Goal: Information Seeking & Learning: Check status

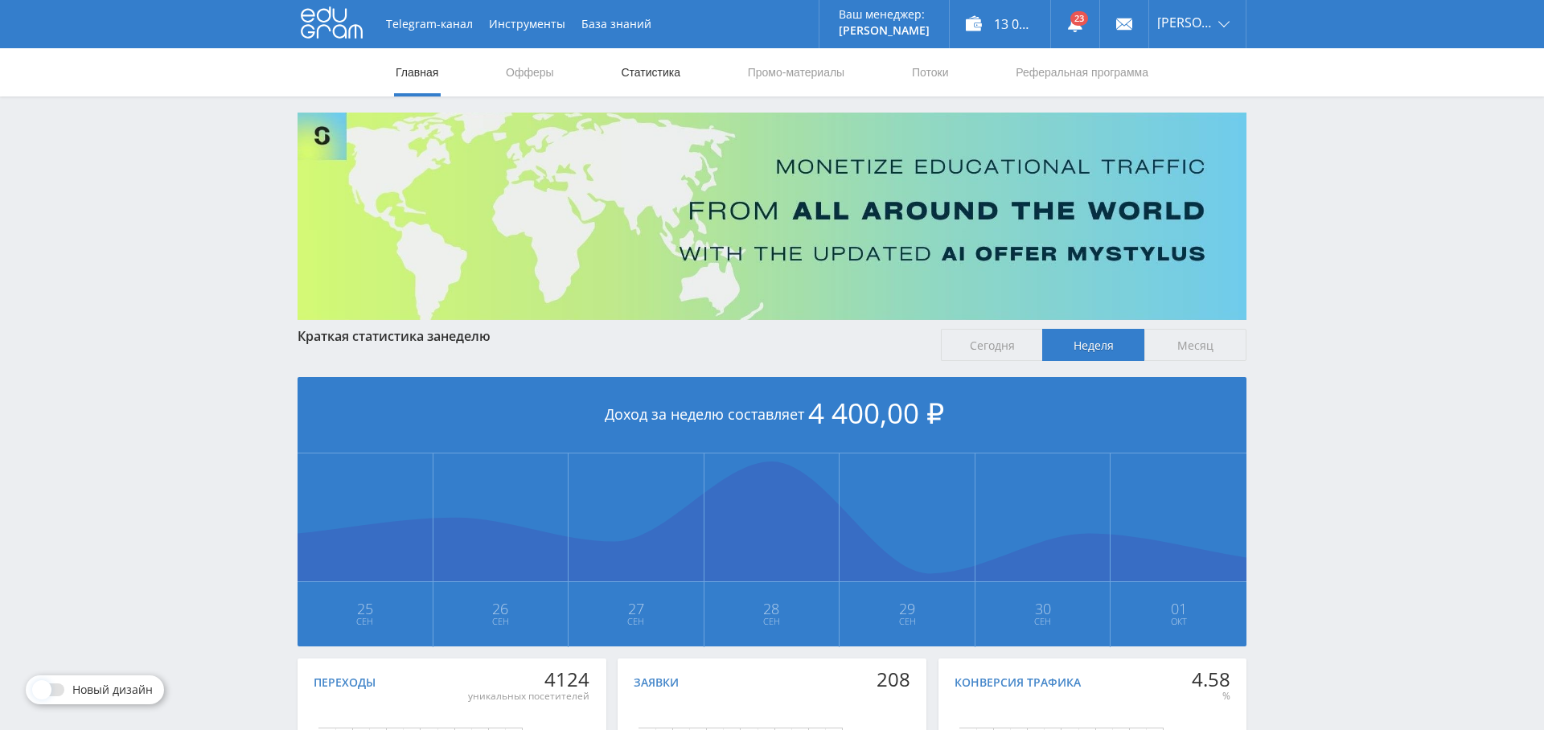
click at [663, 74] on link "Статистика" at bounding box center [650, 72] width 63 height 48
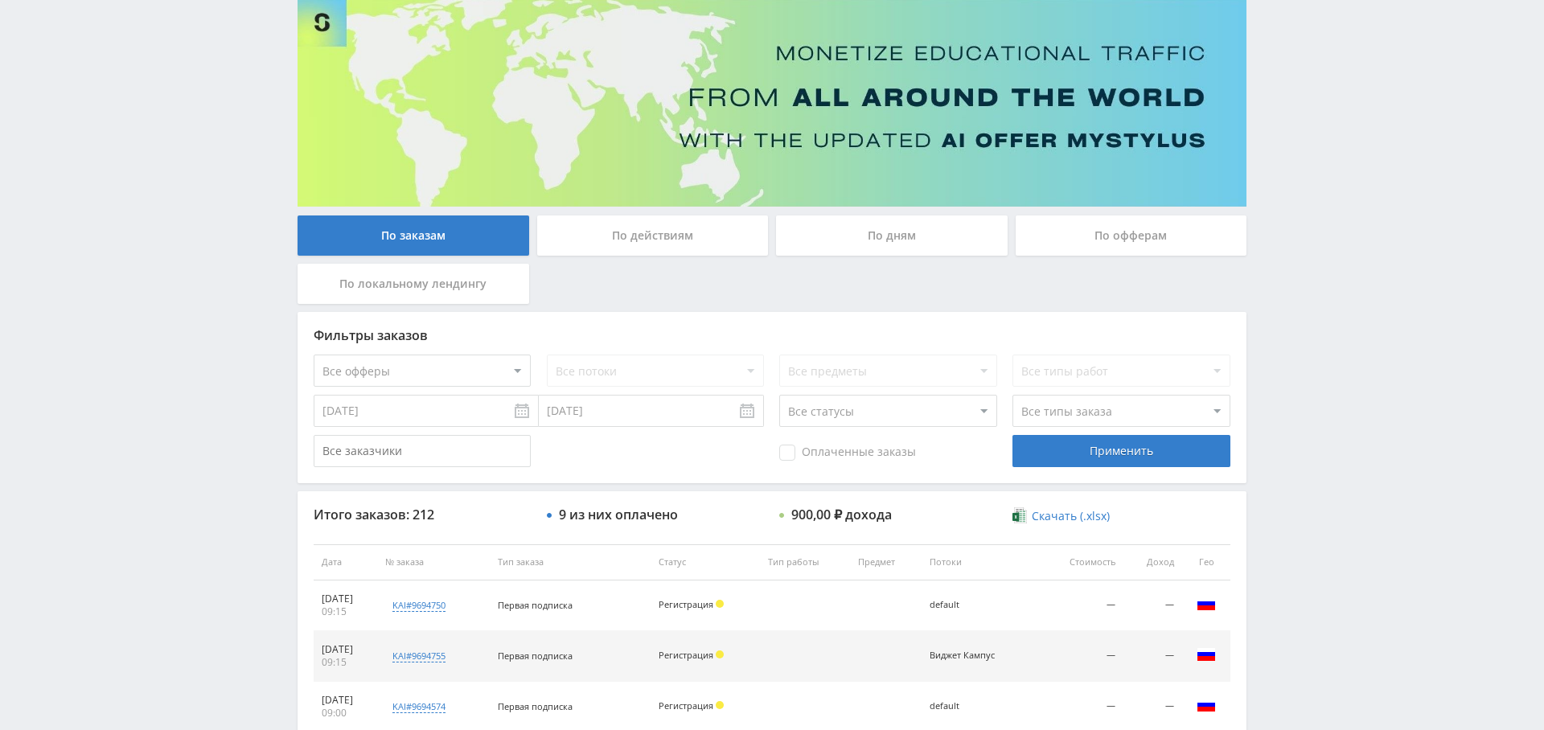
scroll to position [97, 0]
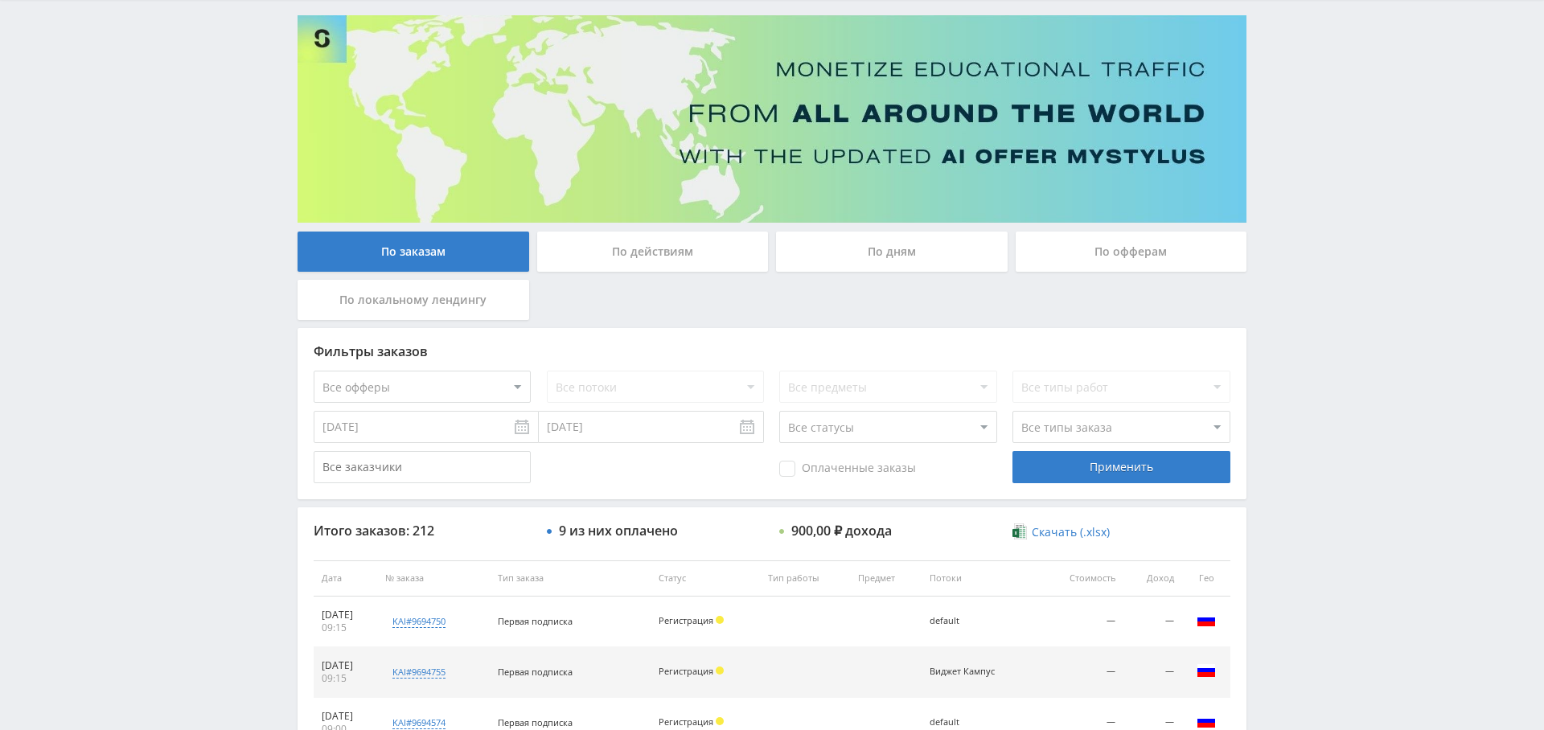
click at [449, 389] on select "Все офферы MyStylus MyStylus - Revshare Кэмп Studybay Автор24 Studybay [GEOGRAP…" at bounding box center [422, 387] width 217 height 32
select select "340"
click at [649, 385] on select "Все потоки Виджет Кампус studopedia.ru Kampus Copy Pop default" at bounding box center [655, 387] width 217 height 32
select select "6631422"
click at [547, 371] on select "Все потоки Виджет Кампус studopedia.ru Kampus Copy Pop default" at bounding box center [655, 387] width 217 height 32
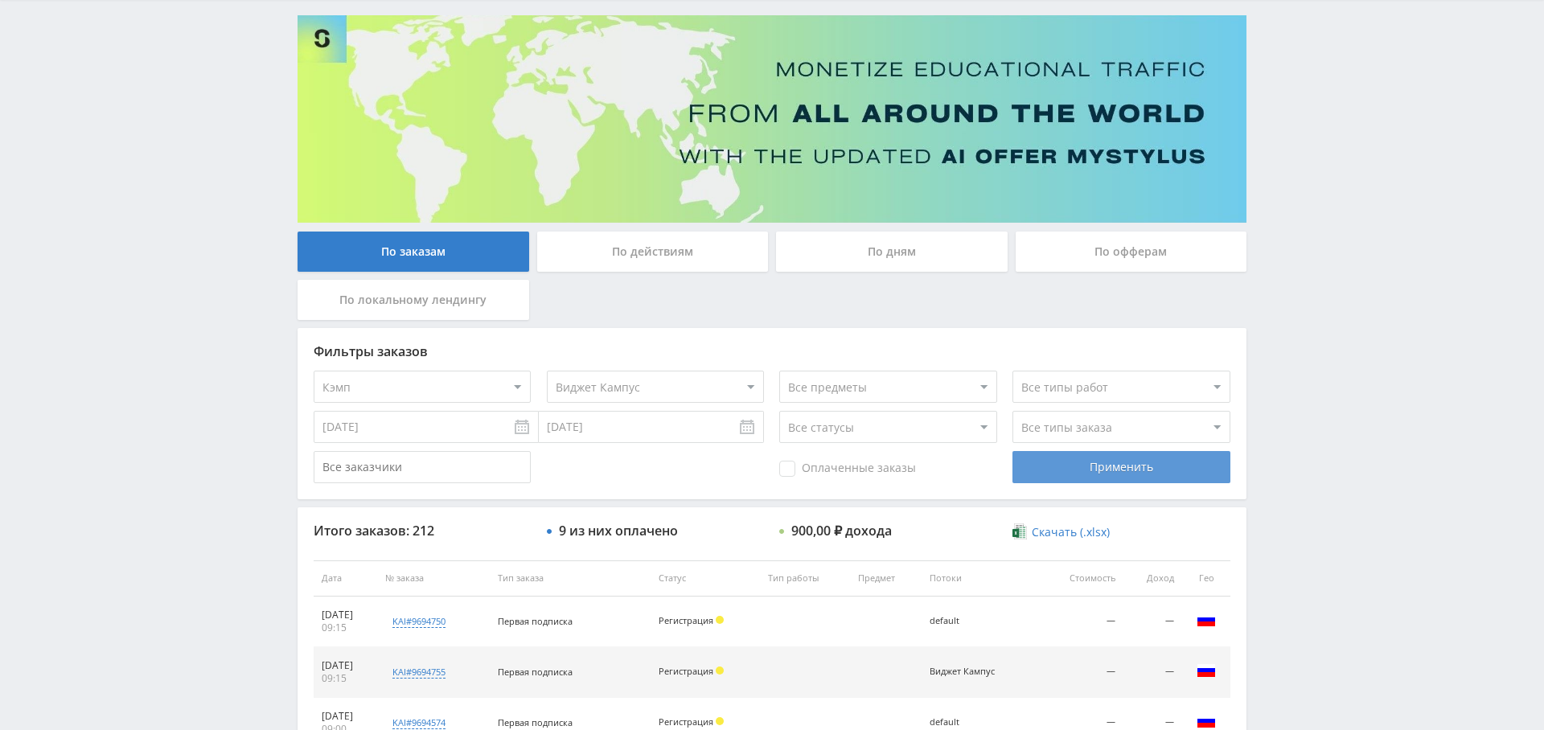
click at [1116, 466] on div "Применить" at bounding box center [1120, 467] width 217 height 32
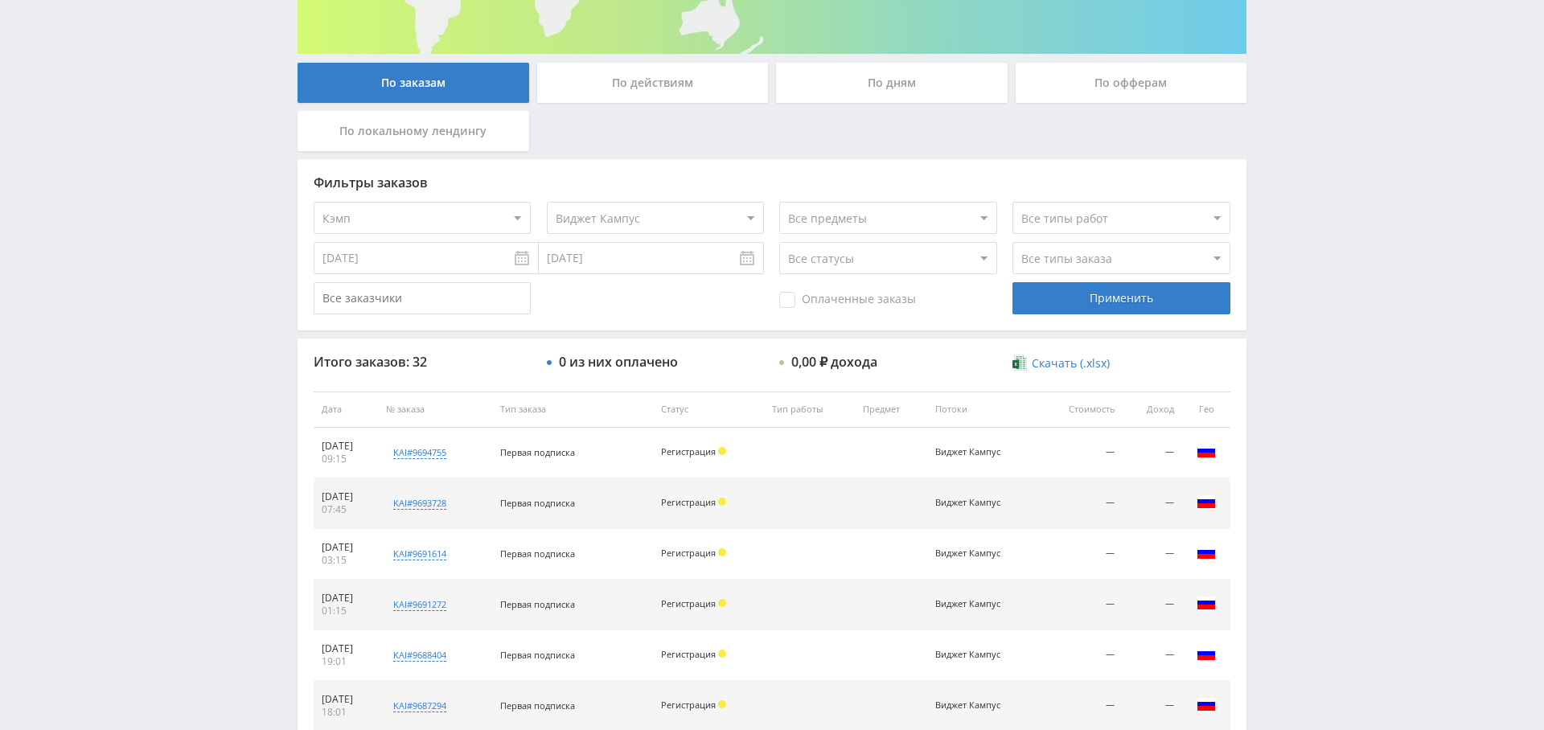
scroll to position [66, 0]
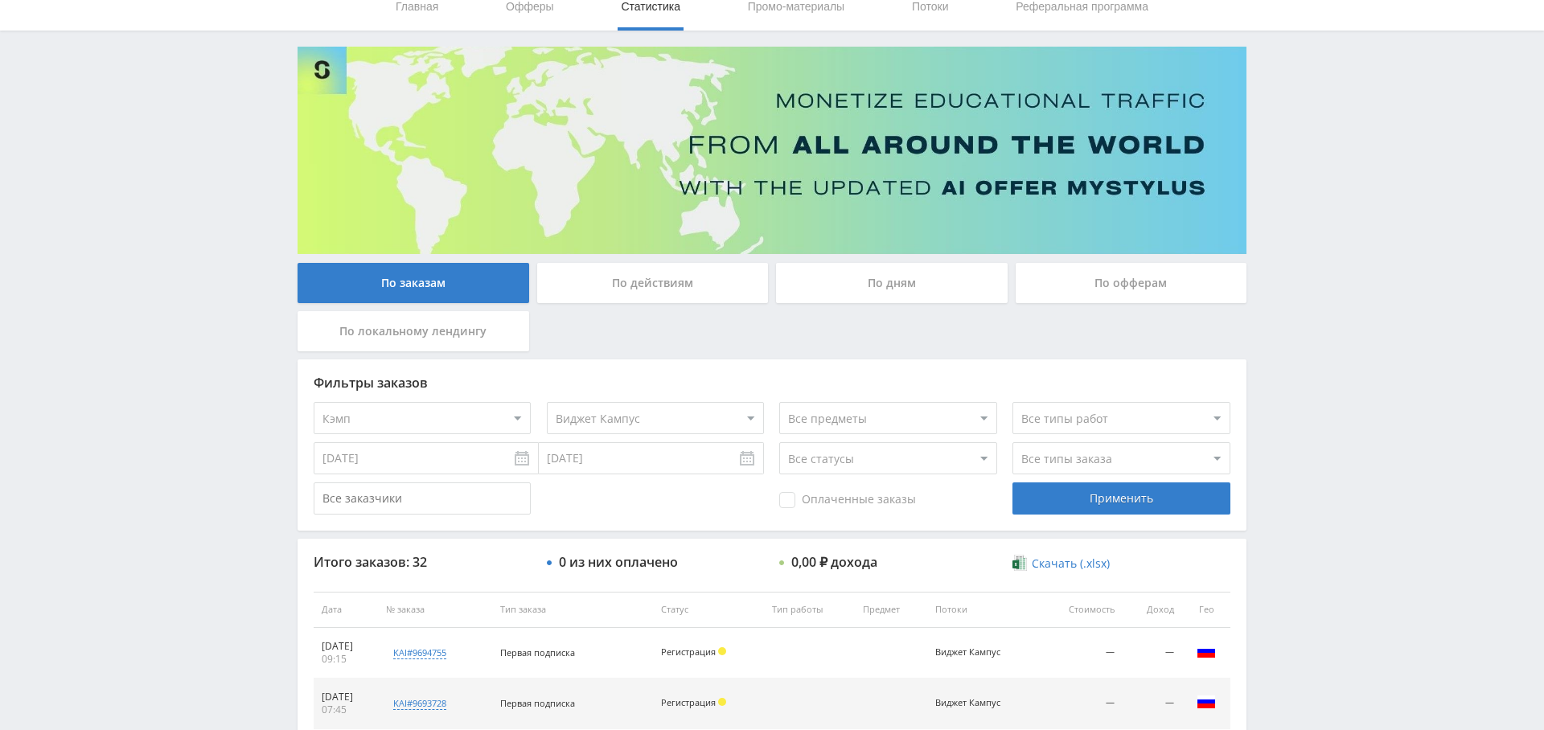
click at [884, 289] on div "По дням" at bounding box center [892, 283] width 232 height 40
click at [0, 0] on input "По дням" at bounding box center [0, 0] width 0 height 0
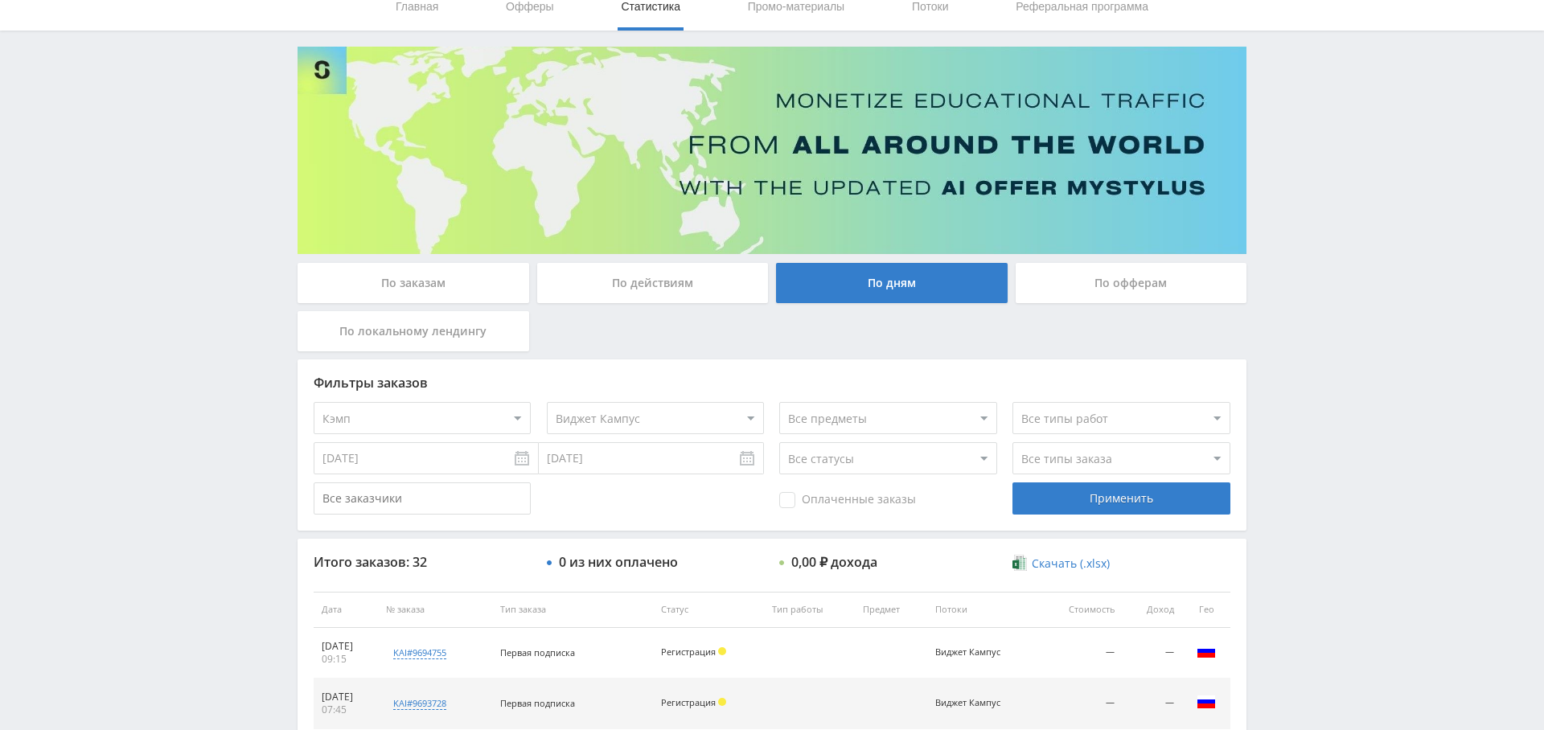
scroll to position [0, 0]
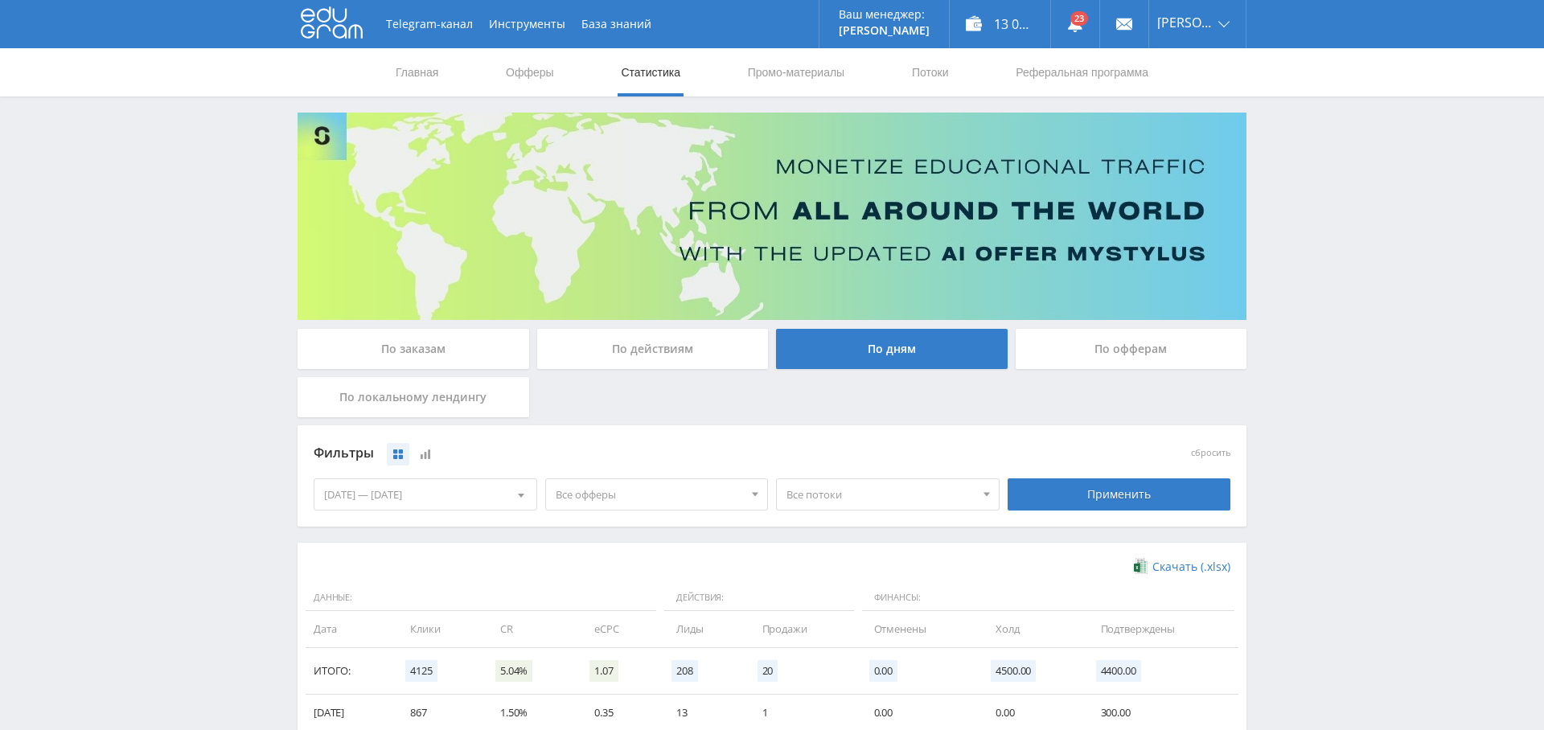
click at [682, 497] on span "Все офферы" at bounding box center [650, 494] width 188 height 31
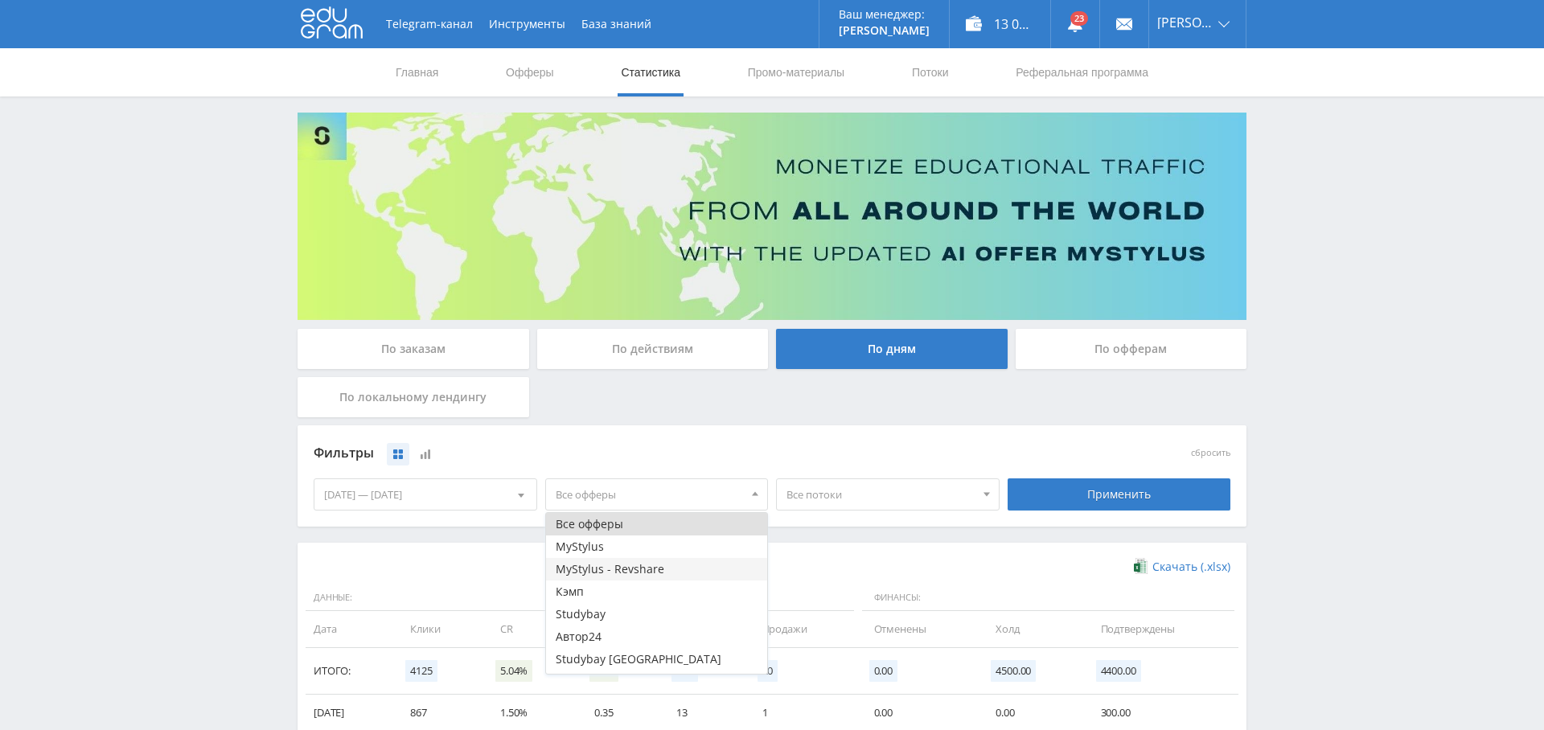
scroll to position [42, 0]
click at [619, 553] on button "Кэмп" at bounding box center [657, 550] width 222 height 23
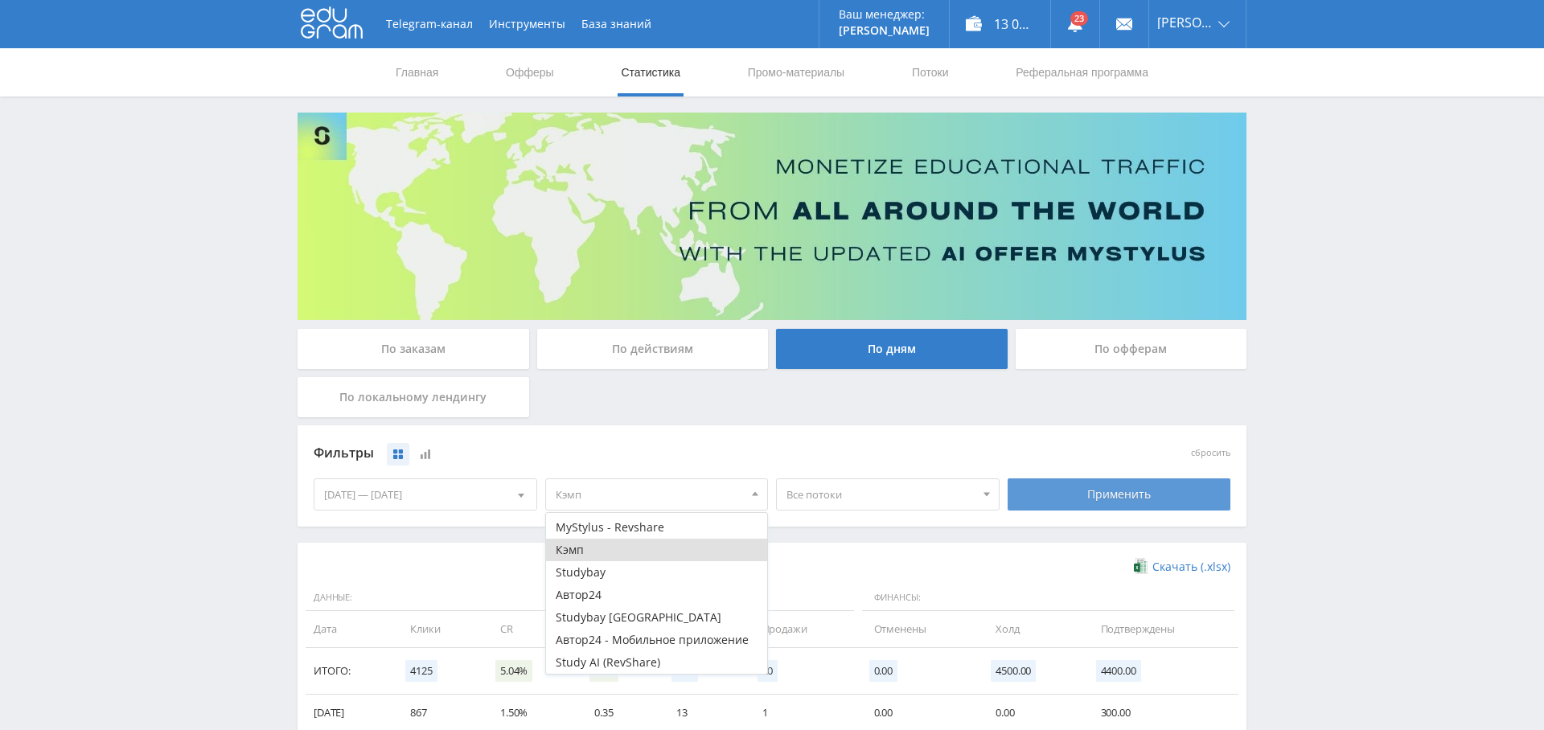
click at [1125, 495] on div "Применить" at bounding box center [1120, 494] width 224 height 32
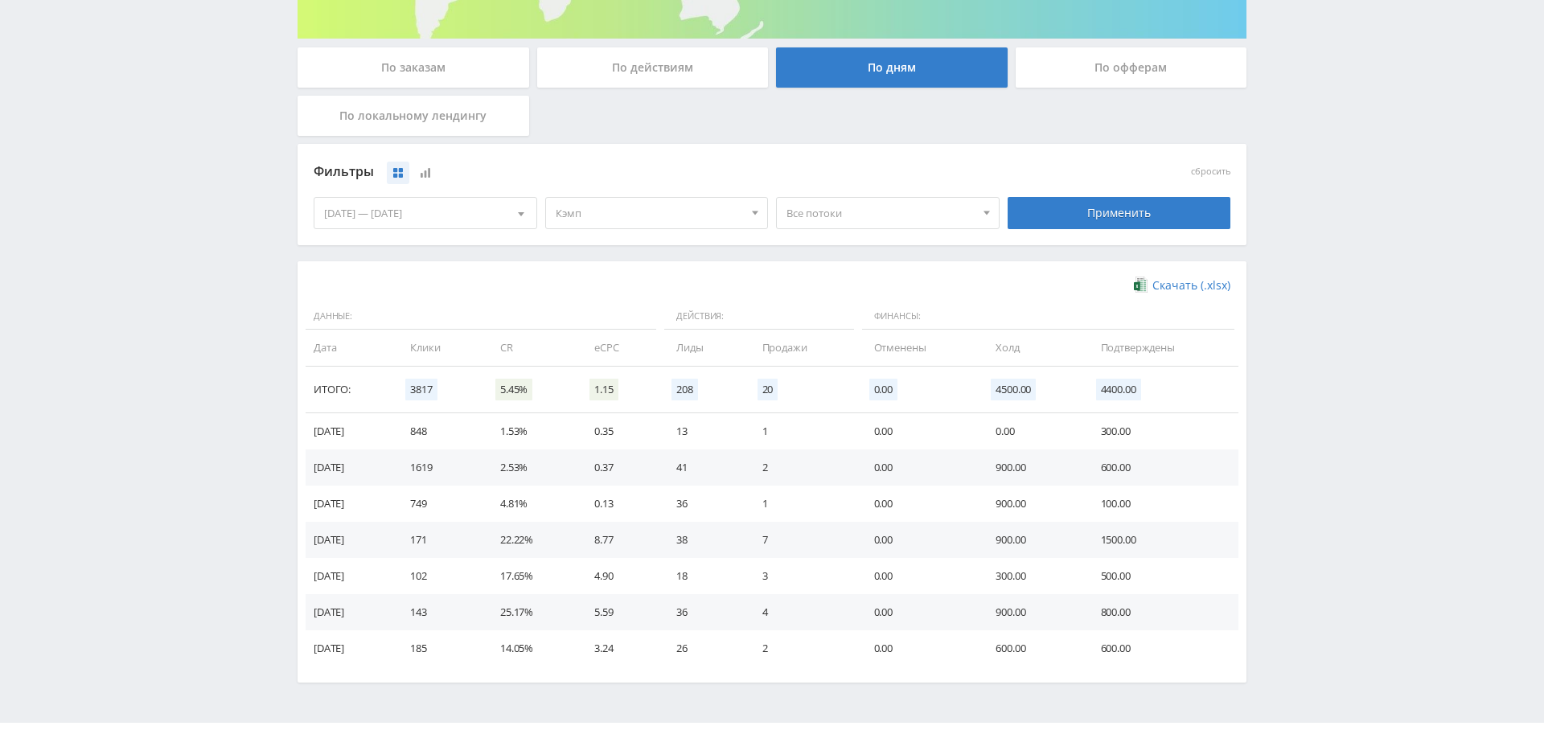
scroll to position [283, 0]
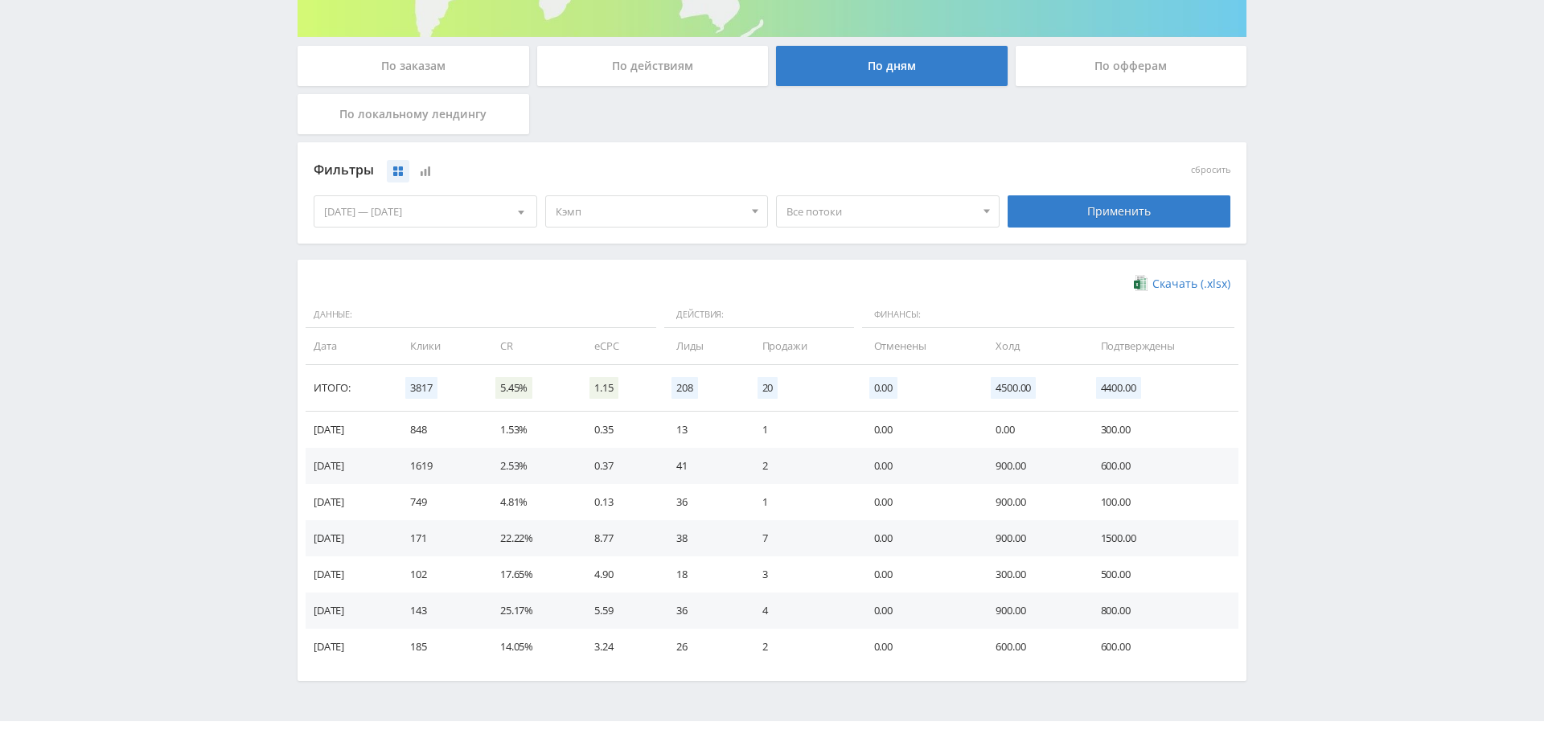
click at [889, 213] on span "Все потоки" at bounding box center [880, 211] width 188 height 31
click at [854, 261] on button "Виджет Кампус" at bounding box center [888, 263] width 222 height 23
click at [1135, 207] on div "Применить" at bounding box center [1120, 211] width 224 height 32
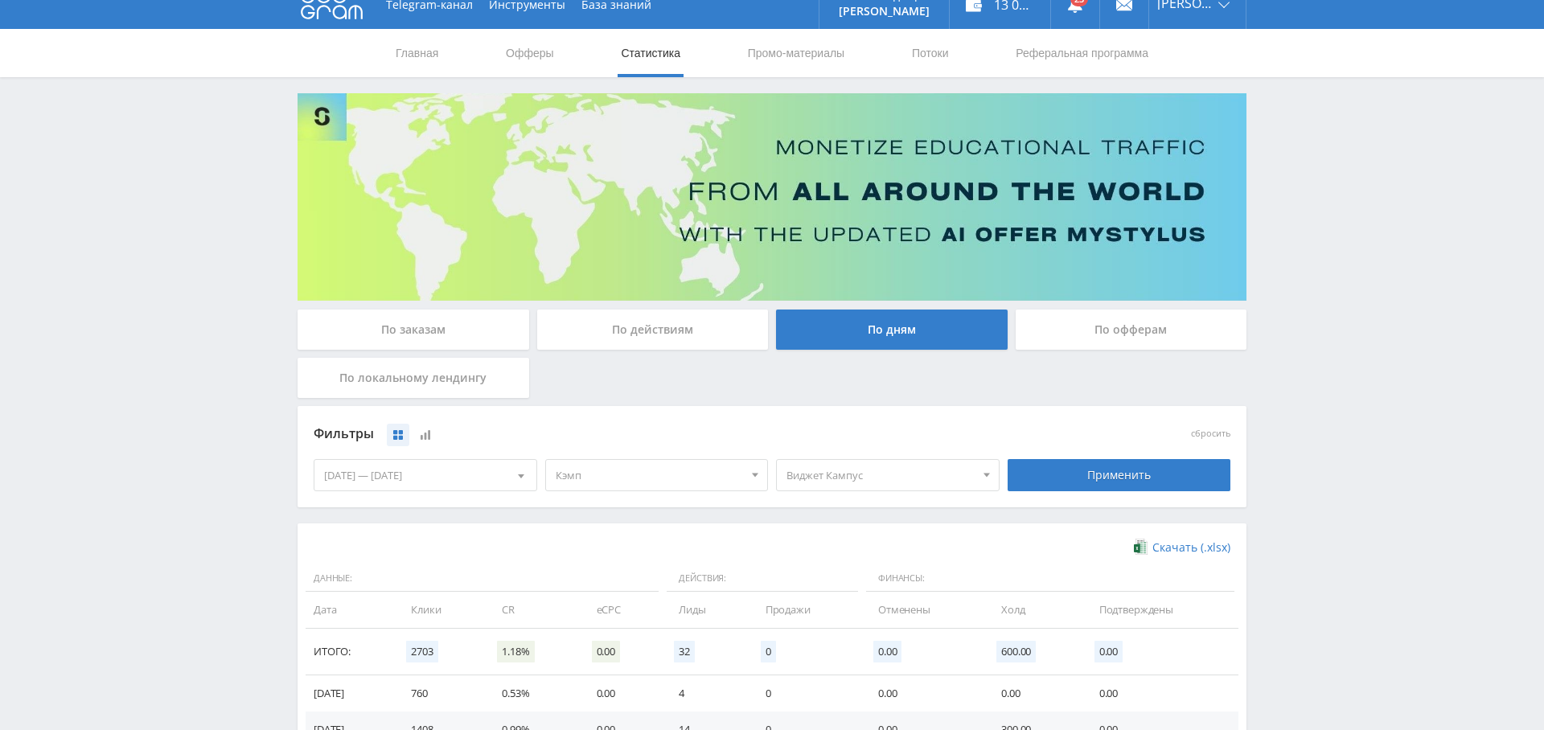
scroll to position [21, 0]
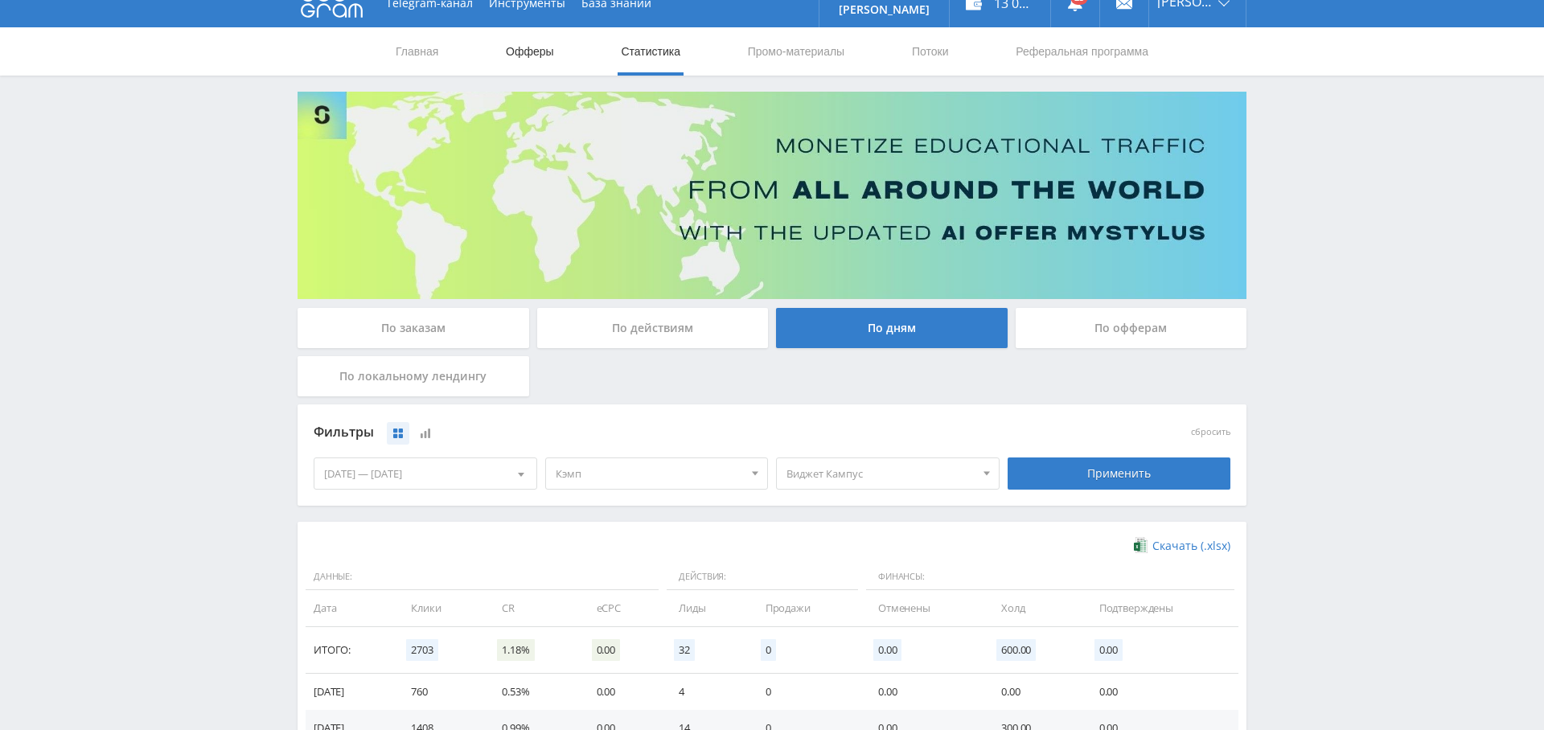
click at [514, 63] on link "Офферы" at bounding box center [529, 51] width 51 height 48
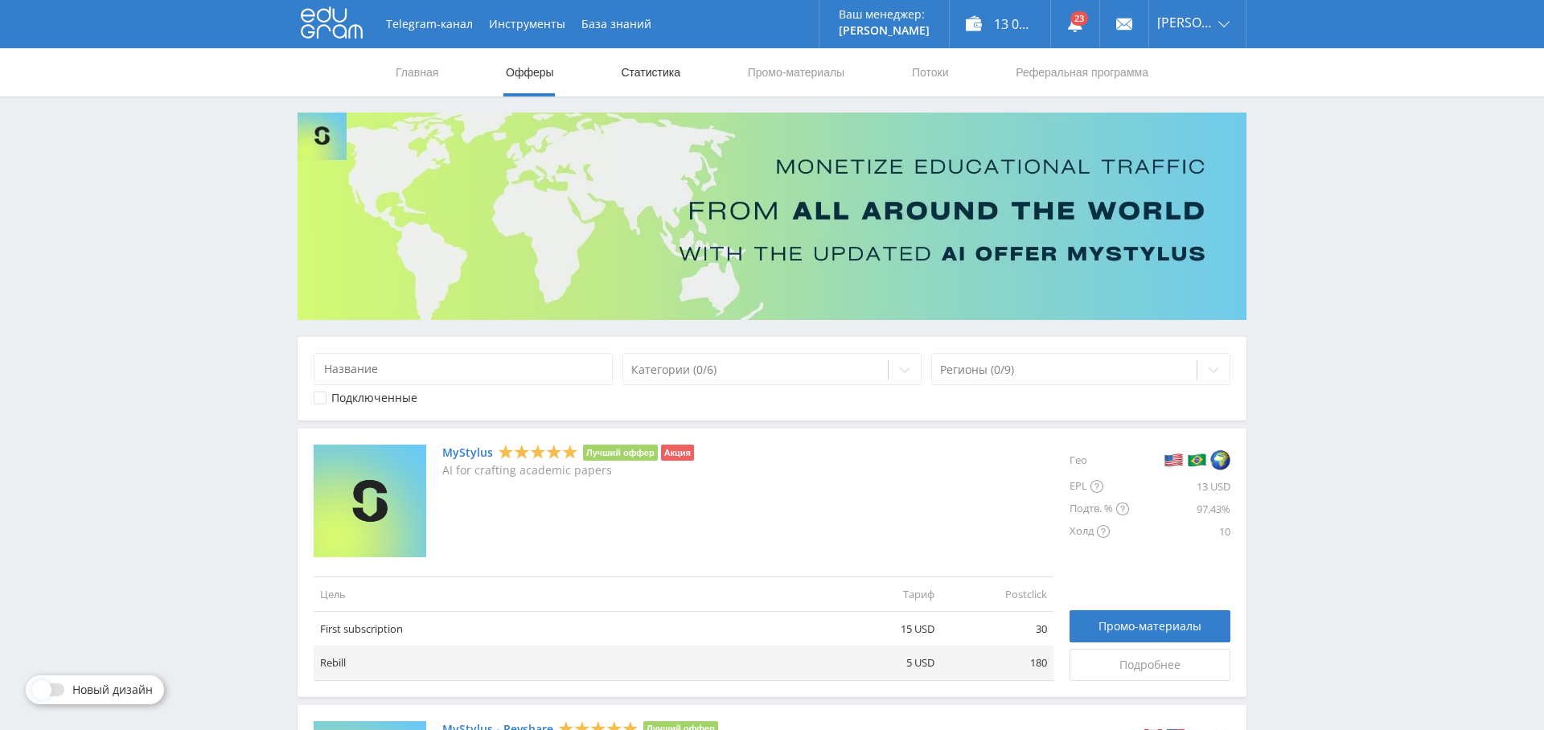
click at [656, 62] on link "Статистика" at bounding box center [650, 72] width 63 height 48
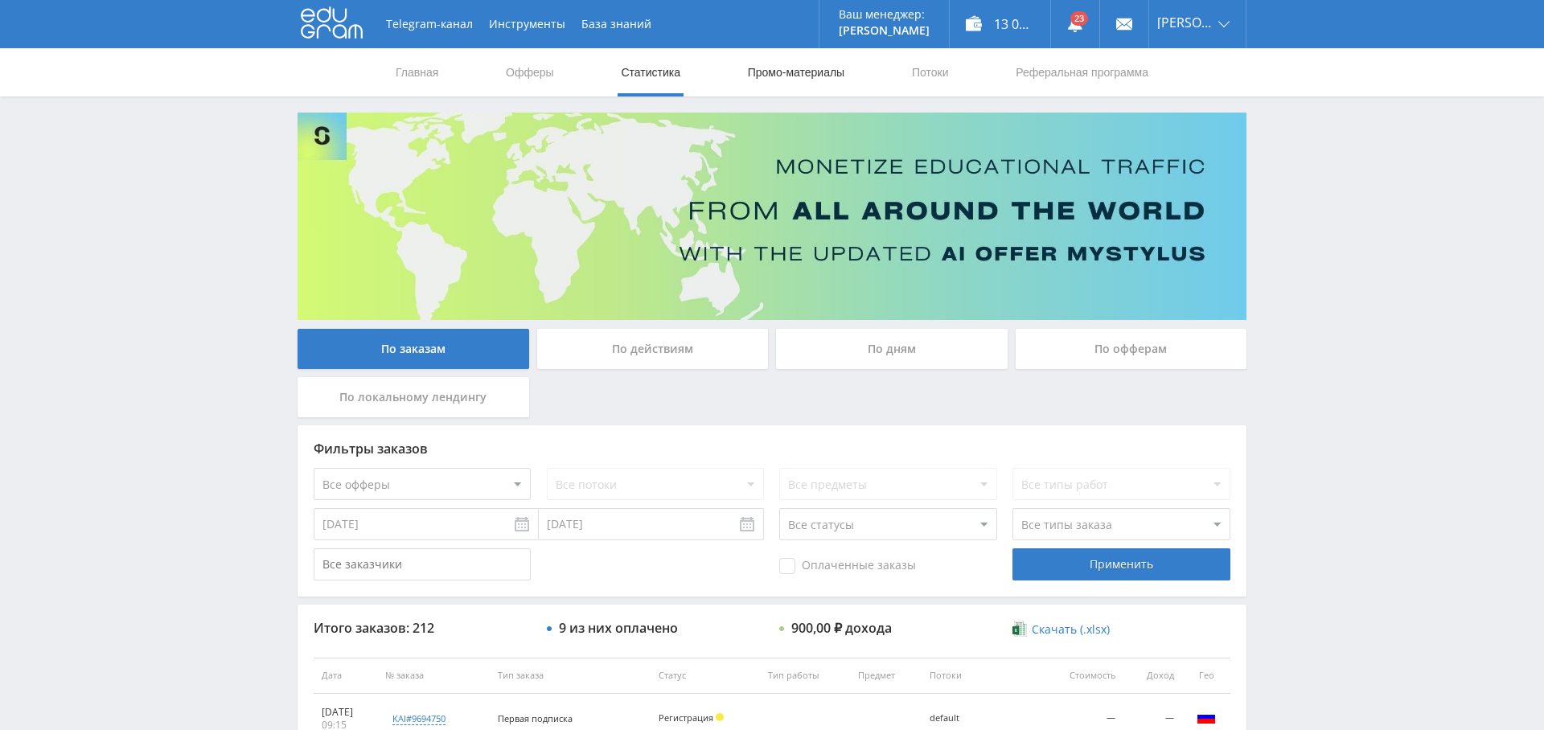
click at [770, 74] on link "Промо-материалы" at bounding box center [796, 72] width 100 height 48
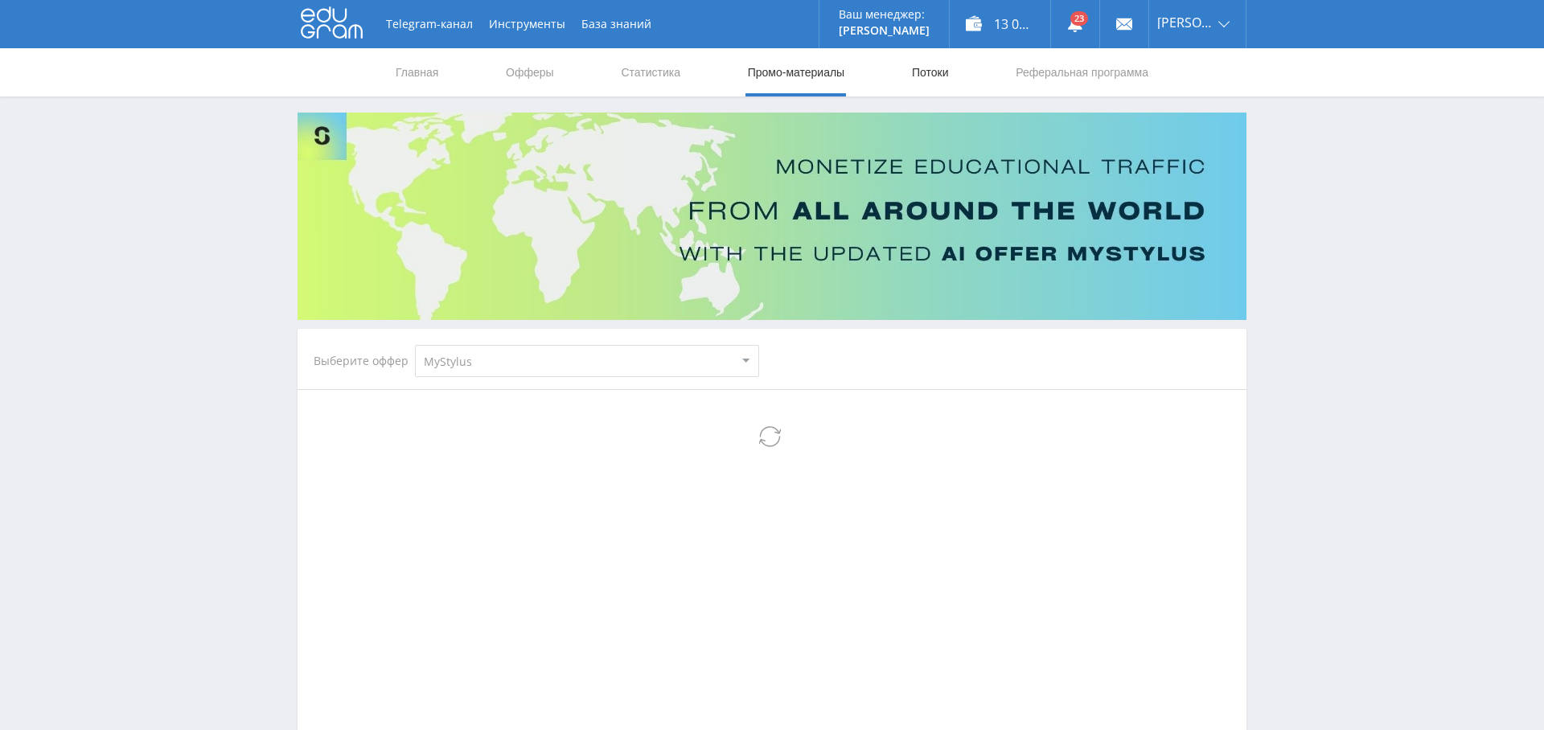
click at [922, 76] on link "Потоки" at bounding box center [930, 72] width 40 height 48
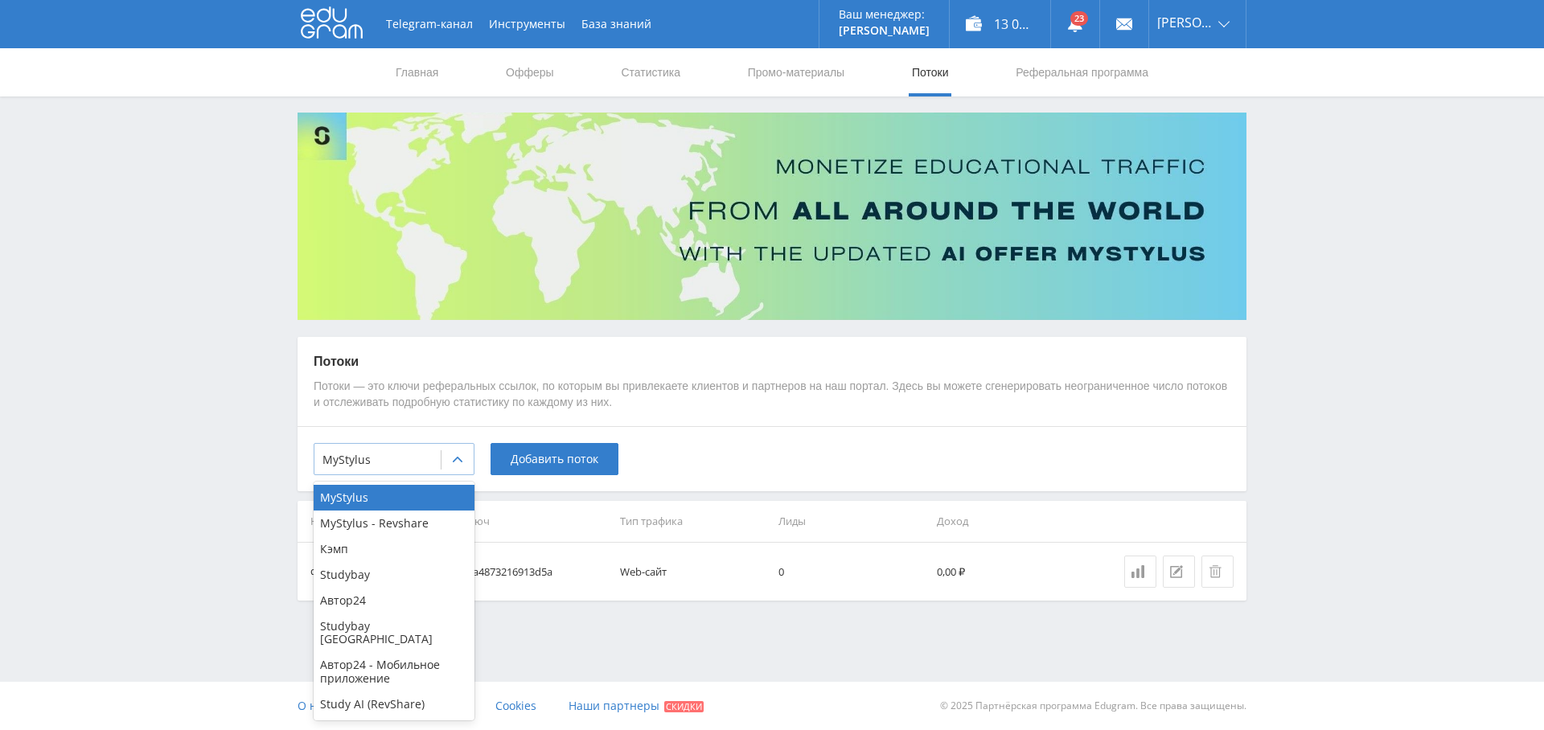
click at [400, 460] on div at bounding box center [377, 460] width 110 height 16
click at [387, 559] on div "Кэмп" at bounding box center [394, 549] width 161 height 26
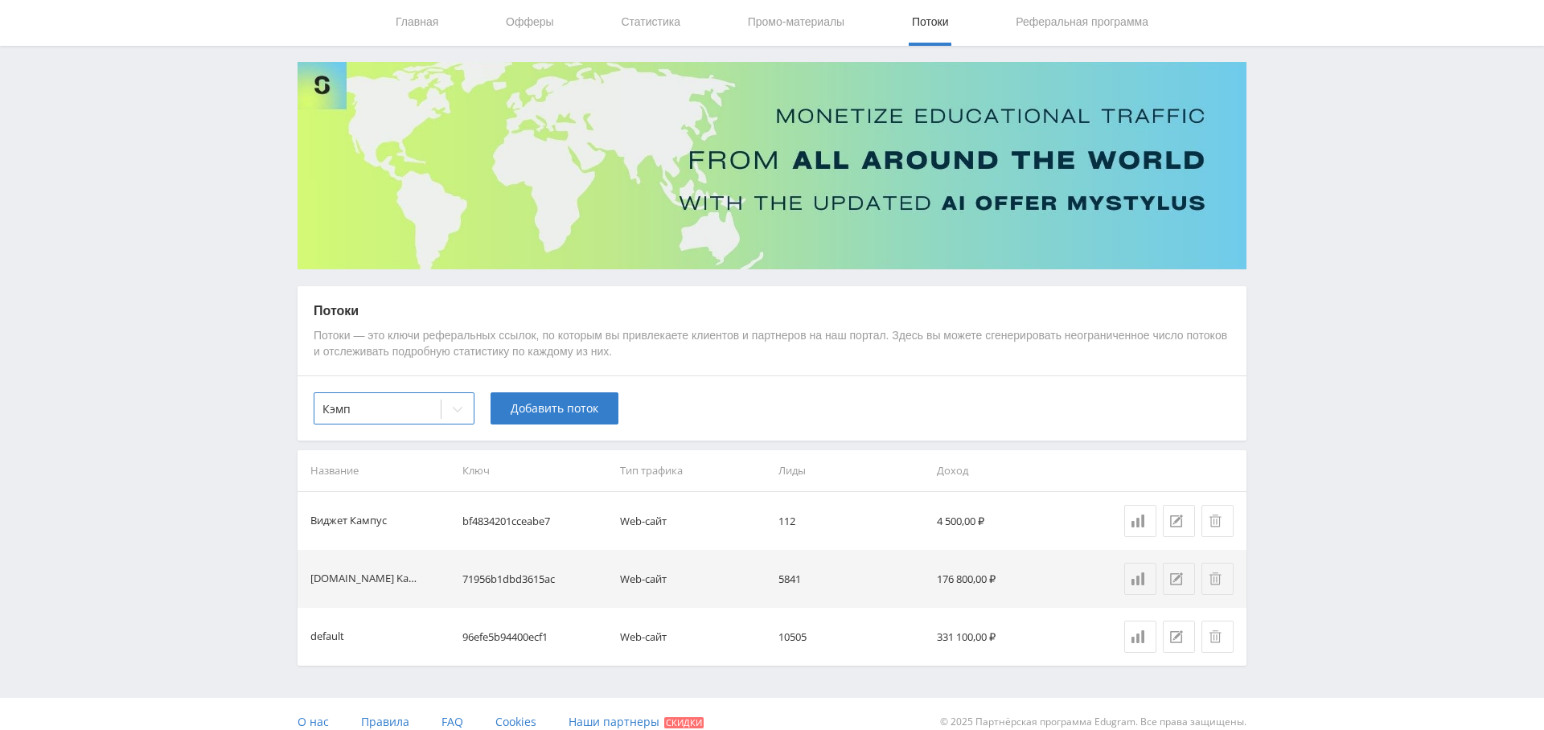
scroll to position [48, 0]
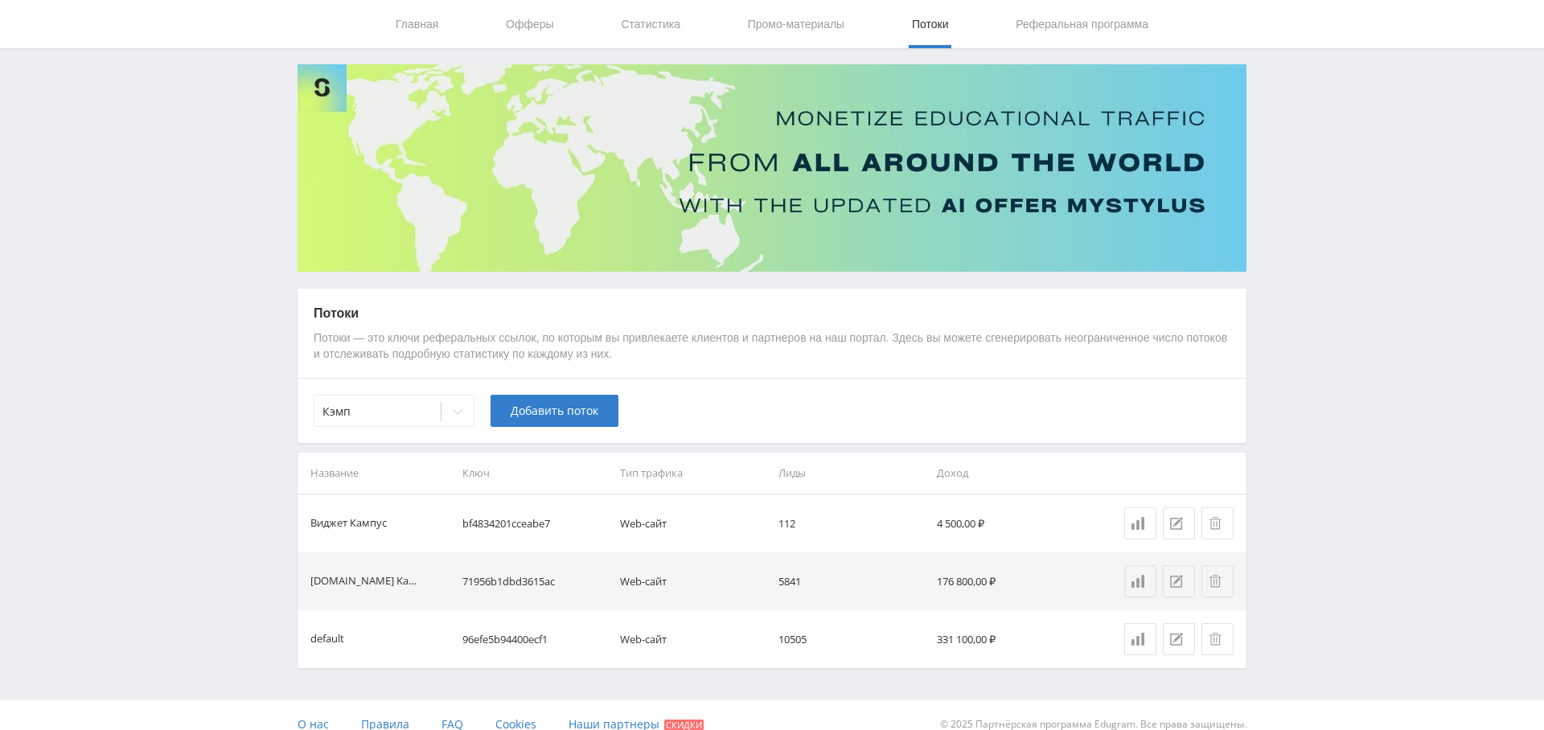
click at [510, 516] on td "bf4834201cceabe7" at bounding box center [535, 524] width 158 height 58
copy td "bf4834201cceabe7"
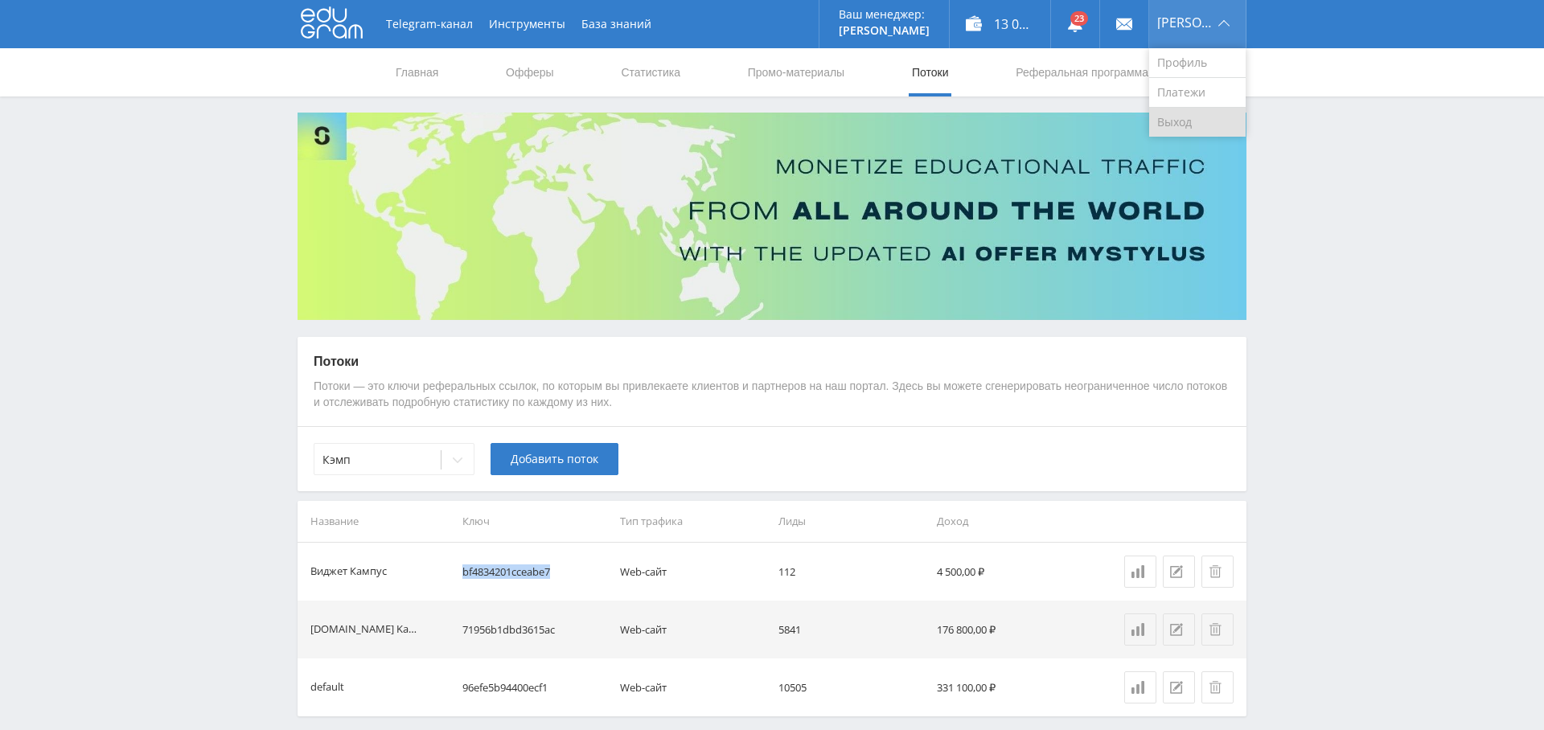
click at [1187, 133] on link "Выход" at bounding box center [1197, 122] width 96 height 29
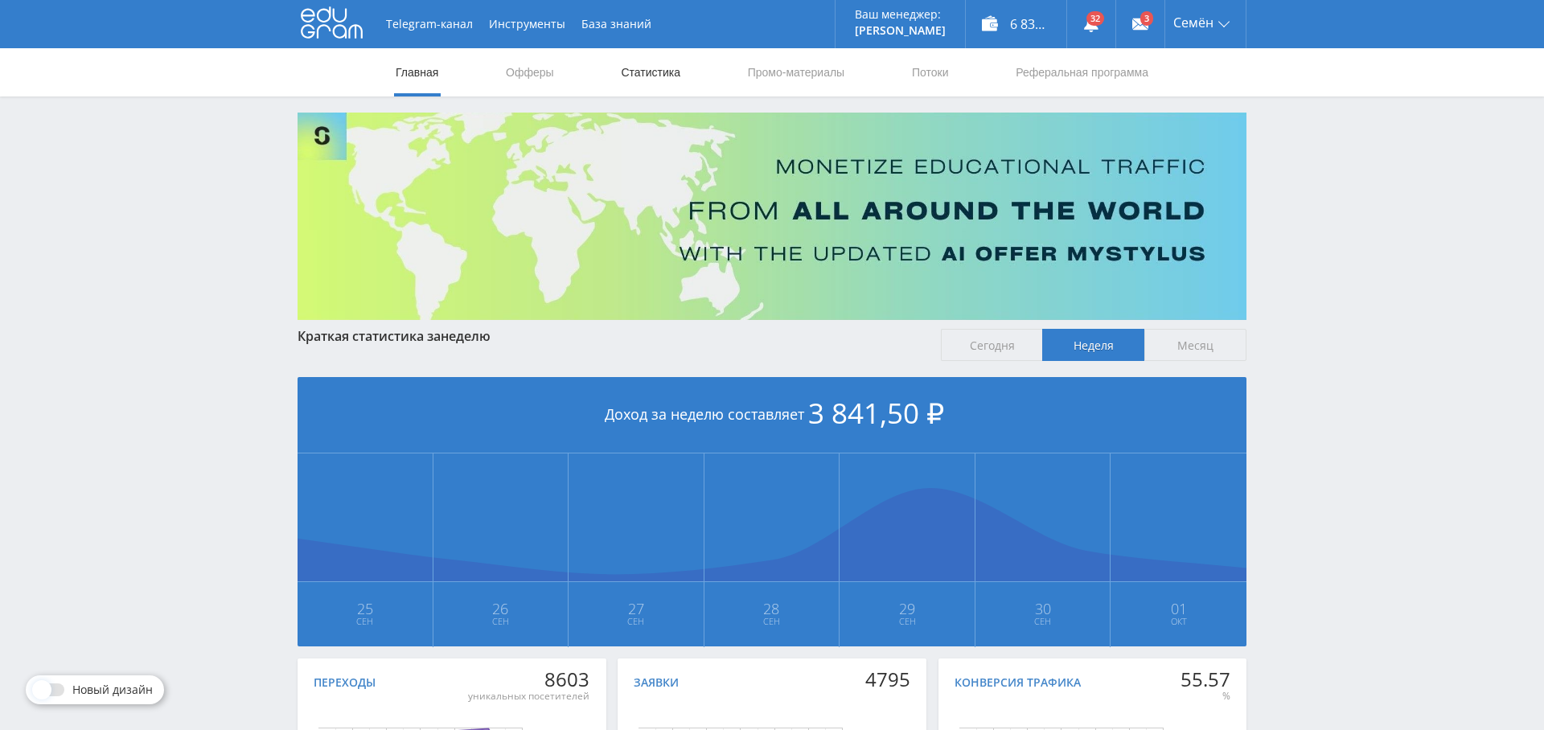
click at [647, 74] on link "Статистика" at bounding box center [650, 72] width 63 height 48
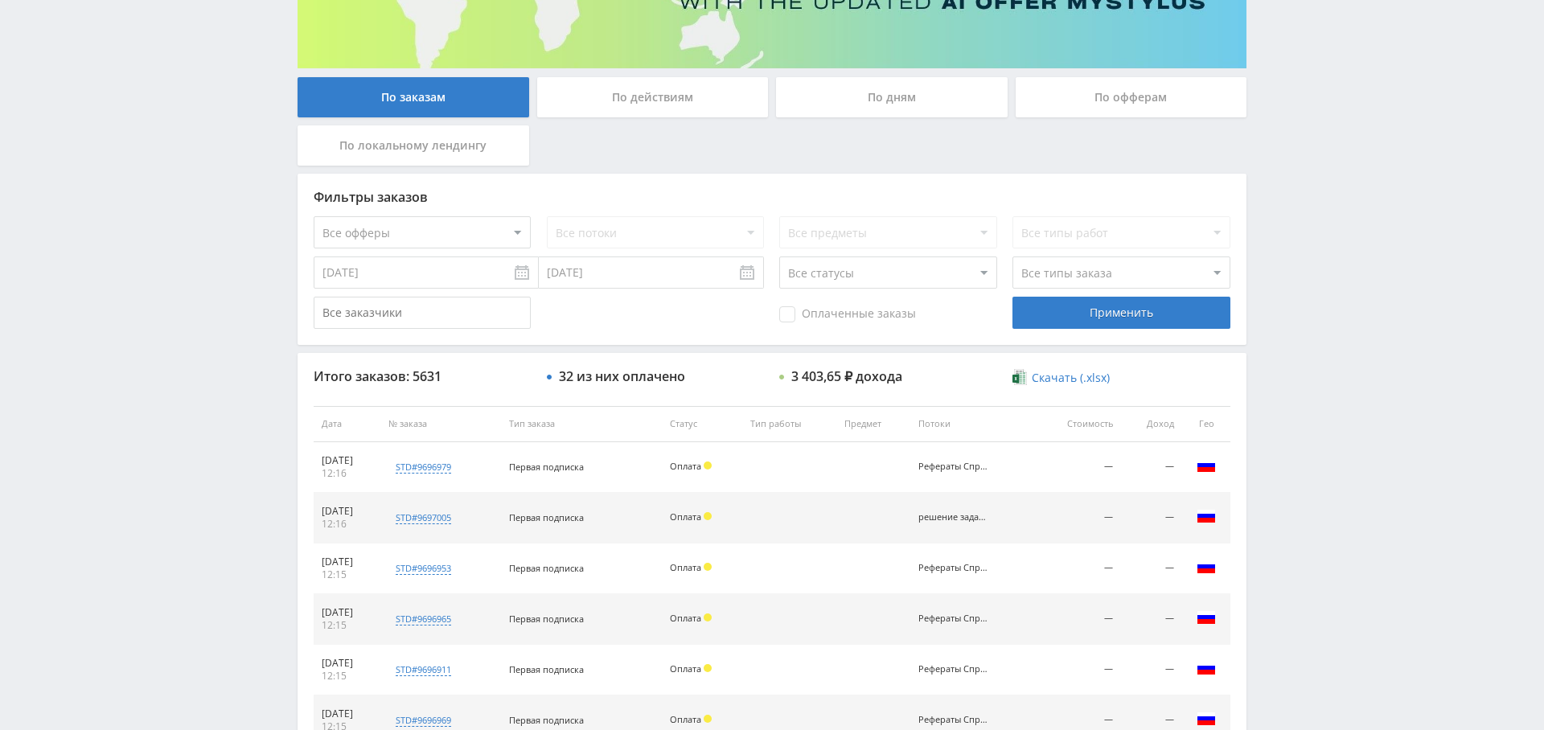
scroll to position [256, 0]
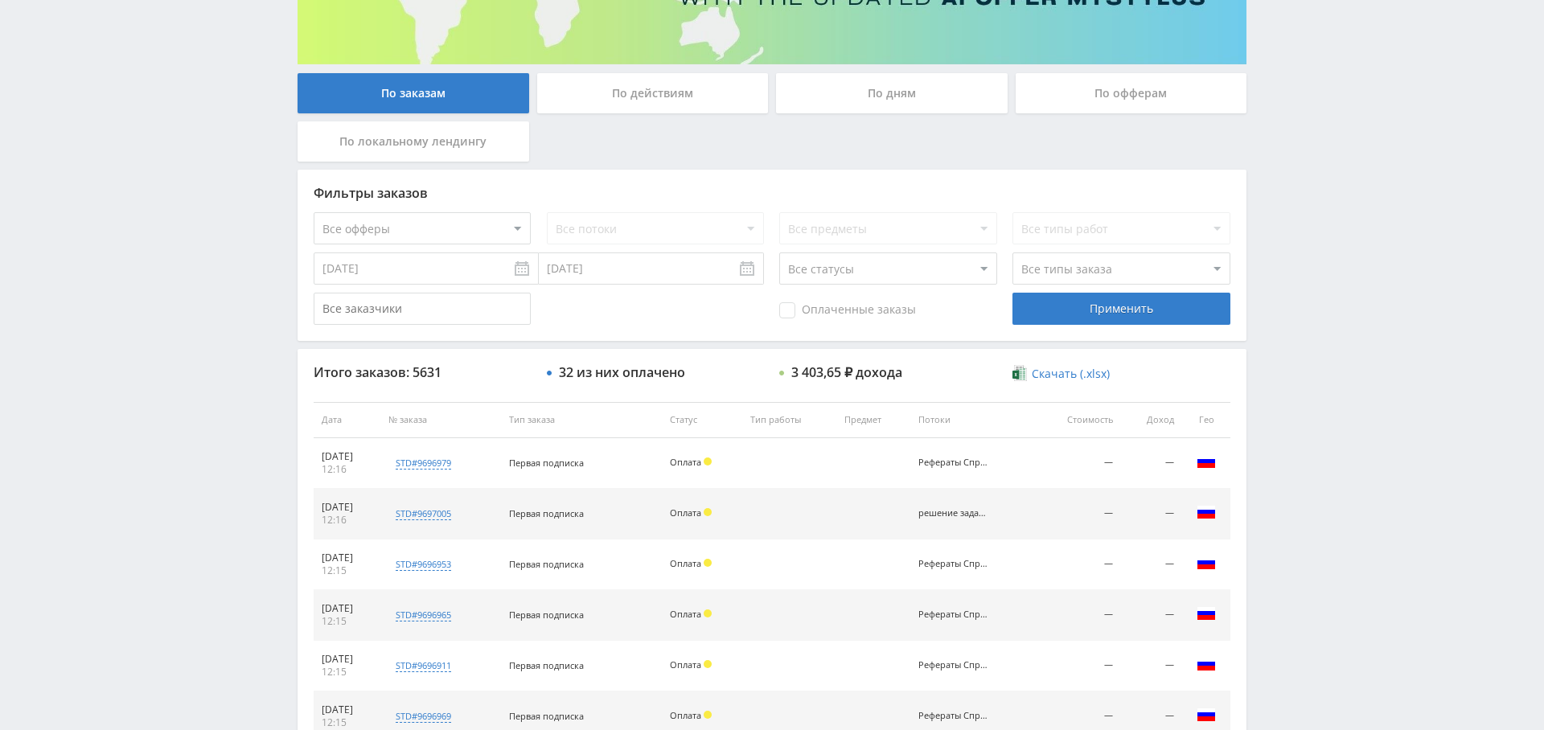
click at [440, 212] on select "Все офферы MyStylus MyStylus - Revshare Кэмп Studybay Автор24 Studybay Brazil S…" at bounding box center [422, 228] width 217 height 32
select select "376"
click at [675, 228] on select "Все потоки решение задач Справочник Рефераты Справочник Презентации Справочник …" at bounding box center [655, 228] width 217 height 32
select select "6645631"
click at [547, 212] on select "Все потоки решение задач Справочник Рефераты Справочник Презентации Справочник …" at bounding box center [655, 228] width 217 height 32
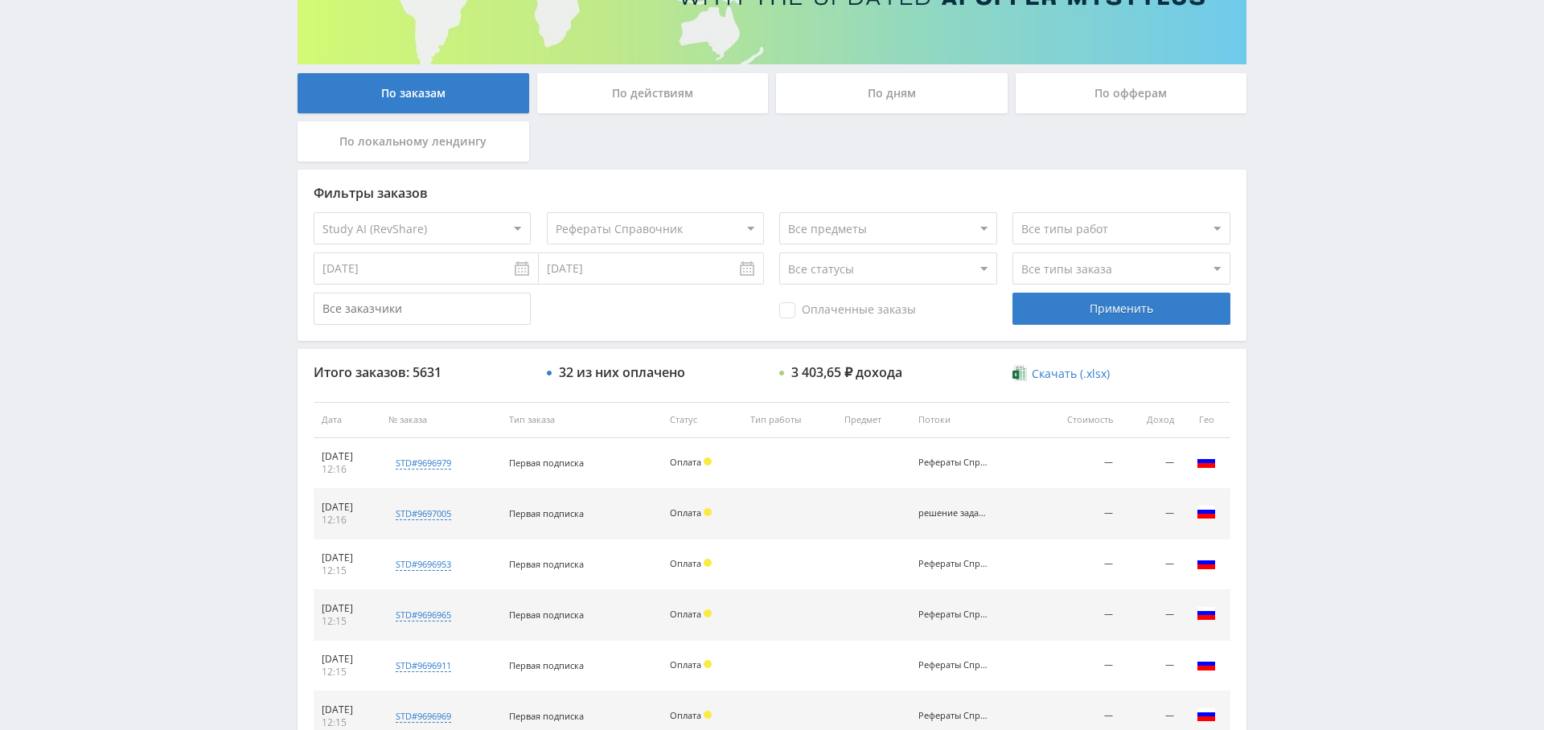
click at [1083, 305] on div "Применить" at bounding box center [1120, 309] width 217 height 32
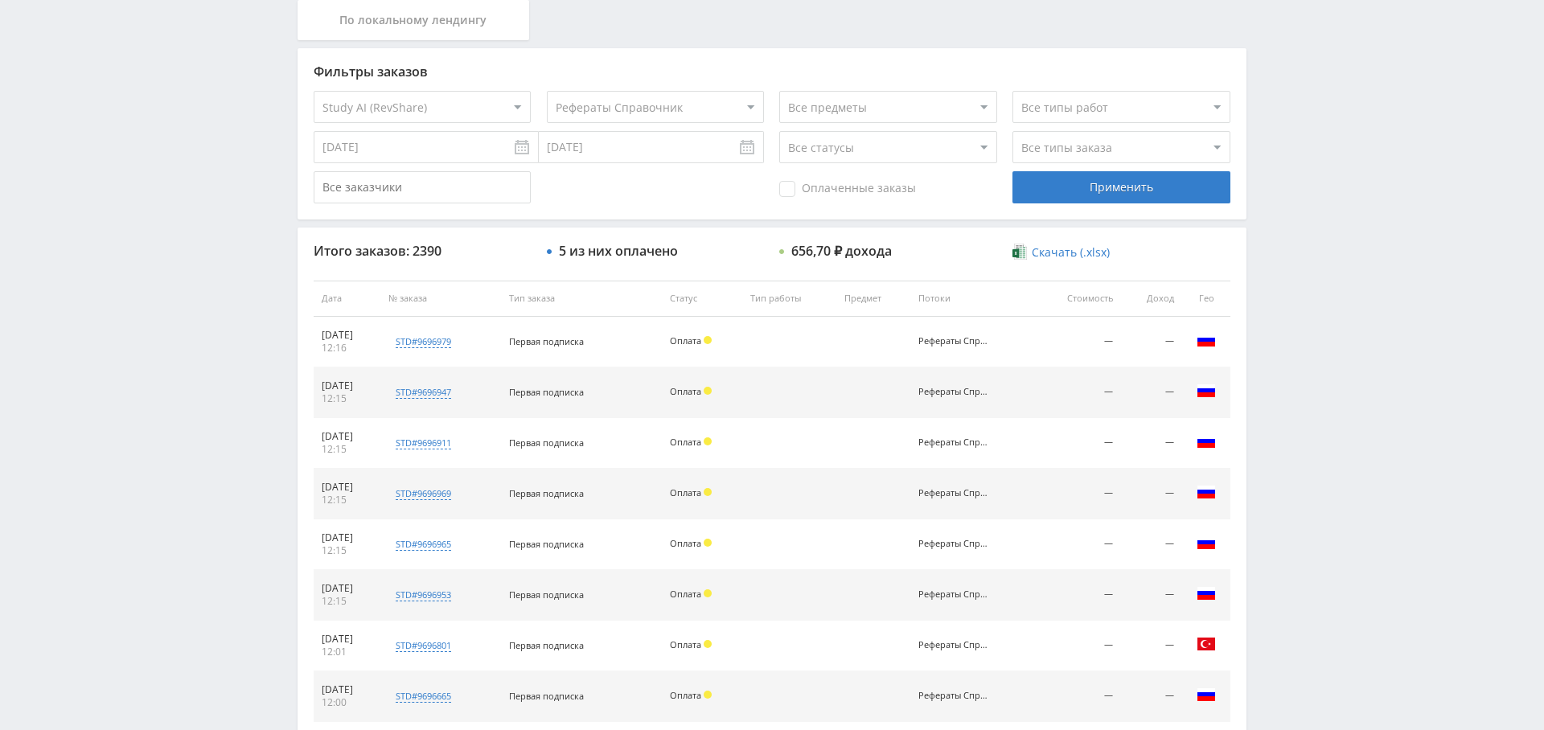
scroll to position [425, 0]
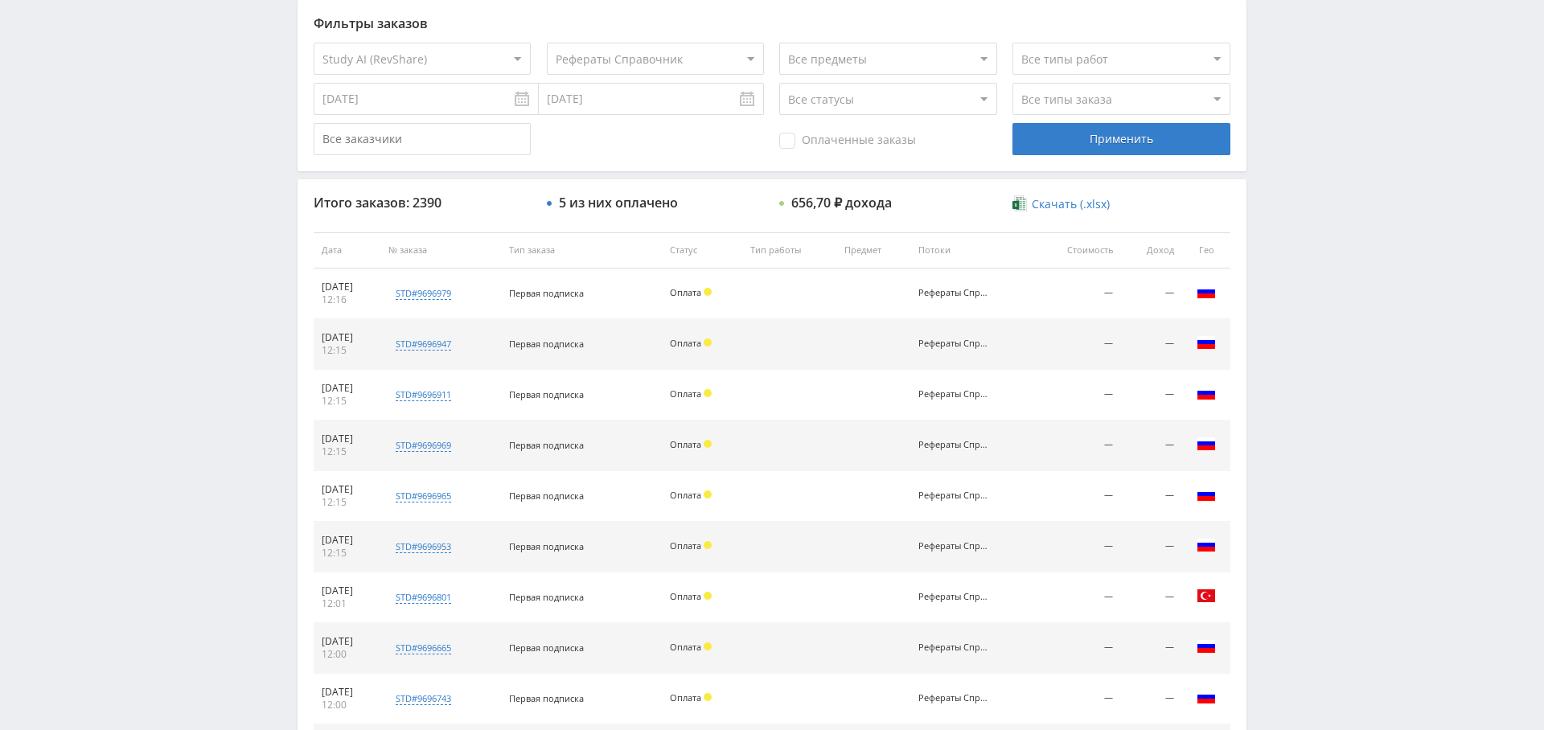
click at [904, 133] on span "Оплаченные заказы" at bounding box center [847, 141] width 137 height 16
click at [0, 0] on input "Оплаченные заказы" at bounding box center [0, 0] width 0 height 0
click at [1112, 153] on div "Применить" at bounding box center [1120, 139] width 217 height 32
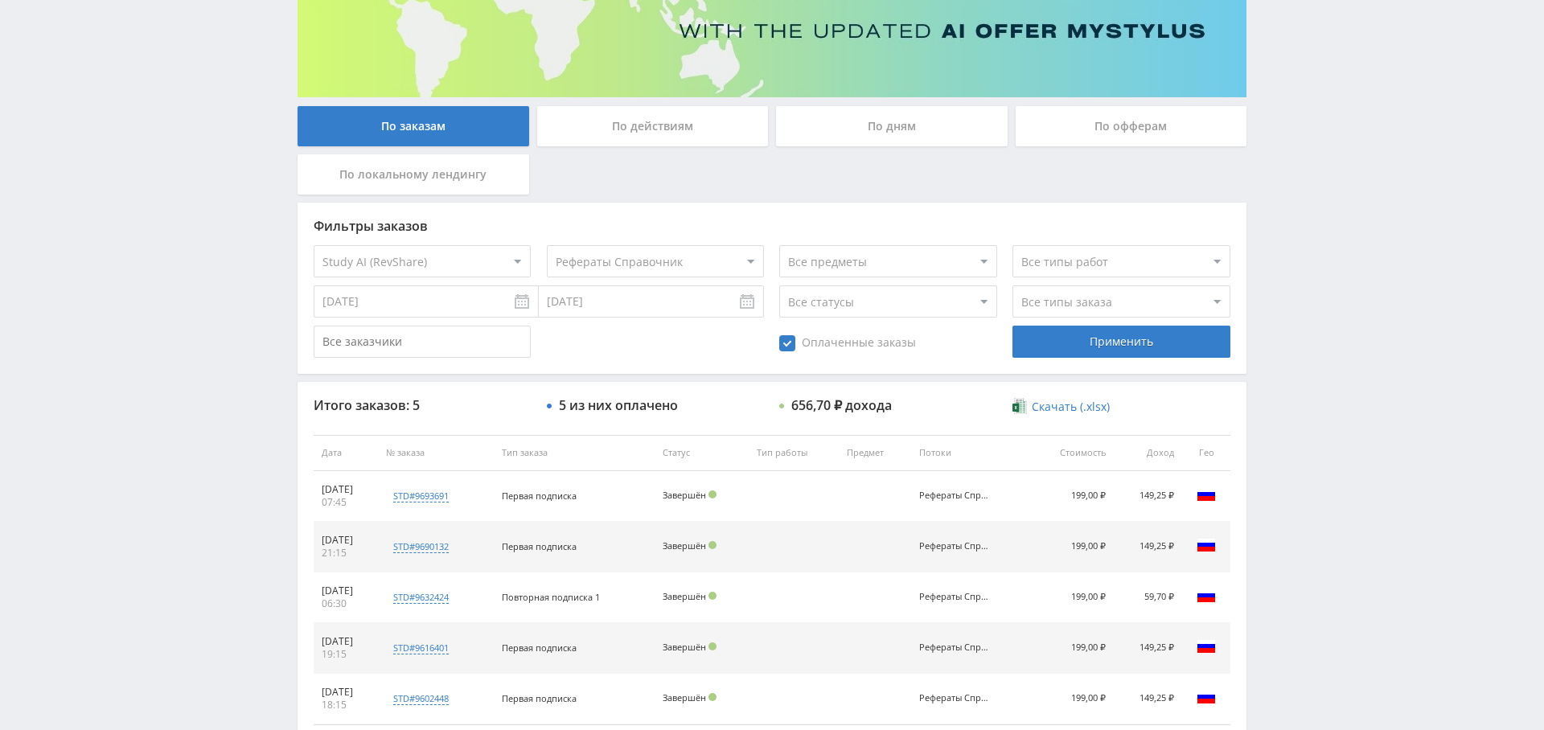
scroll to position [222, 0]
click at [797, 349] on span "Оплаченные заказы" at bounding box center [847, 344] width 137 height 16
click at [0, 0] on input "Оплаченные заказы" at bounding box center [0, 0] width 0 height 0
click at [1093, 361] on div "Фильтры заказов Все офферы MyStylus MyStylus - Revshare Кэмп Studybay Автор24 S…" at bounding box center [772, 288] width 949 height 171
click at [1095, 354] on div "Применить" at bounding box center [1120, 342] width 217 height 32
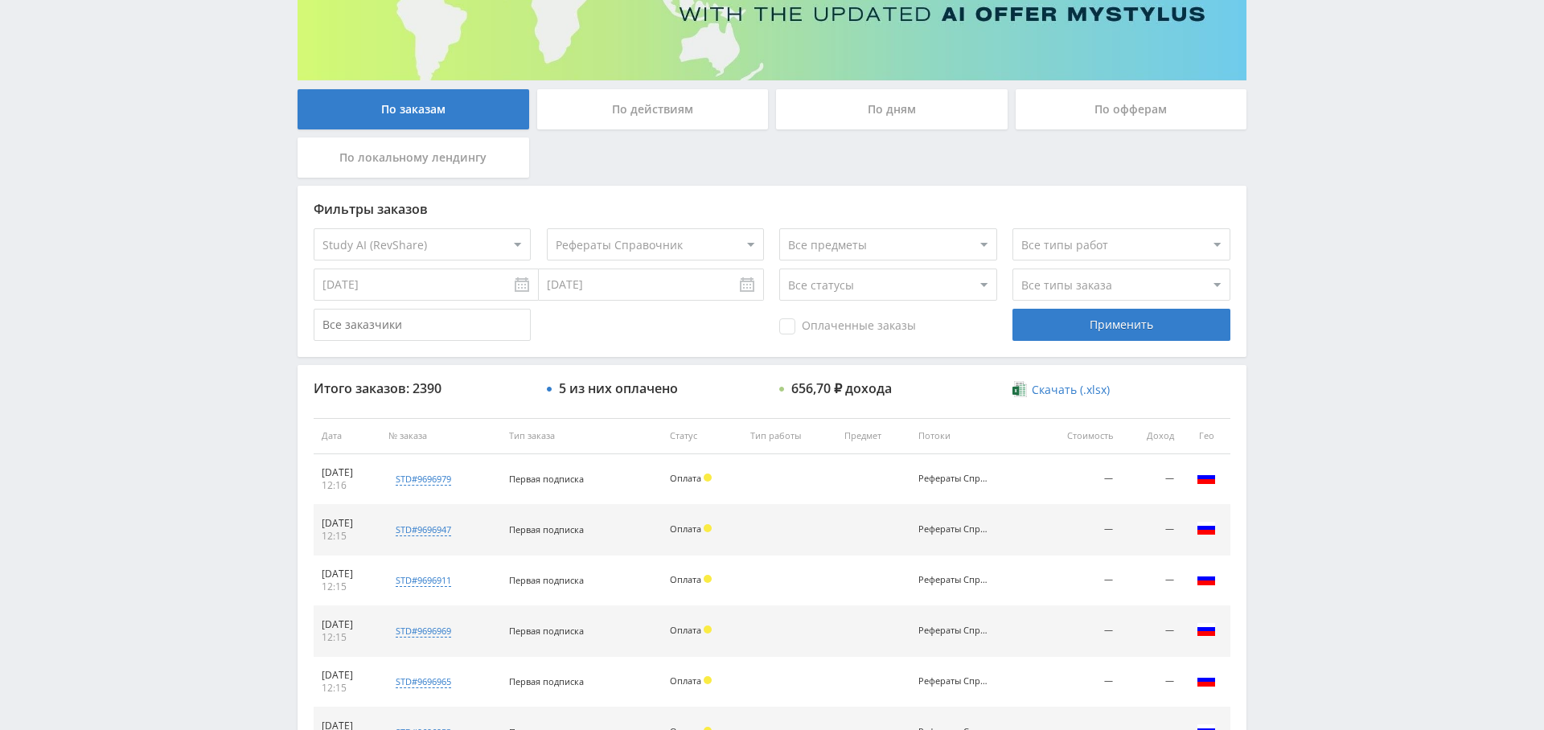
scroll to position [241, 0]
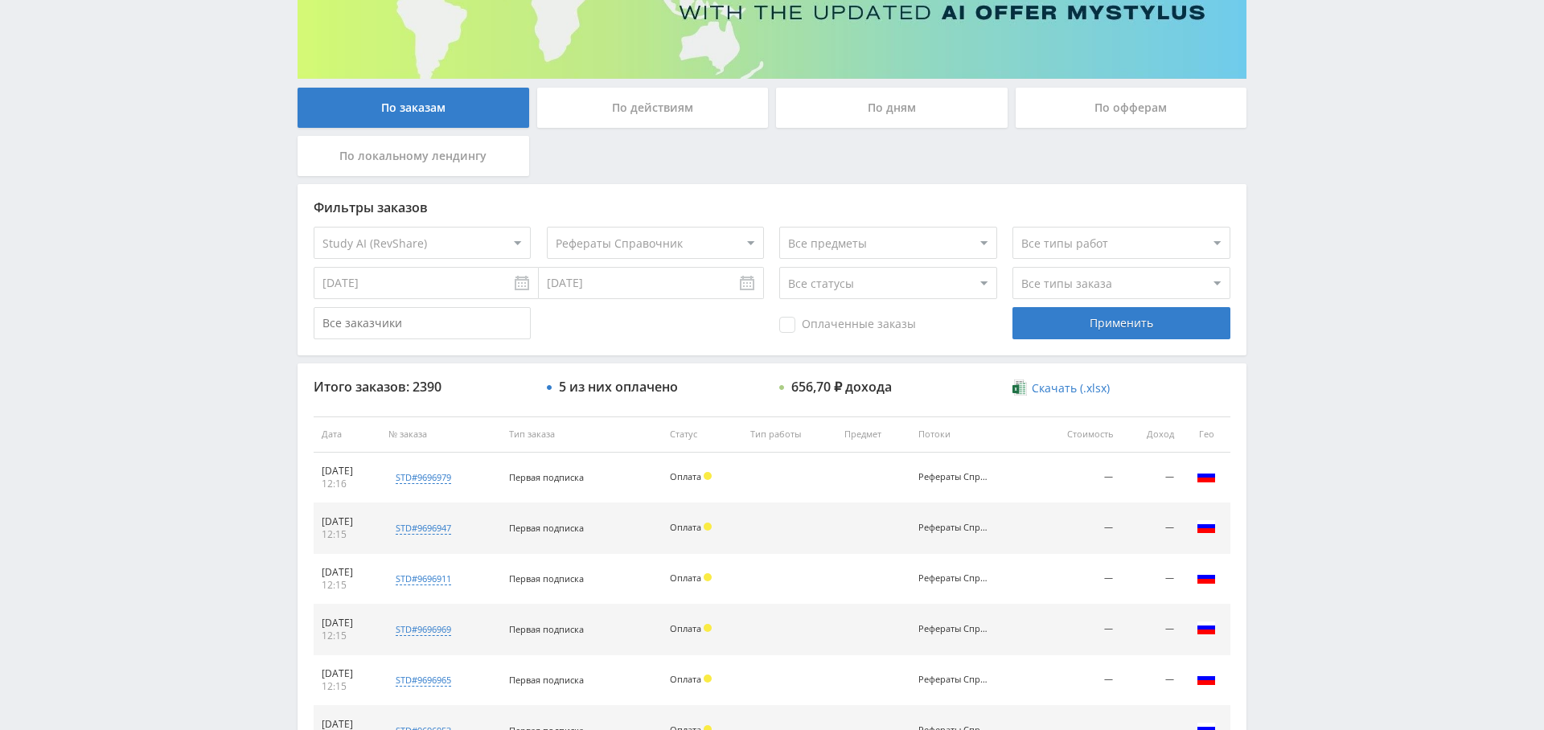
click at [434, 244] on select "Все офферы MyStylus MyStylus - Revshare Кэмп Studybay Автор24 Studybay Brazil S…" at bounding box center [422, 243] width 217 height 32
select select "340"
click at [1123, 318] on div "Применить" at bounding box center [1120, 323] width 217 height 32
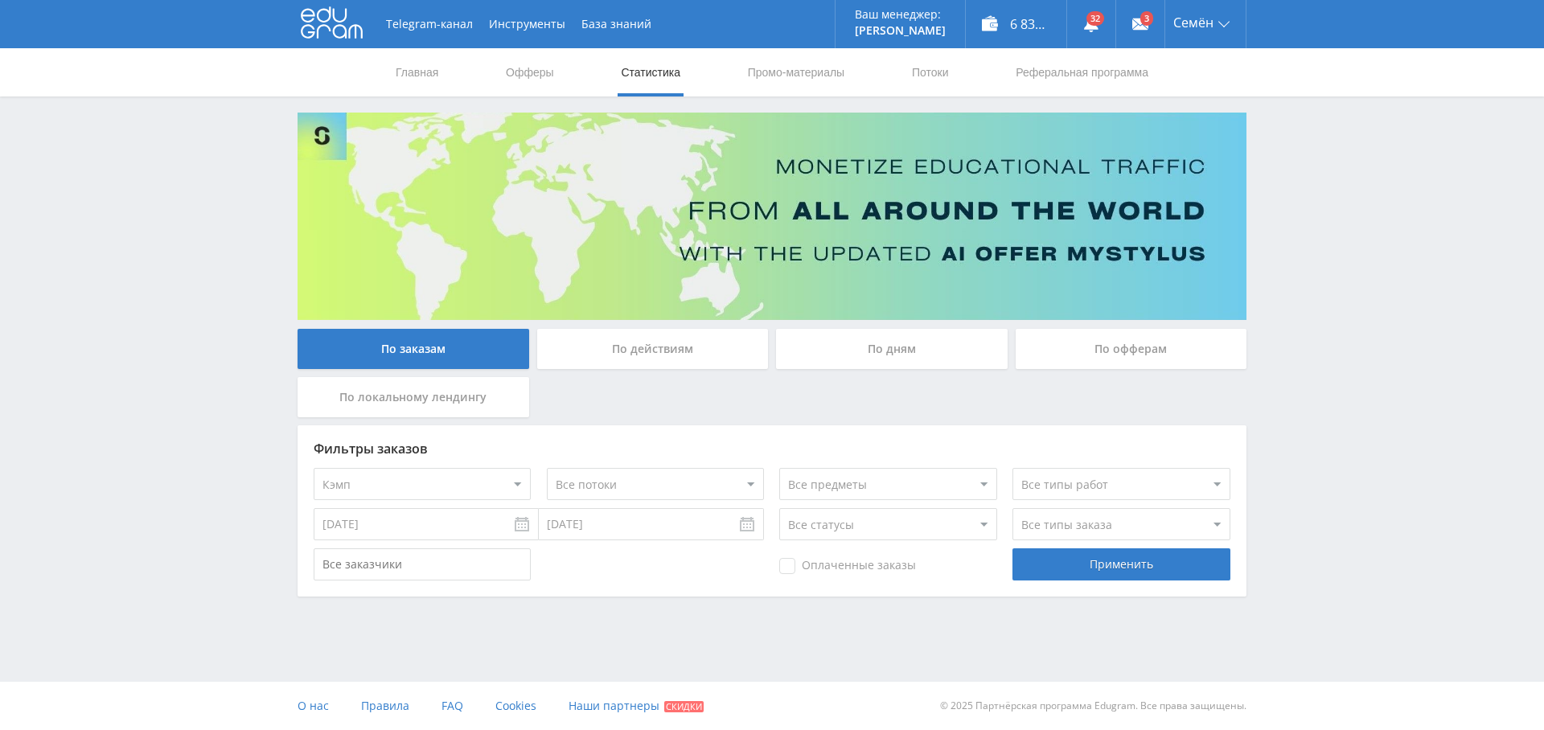
scroll to position [0, 0]
click at [639, 486] on select "Все потоки Тоня 1 experimental default" at bounding box center [655, 484] width 217 height 32
select select "6623844"
click at [547, 468] on select "Все потоки Тоня 1 experimental default" at bounding box center [655, 484] width 217 height 32
click at [1092, 570] on div "Применить" at bounding box center [1120, 564] width 217 height 32
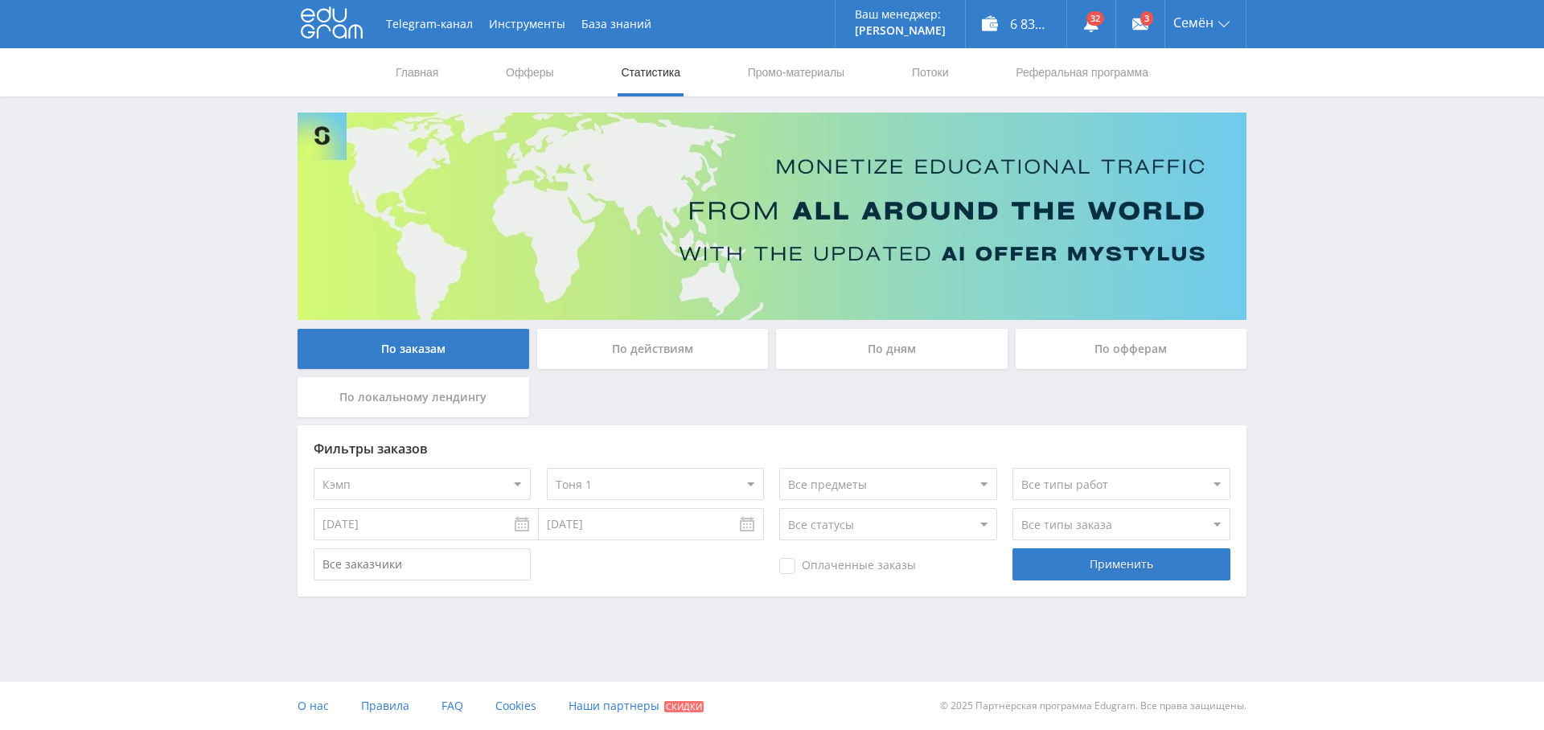
click at [654, 481] on select "Все потоки Тоня 1 experimental default" at bounding box center [655, 484] width 217 height 32
click at [950, 63] on link "Потоки" at bounding box center [930, 72] width 40 height 48
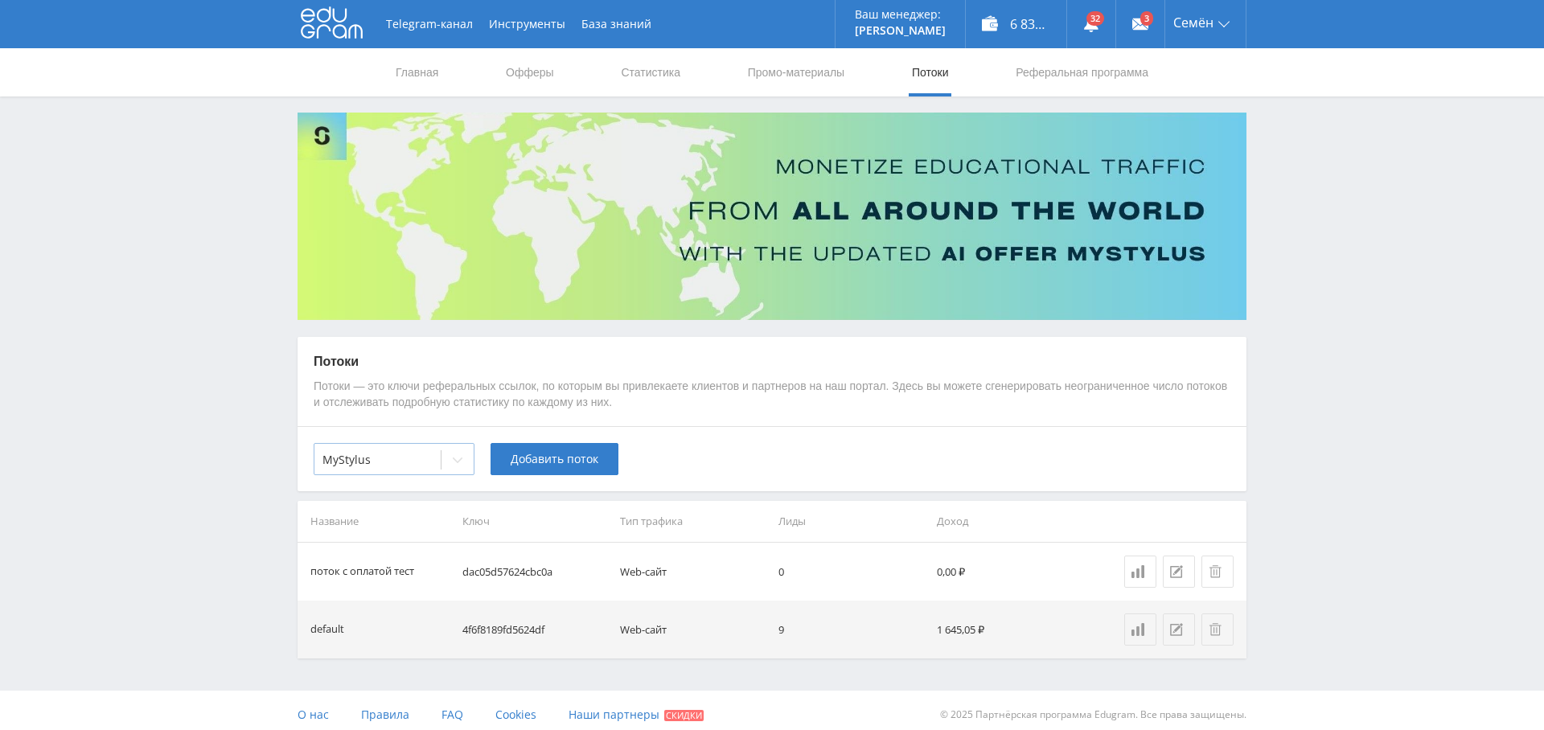
click at [405, 459] on div at bounding box center [377, 460] width 110 height 16
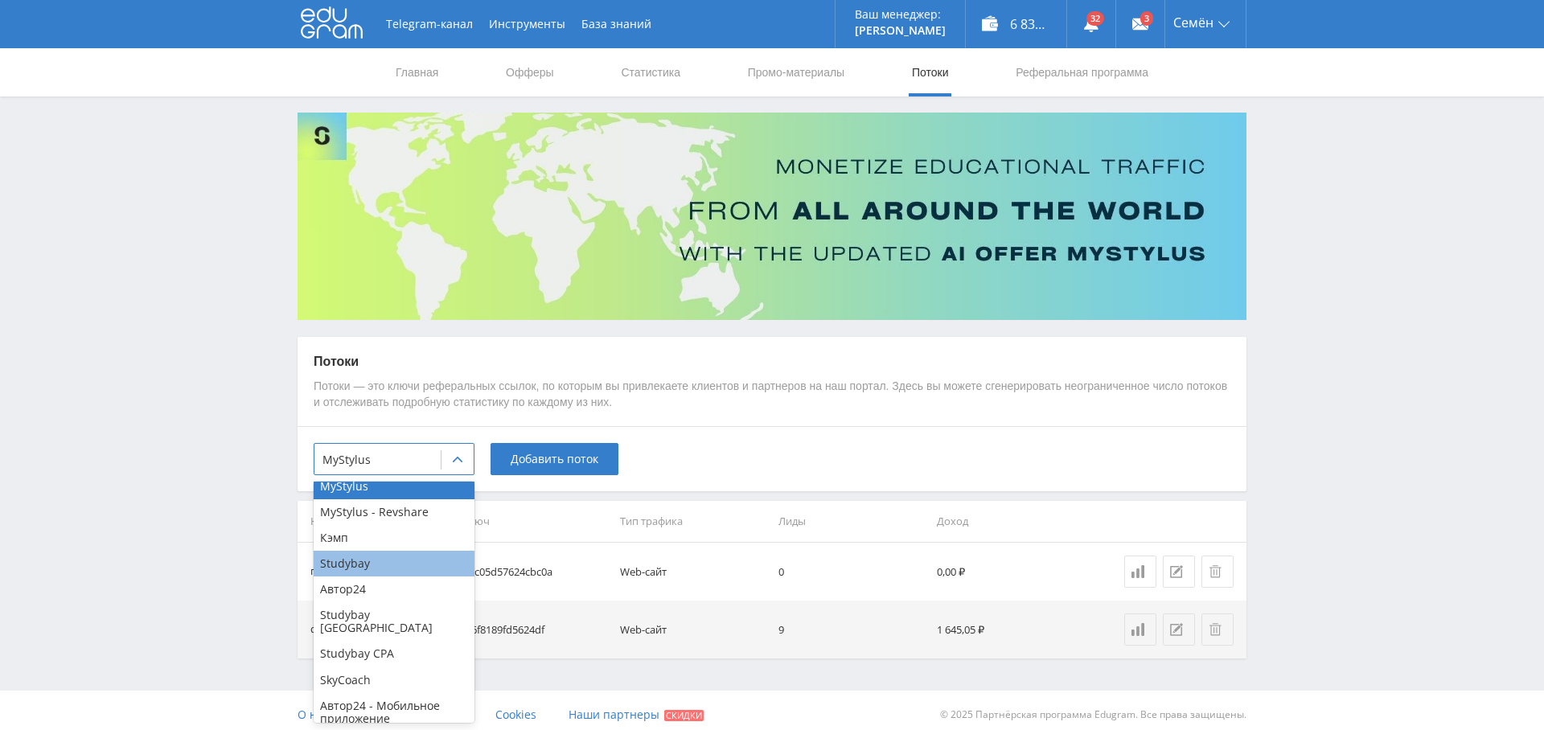
scroll to position [9, 0]
click at [376, 540] on div "Кэмп" at bounding box center [394, 540] width 161 height 26
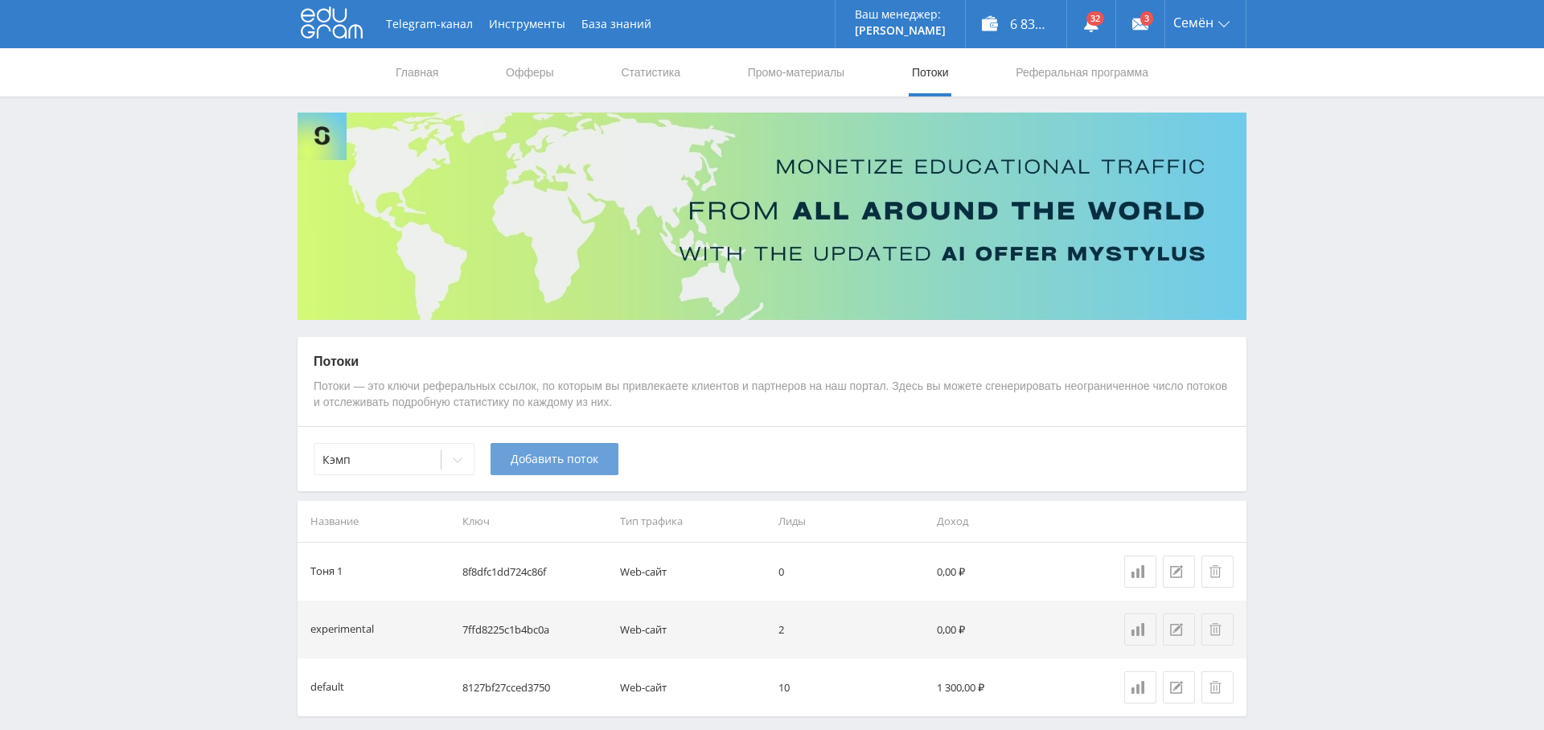
click at [566, 453] on span "Добавить поток" at bounding box center [555, 459] width 88 height 13
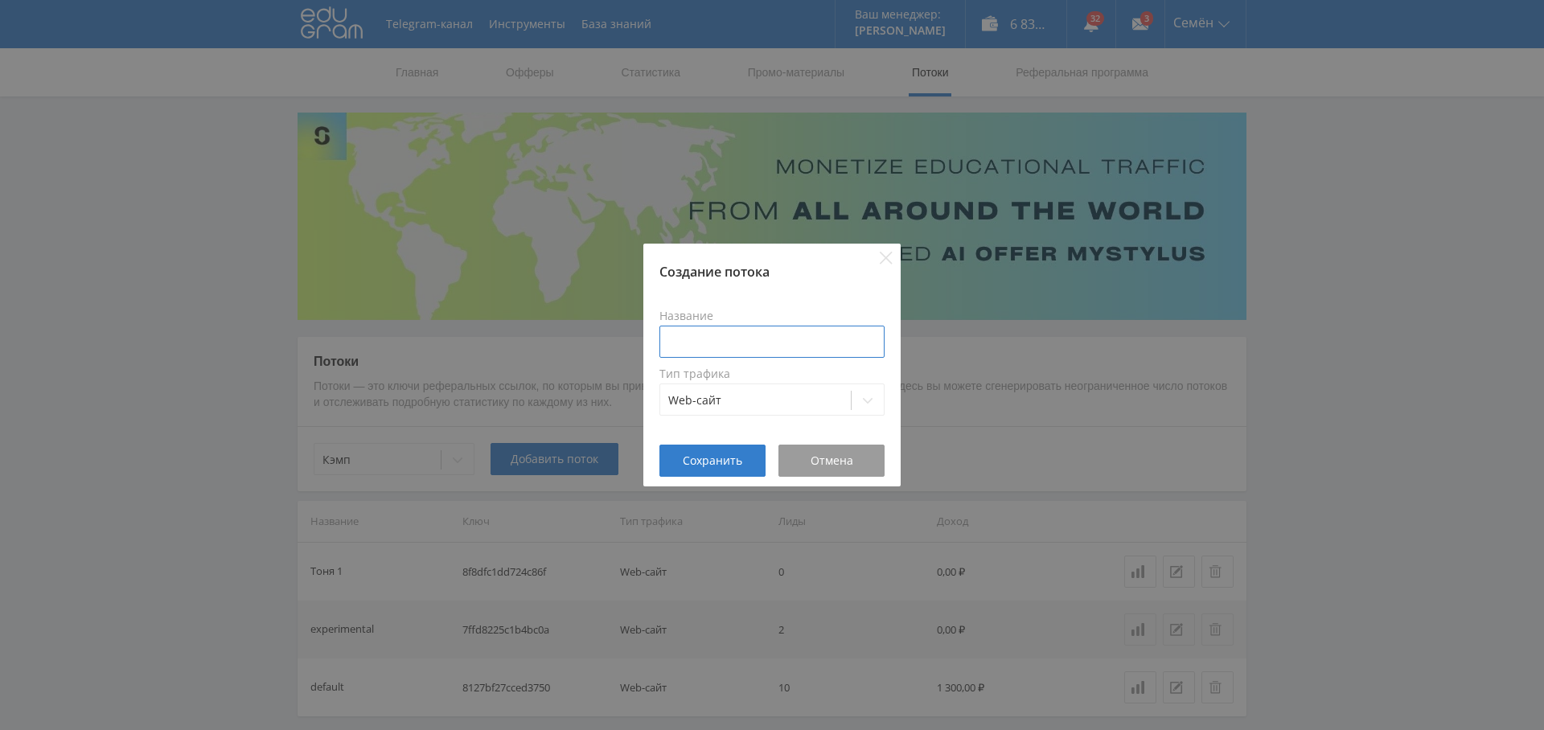
click at [724, 327] on input at bounding box center [771, 342] width 225 height 32
click at [778, 342] on input "Справочник тест кампус" at bounding box center [771, 342] width 225 height 32
type input "Справочник тест реферат"
click at [705, 470] on button "Сохранить" at bounding box center [712, 461] width 106 height 32
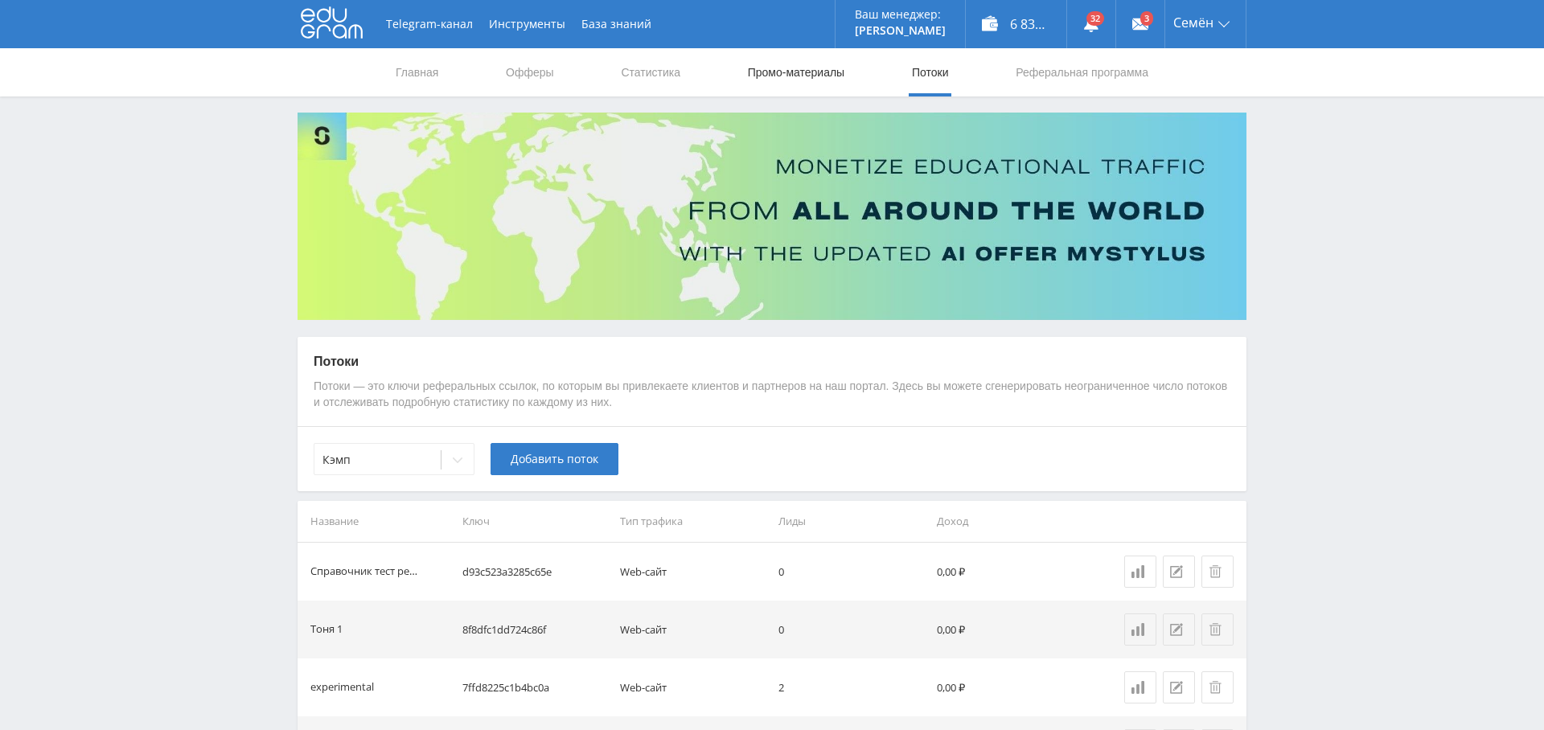
click at [780, 76] on link "Промо-материалы" at bounding box center [796, 72] width 100 height 48
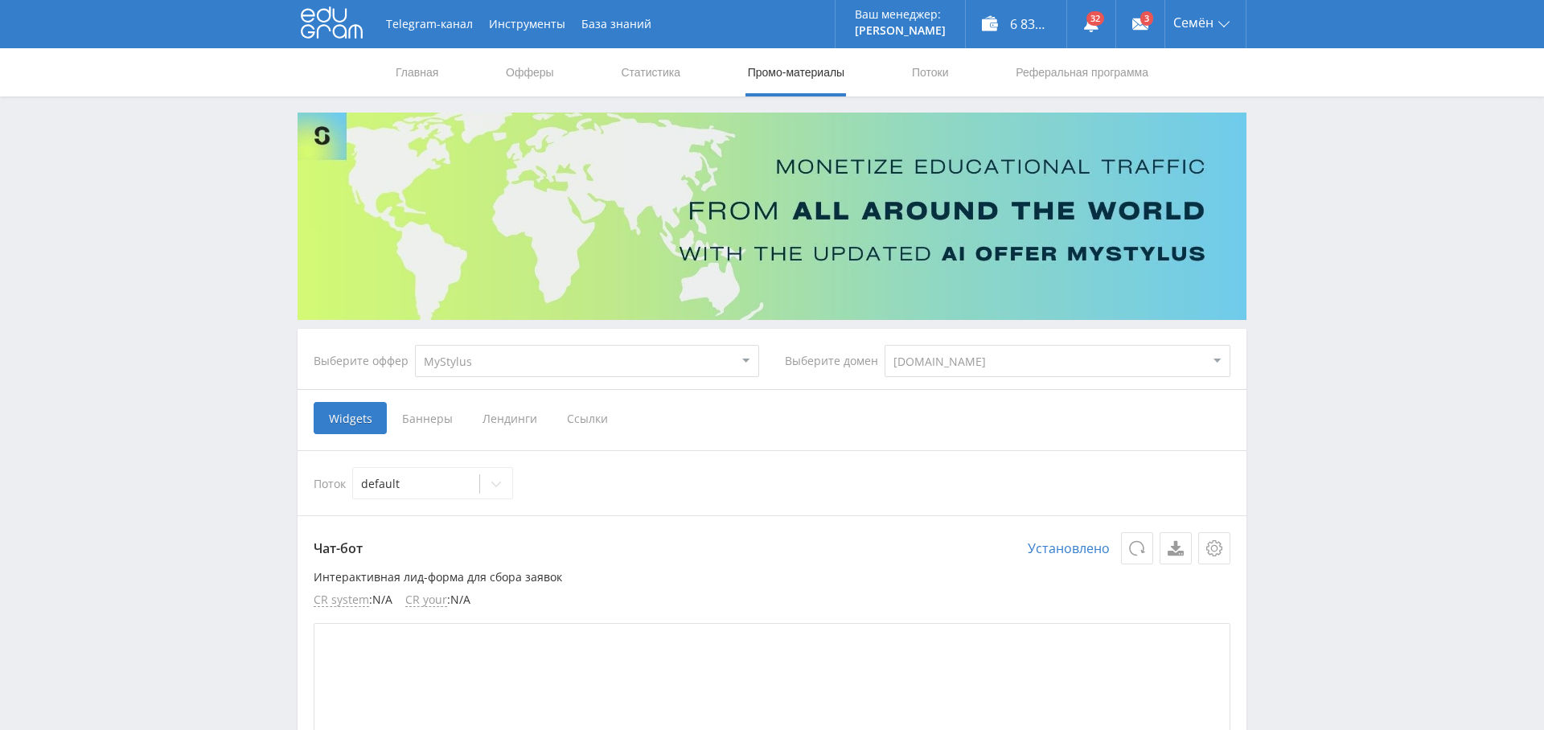
click at [577, 364] on select "MyStylus MyStylus - Revshare Кэмп Studybay Автор24 Studybay Brazil Studybay CPA…" at bounding box center [587, 361] width 344 height 32
select select "340"
click at [415, 345] on select "MyStylus MyStylus - Revshare Кэмп Studybay Автор24 Studybay Brazil Studybay CPA…" at bounding box center [587, 361] width 344 height 32
select select "340"
click at [511, 418] on span "Ссылки" at bounding box center [503, 418] width 72 height 32
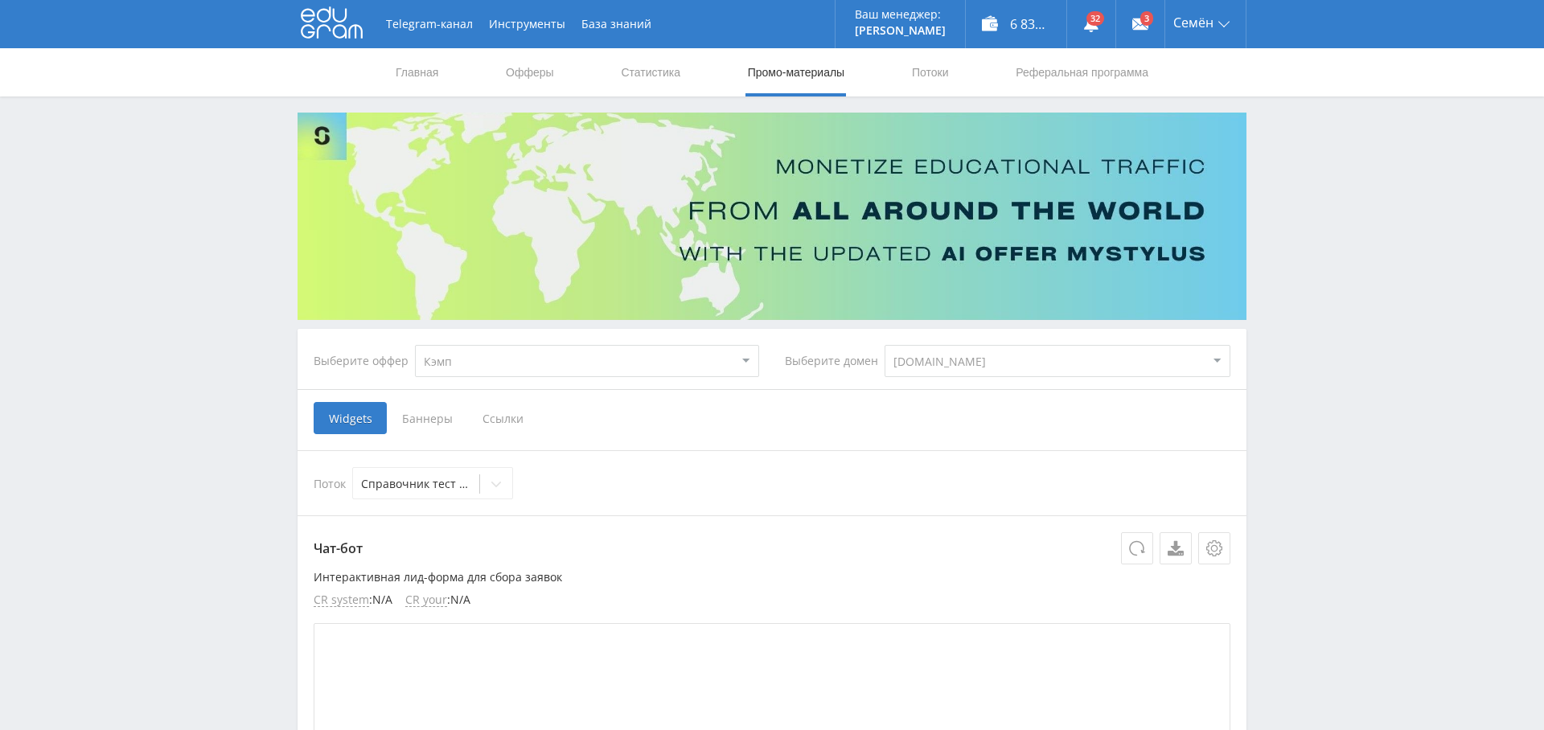
click at [0, 0] on input "Ссылки" at bounding box center [0, 0] width 0 height 0
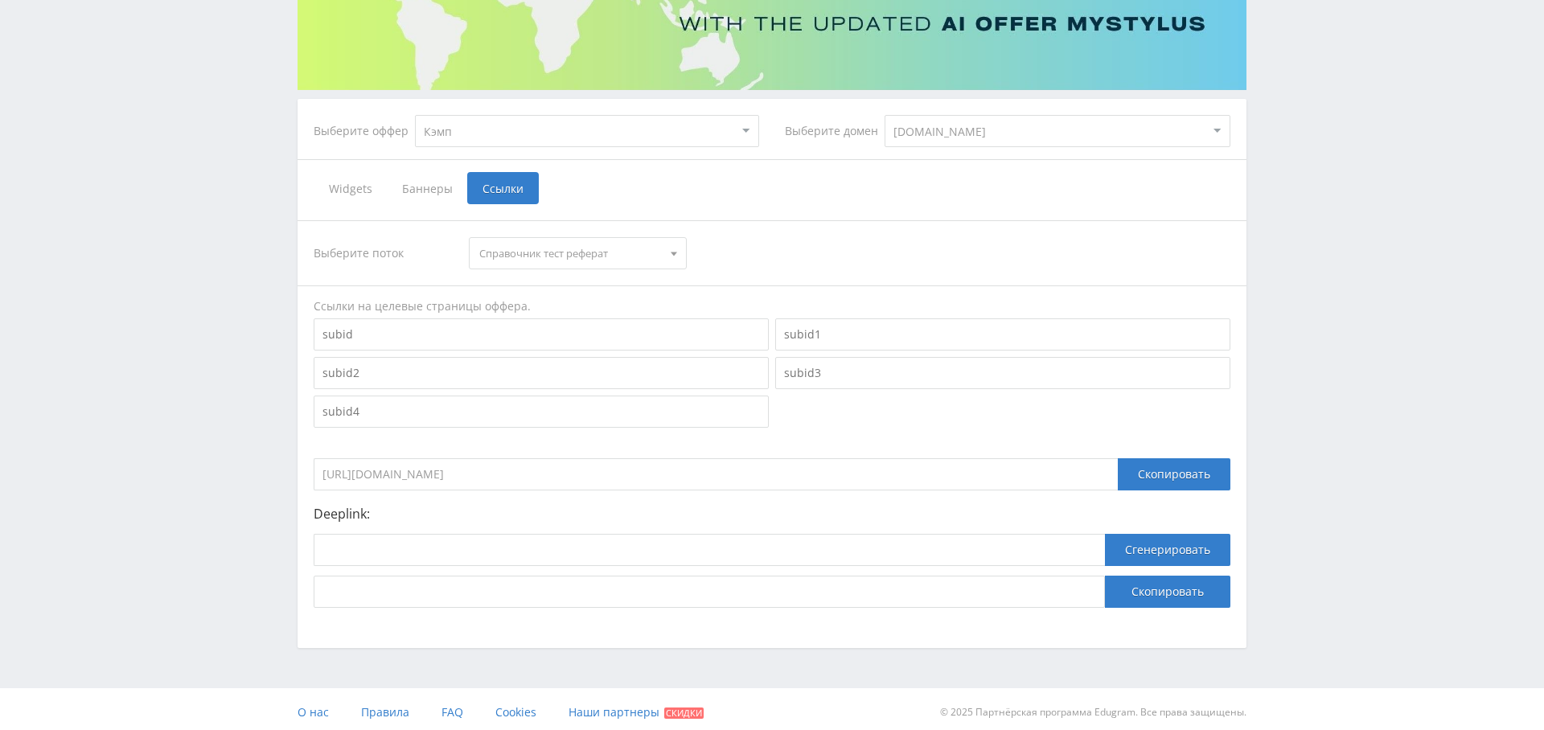
scroll to position [235, 0]
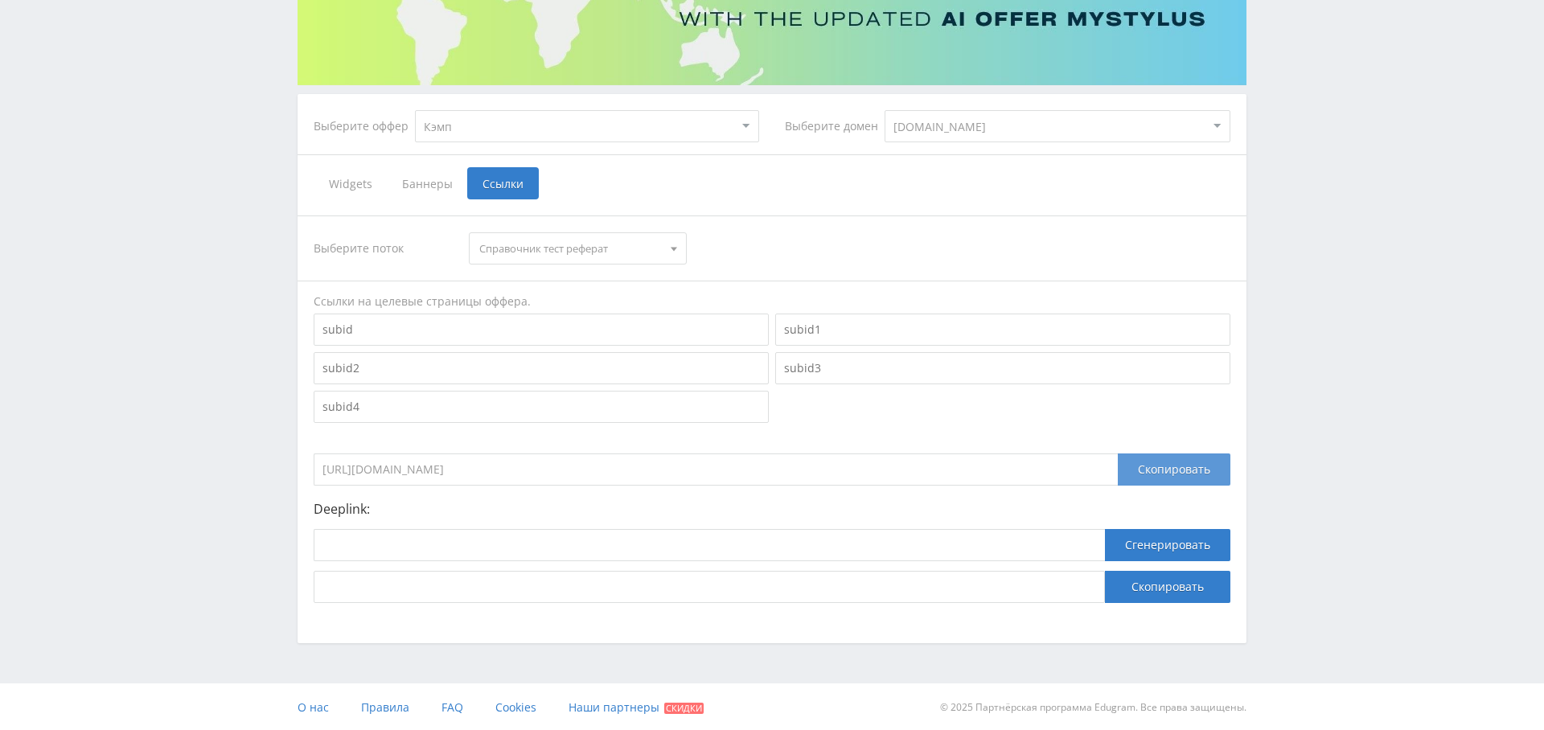
click at [1188, 468] on div "Скопировать" at bounding box center [1174, 470] width 113 height 32
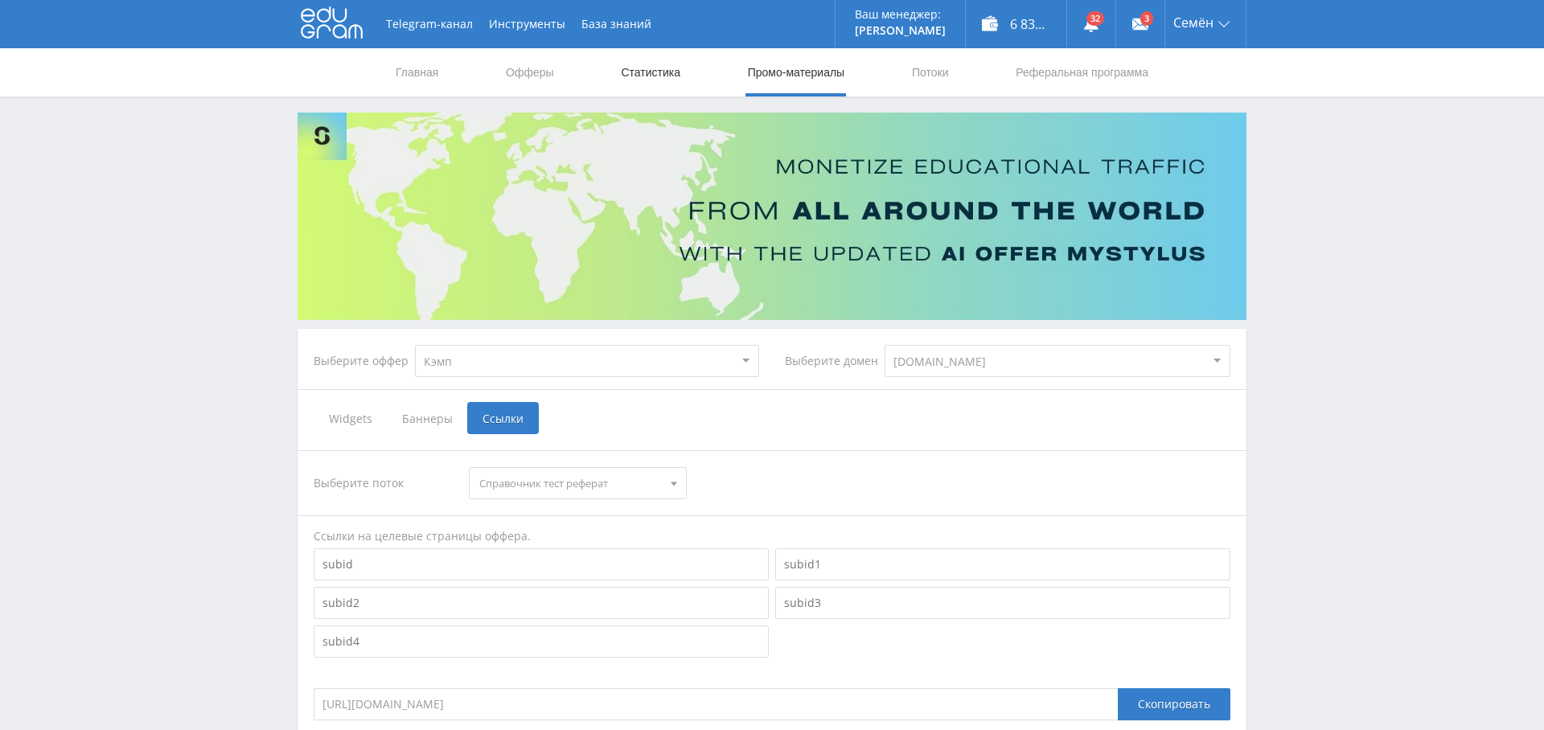
click at [663, 80] on link "Статистика" at bounding box center [650, 72] width 63 height 48
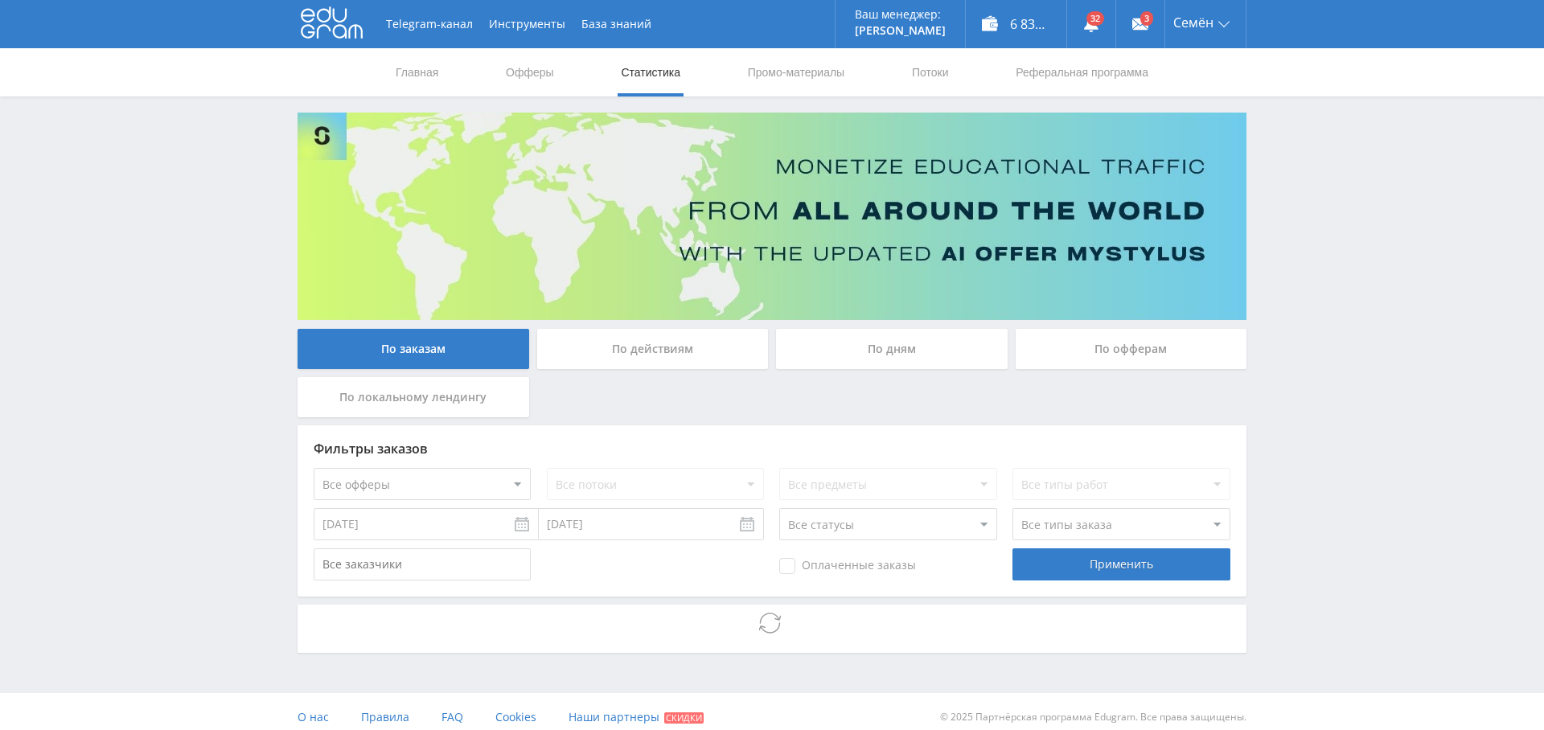
click at [919, 339] on div "По дням" at bounding box center [892, 349] width 232 height 40
click at [0, 0] on input "По дням" at bounding box center [0, 0] width 0 height 0
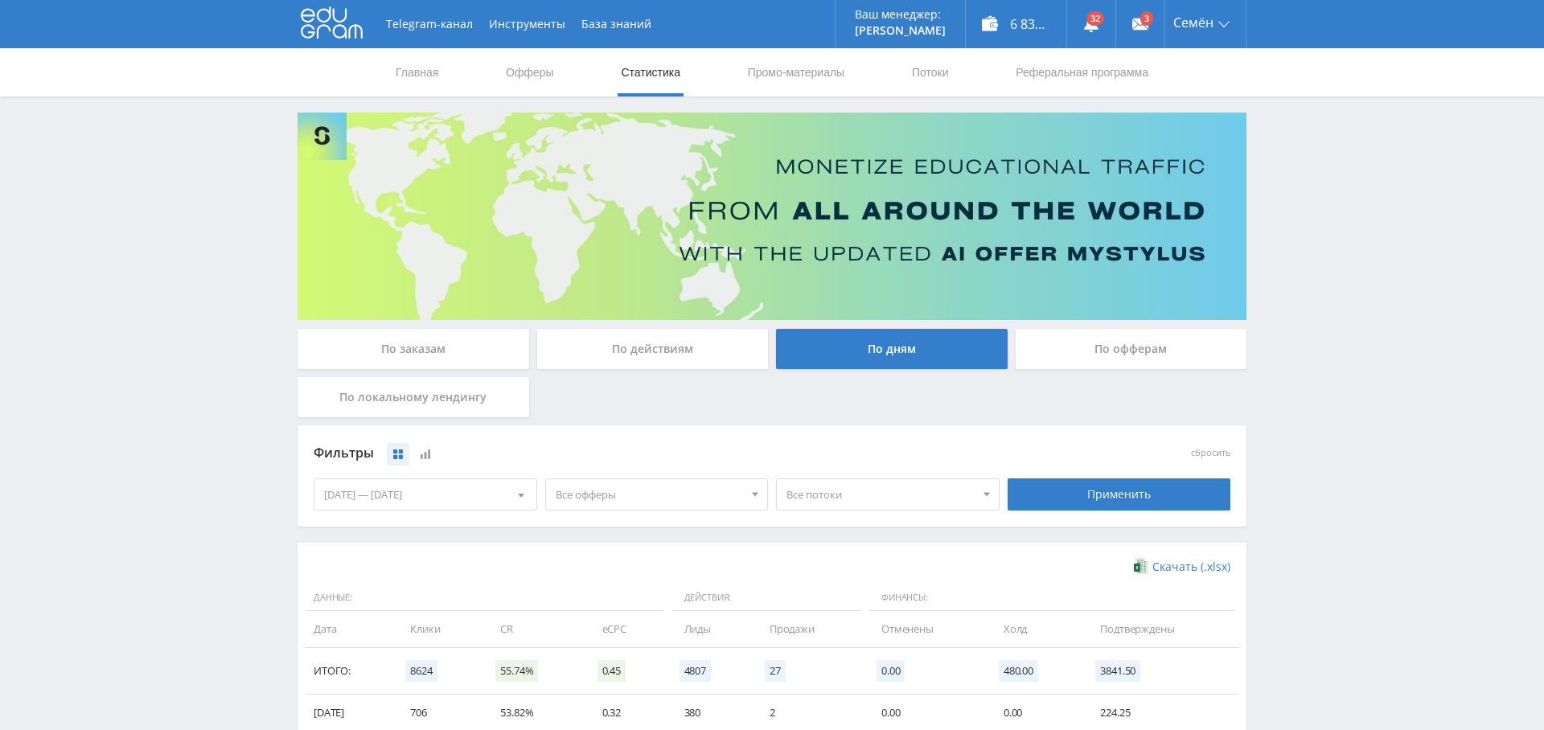
click at [610, 496] on span "Все офферы" at bounding box center [650, 494] width 188 height 31
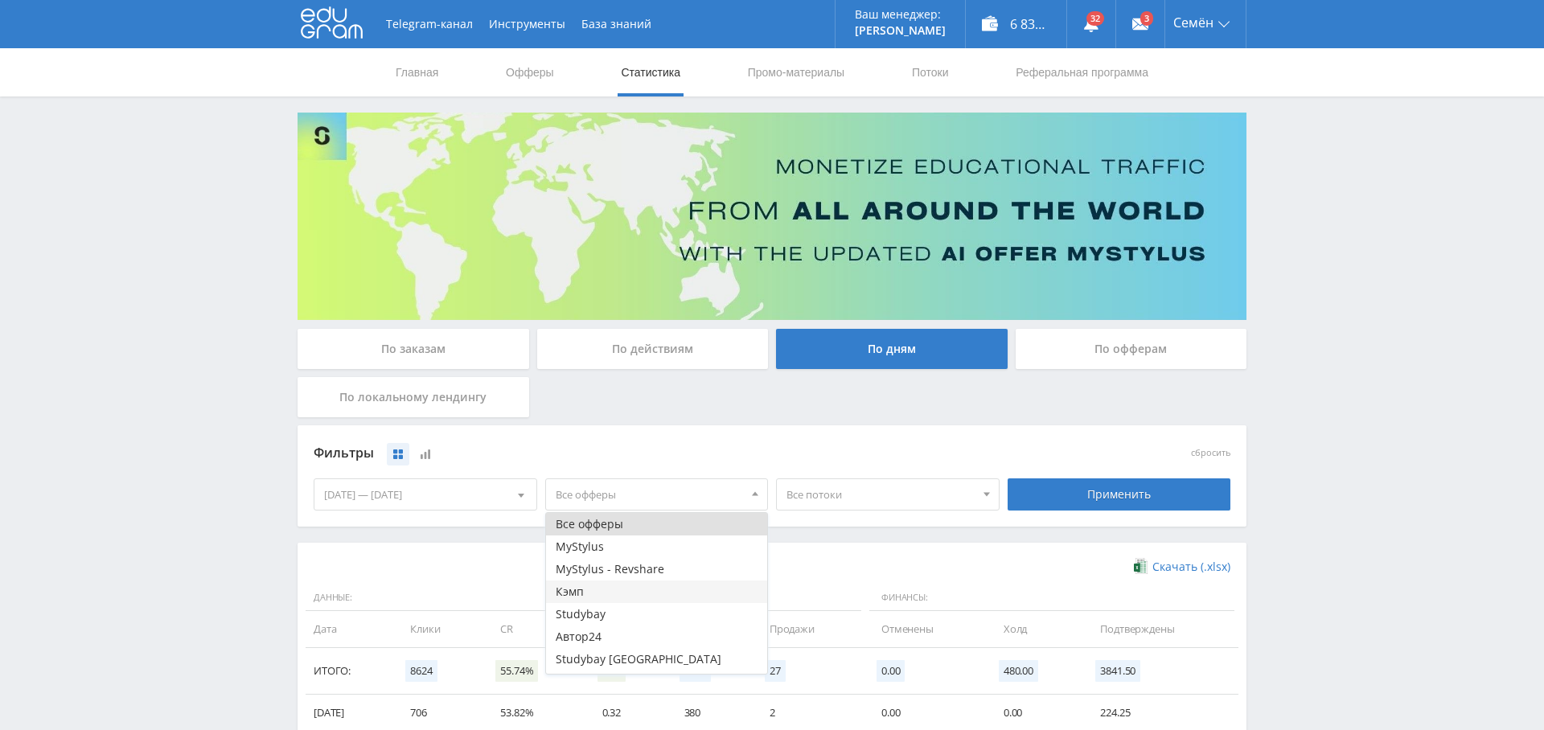
click at [603, 593] on button "Кэмп" at bounding box center [657, 592] width 222 height 23
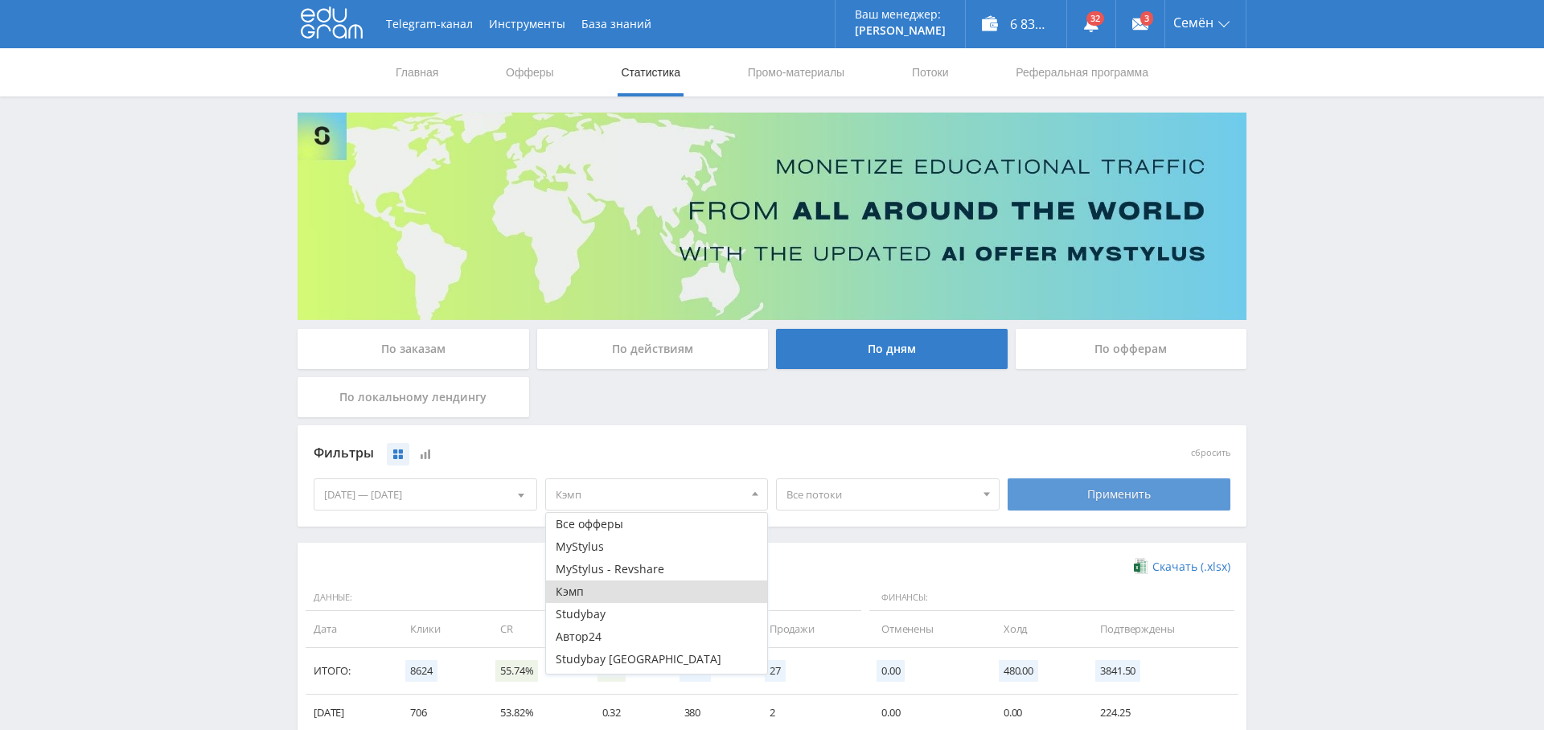
click at [1140, 492] on div "Применить" at bounding box center [1120, 494] width 224 height 32
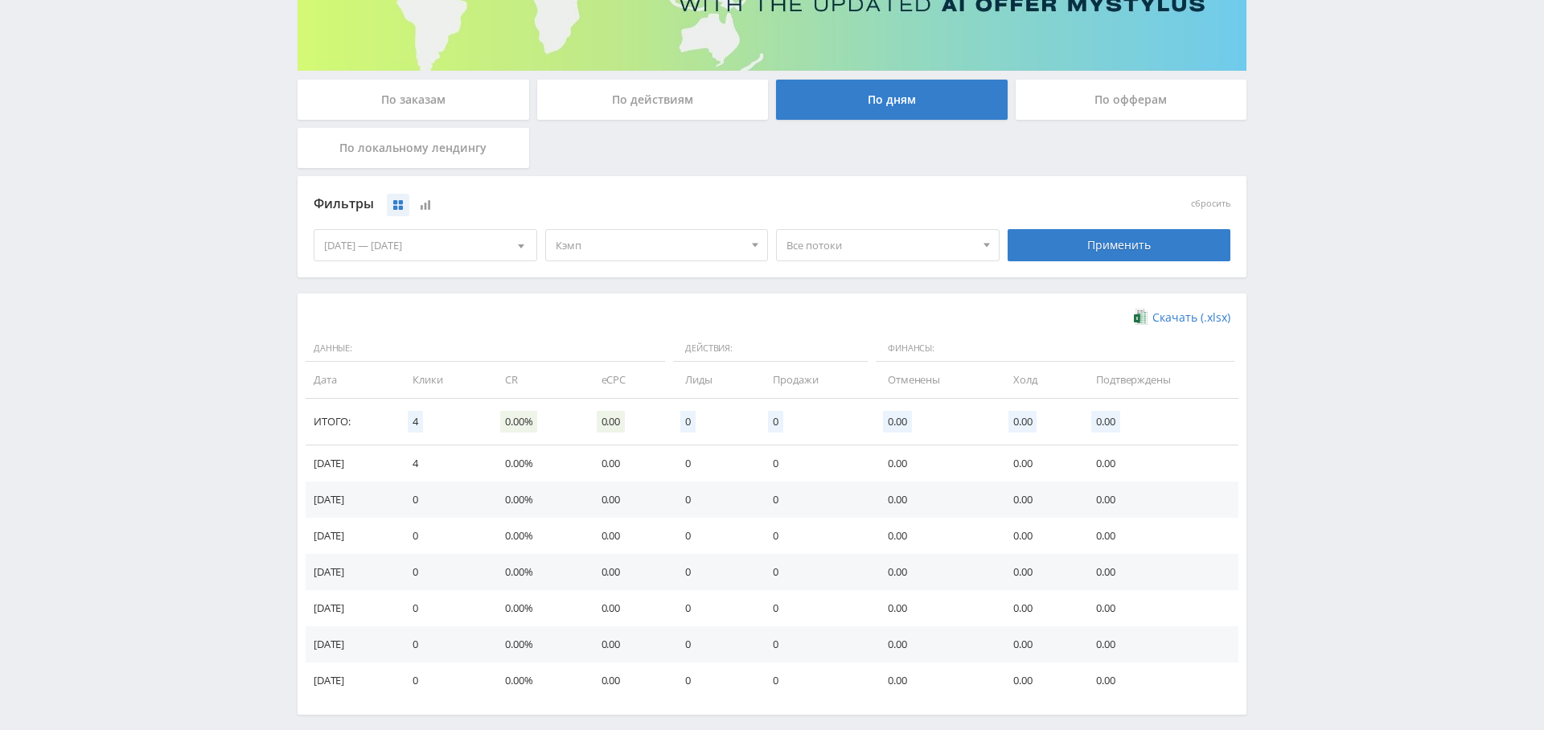
scroll to position [251, 0]
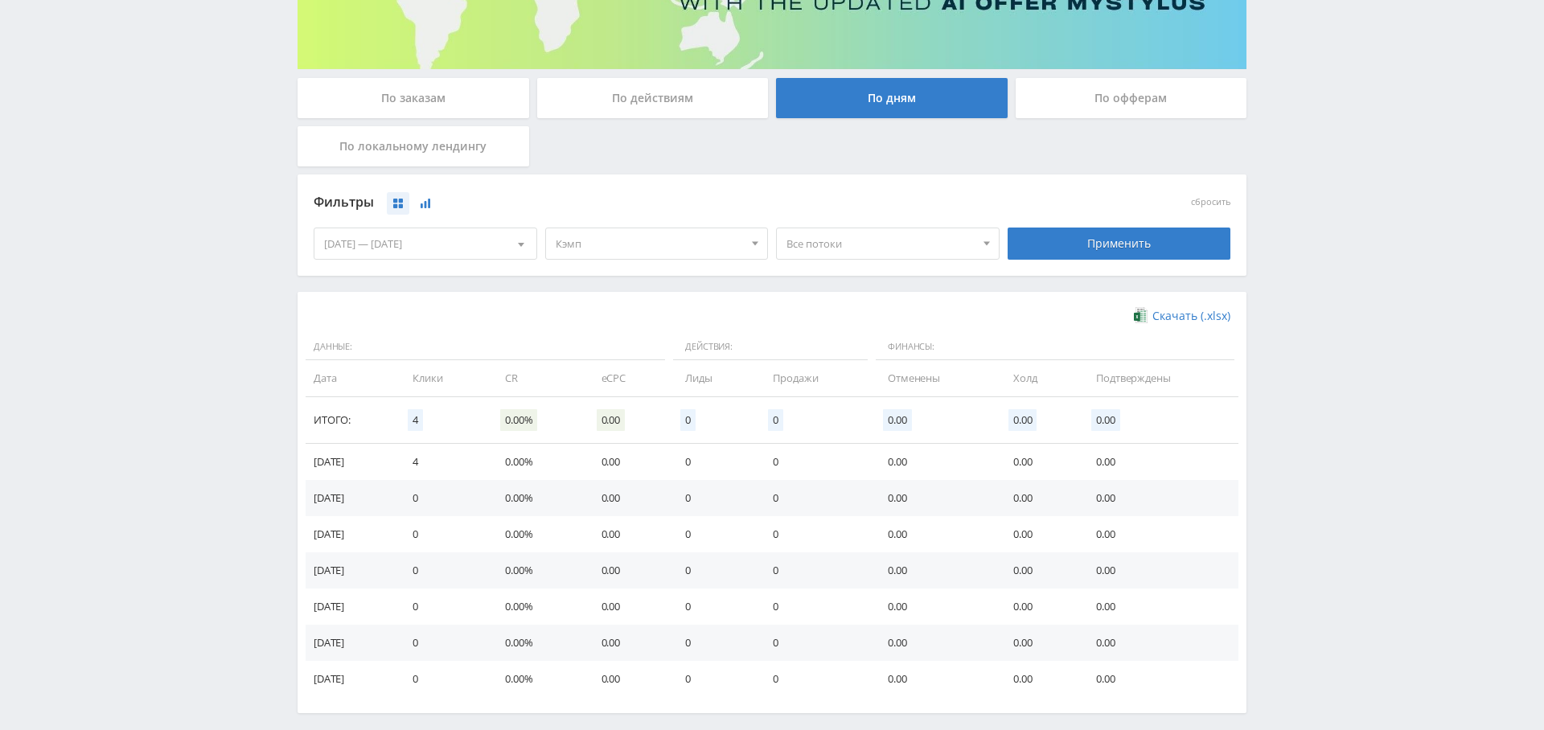
click at [426, 202] on icon at bounding box center [426, 204] width 10 height 10
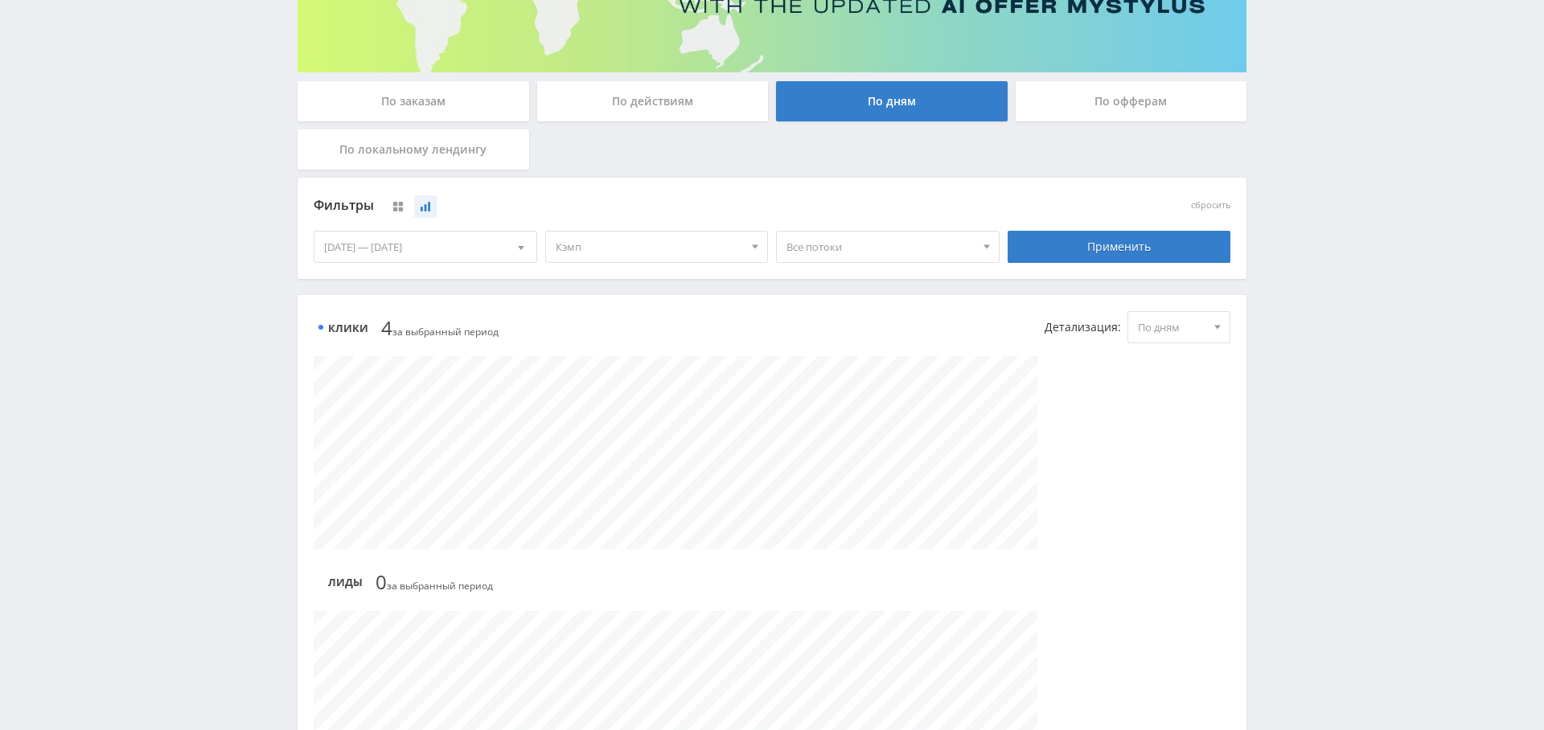
scroll to position [287, 0]
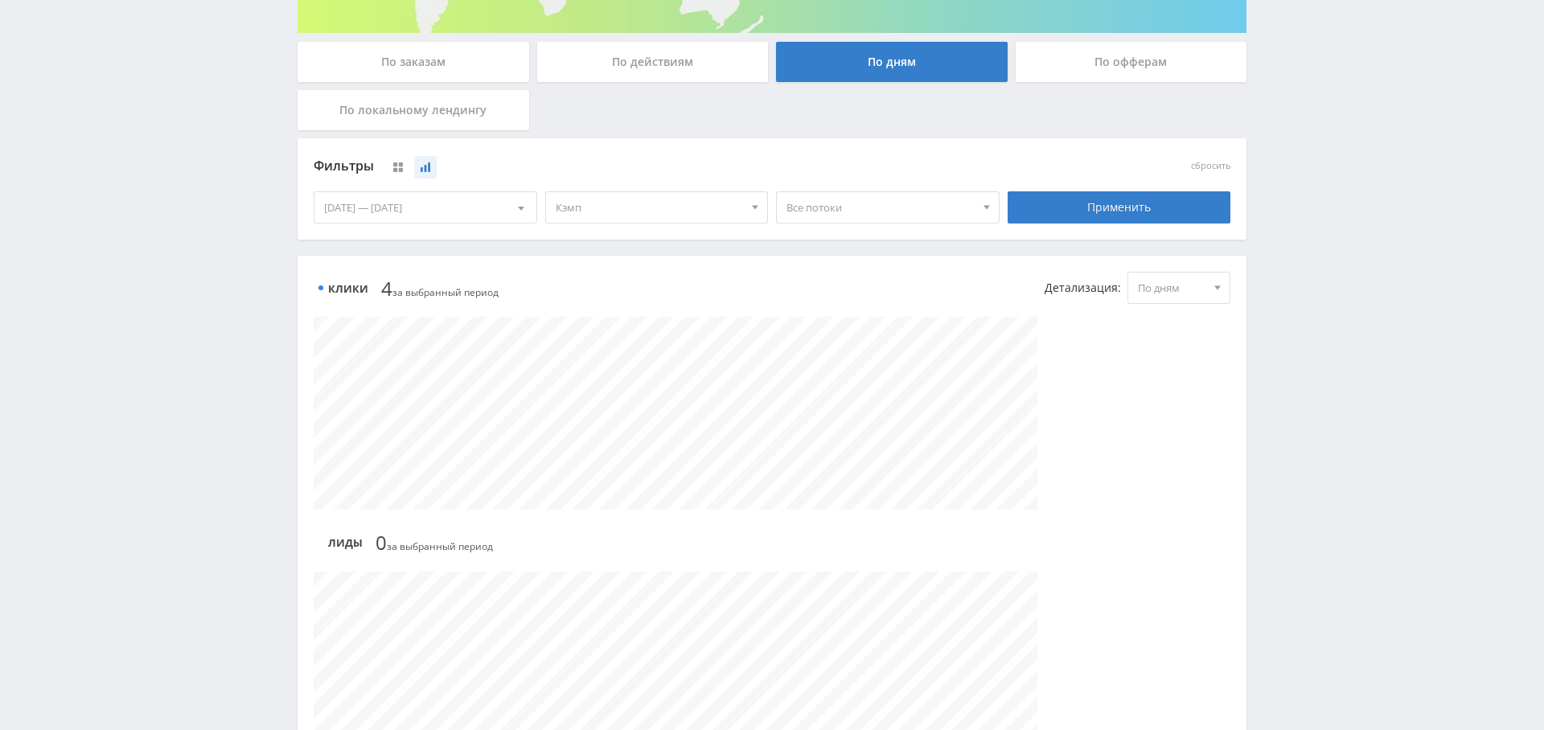
click at [421, 216] on div "[DATE] — [DATE]" at bounding box center [425, 207] width 222 height 31
click at [326, 274] on span at bounding box center [329, 274] width 8 height 8
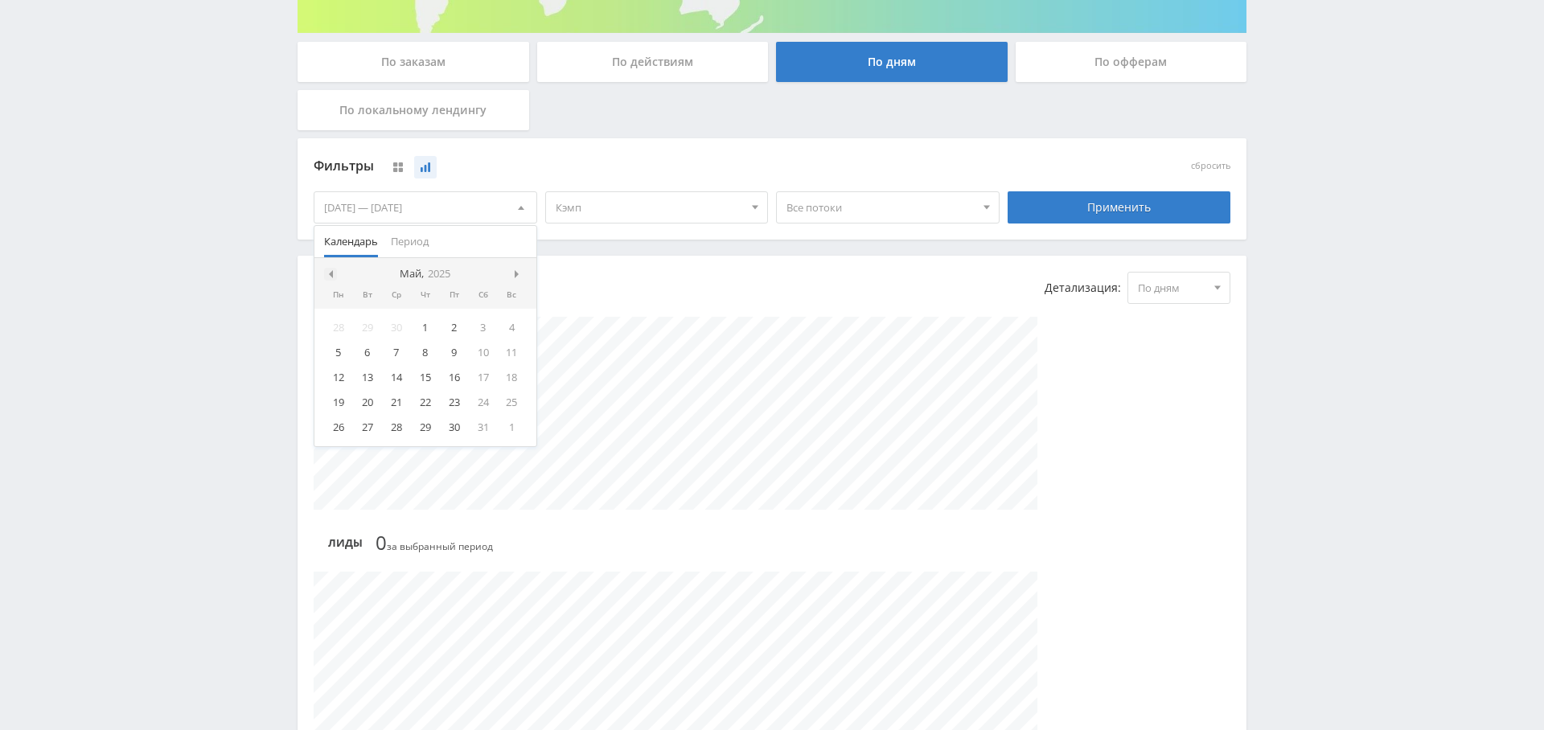
click at [326, 274] on span at bounding box center [329, 274] width 8 height 8
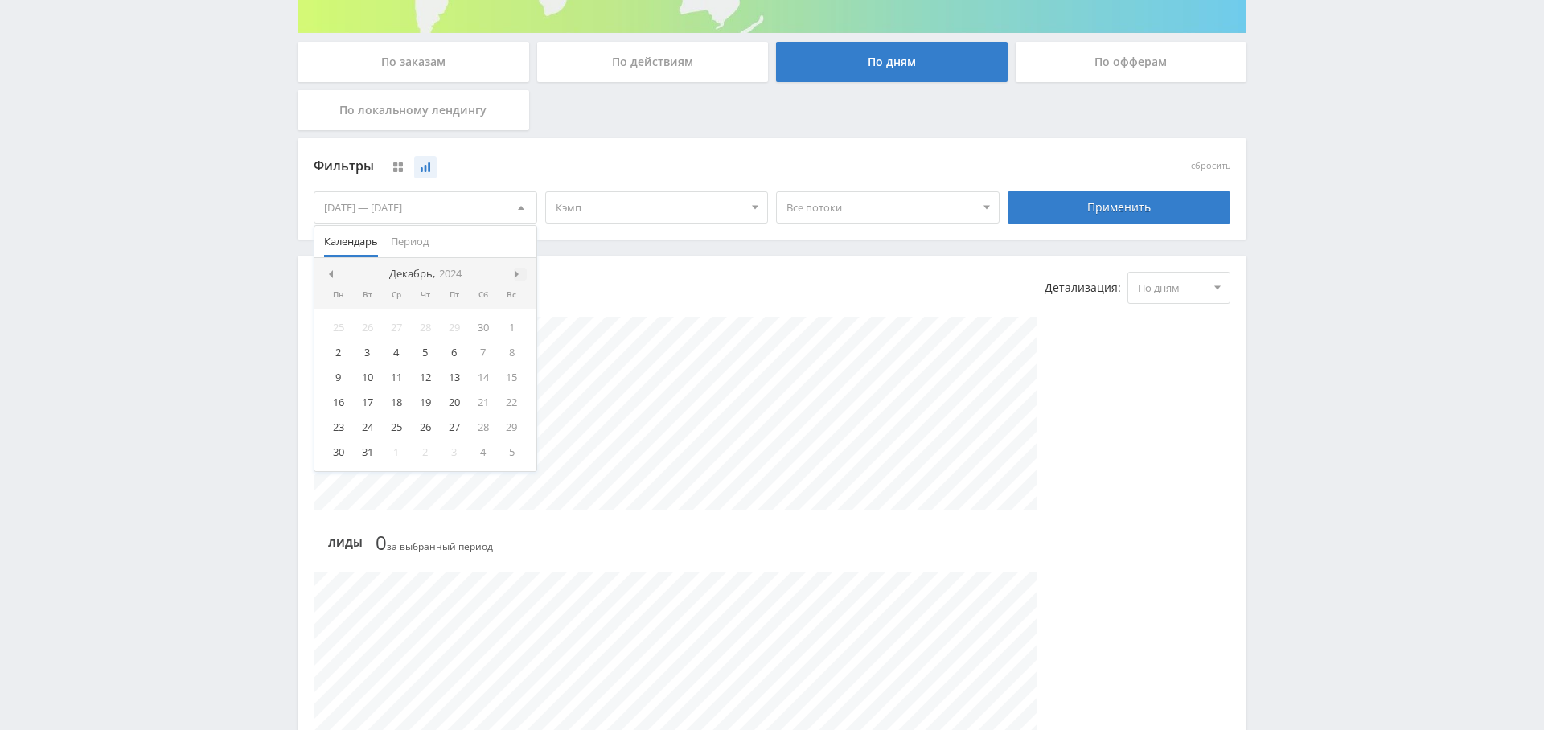
click at [522, 272] on div at bounding box center [520, 274] width 13 height 13
click at [398, 314] on div "30 31 1 2 3 4 5 6 7 8 9 10 11 12 13 14 15 16 17 18 19 20 21 22 23 24 25 26 27 2…" at bounding box center [425, 378] width 222 height 138
click at [396, 328] on div "1" at bounding box center [396, 327] width 29 height 18
click at [523, 274] on div at bounding box center [520, 274] width 13 height 13
click at [522, 274] on div at bounding box center [520, 274] width 13 height 13
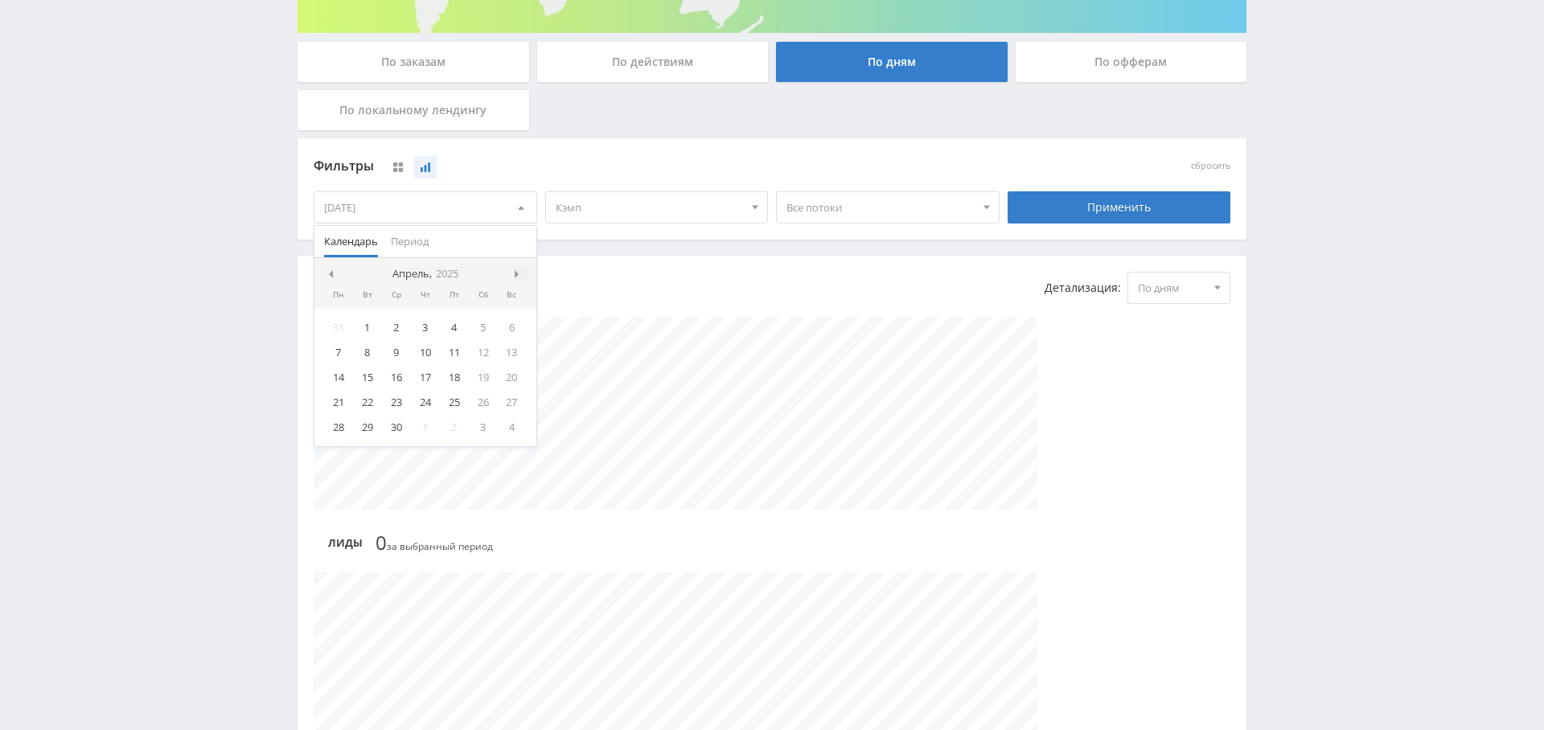
click at [523, 274] on div at bounding box center [520, 274] width 13 height 13
click at [522, 274] on div at bounding box center [520, 274] width 13 height 13
click at [523, 274] on div at bounding box center [520, 274] width 13 height 13
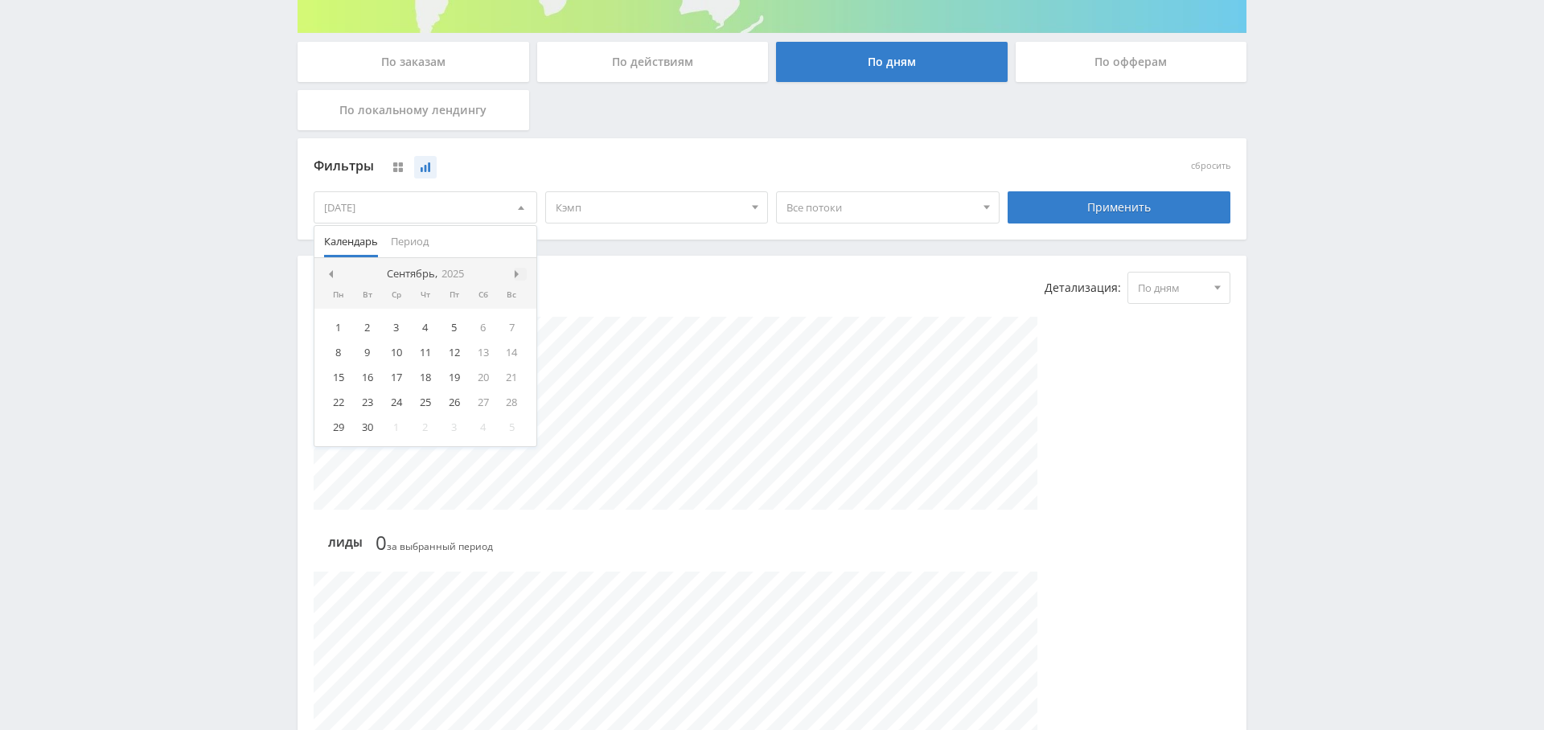
click at [523, 274] on div at bounding box center [520, 274] width 13 height 13
click at [332, 270] on div at bounding box center [330, 274] width 13 height 13
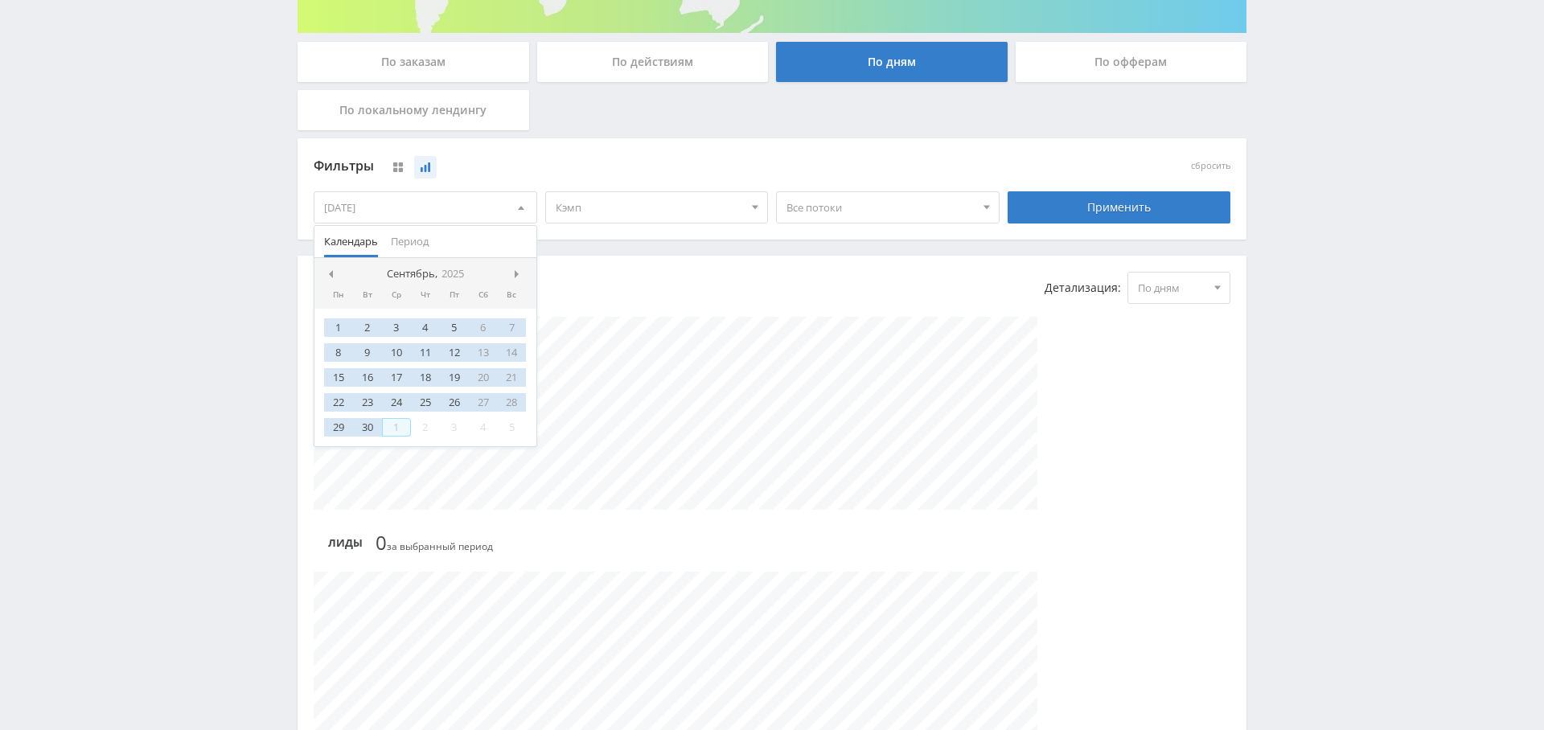
click at [398, 425] on div "1" at bounding box center [396, 427] width 29 height 18
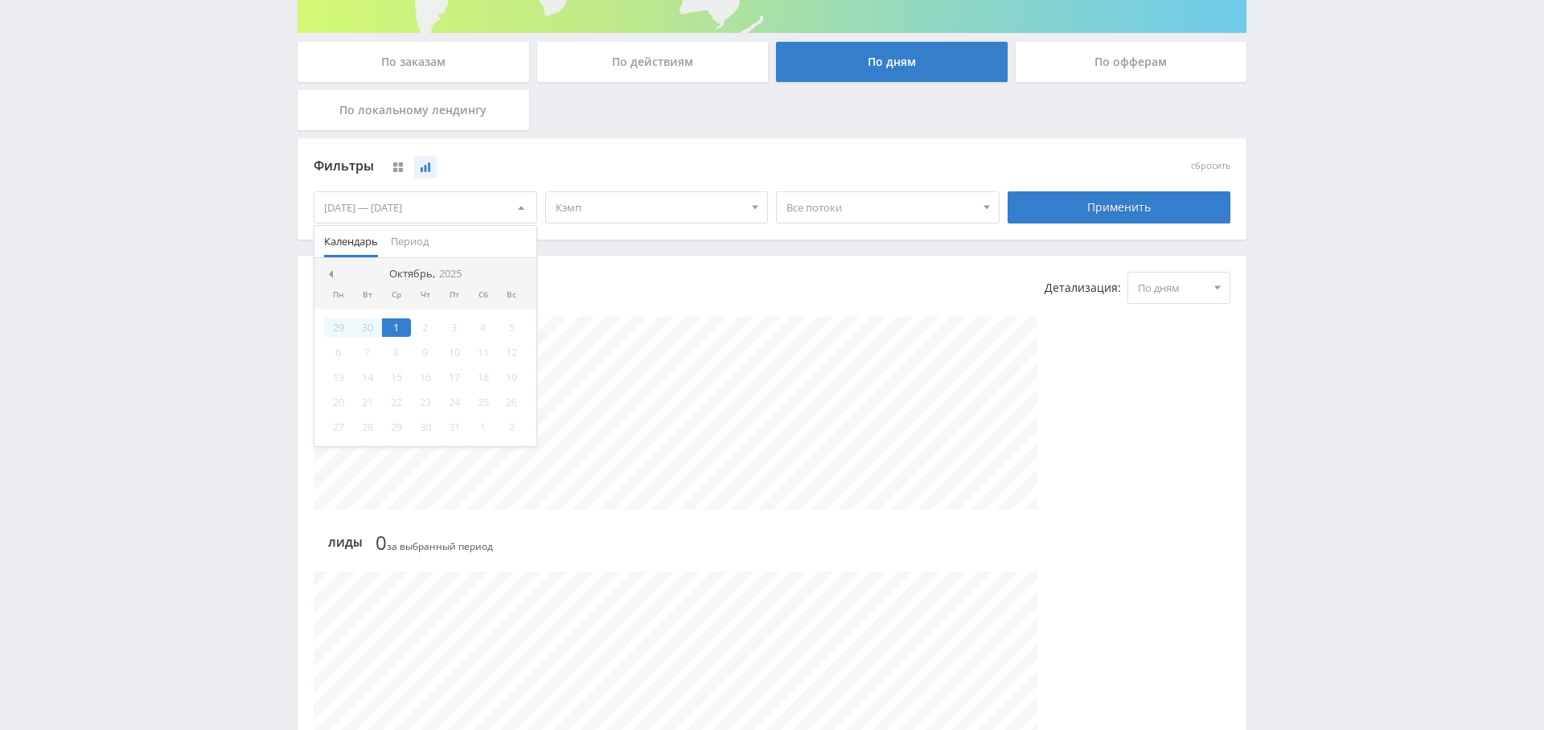
click at [597, 248] on div "Фильтры сбросить 01.01.2025 — 01.10.2025 Календарь Период Октябрь, 2025 Пн Вт С…" at bounding box center [772, 196] width 949 height 117
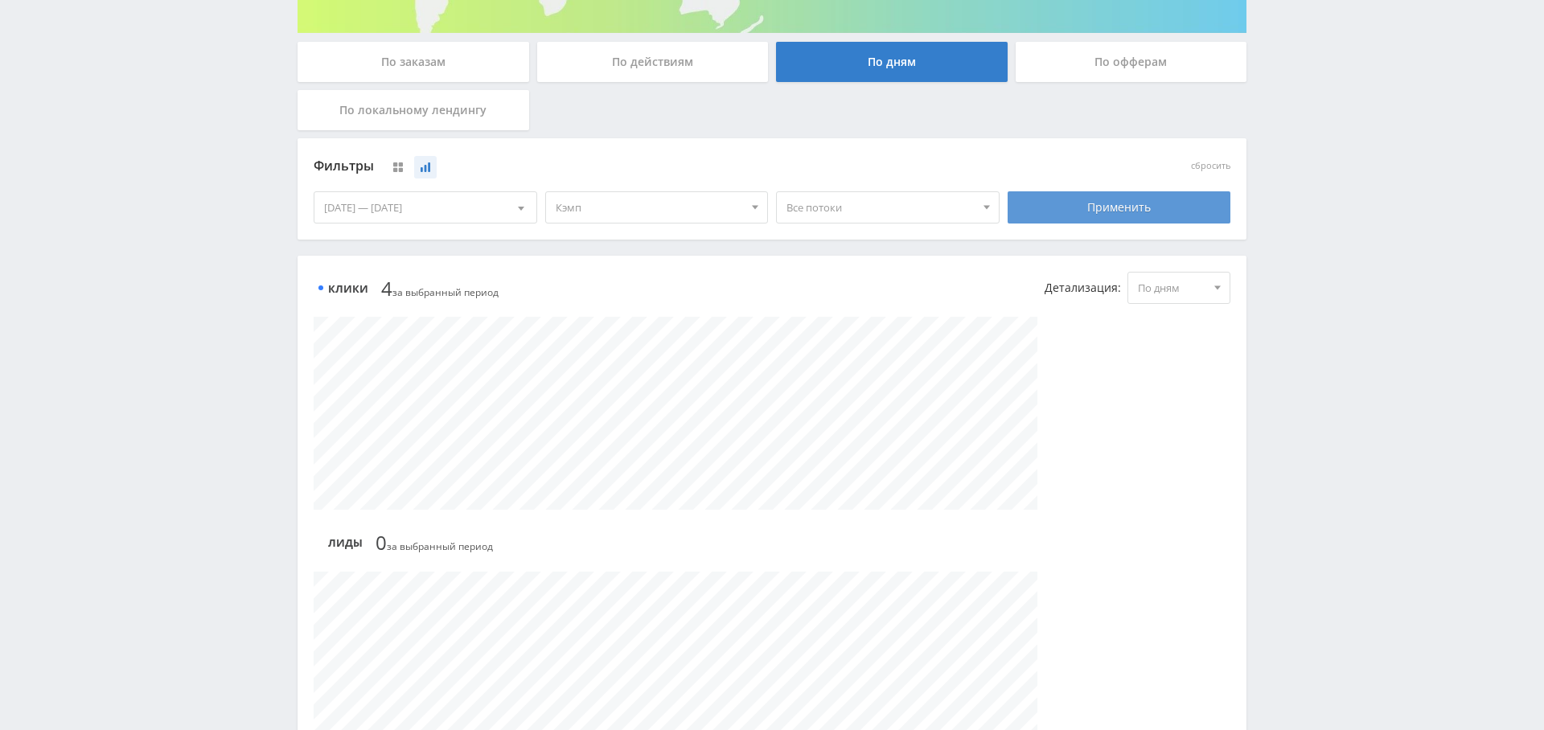
click at [1113, 203] on div "Применить" at bounding box center [1120, 207] width 224 height 32
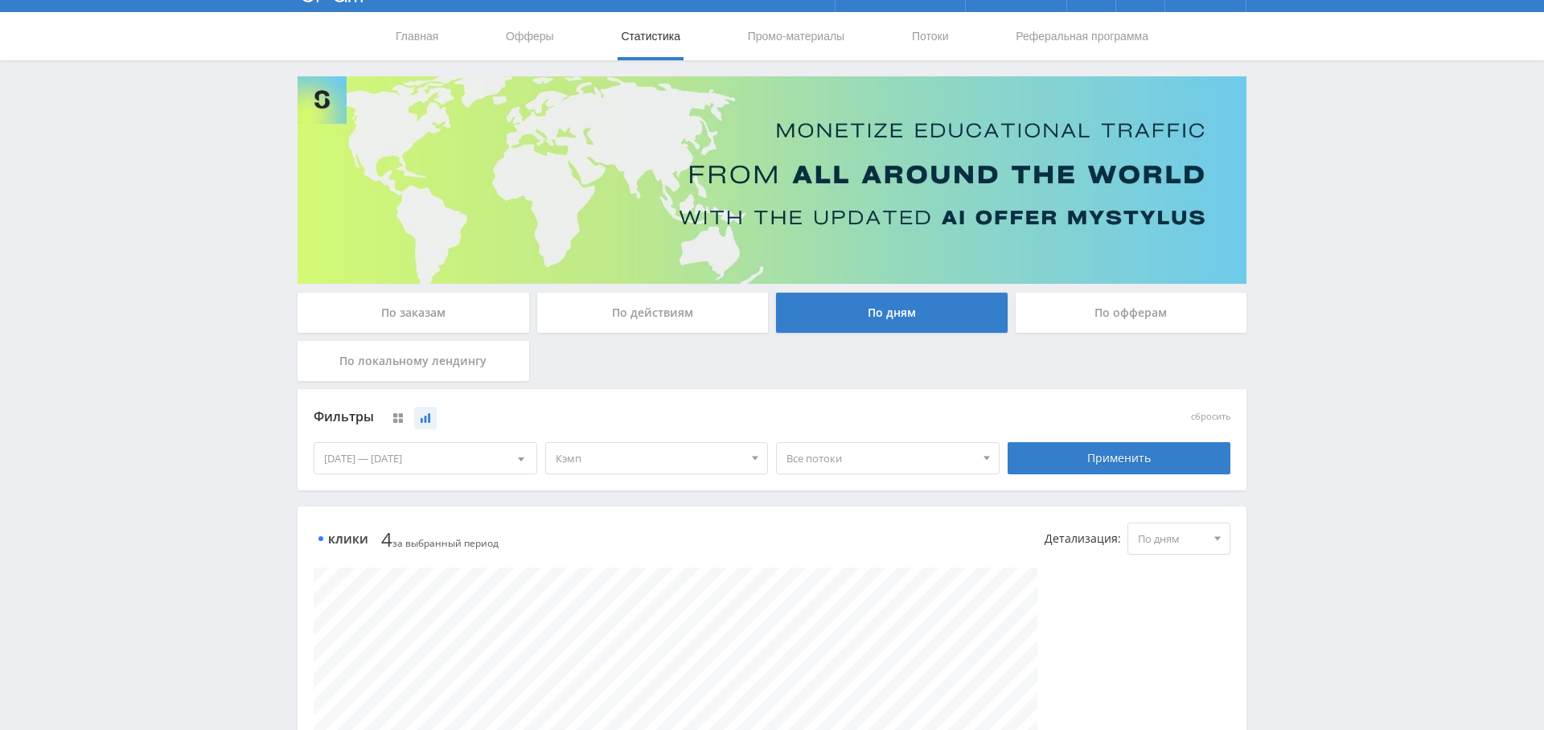
scroll to position [0, 0]
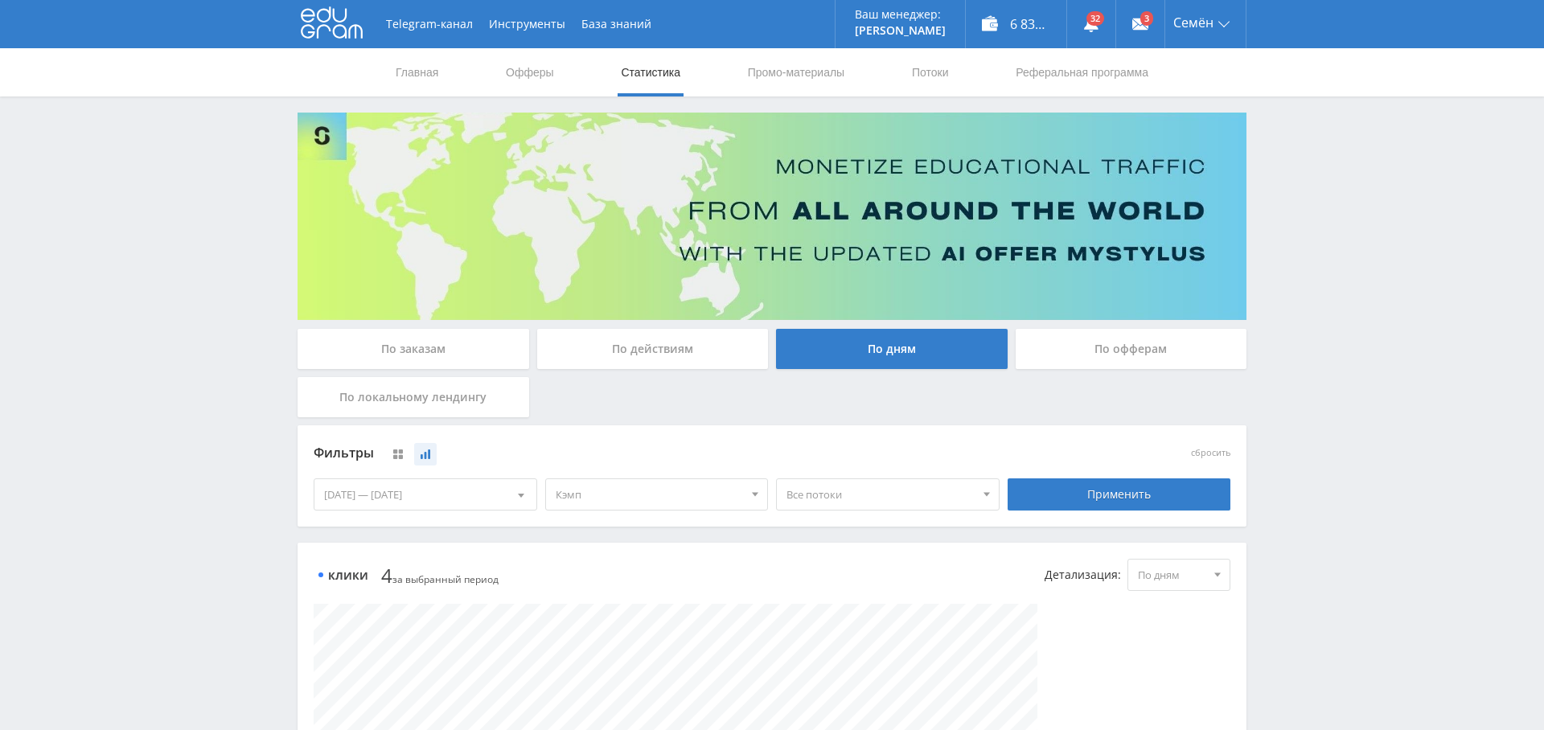
click at [369, 493] on div "01.01.2025 — 01.10.2025" at bounding box center [425, 494] width 222 height 31
drag, startPoint x: 374, startPoint y: 490, endPoint x: 375, endPoint y: 501, distance: 11.3
click at [374, 490] on div "01.01.2025 — 01.10.2025" at bounding box center [425, 494] width 222 height 31
click at [352, 492] on div "01.01.2025 — 01.10.2025" at bounding box center [425, 494] width 222 height 31
click at [329, 557] on span at bounding box center [329, 561] width 8 height 8
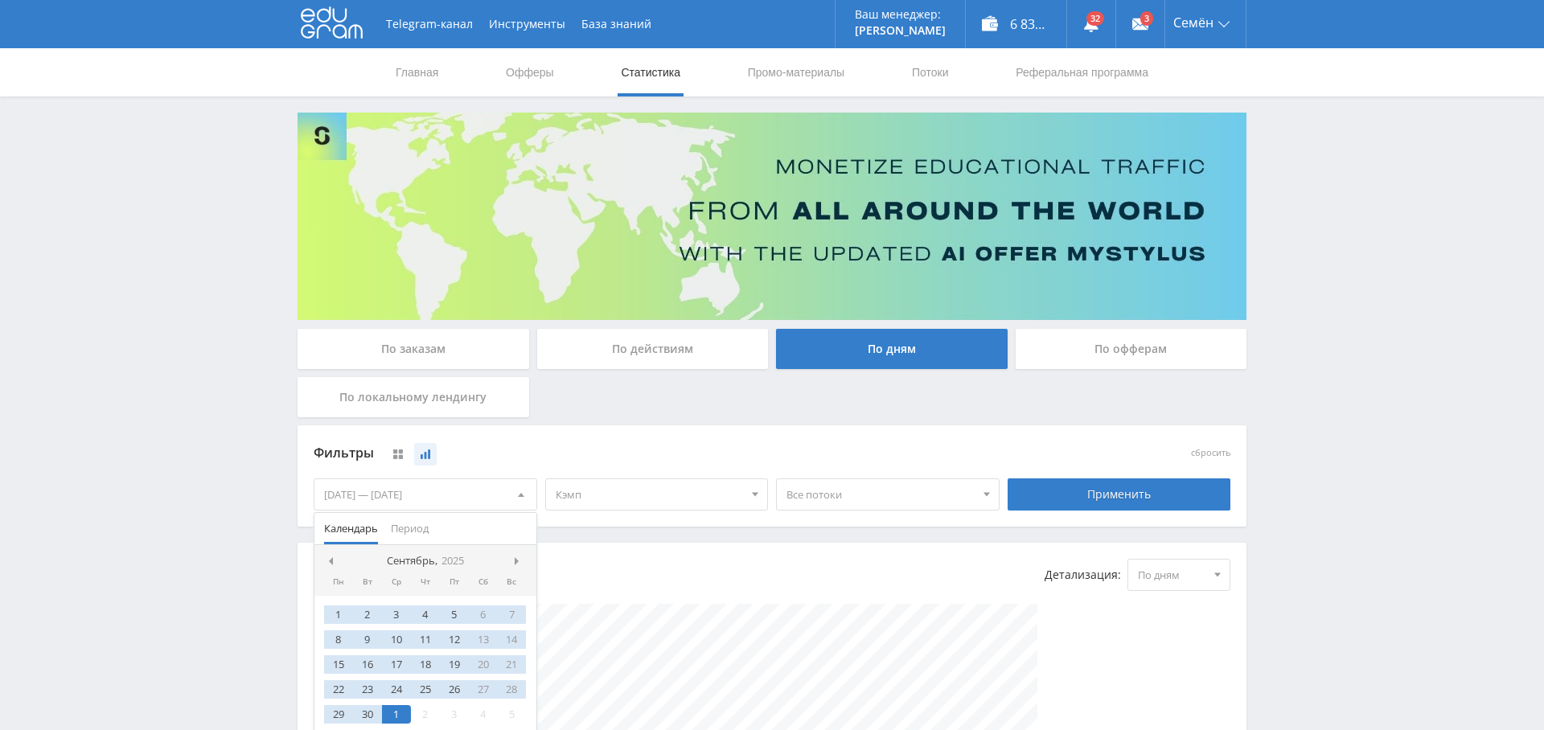
click at [329, 557] on span at bounding box center [329, 561] width 8 height 8
click at [328, 557] on span at bounding box center [329, 561] width 8 height 8
click at [329, 557] on span at bounding box center [329, 561] width 8 height 8
click at [328, 557] on span at bounding box center [329, 561] width 8 height 8
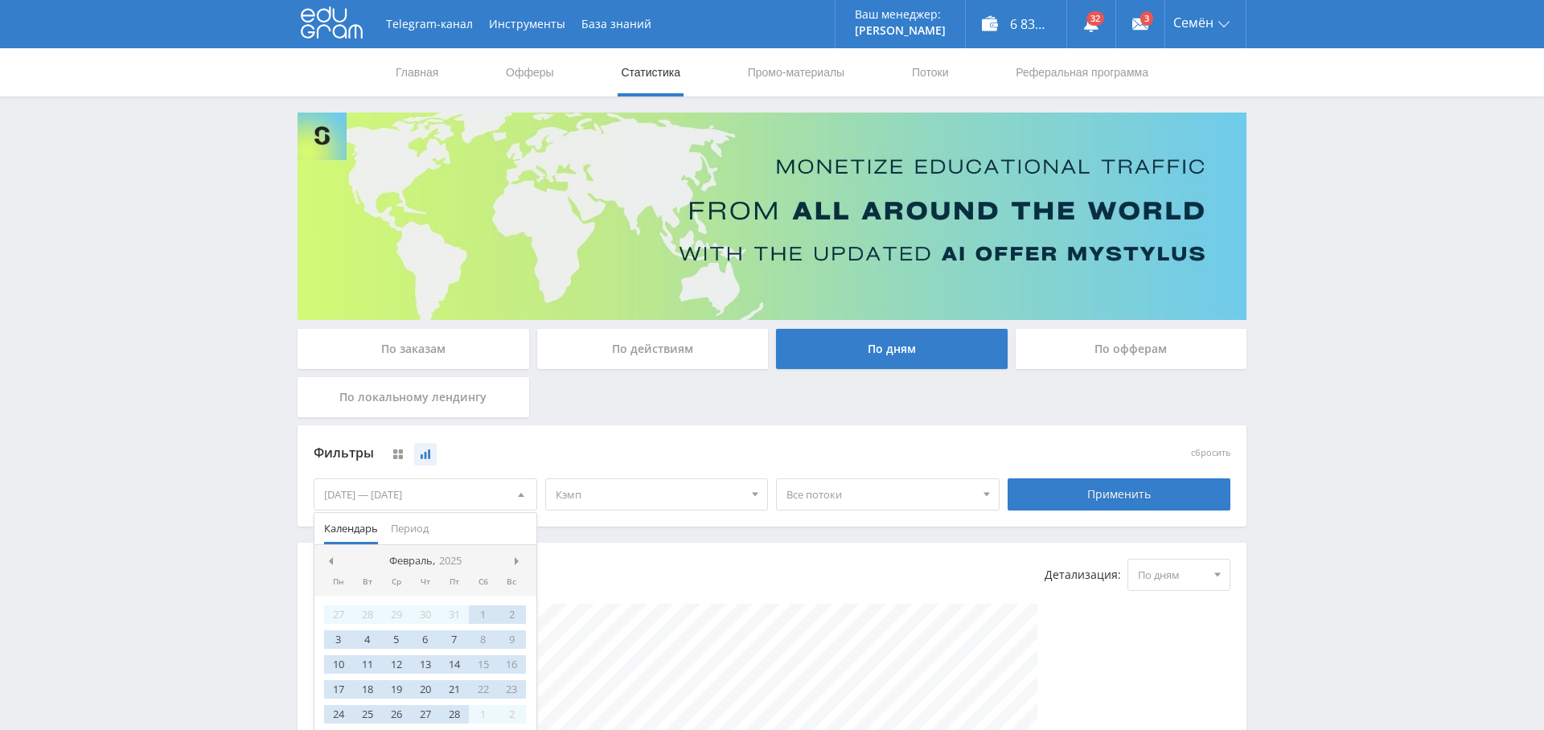
click at [328, 557] on span at bounding box center [329, 561] width 8 height 8
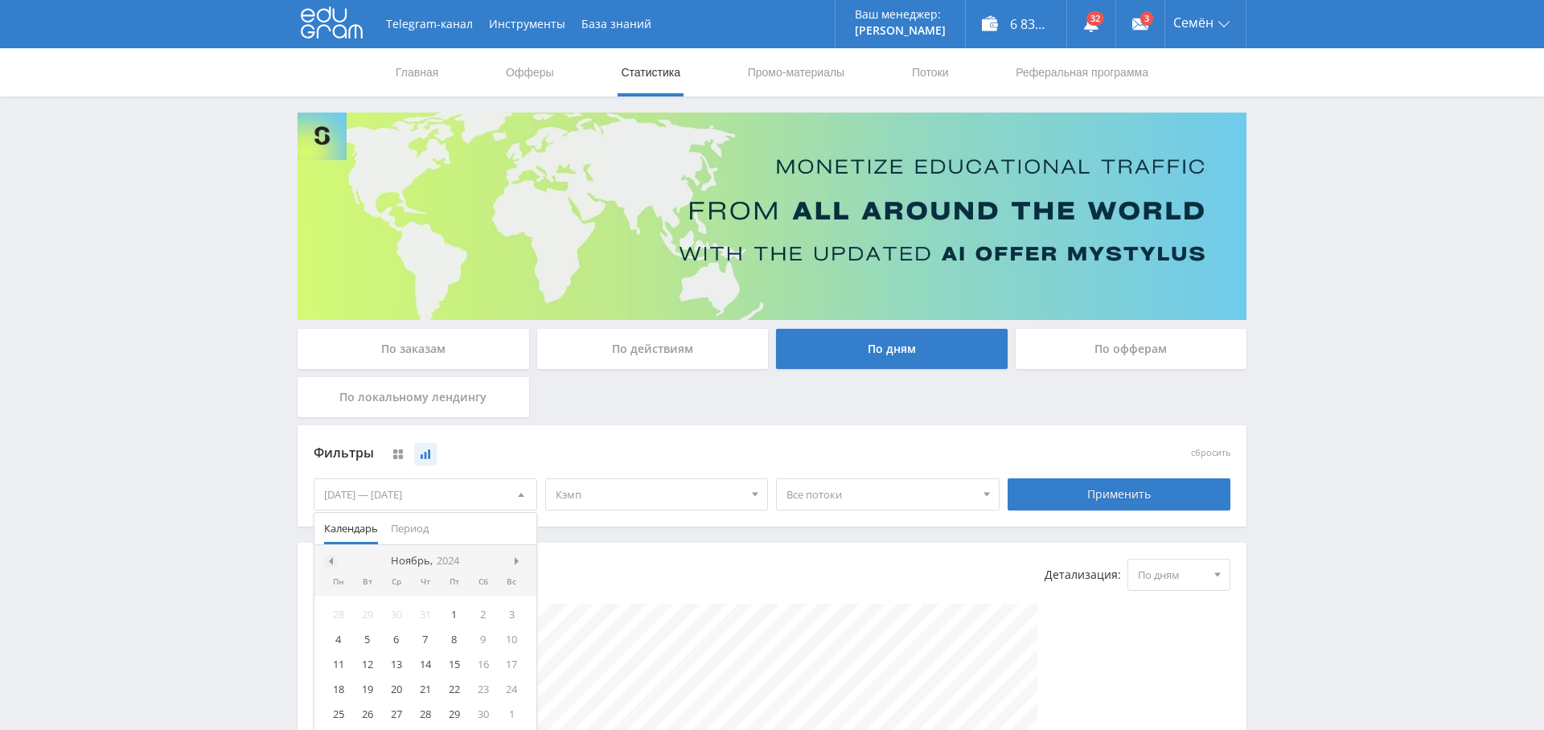
click at [328, 557] on span at bounding box center [329, 561] width 8 height 8
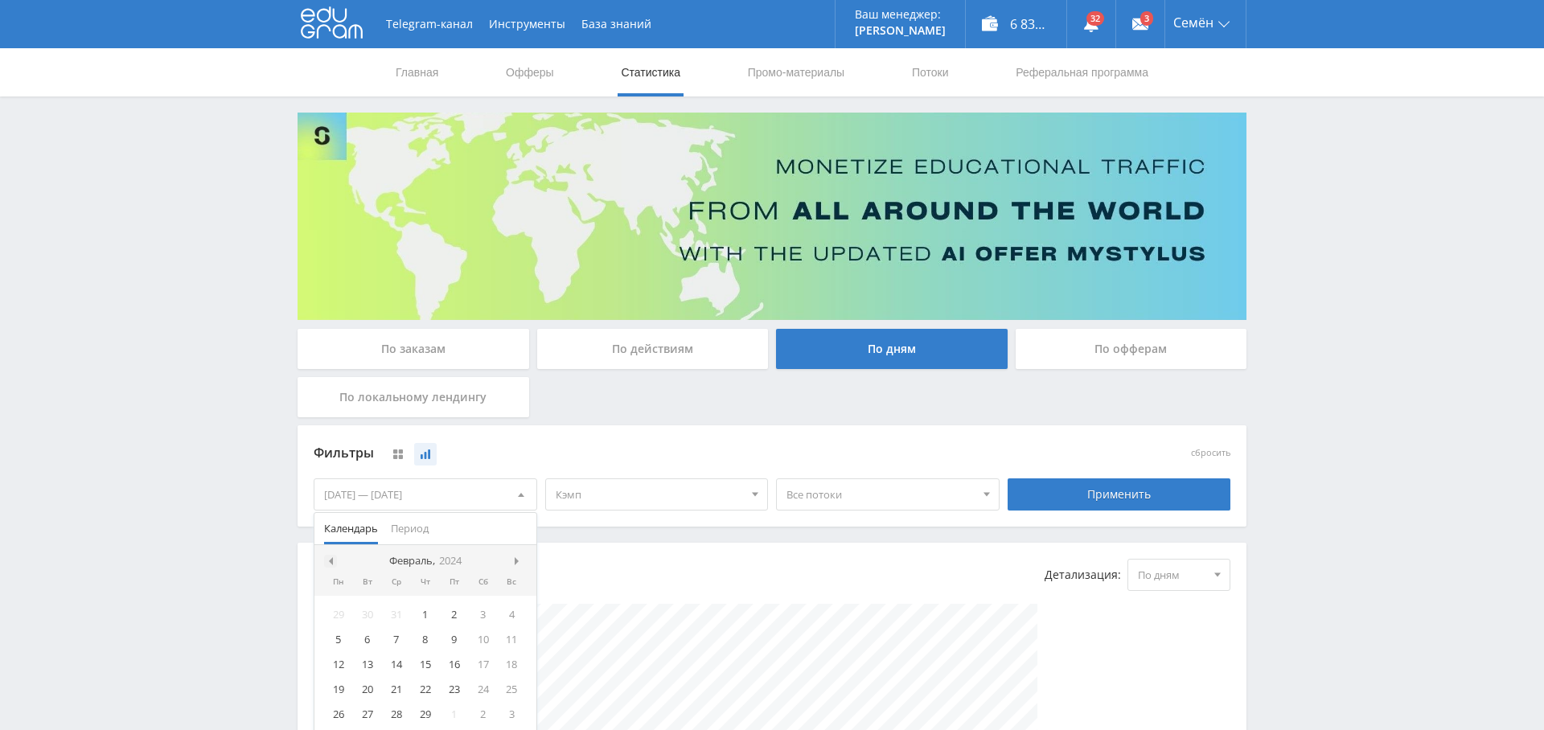
click at [328, 557] on span at bounding box center [329, 561] width 8 height 8
click at [328, 555] on div at bounding box center [330, 561] width 13 height 13
click at [328, 557] on span at bounding box center [329, 561] width 8 height 8
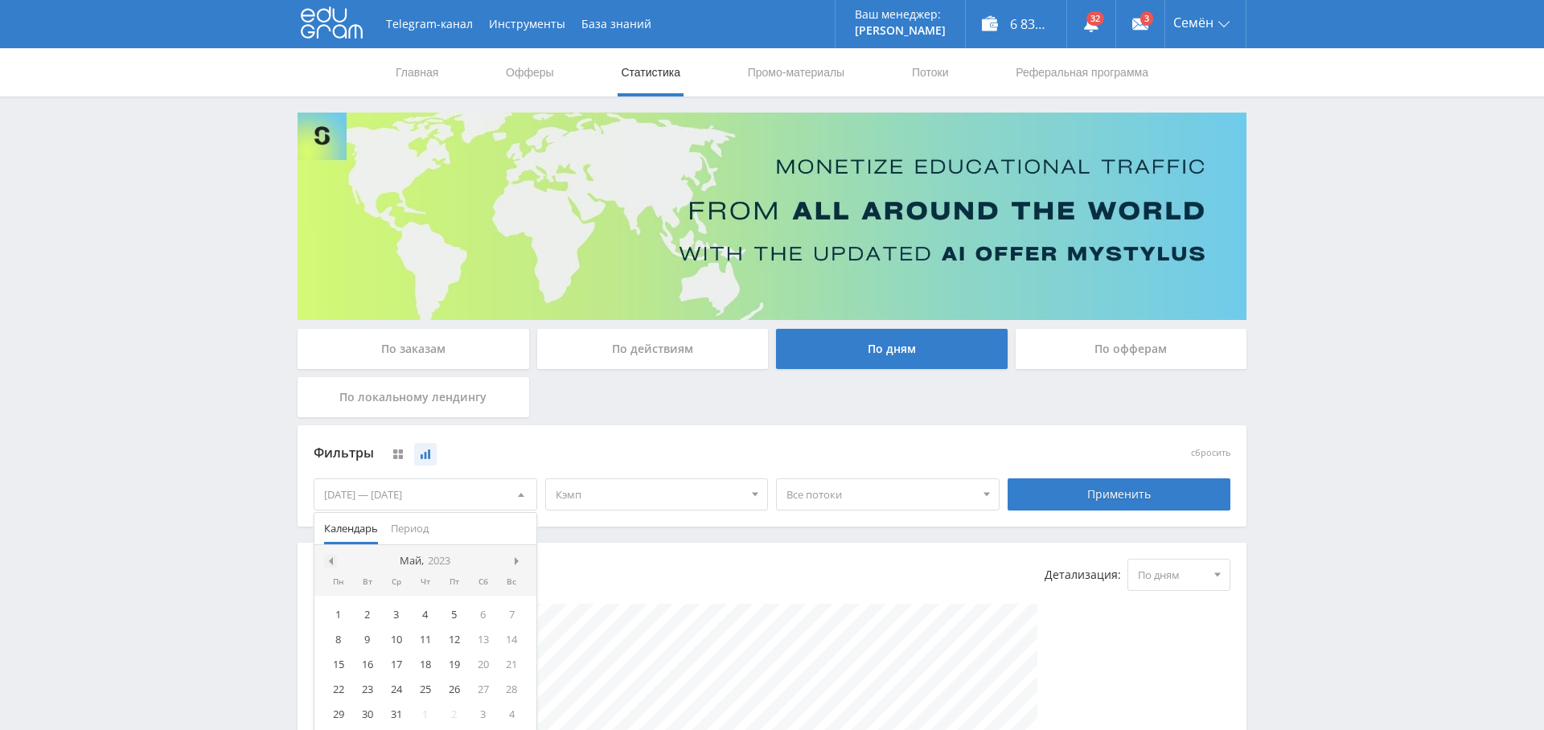
click at [328, 557] on span at bounding box center [329, 561] width 8 height 8
click at [478, 613] on div "1" at bounding box center [483, 614] width 29 height 18
click at [421, 527] on span "Период" at bounding box center [410, 528] width 38 height 31
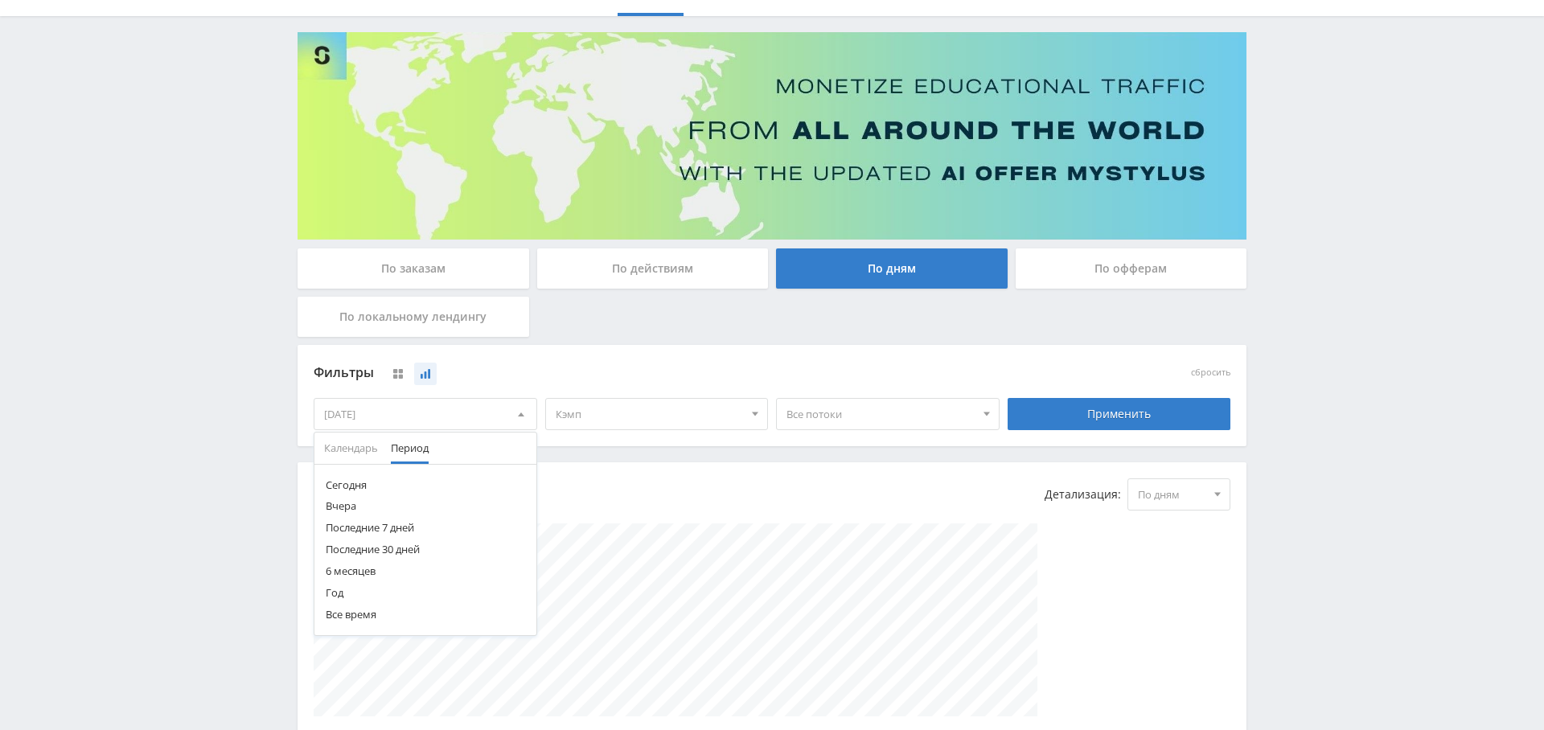
scroll to position [81, 0]
click at [362, 612] on button "Все время" at bounding box center [425, 614] width 222 height 22
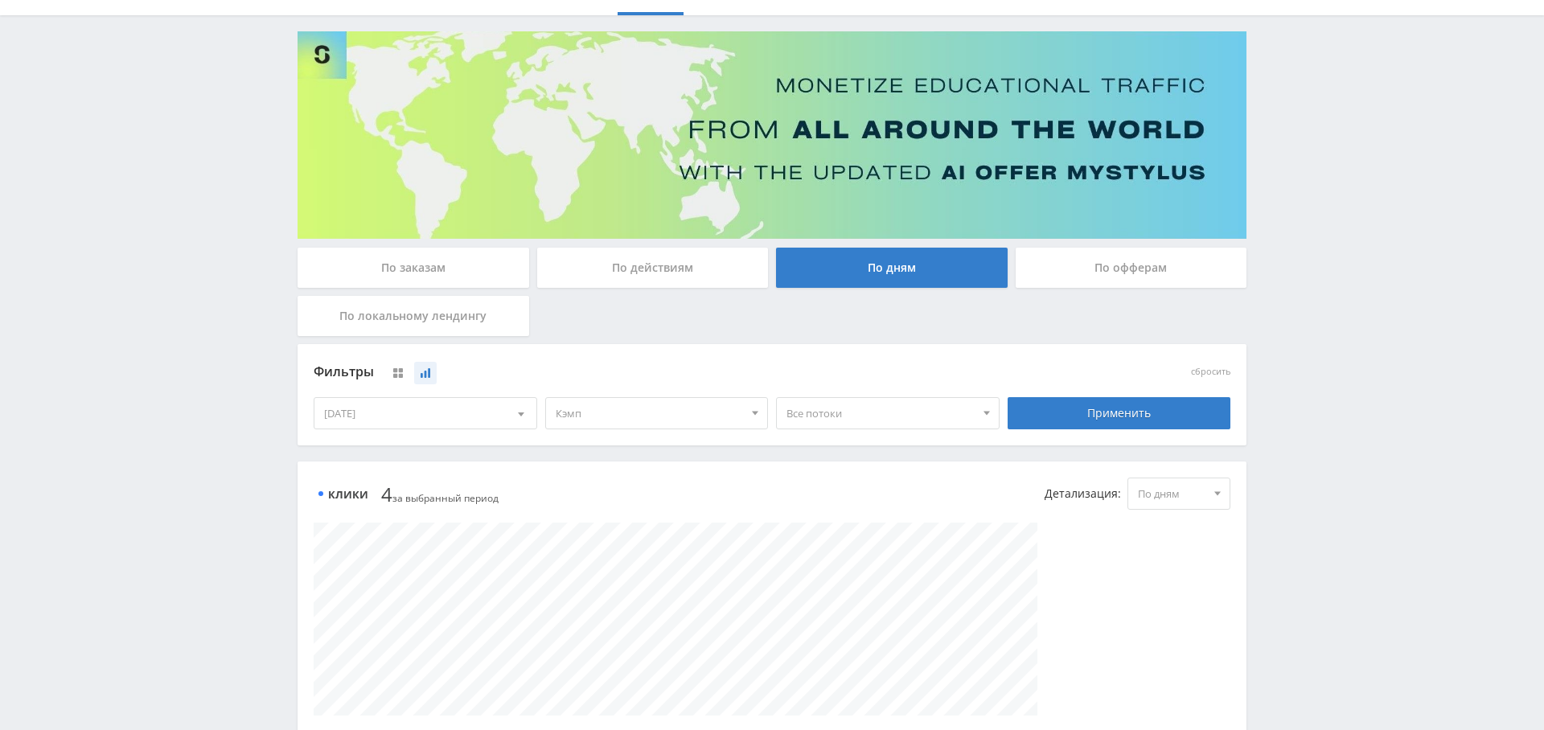
click at [1168, 416] on div "Применить" at bounding box center [1120, 413] width 224 height 32
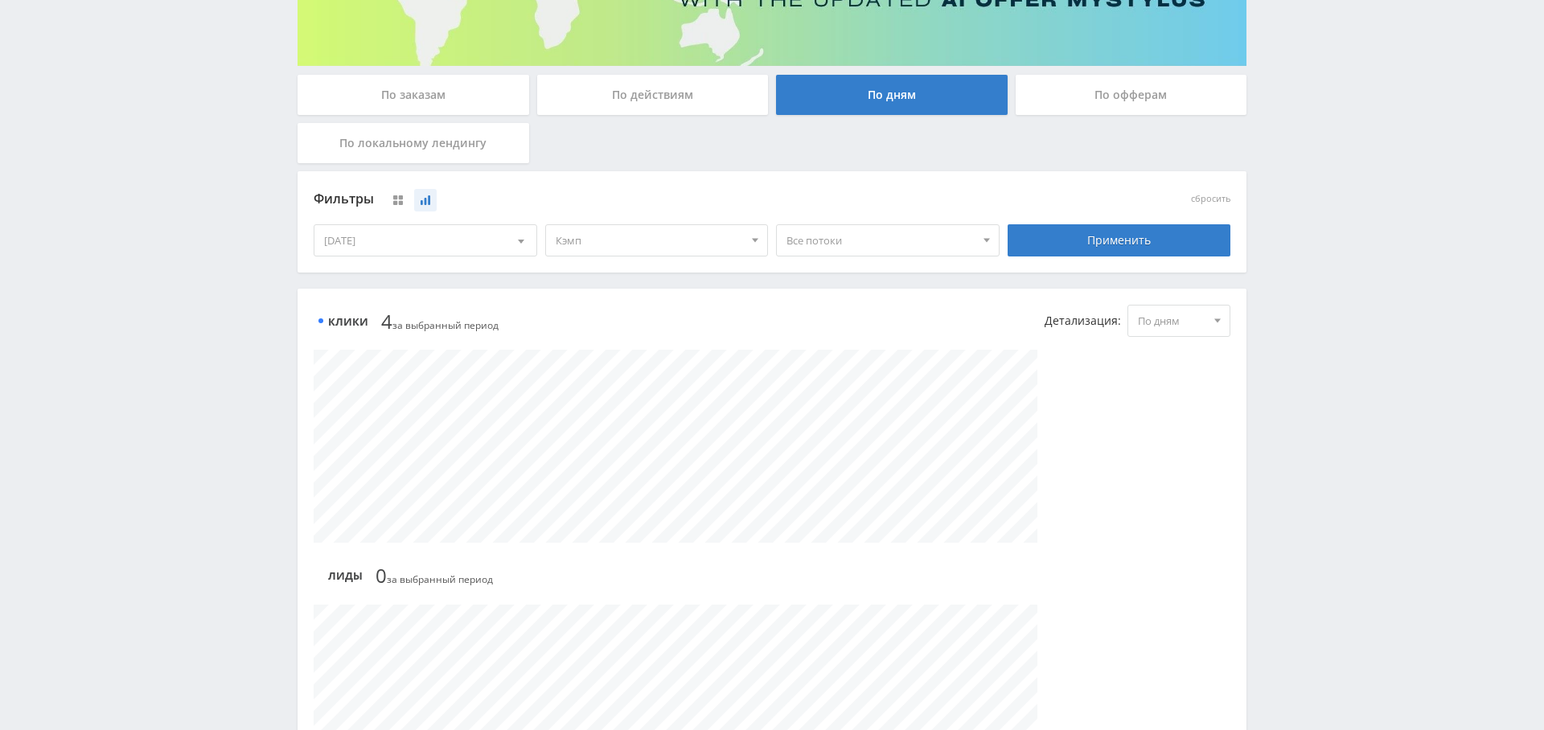
scroll to position [255, 0]
click at [426, 253] on div "[DATE]" at bounding box center [425, 239] width 222 height 31
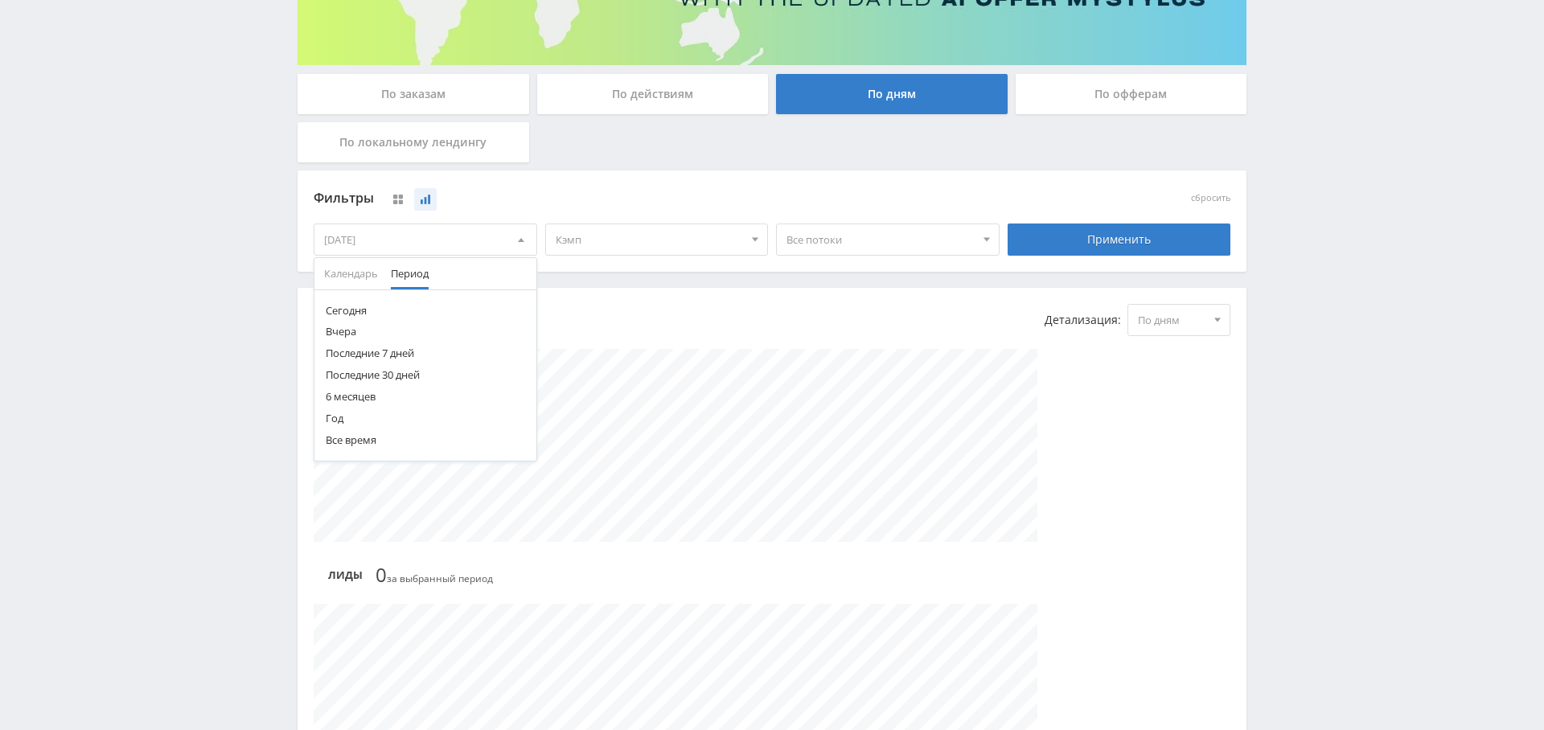
click at [351, 439] on button "Все время" at bounding box center [425, 440] width 222 height 22
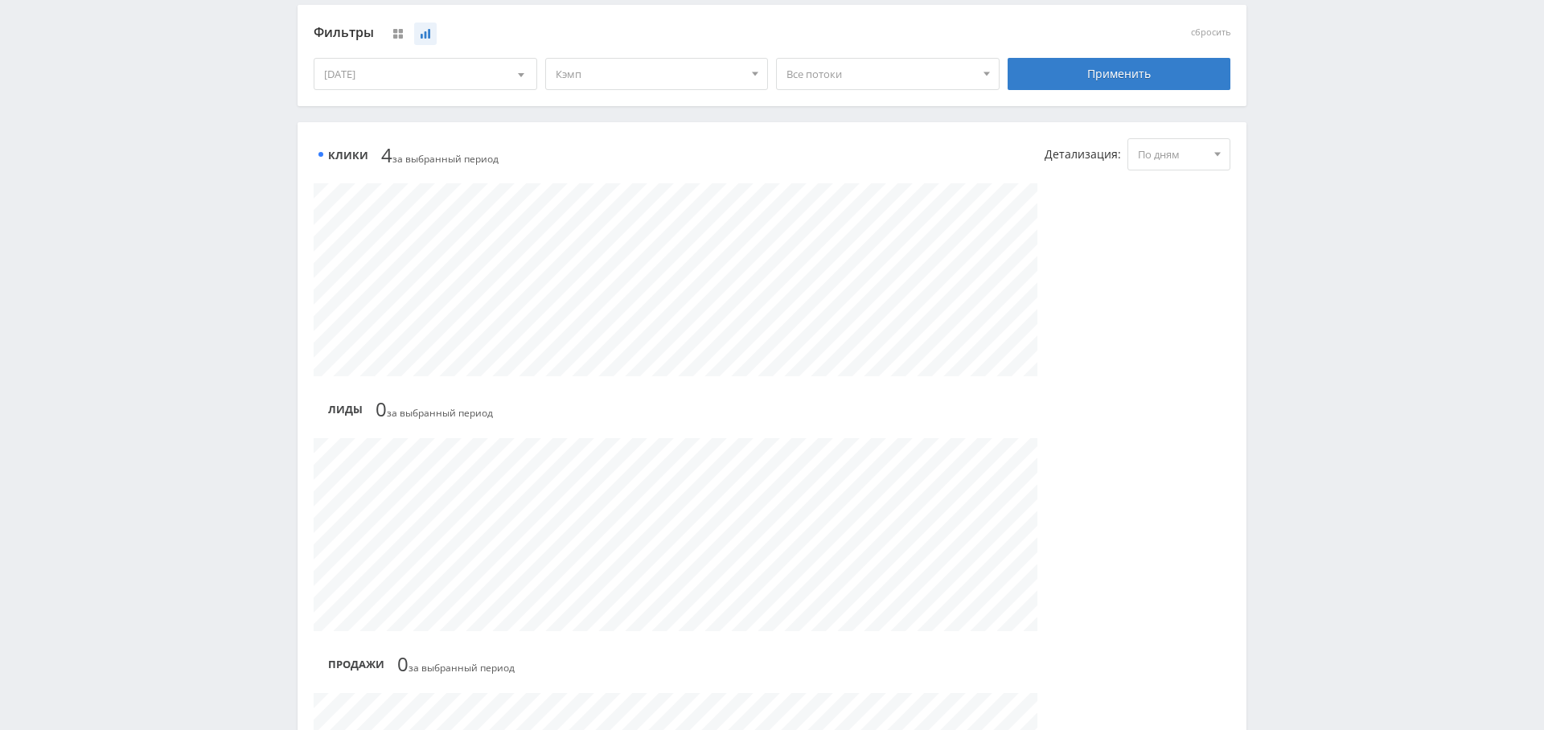
scroll to position [0, 0]
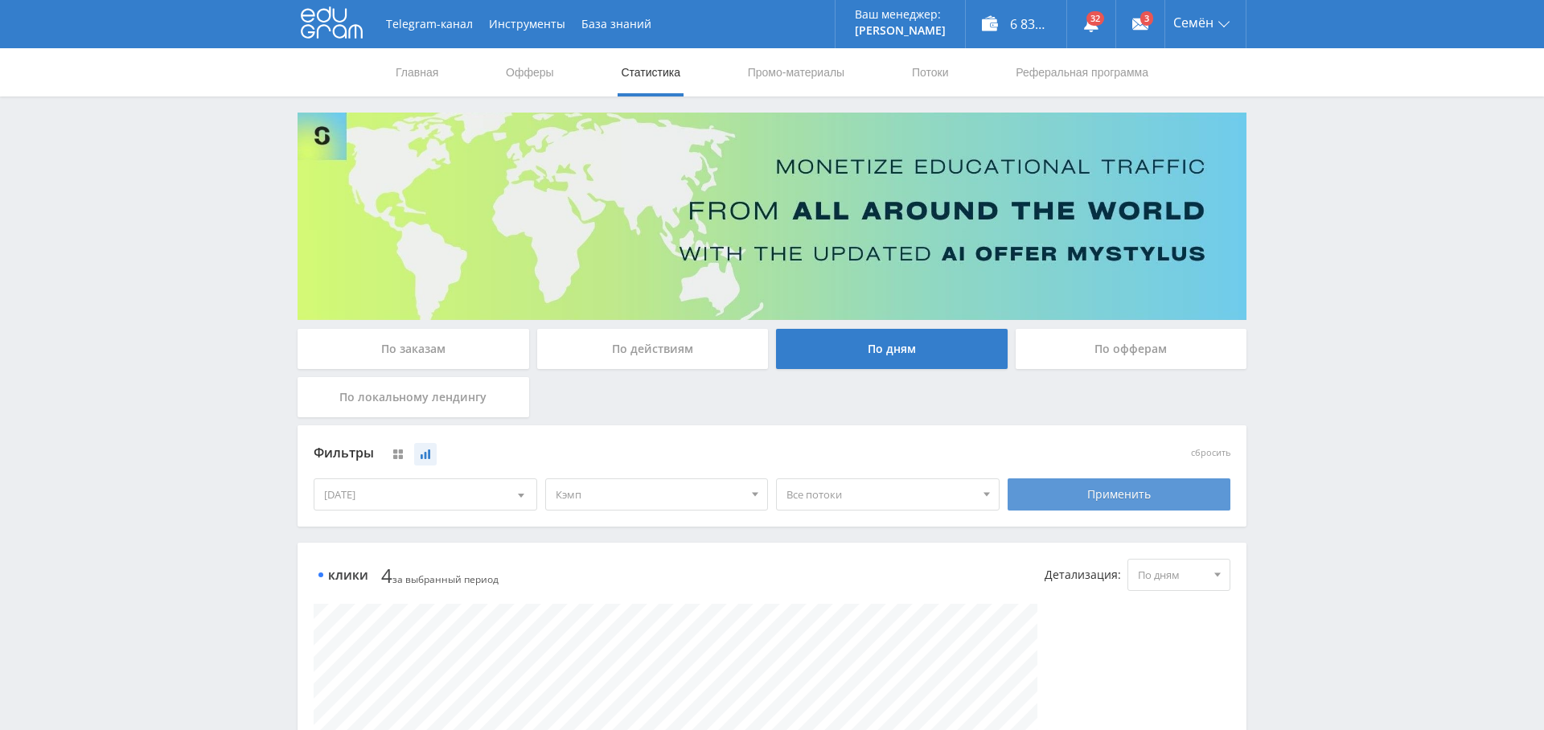
click at [1117, 493] on div "Применить" at bounding box center [1120, 494] width 224 height 32
click at [454, 499] on div "[DATE]" at bounding box center [425, 494] width 222 height 31
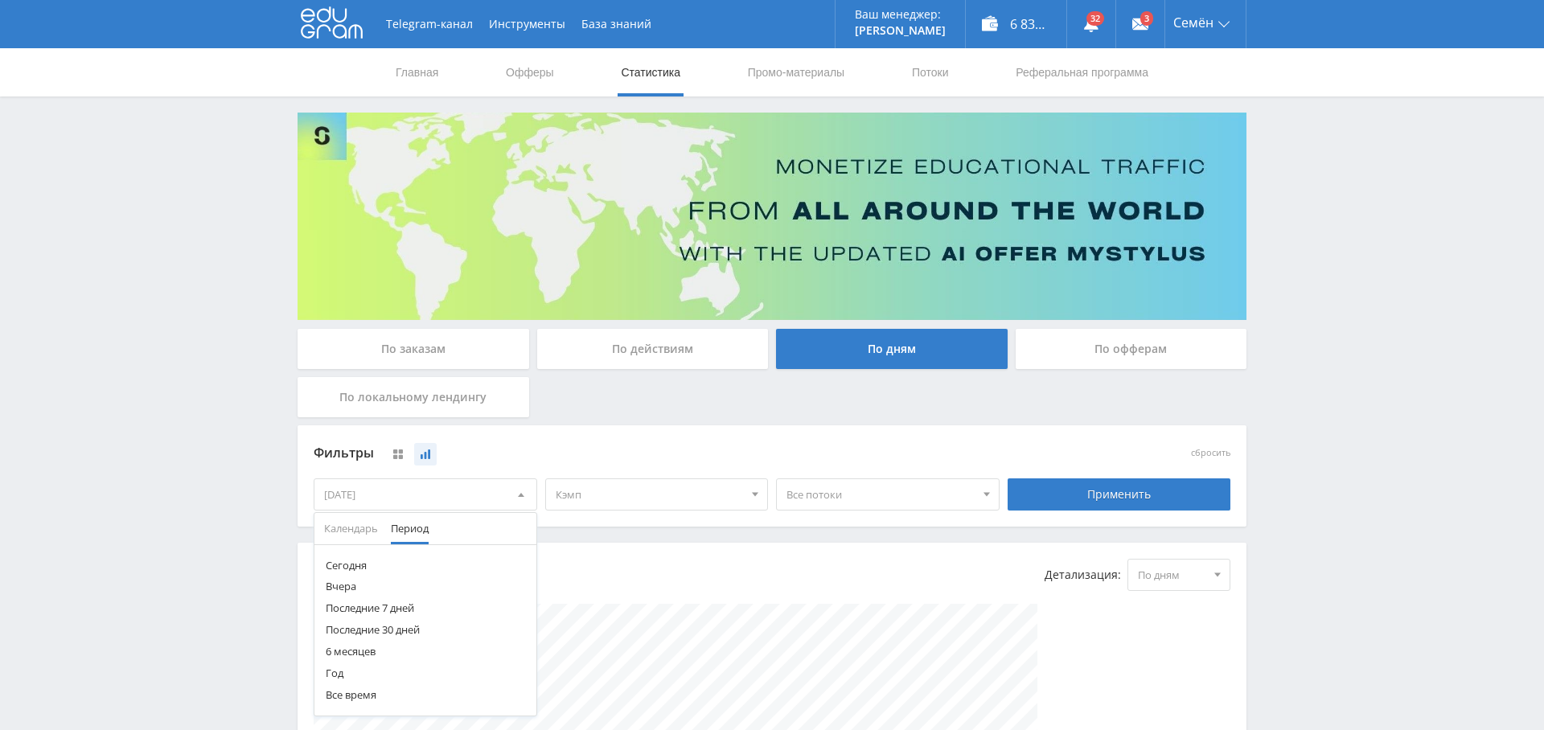
click at [335, 675] on button "Год" at bounding box center [425, 674] width 222 height 22
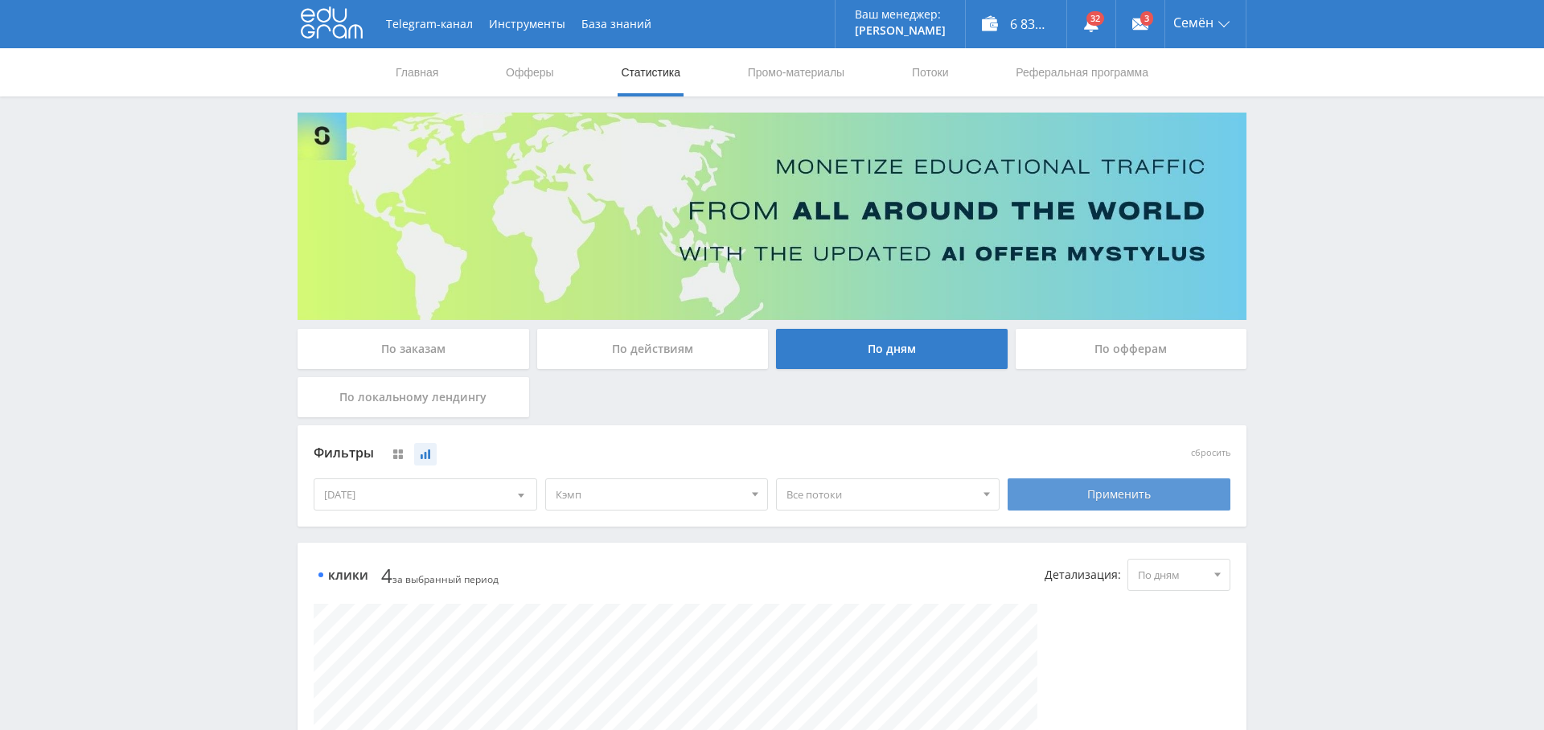
click at [1111, 497] on div "Применить" at bounding box center [1120, 494] width 224 height 32
click at [427, 455] on icon at bounding box center [426, 454] width 10 height 10
click at [391, 499] on div "[DATE]" at bounding box center [425, 494] width 222 height 31
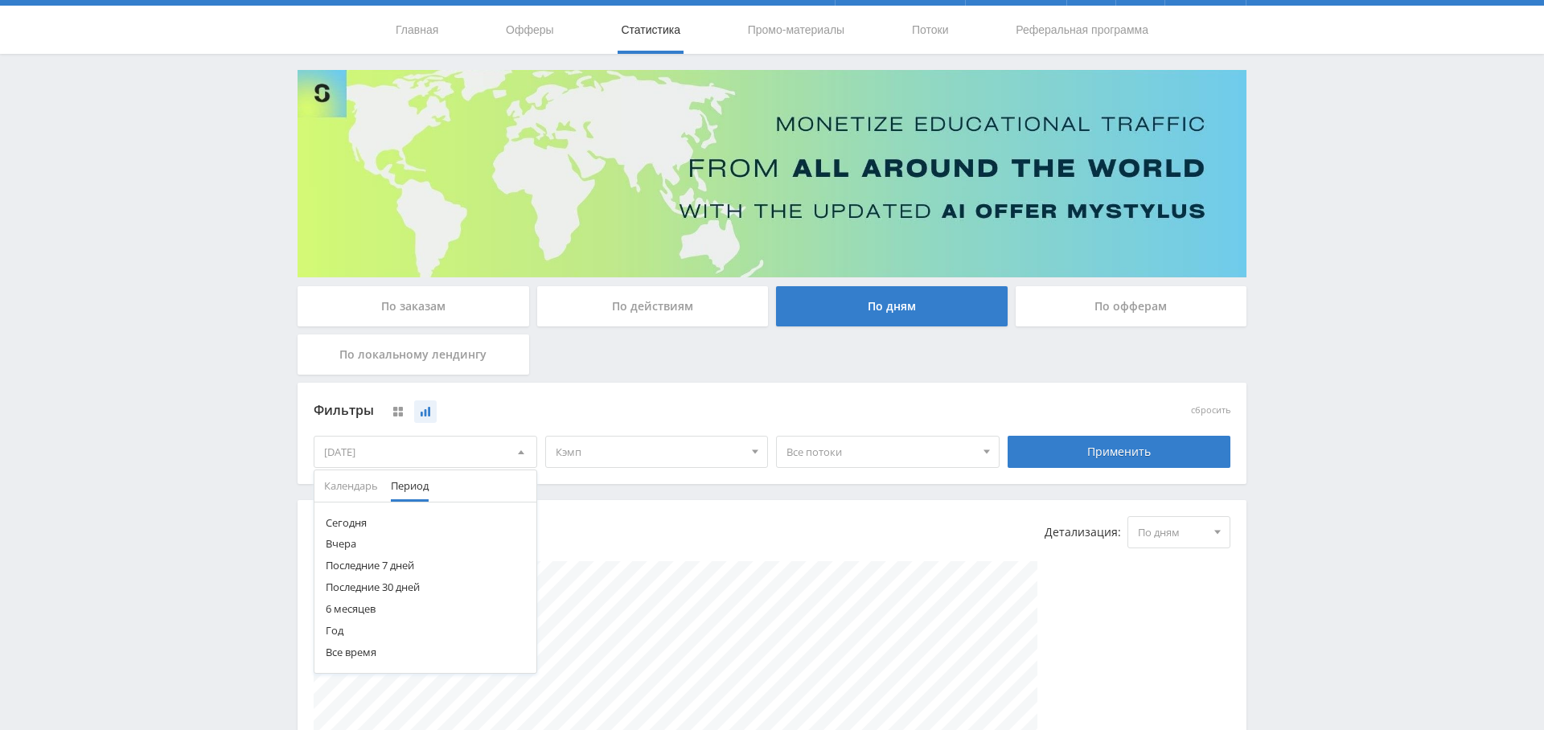
scroll to position [53, 0]
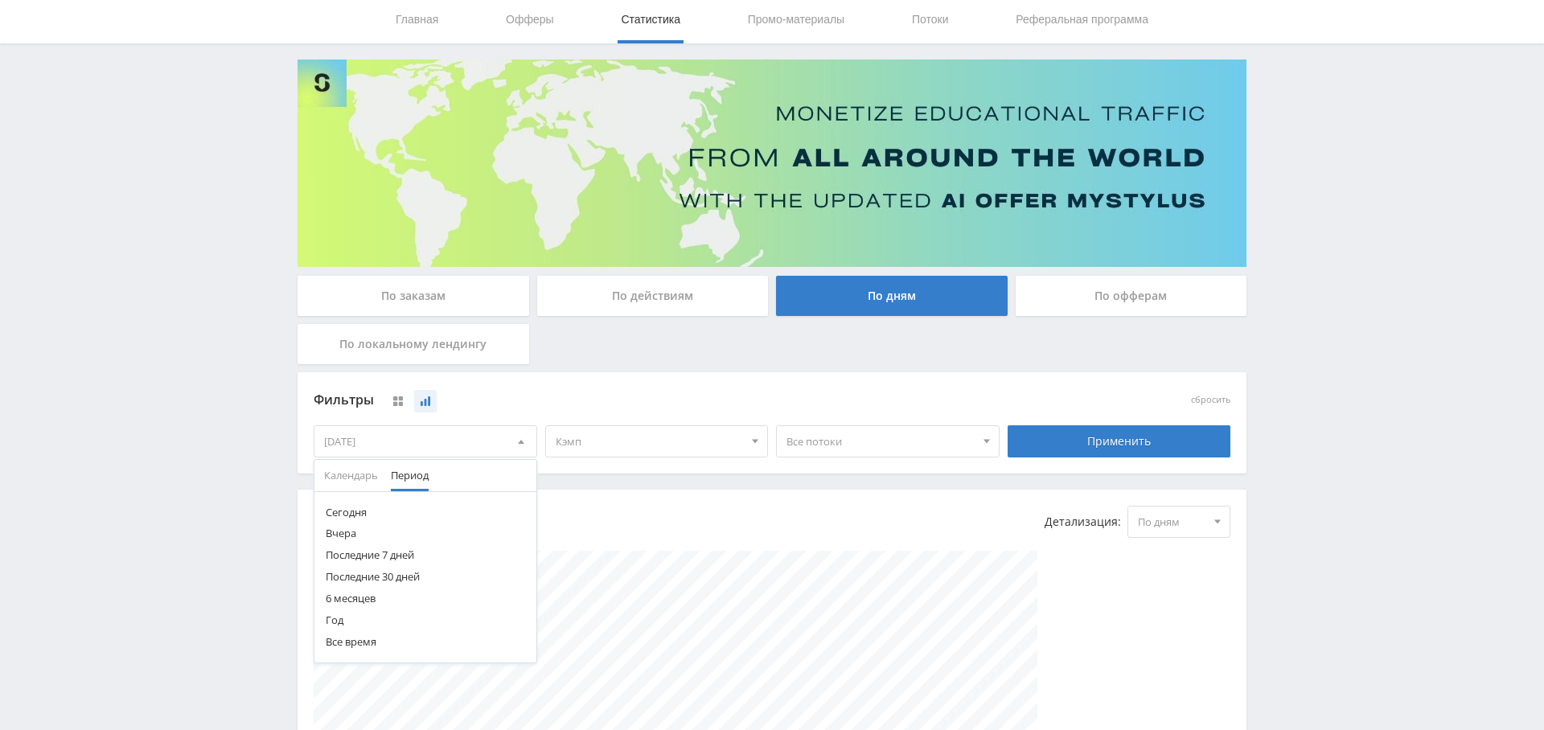
click at [338, 616] on button "Год" at bounding box center [425, 621] width 222 height 22
click at [413, 436] on div "[DATE]" at bounding box center [425, 441] width 222 height 31
click at [355, 477] on span "Календарь" at bounding box center [351, 475] width 54 height 31
click at [327, 507] on span at bounding box center [329, 508] width 8 height 8
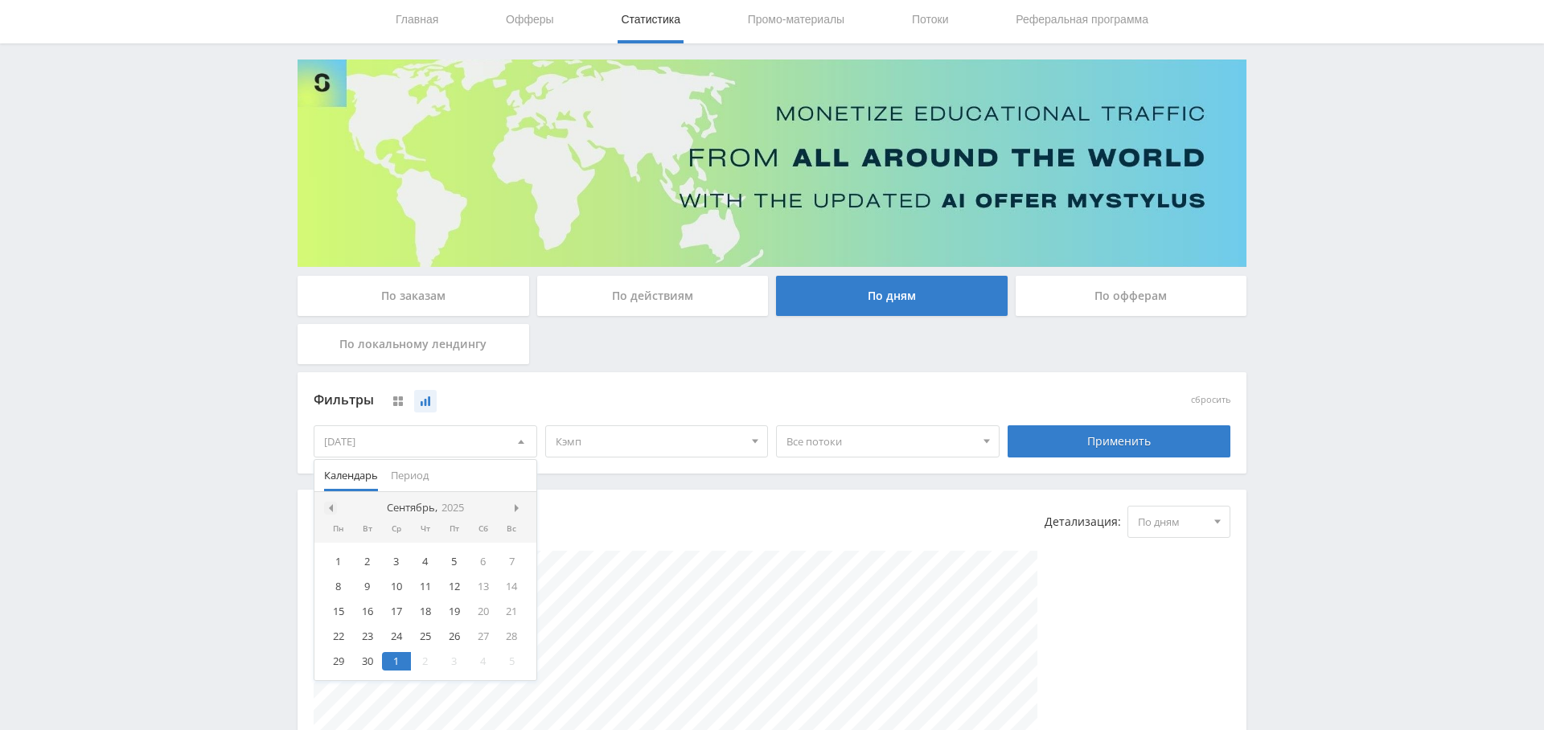
click at [330, 507] on span at bounding box center [329, 508] width 8 height 8
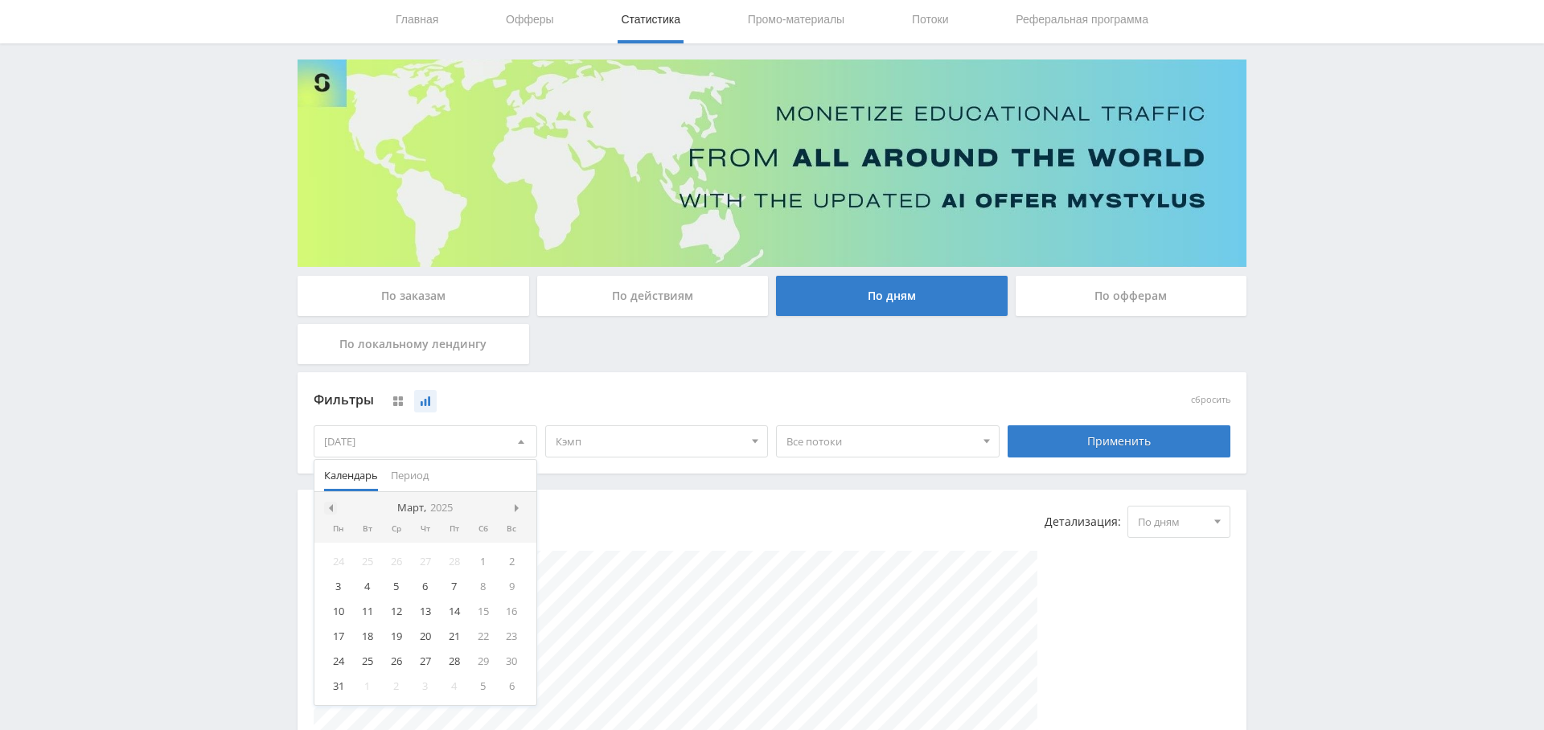
click at [330, 507] on span at bounding box center [329, 508] width 8 height 8
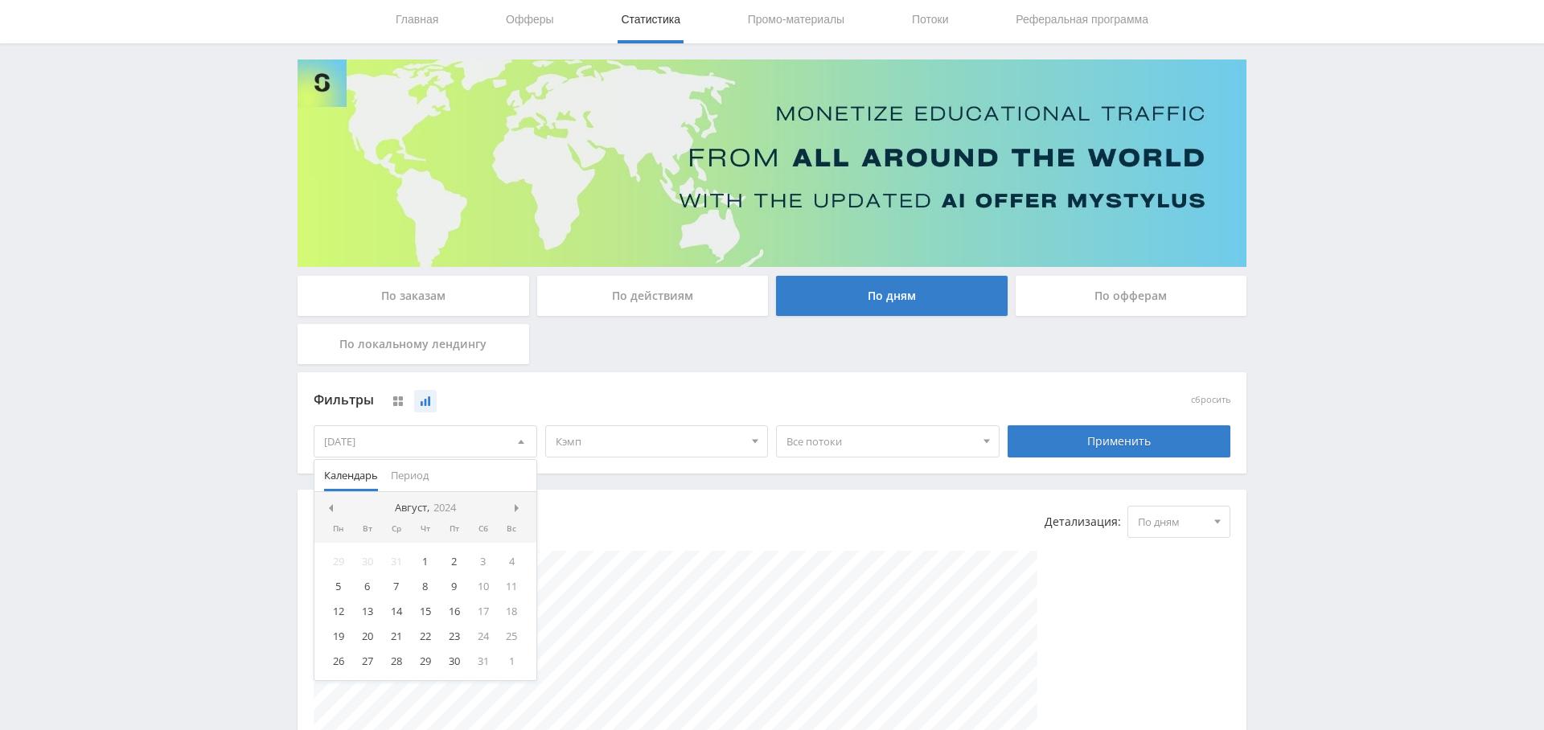
click at [330, 507] on span at bounding box center [329, 508] width 8 height 8
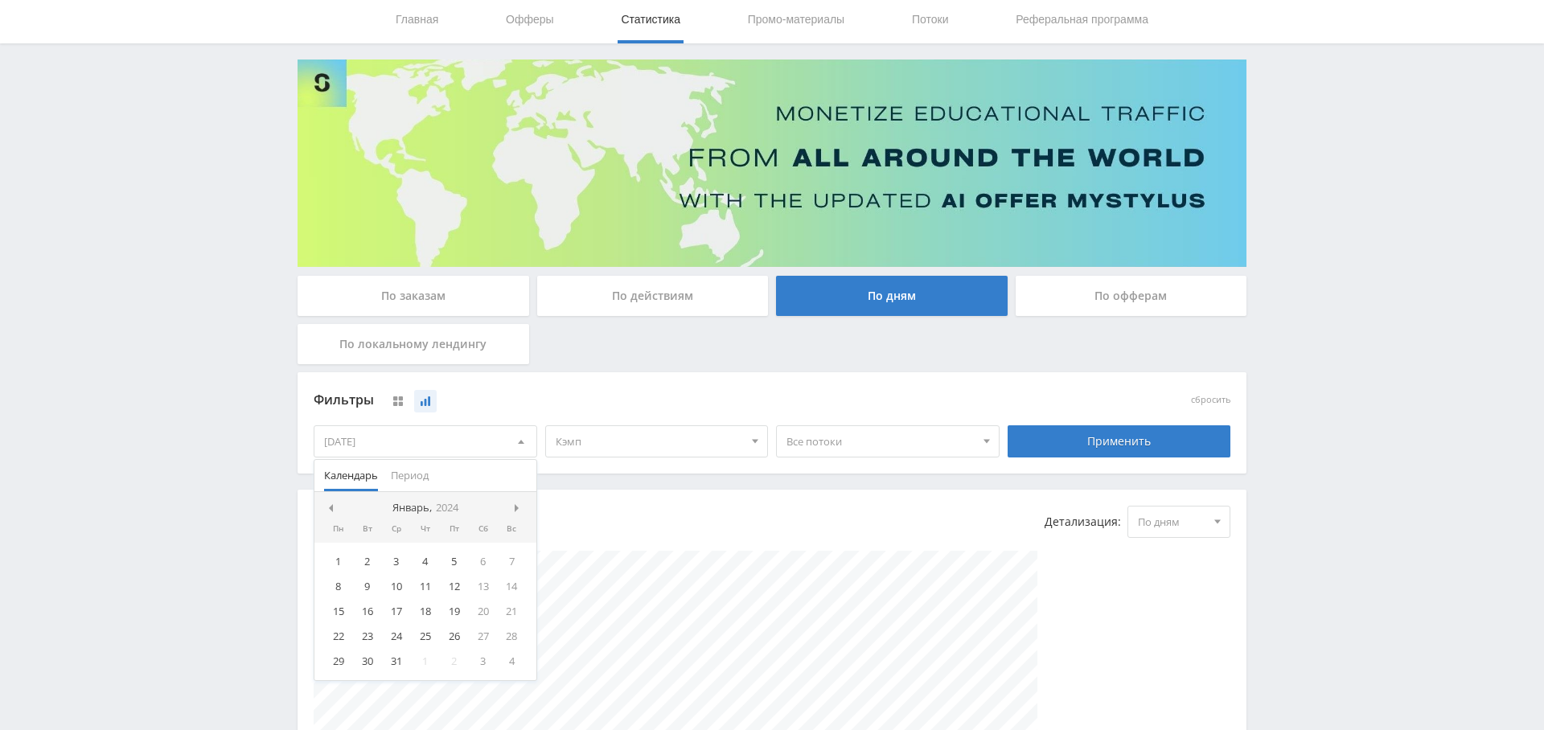
click at [330, 507] on span at bounding box center [329, 508] width 8 height 8
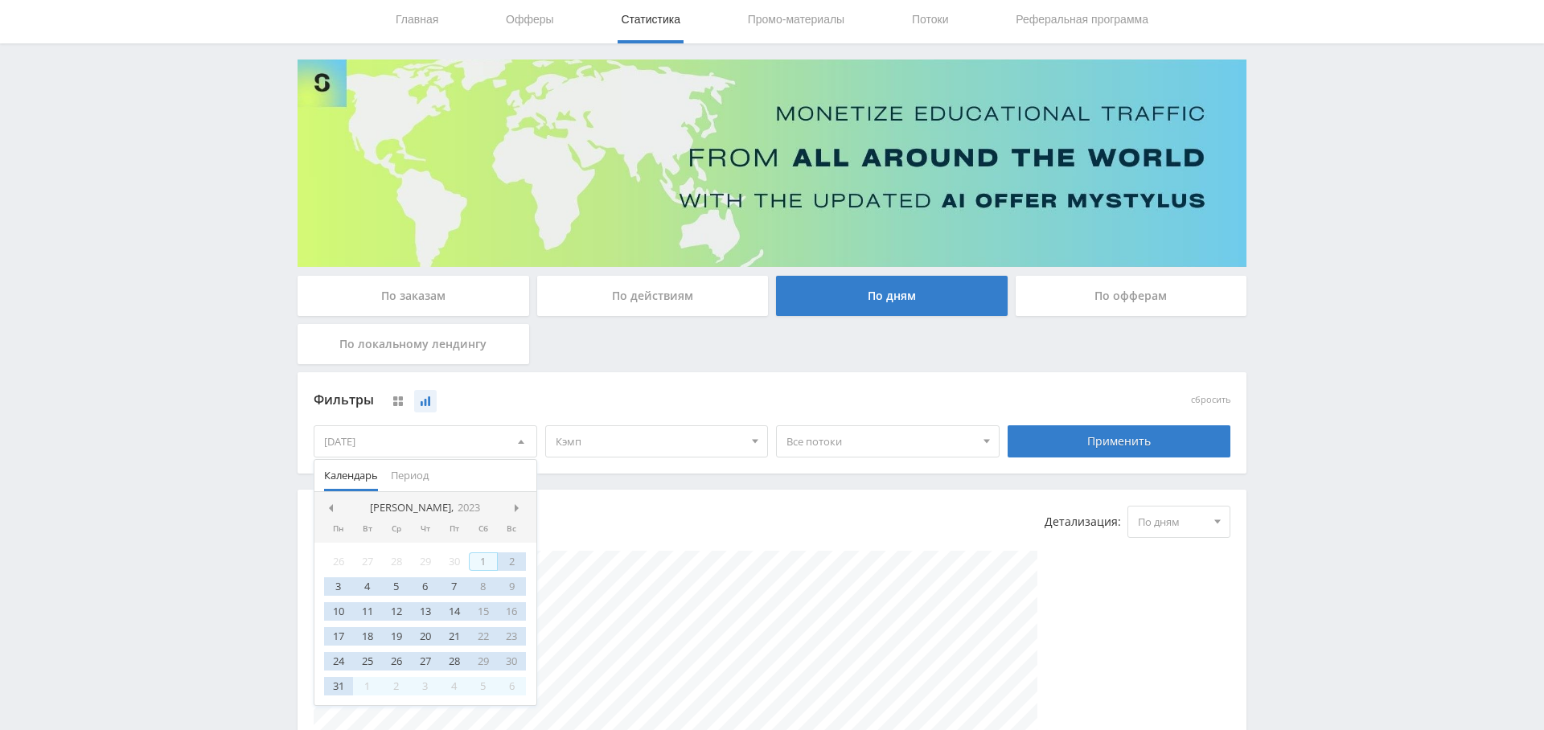
click at [471, 555] on div "1" at bounding box center [483, 561] width 29 height 18
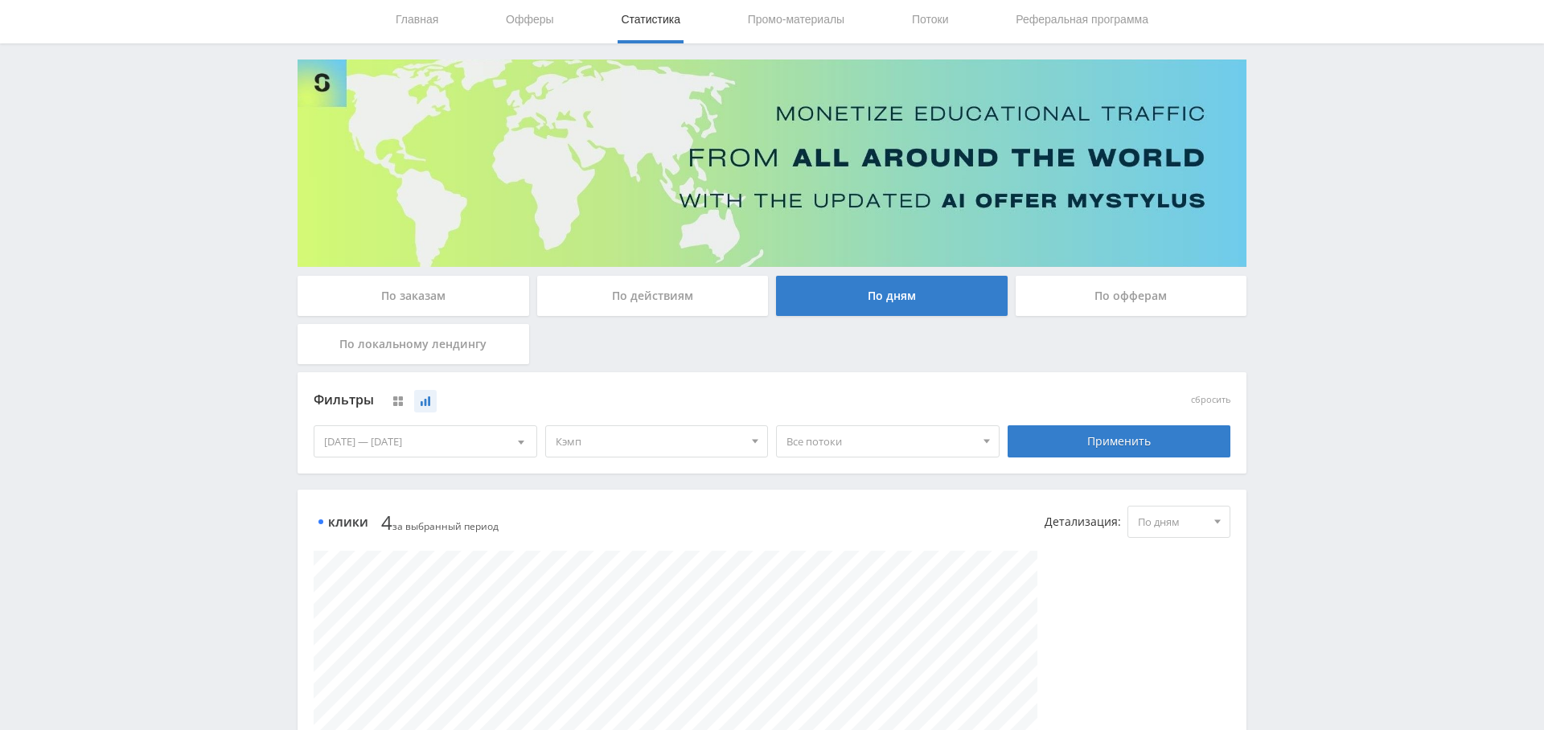
click at [1087, 456] on div "Применить" at bounding box center [1120, 441] width 232 height 45
click at [1093, 444] on div "Применить" at bounding box center [1120, 441] width 224 height 32
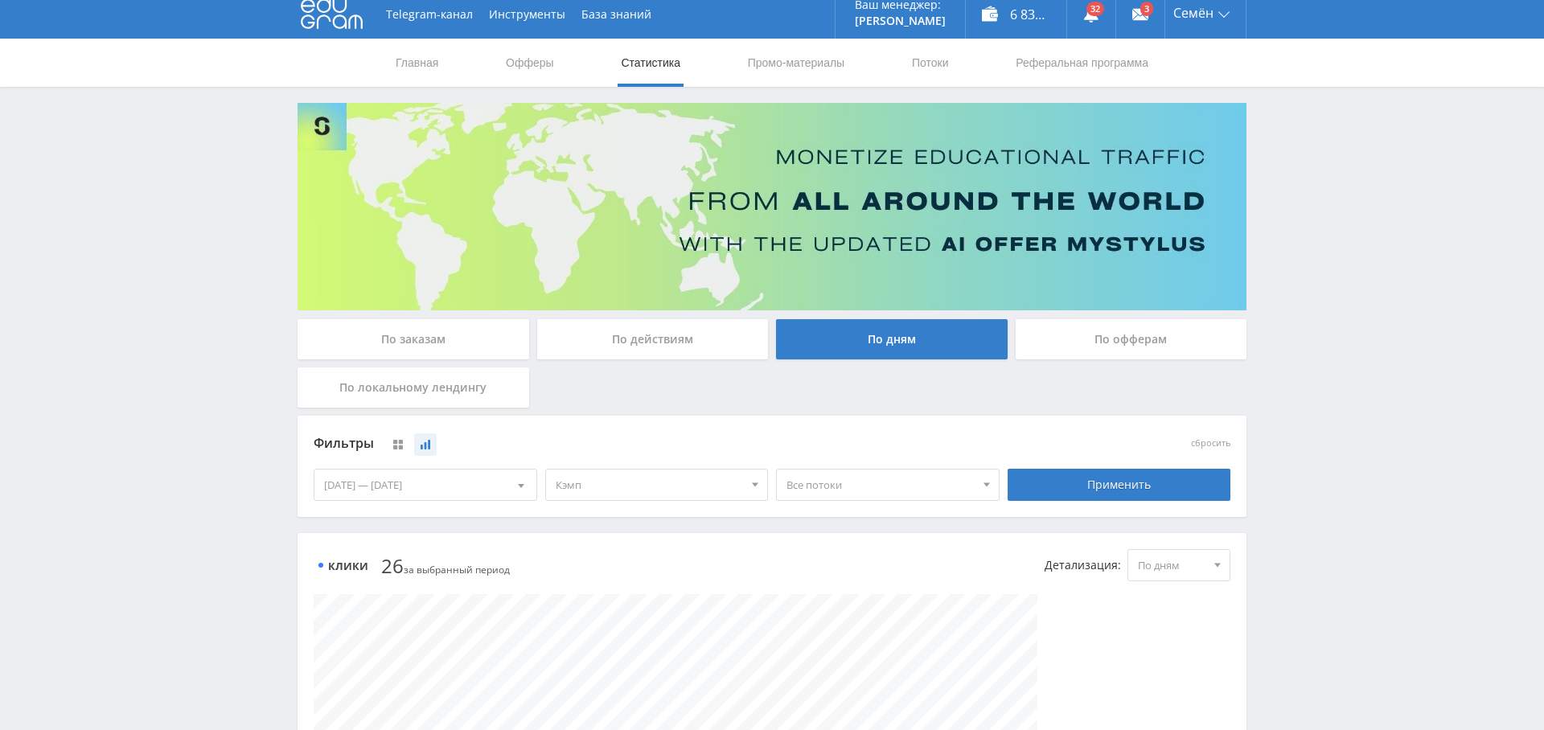
scroll to position [0, 0]
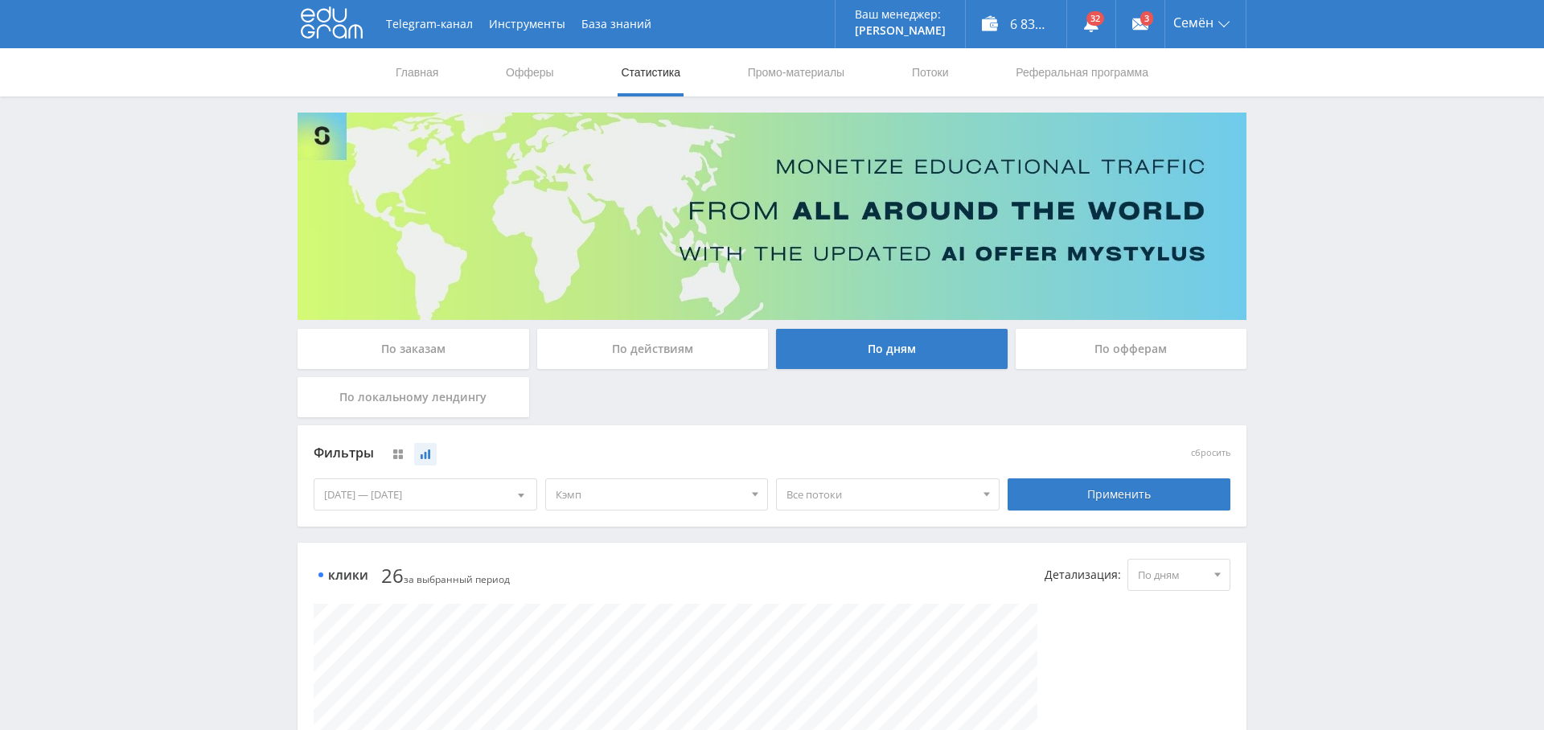
click at [433, 337] on div "По заказам" at bounding box center [414, 349] width 232 height 40
click at [0, 0] on input "По заказам" at bounding box center [0, 0] width 0 height 0
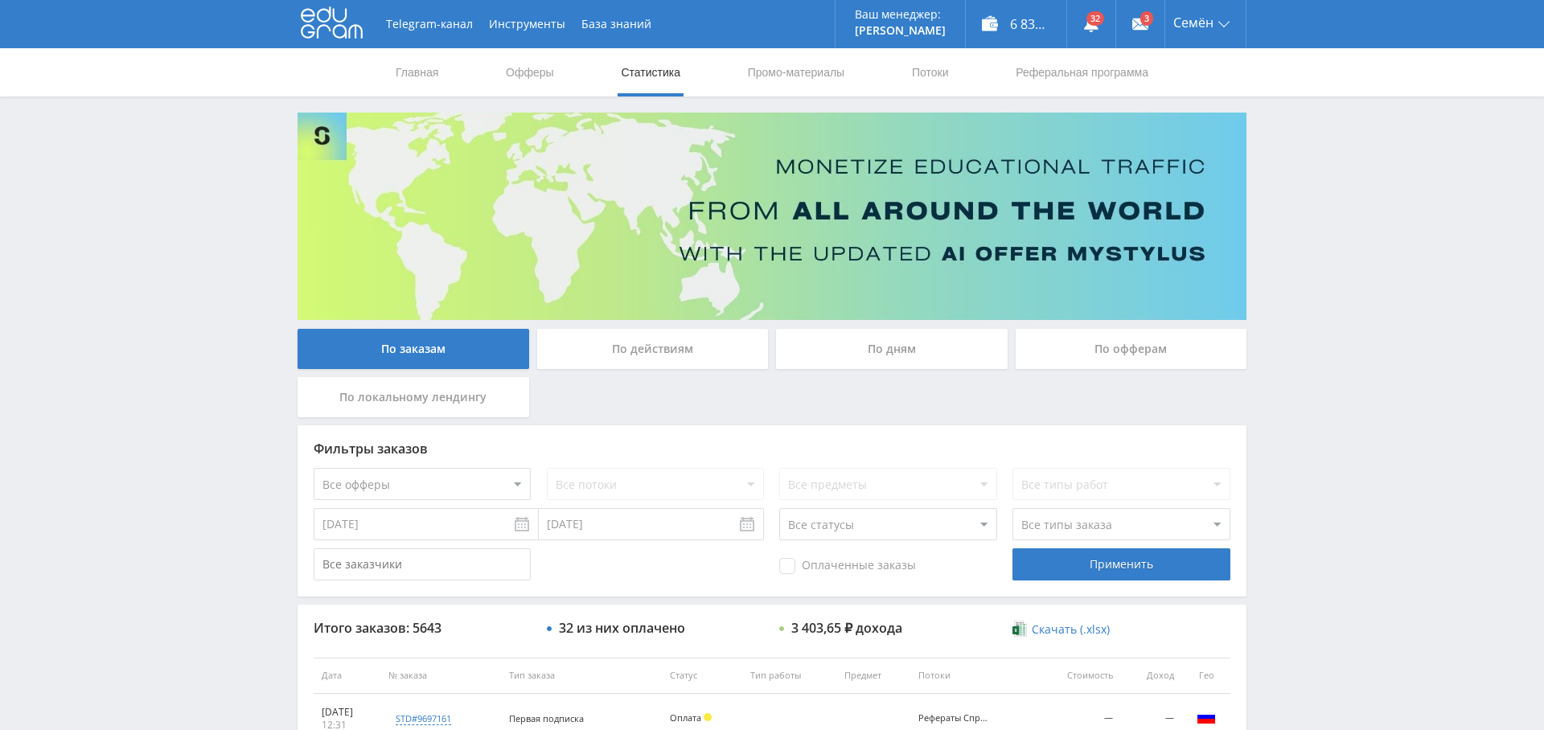
click at [884, 354] on div "По дням" at bounding box center [892, 349] width 232 height 40
click at [0, 0] on input "По дням" at bounding box center [0, 0] width 0 height 0
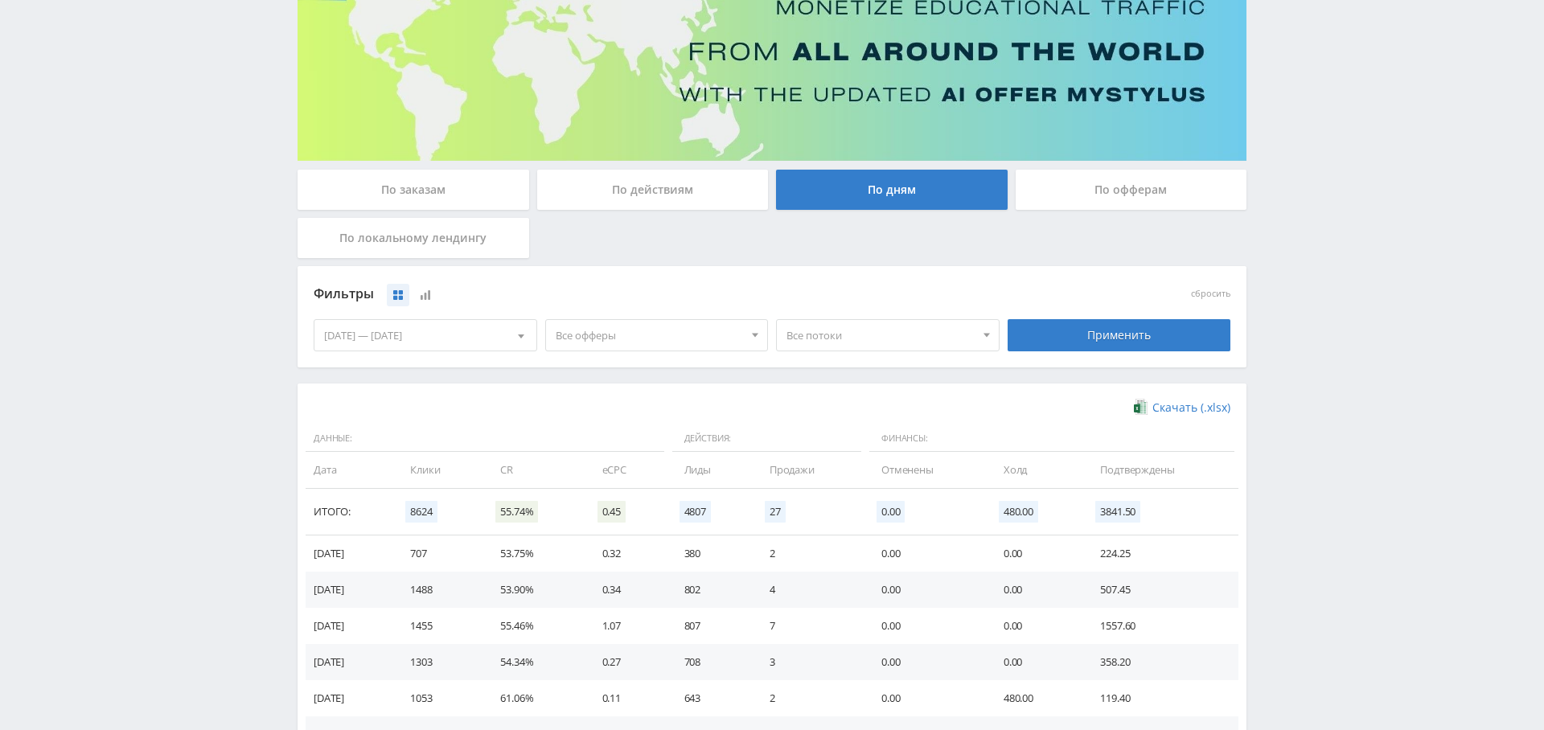
scroll to position [203, 0]
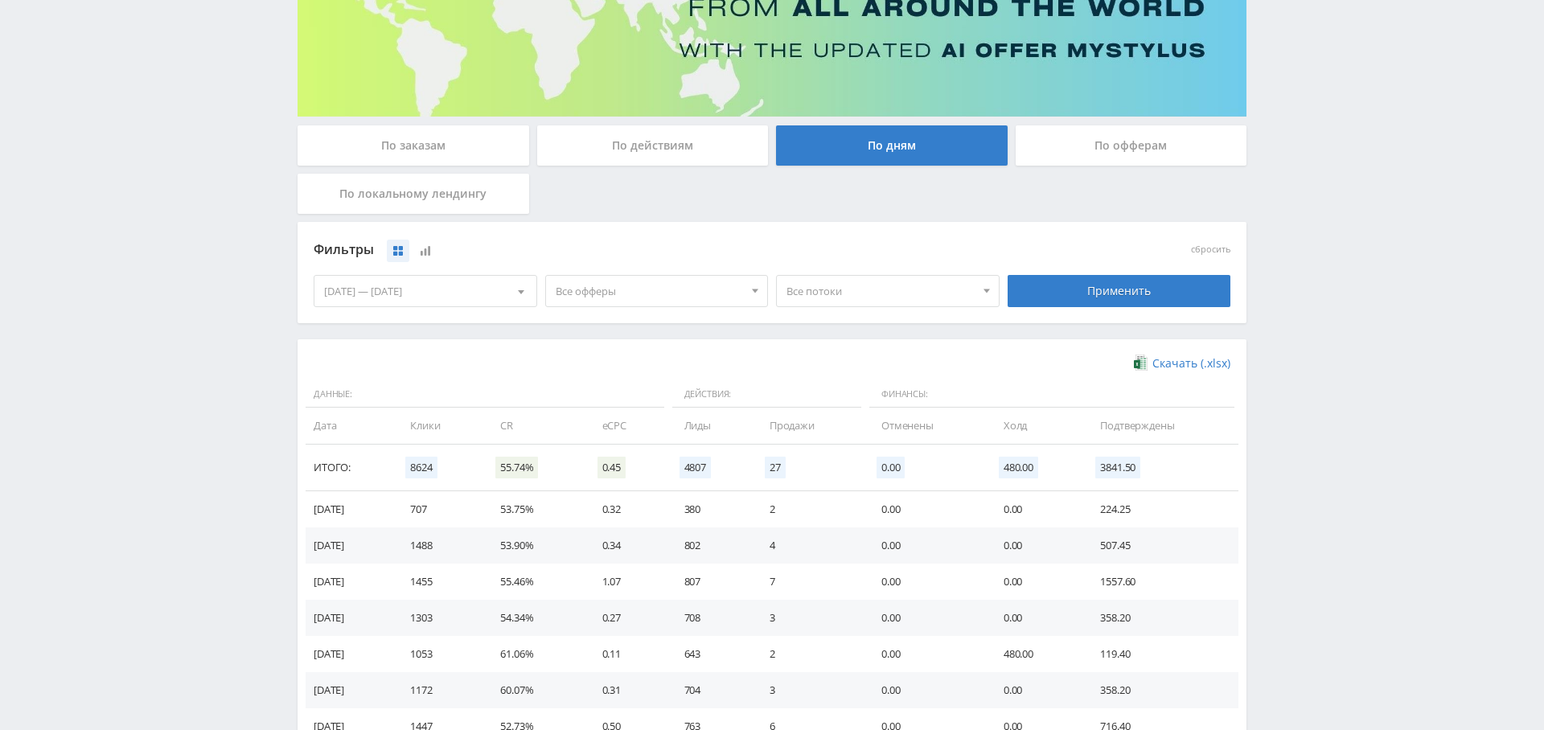
click at [634, 278] on span "Все офферы" at bounding box center [650, 291] width 188 height 31
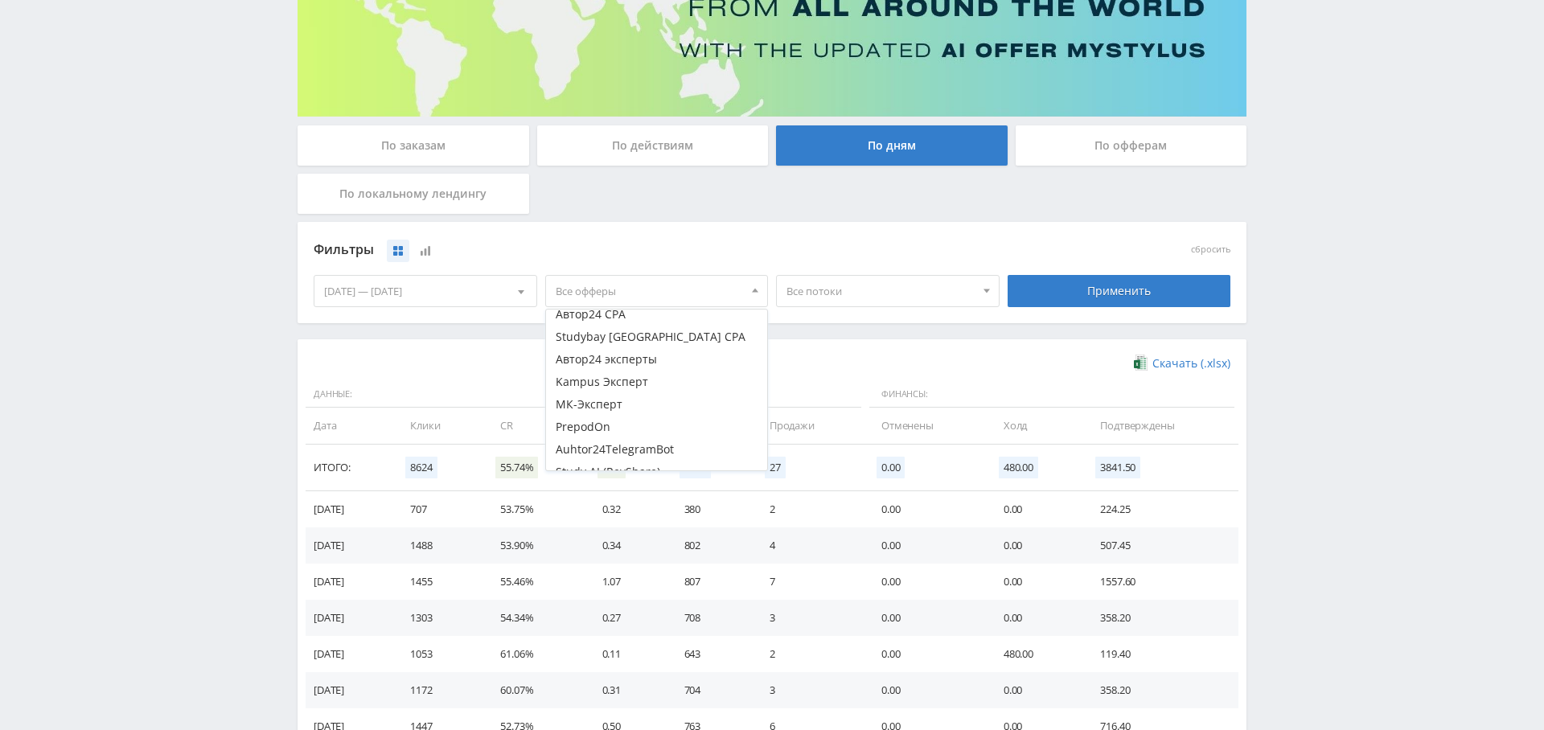
scroll to position [245, 0]
click at [644, 453] on button "Study AI (RevShare)" at bounding box center [657, 459] width 222 height 23
drag, startPoint x: 1149, startPoint y: 289, endPoint x: 1123, endPoint y: 313, distance: 35.3
click at [1149, 289] on div "Применить" at bounding box center [1120, 291] width 224 height 32
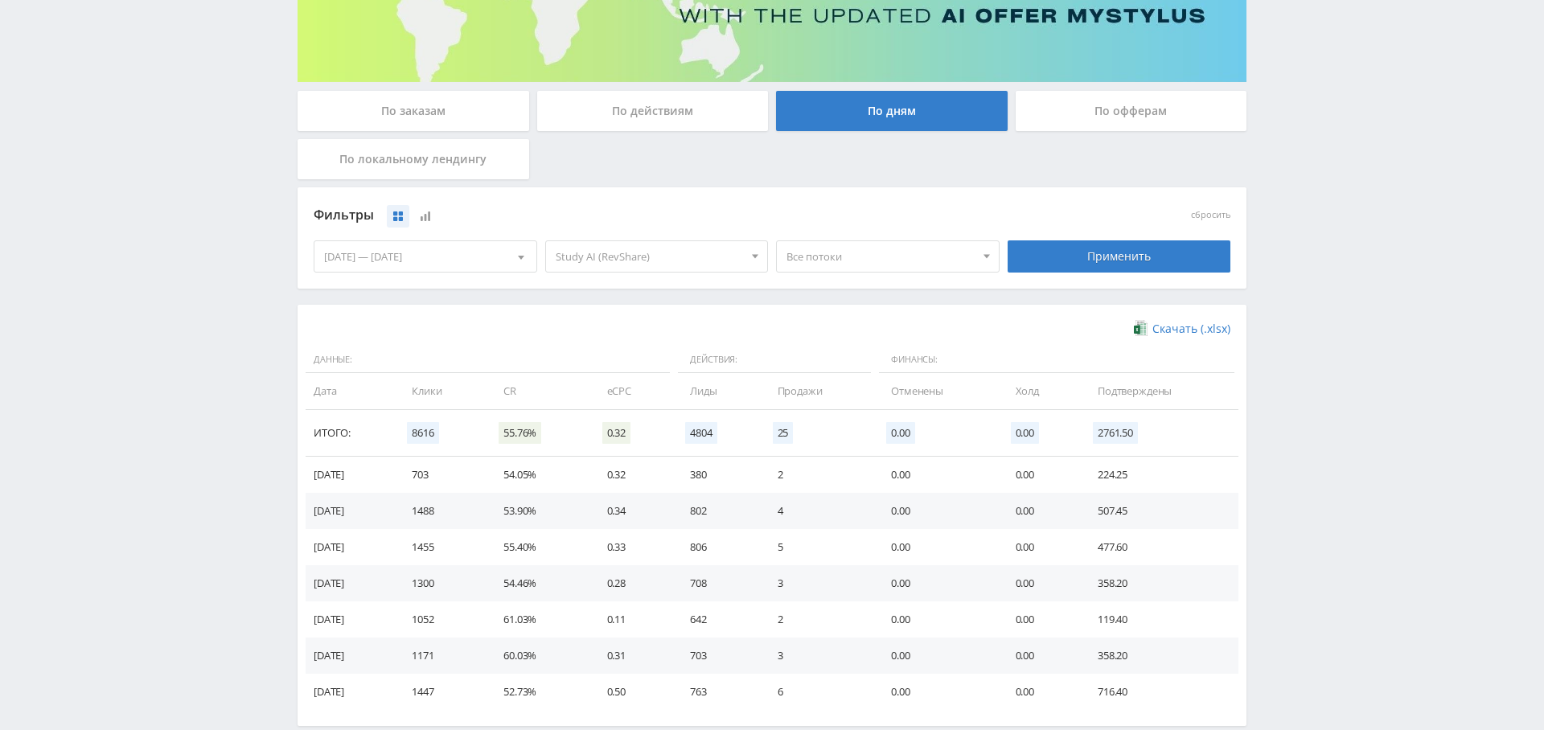
scroll to position [321, 0]
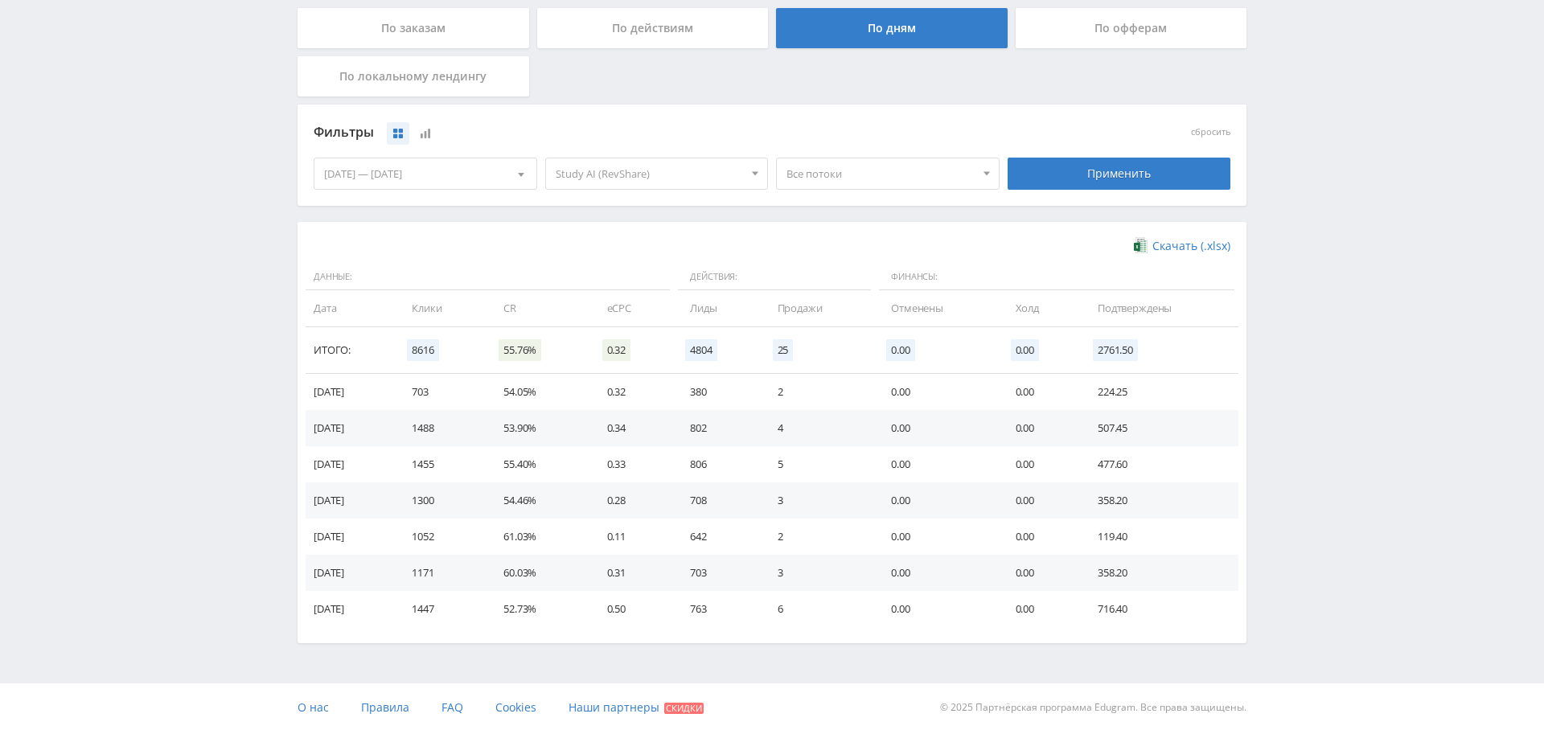
click at [824, 178] on span "Все потоки" at bounding box center [880, 173] width 188 height 31
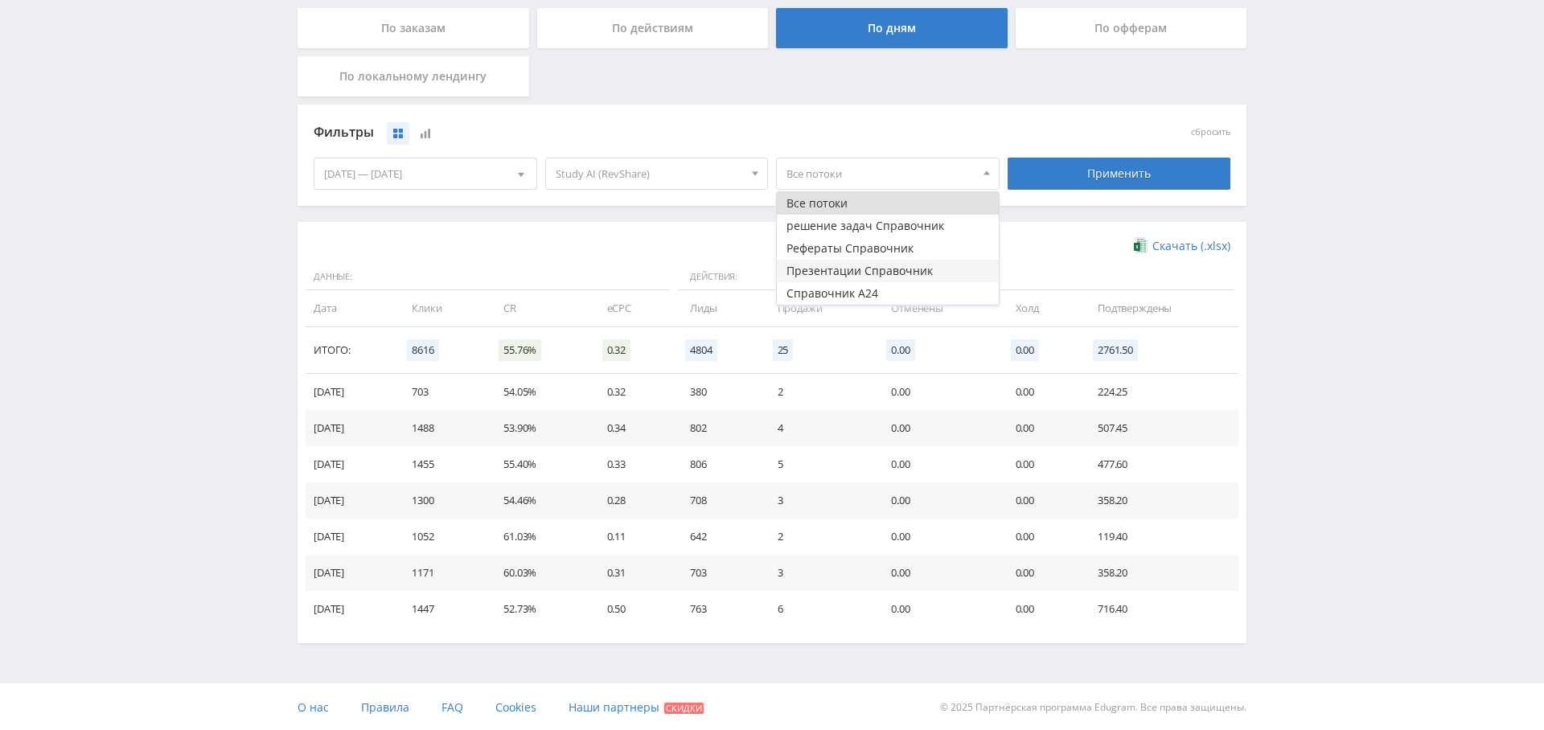
click at [880, 271] on button "Презентации Справочник" at bounding box center [888, 271] width 222 height 23
drag, startPoint x: 1107, startPoint y: 172, endPoint x: 1094, endPoint y: 193, distance: 25.0
click at [1106, 172] on div "Применить" at bounding box center [1120, 174] width 224 height 32
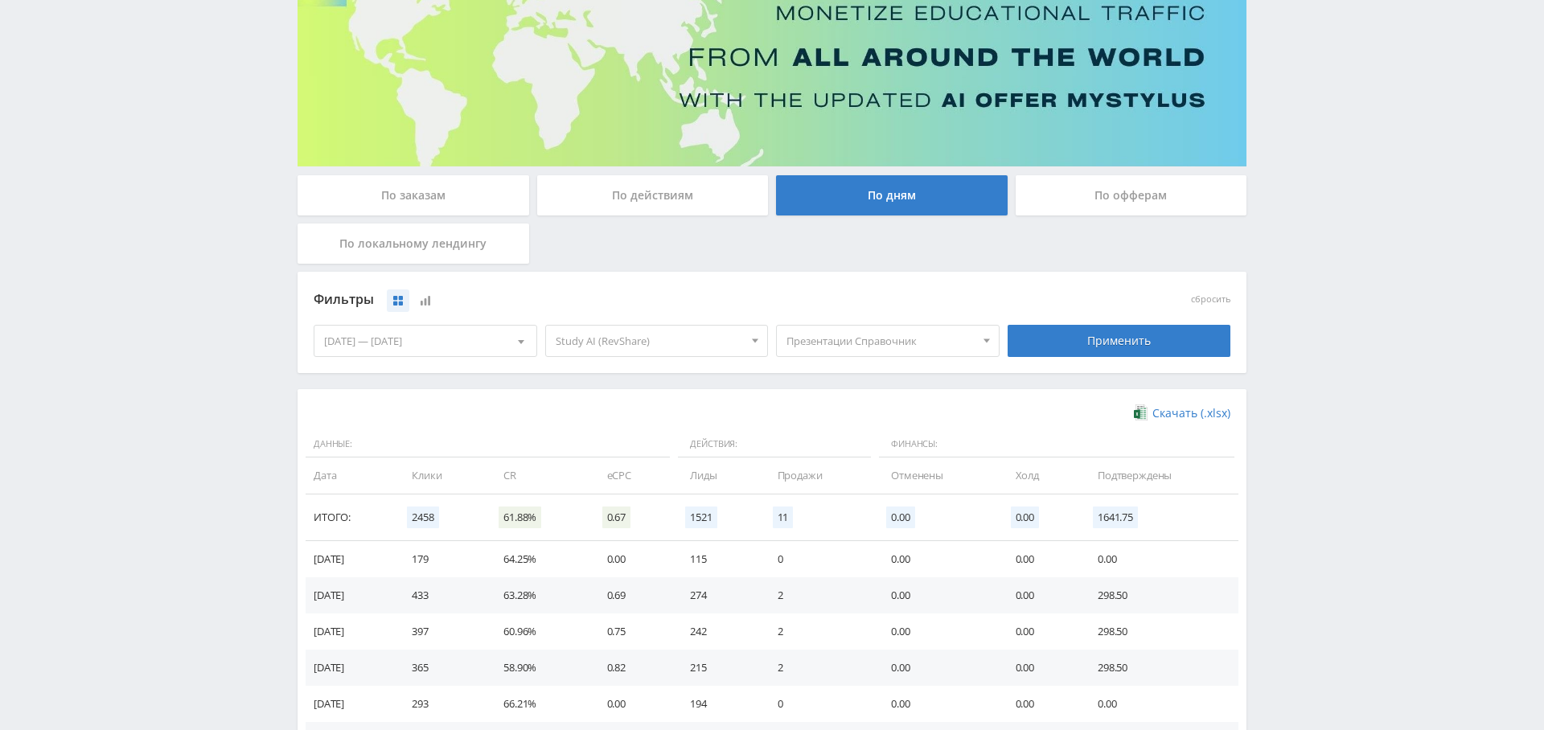
scroll to position [121, 0]
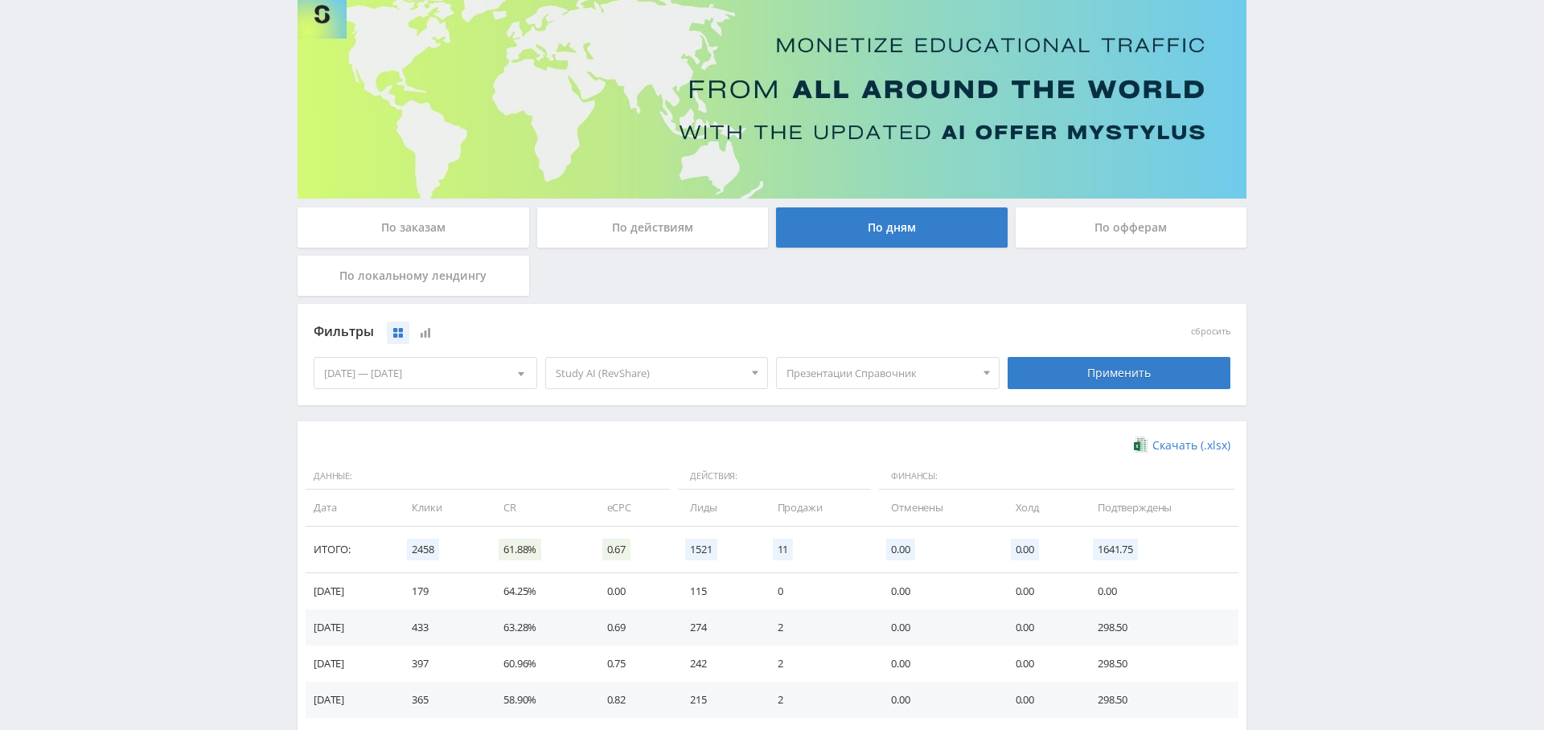
click at [448, 232] on div "По заказам" at bounding box center [414, 227] width 232 height 40
click at [0, 0] on input "По заказам" at bounding box center [0, 0] width 0 height 0
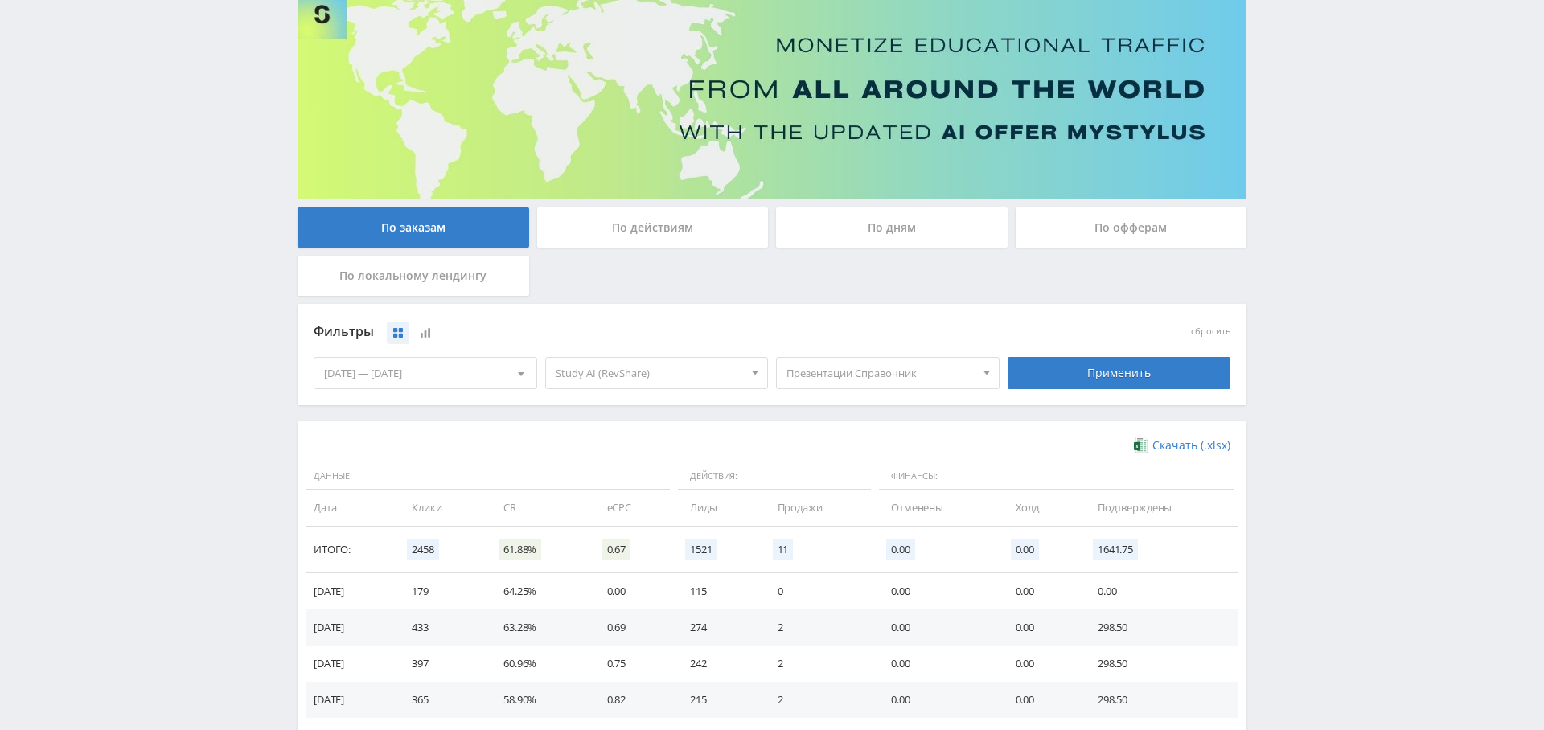
scroll to position [11, 0]
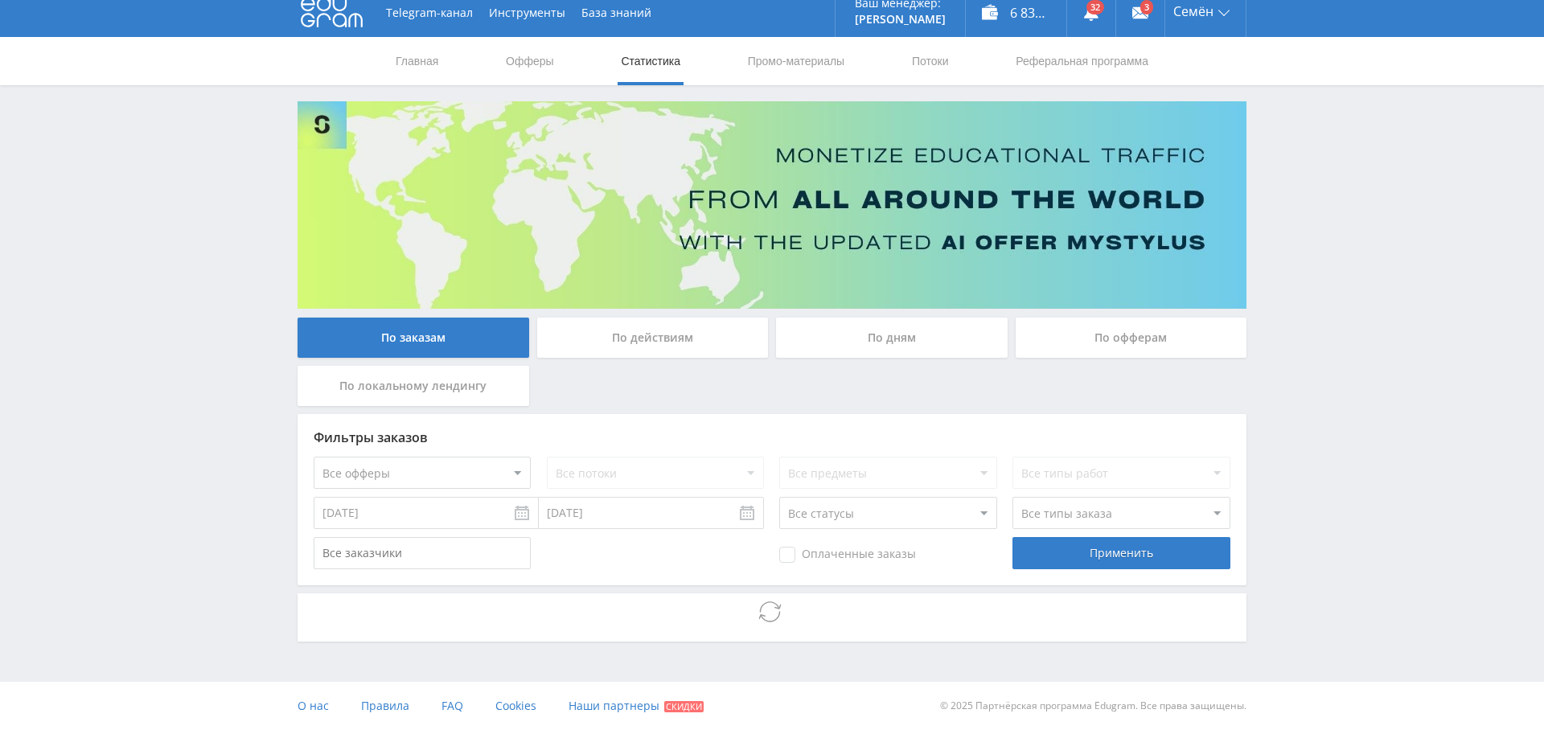
click at [439, 468] on select "Все офферы MyStylus MyStylus - Revshare Кэмп Studybay Автор24 Studybay Brazil S…" at bounding box center [422, 473] width 217 height 32
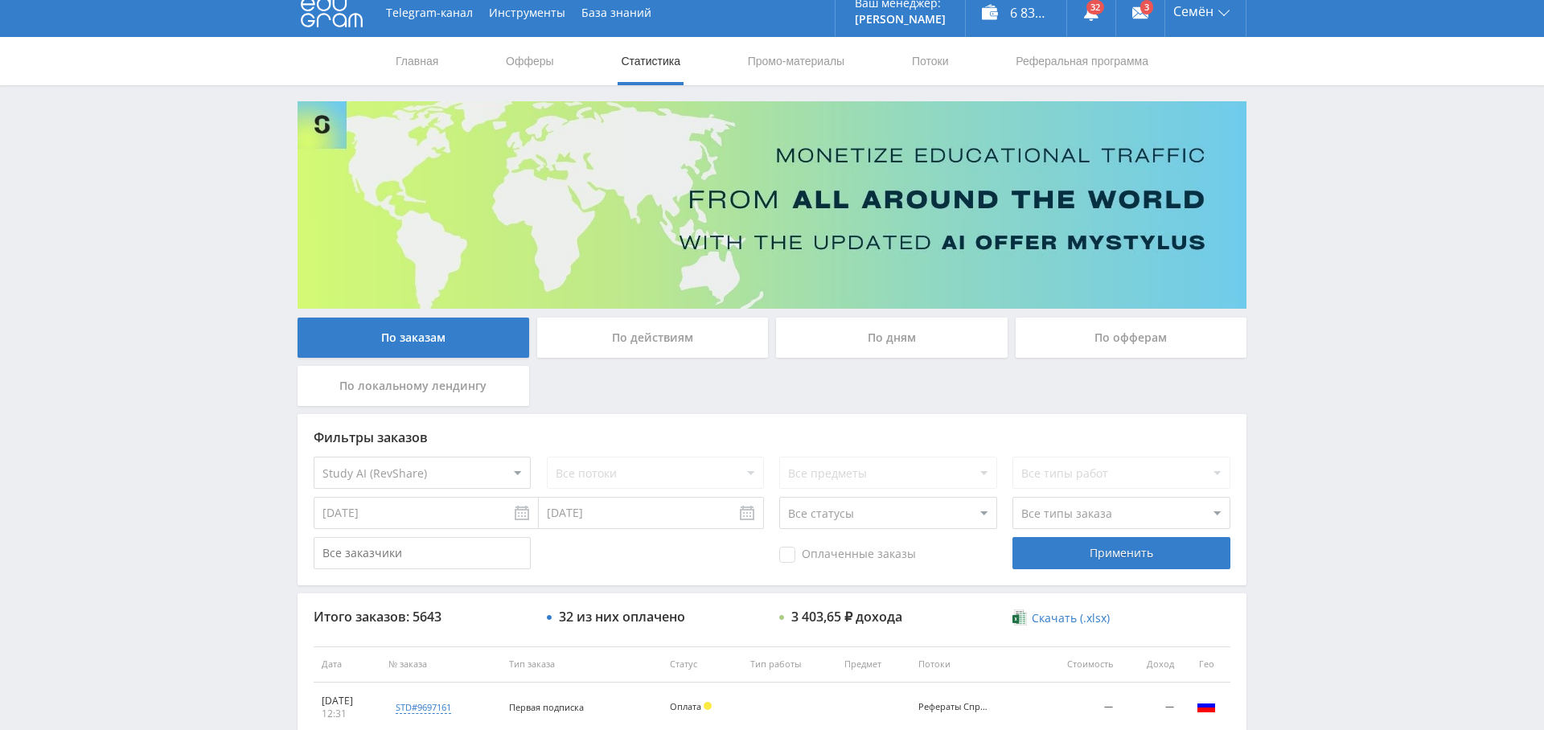
select select "376"
click at [659, 475] on select "Все потоки решение задач Справочник Рефераты Справочник Презентации Справочник …" at bounding box center [655, 473] width 217 height 32
click at [547, 457] on select "Все потоки решение задач Справочник Рефераты Справочник Презентации Справочник …" at bounding box center [655, 473] width 217 height 32
click at [1102, 553] on div "Применить" at bounding box center [1120, 553] width 217 height 32
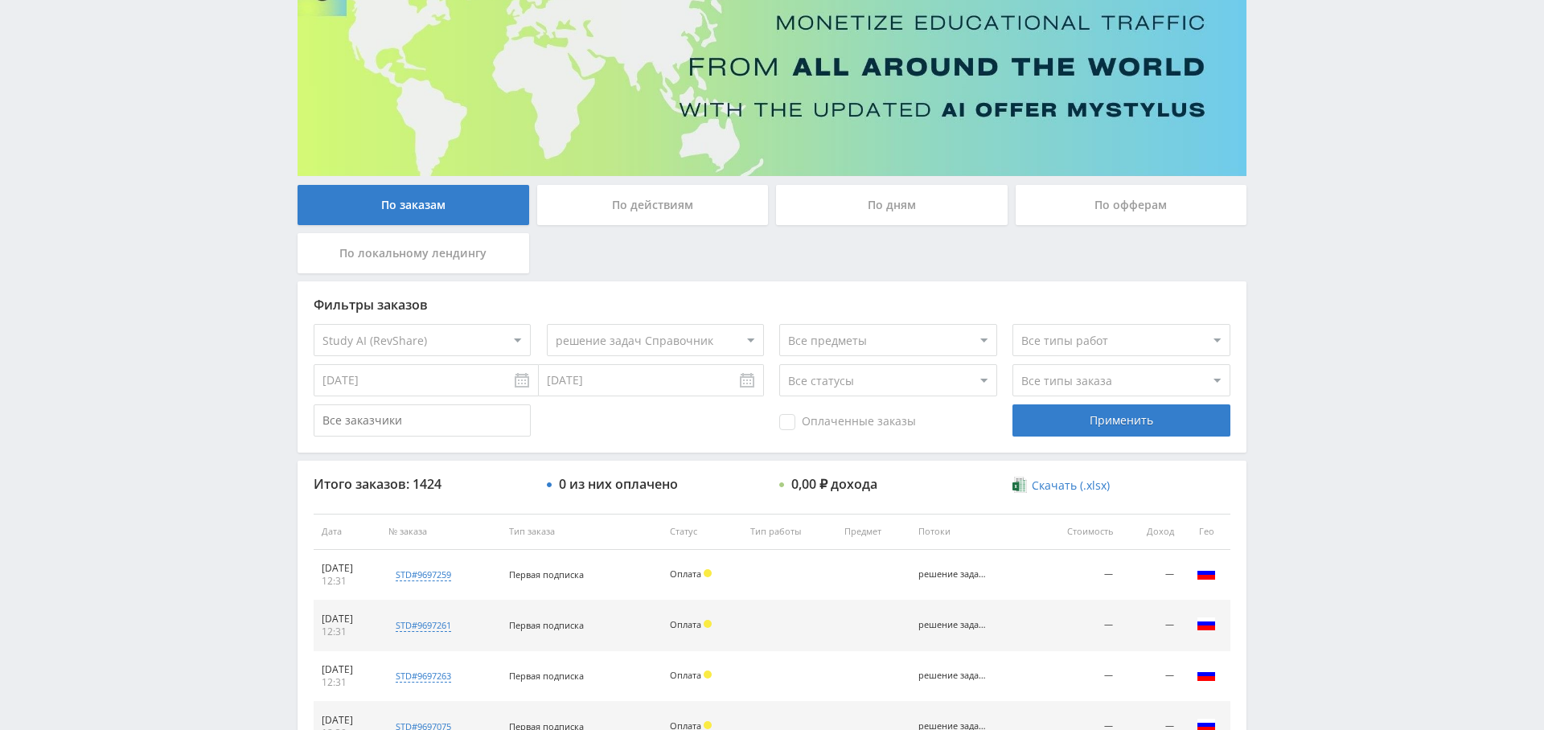
click at [657, 338] on select "Все потоки решение задач Справочник Рефераты Справочник Презентации Справочник …" at bounding box center [655, 340] width 217 height 32
click at [547, 324] on select "Все потоки решение задач Справочник Рефераты Справочник Презентации Справочник …" at bounding box center [655, 340] width 217 height 32
click at [1160, 415] on div "Применить" at bounding box center [1120, 420] width 217 height 32
click at [593, 330] on select "Все потоки решение задач Справочник Рефераты Справочник Презентации Справочник …" at bounding box center [655, 340] width 217 height 32
select select "6645630"
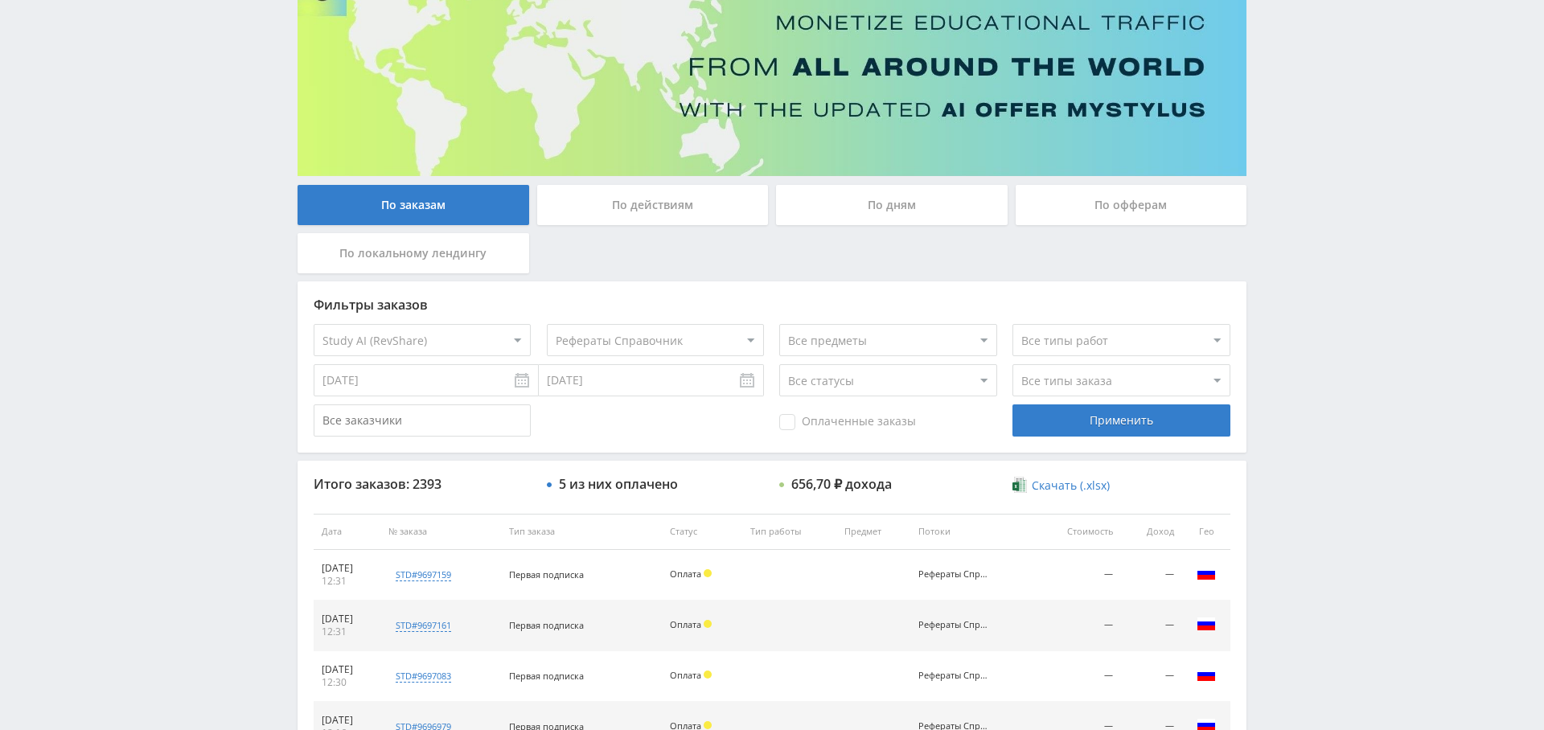
click at [547, 324] on select "Все потоки решение задач Справочник Рефераты Справочник Презентации Справочник …" at bounding box center [655, 340] width 217 height 32
click at [1128, 428] on div "Применить" at bounding box center [1120, 420] width 217 height 32
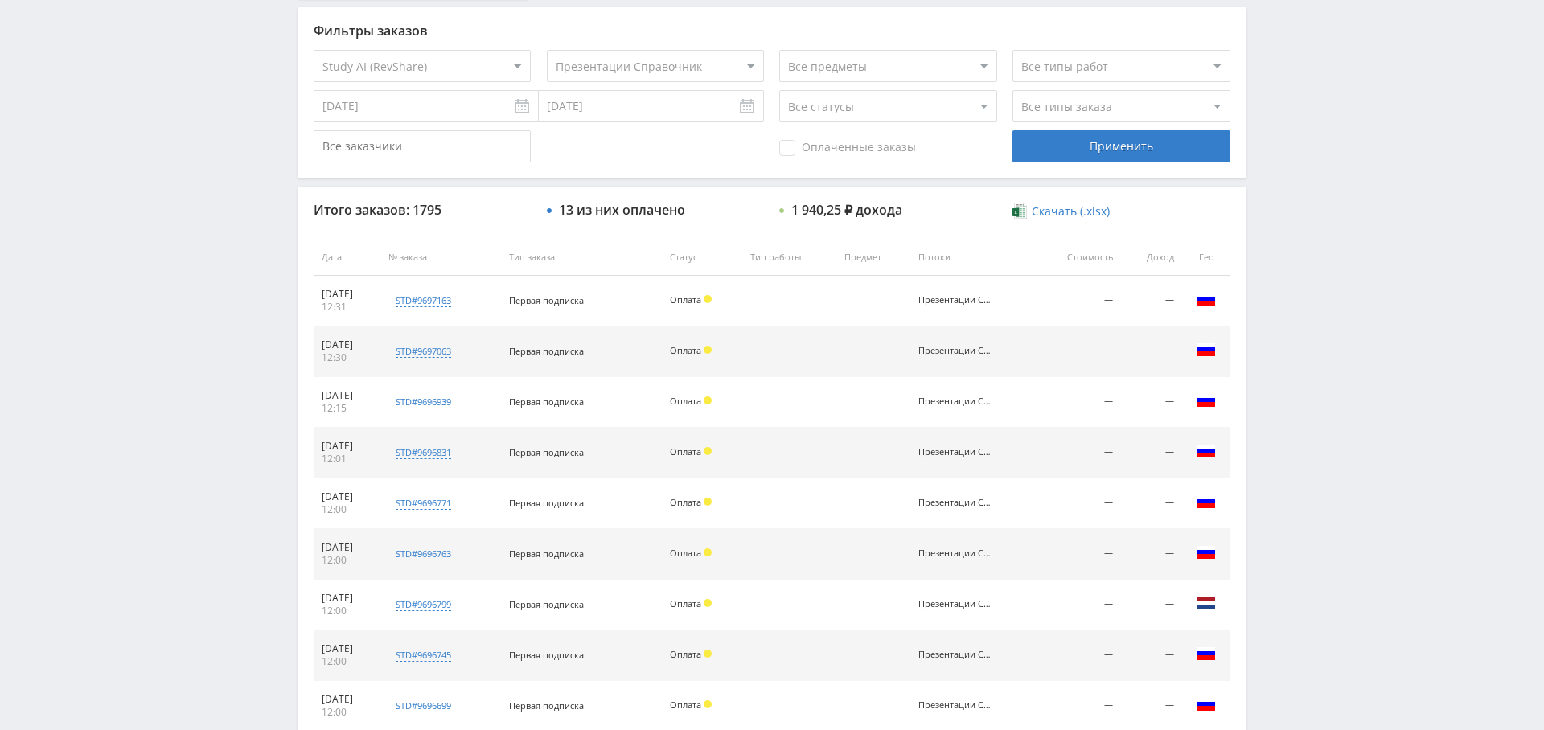
scroll to position [415, 0]
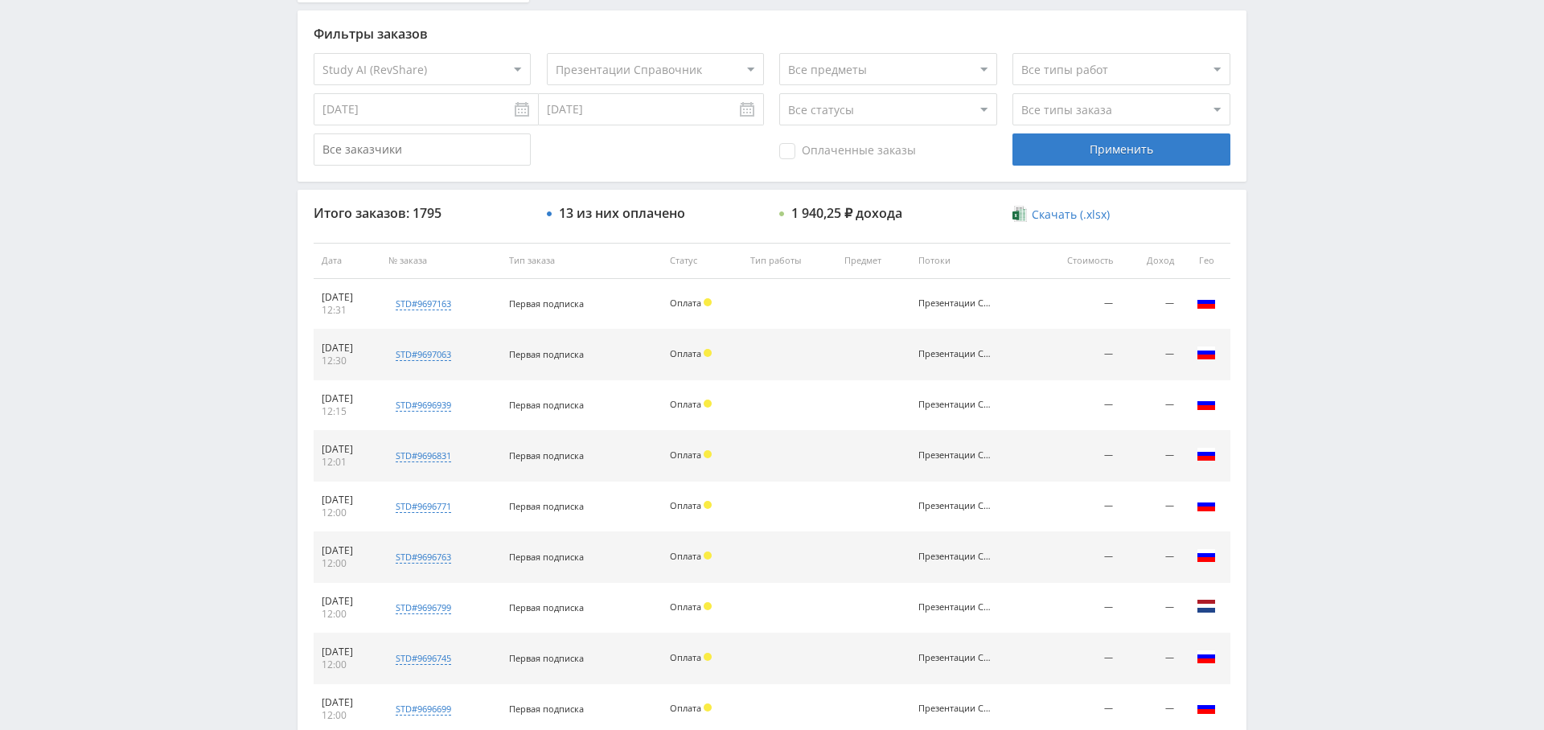
drag, startPoint x: 812, startPoint y: 150, endPoint x: 1007, endPoint y: 150, distance: 194.6
click at [812, 150] on span "Оплаченные заказы" at bounding box center [847, 151] width 137 height 16
click at [0, 0] on input "Оплаченные заказы" at bounding box center [0, 0] width 0 height 0
click at [1098, 144] on div "Применить" at bounding box center [1120, 149] width 217 height 32
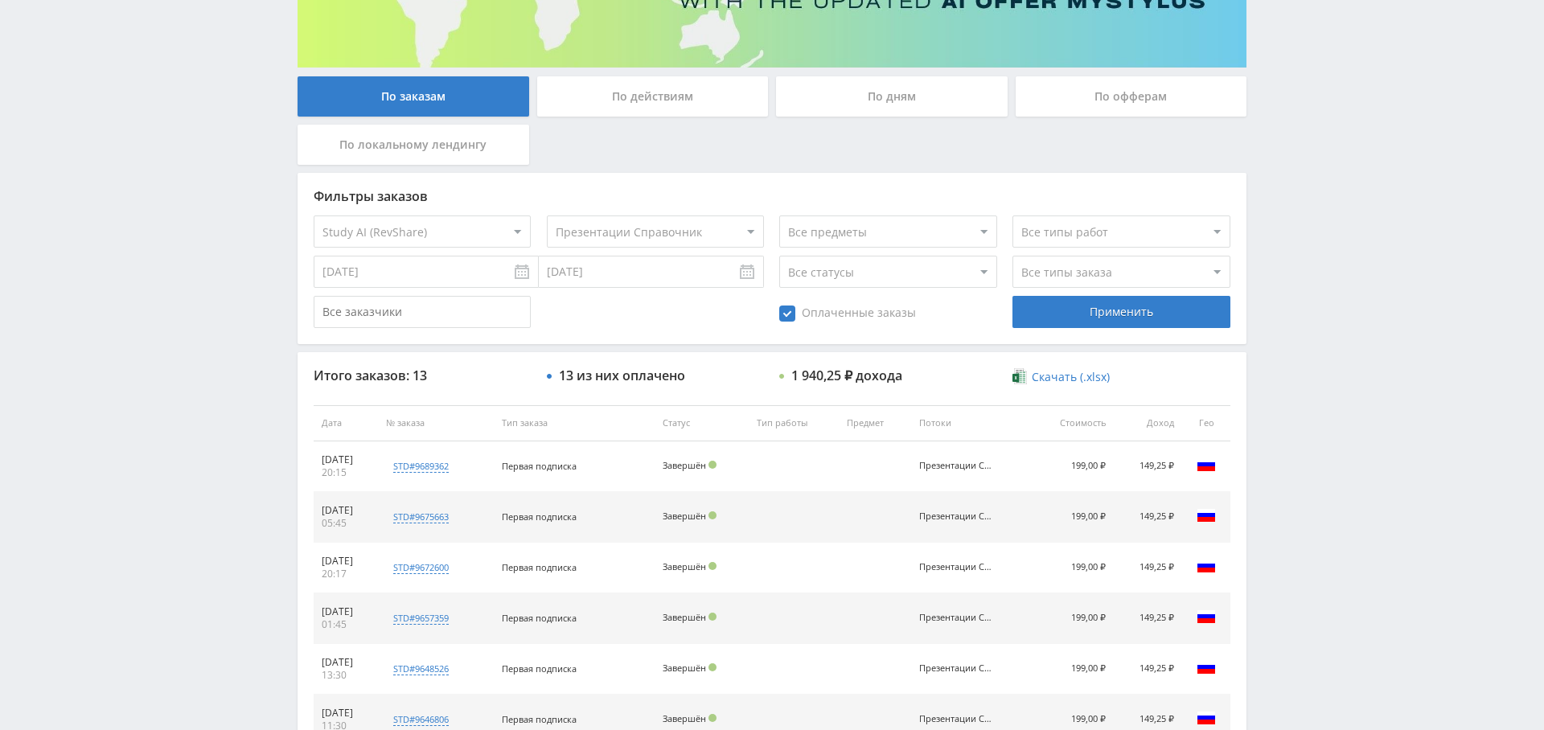
scroll to position [152, 0]
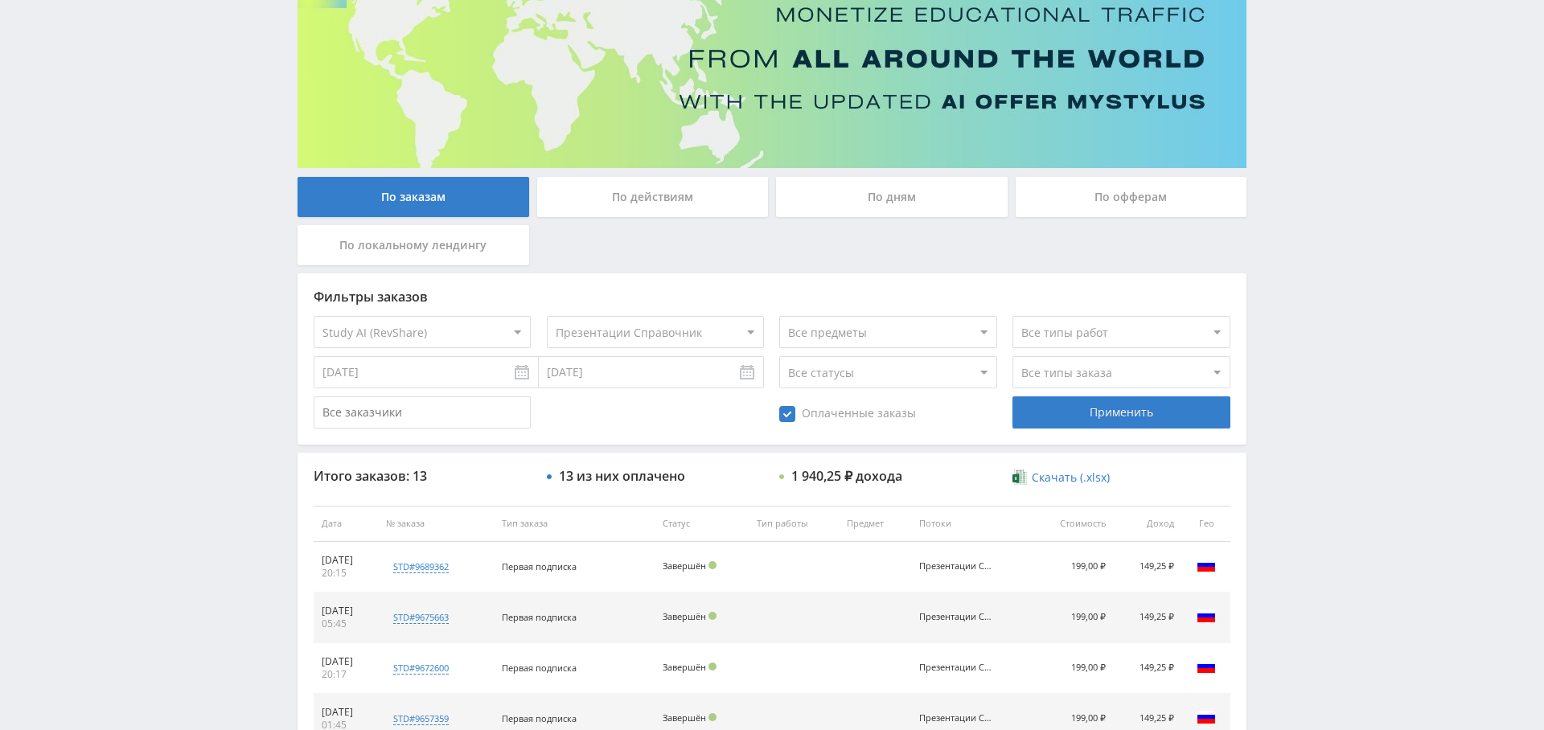
click at [669, 326] on select "Все потоки решение задач Справочник Рефераты Справочник Презентации Справочник …" at bounding box center [655, 332] width 217 height 32
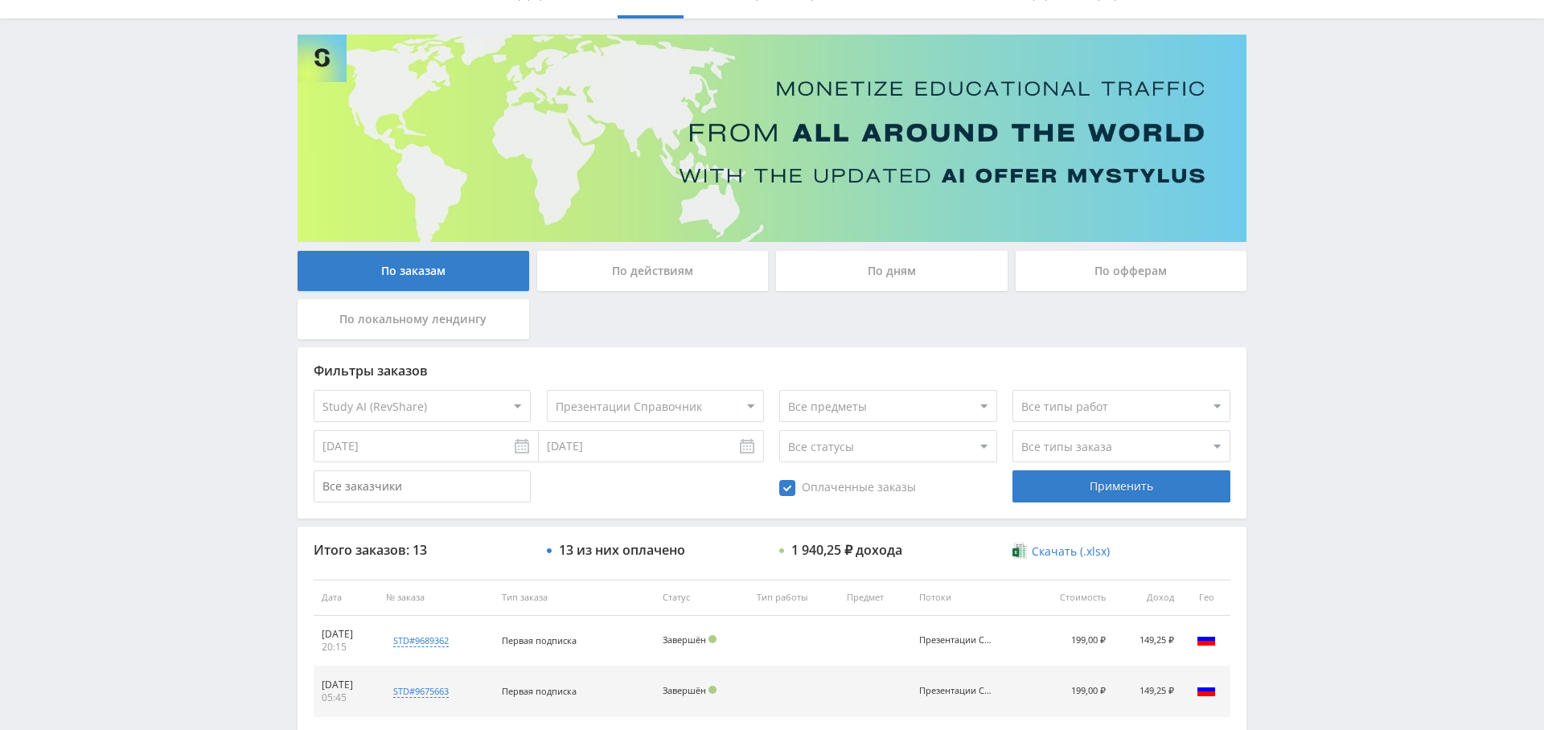
scroll to position [0, 0]
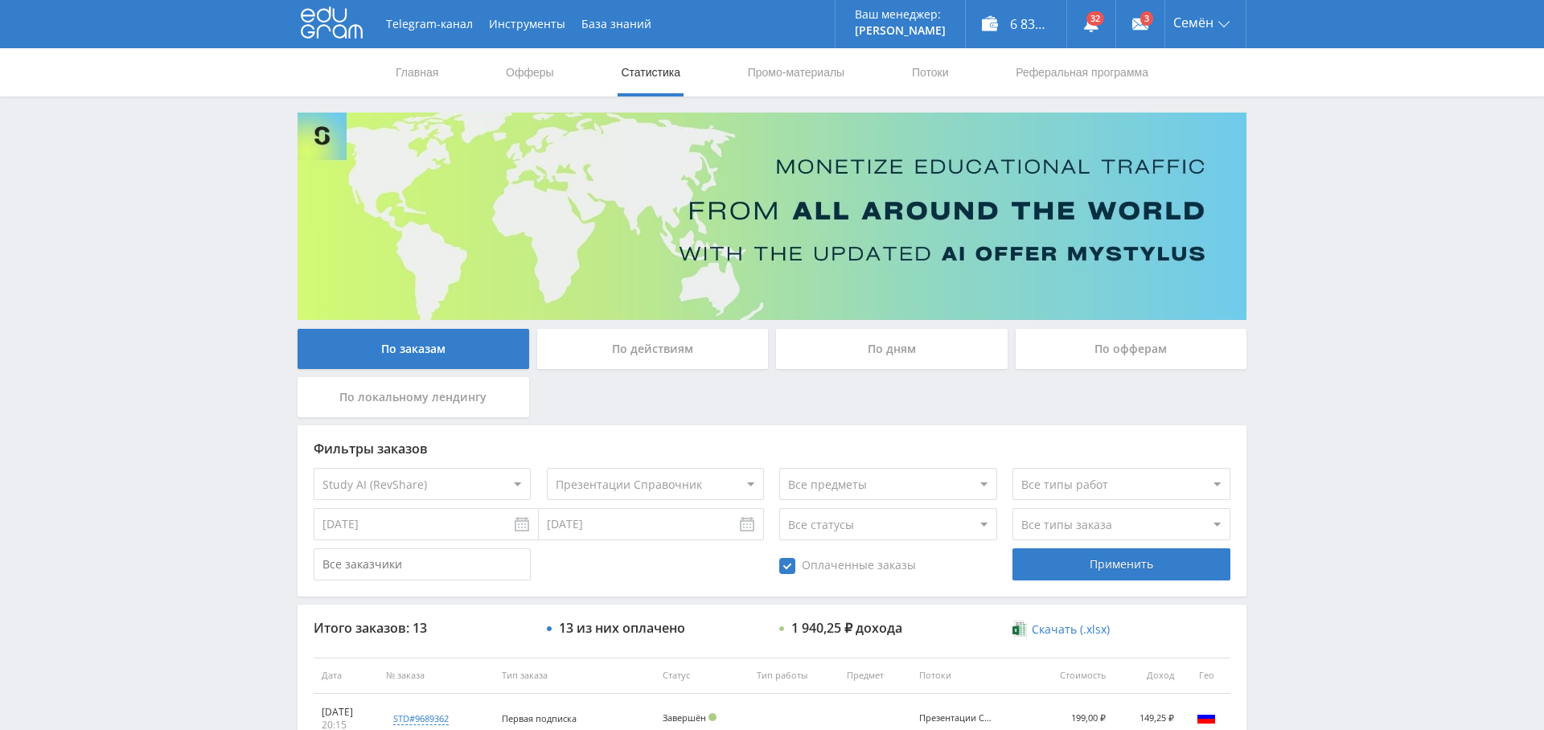
click at [916, 350] on div "По дням" at bounding box center [892, 349] width 232 height 40
click at [0, 0] on input "По дням" at bounding box center [0, 0] width 0 height 0
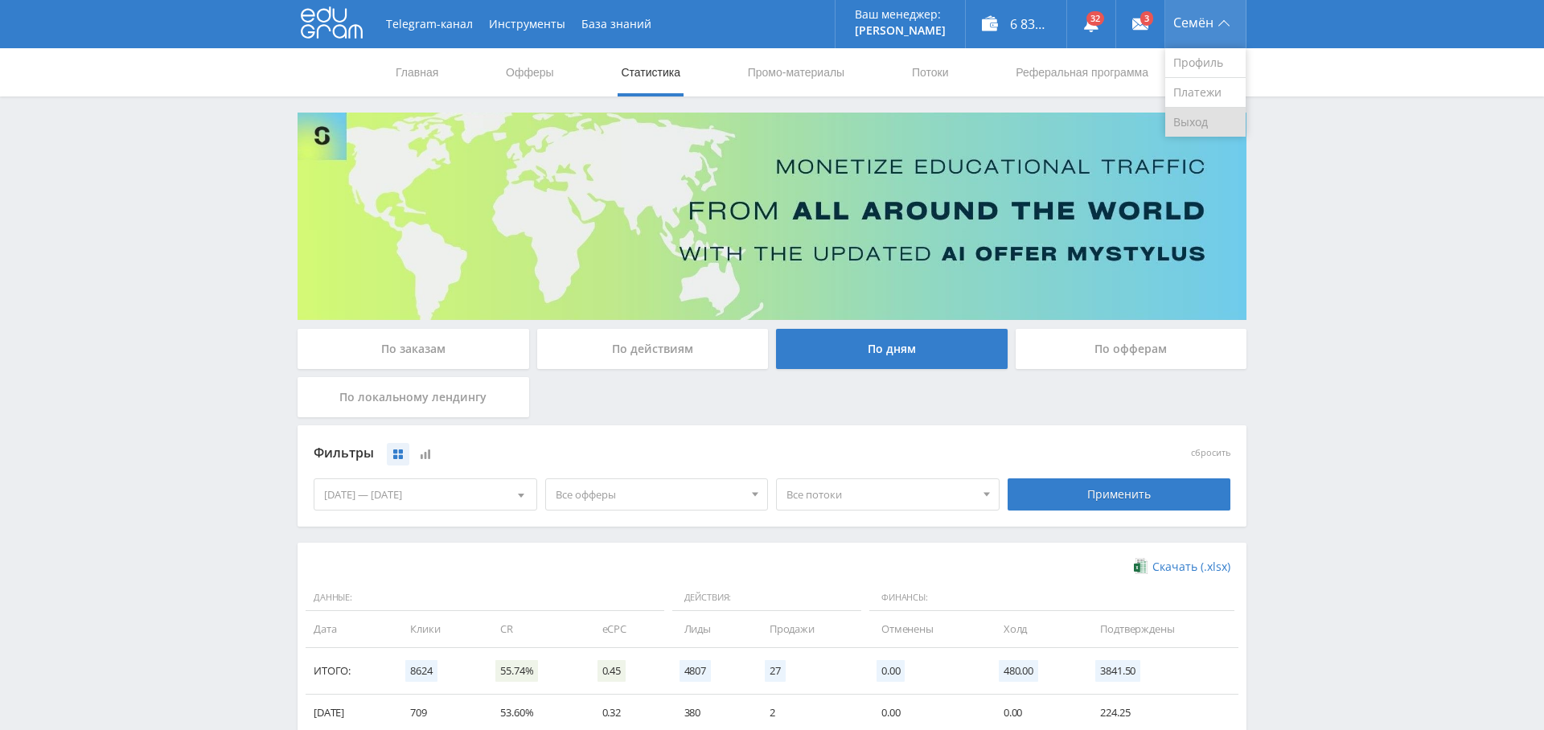
click at [1198, 125] on link "Выход" at bounding box center [1205, 122] width 80 height 29
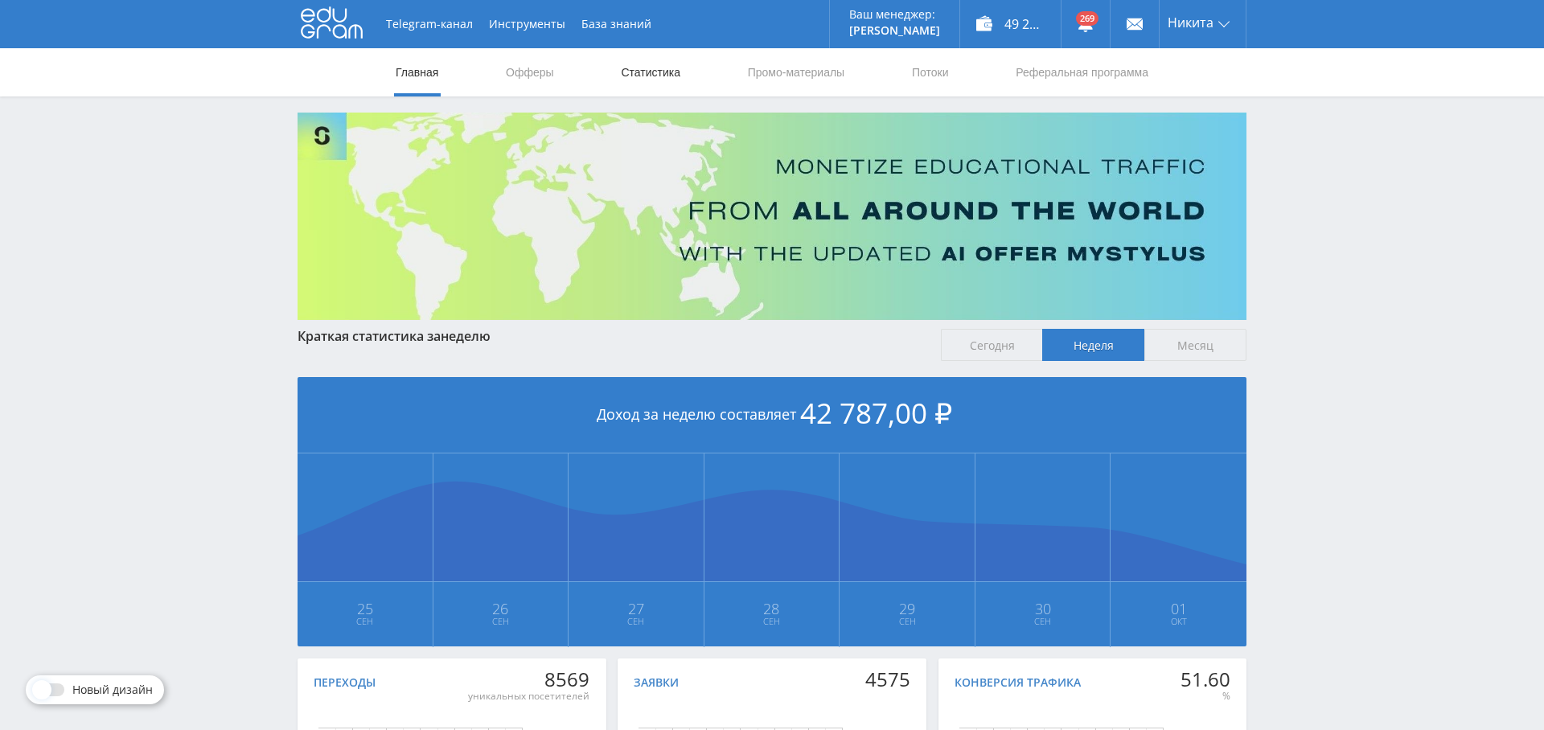
click at [659, 82] on link "Статистика" at bounding box center [650, 72] width 63 height 48
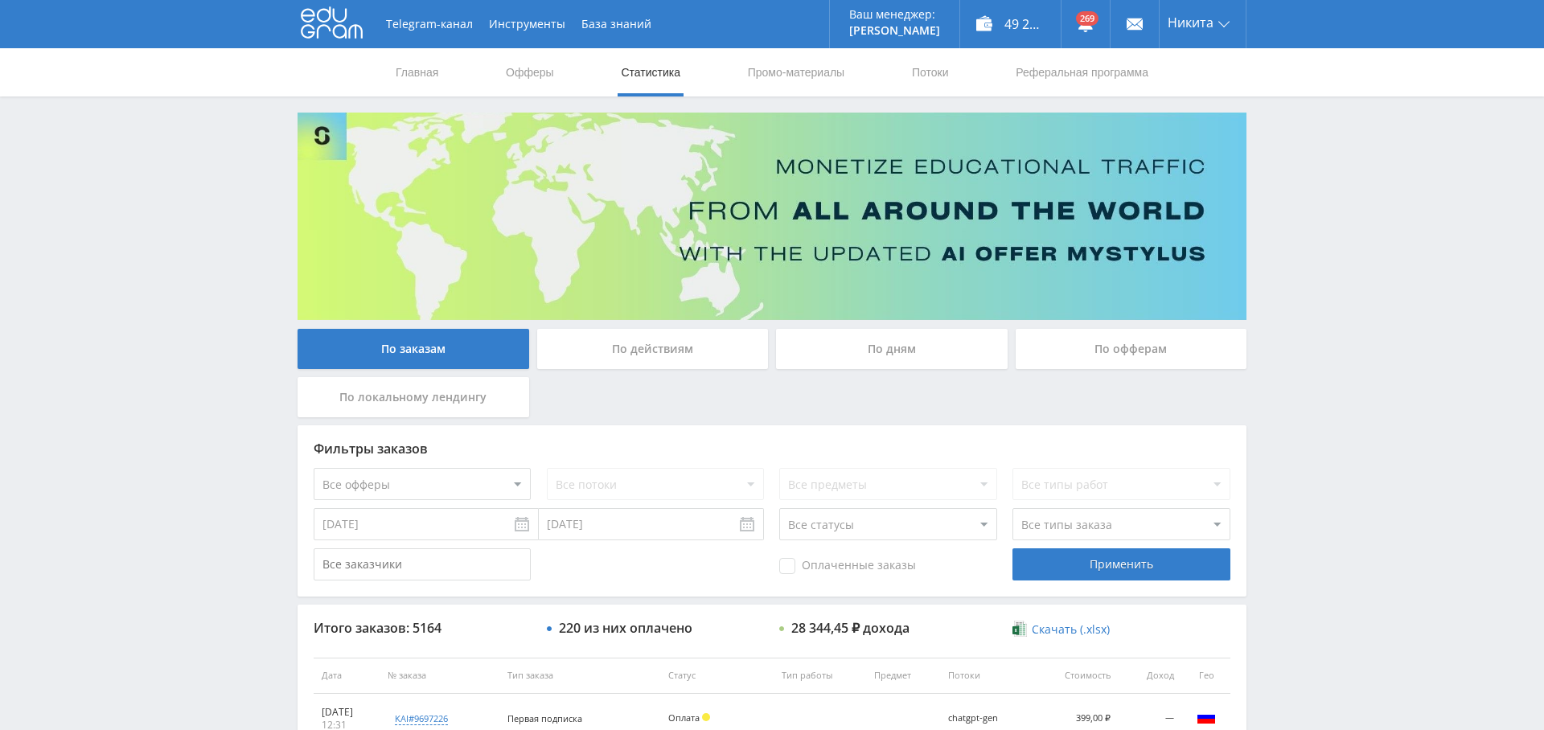
click at [873, 354] on div "По дням" at bounding box center [892, 349] width 232 height 40
click at [0, 0] on input "По дням" at bounding box center [0, 0] width 0 height 0
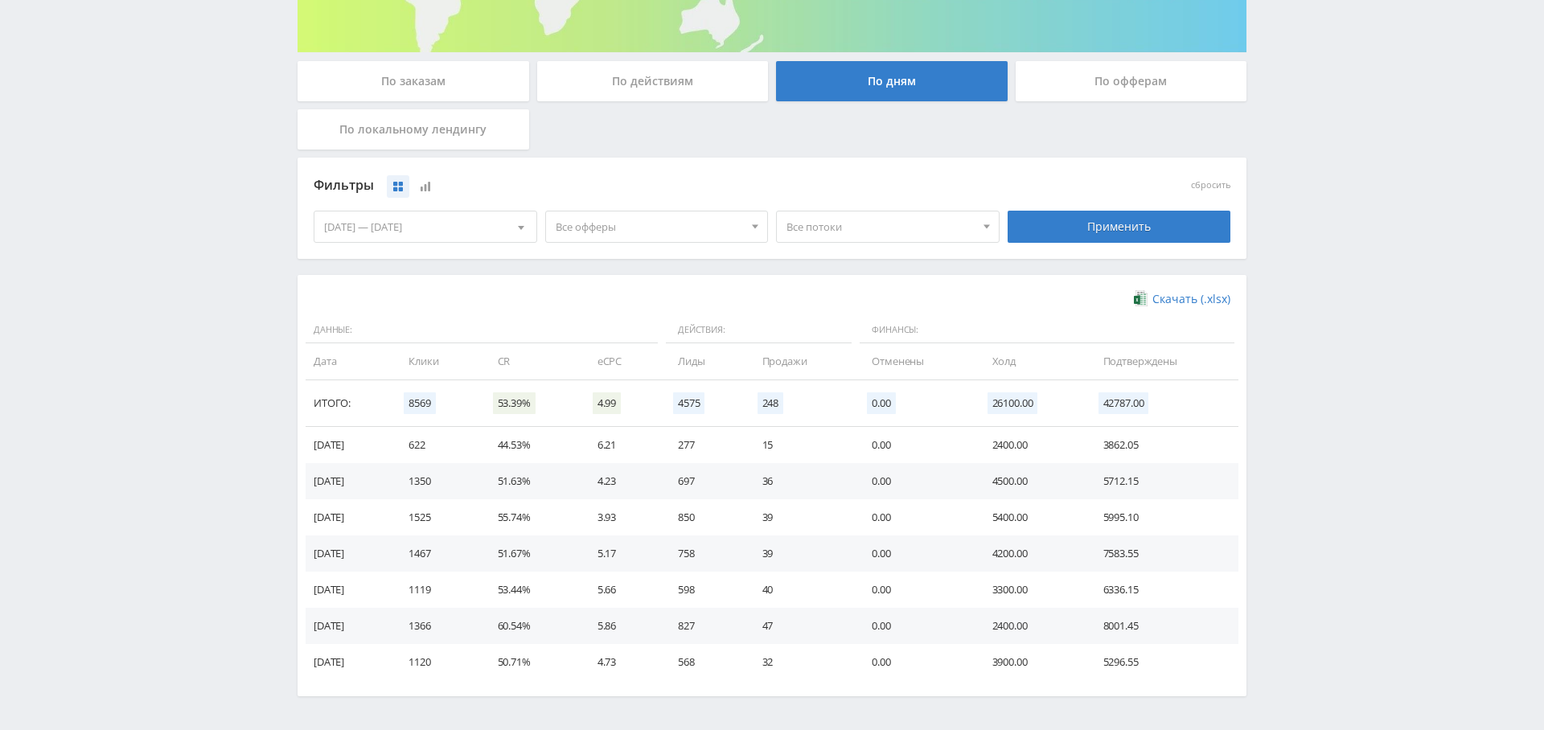
scroll to position [187, 0]
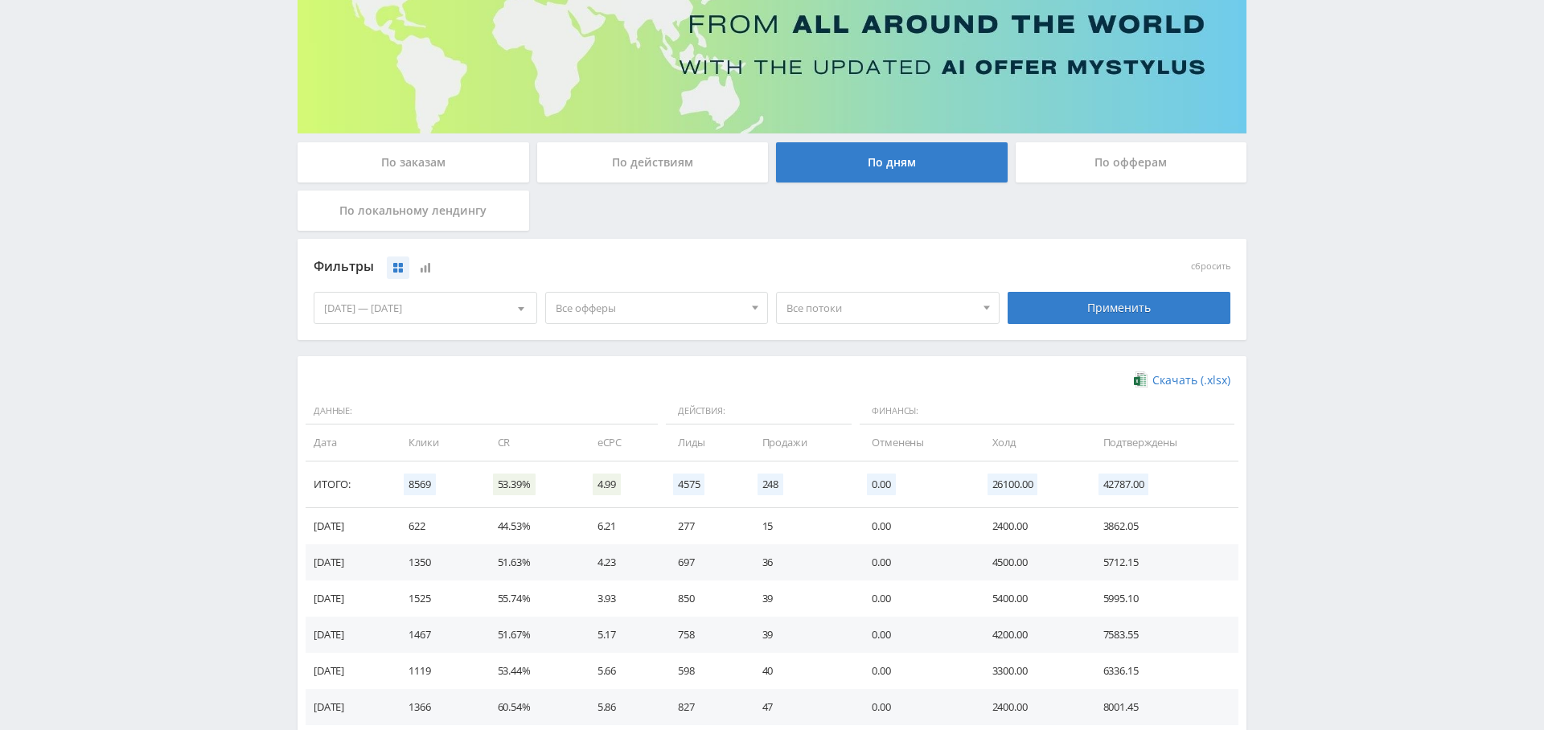
click at [635, 316] on span "Все офферы" at bounding box center [650, 308] width 188 height 31
click at [601, 410] on button "Кэмп" at bounding box center [657, 405] width 222 height 23
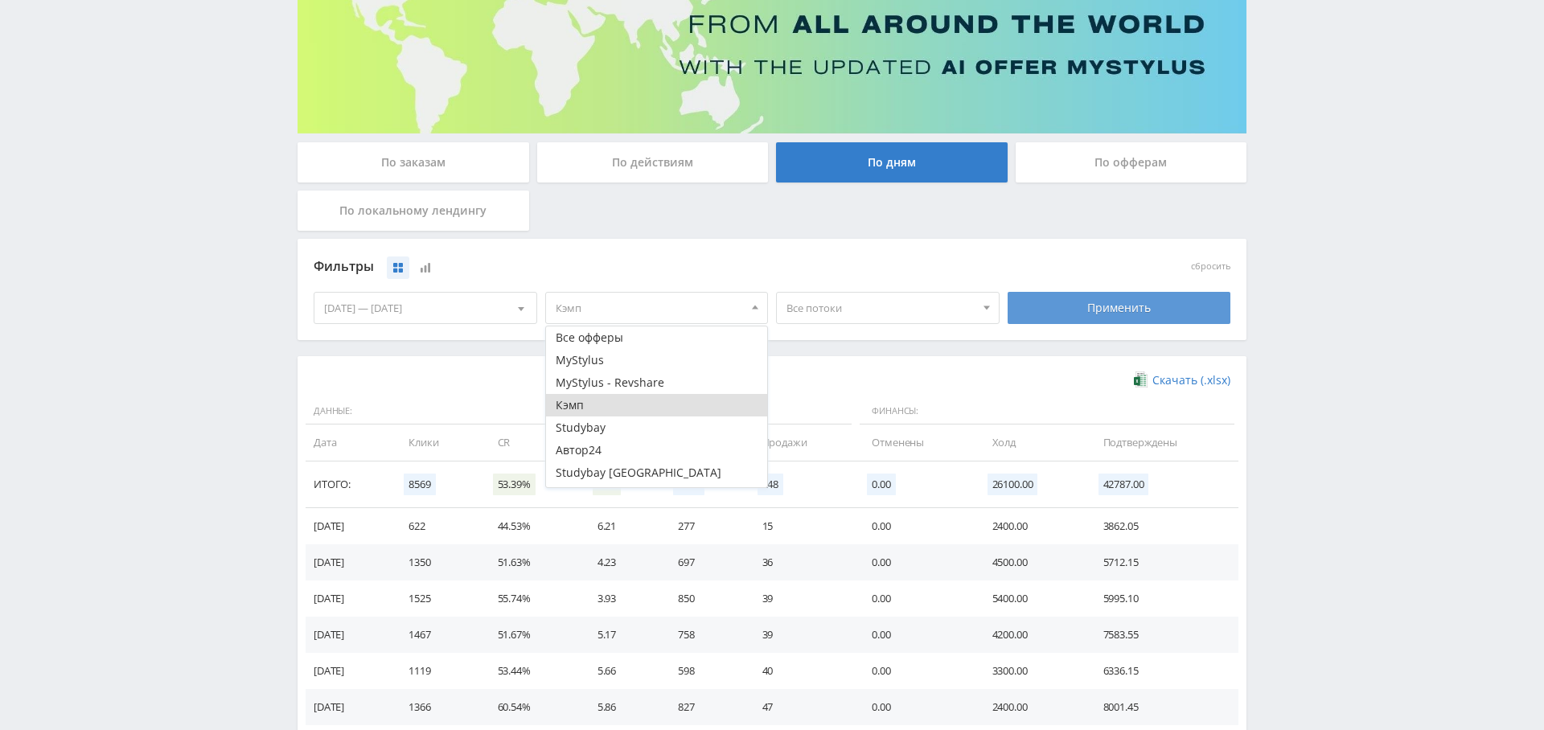
click at [1127, 306] on div "Применить" at bounding box center [1120, 308] width 224 height 32
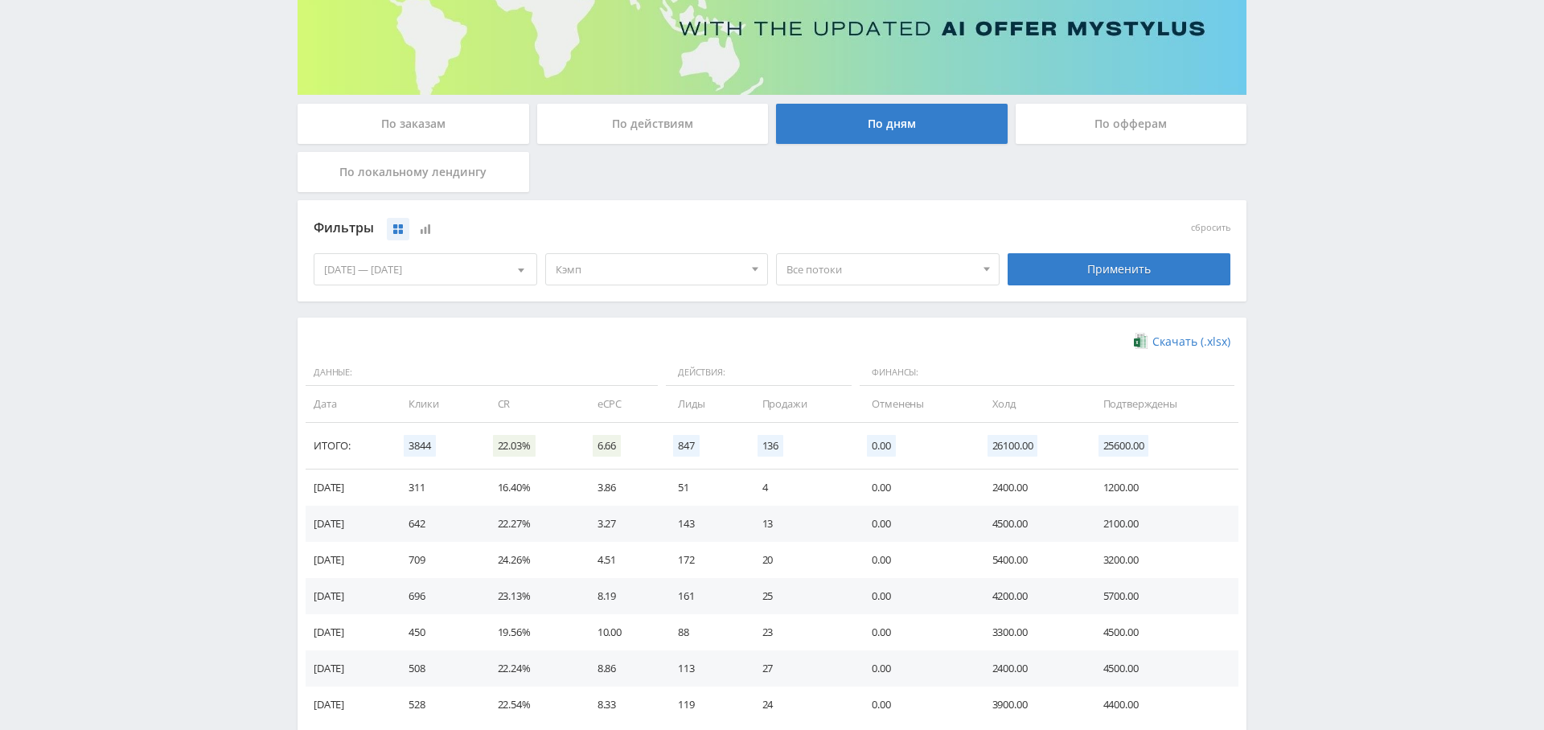
scroll to position [265, 0]
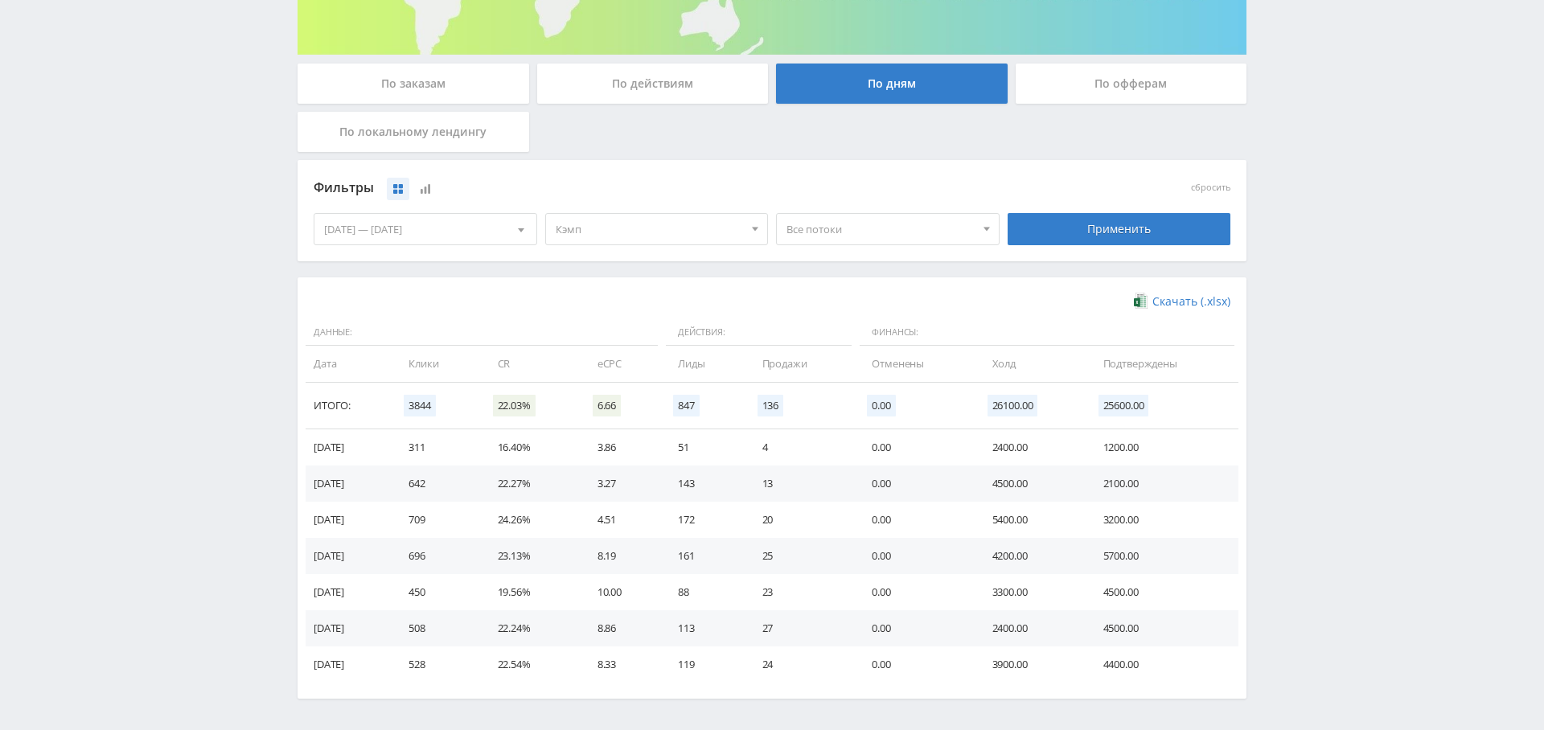
click at [464, 228] on div "25.09.2025 — 01.10.2025" at bounding box center [425, 229] width 222 height 31
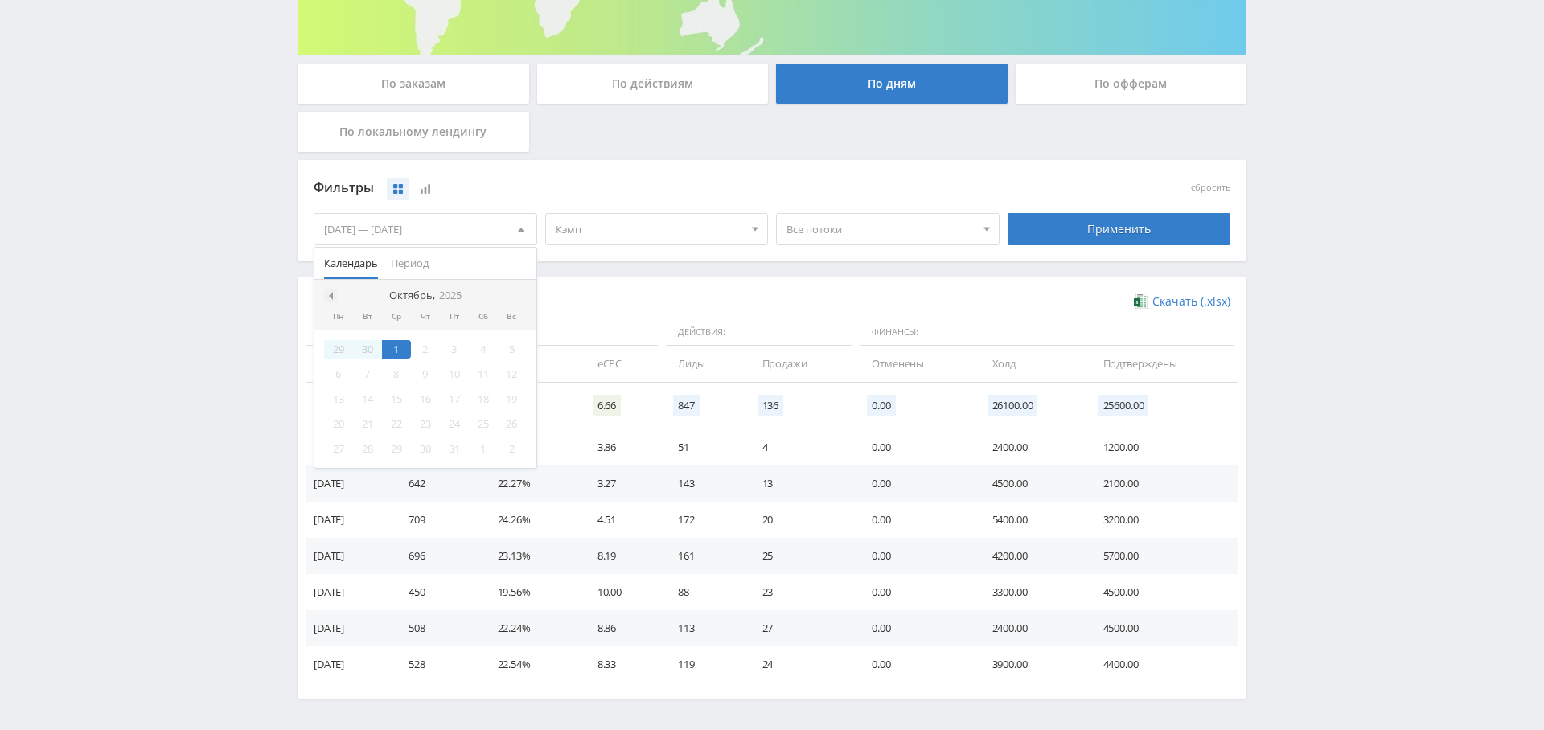
click at [335, 293] on div at bounding box center [330, 295] width 13 height 13
click at [346, 351] on div "1" at bounding box center [338, 349] width 29 height 18
click at [512, 293] on nav "Сентябрь, 2025" at bounding box center [425, 296] width 222 height 32
click at [516, 292] on span at bounding box center [519, 296] width 8 height 8
click at [397, 347] on div "1" at bounding box center [396, 349] width 29 height 18
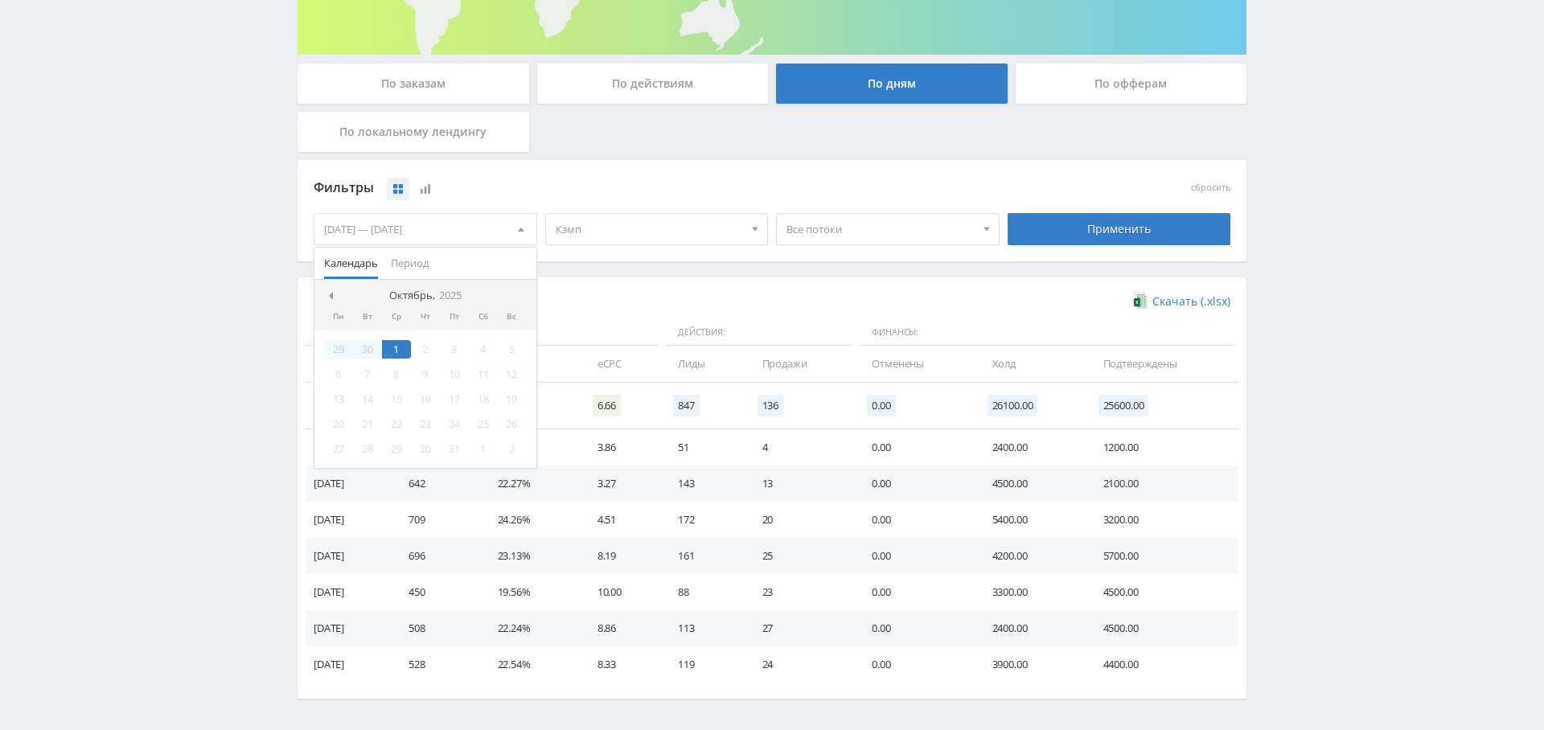
click at [659, 259] on div "Фильтры сбросить 01.09.2025 — 01.10.2025 Календарь Период Октябрь, 2025 Пн Вт С…" at bounding box center [772, 210] width 949 height 101
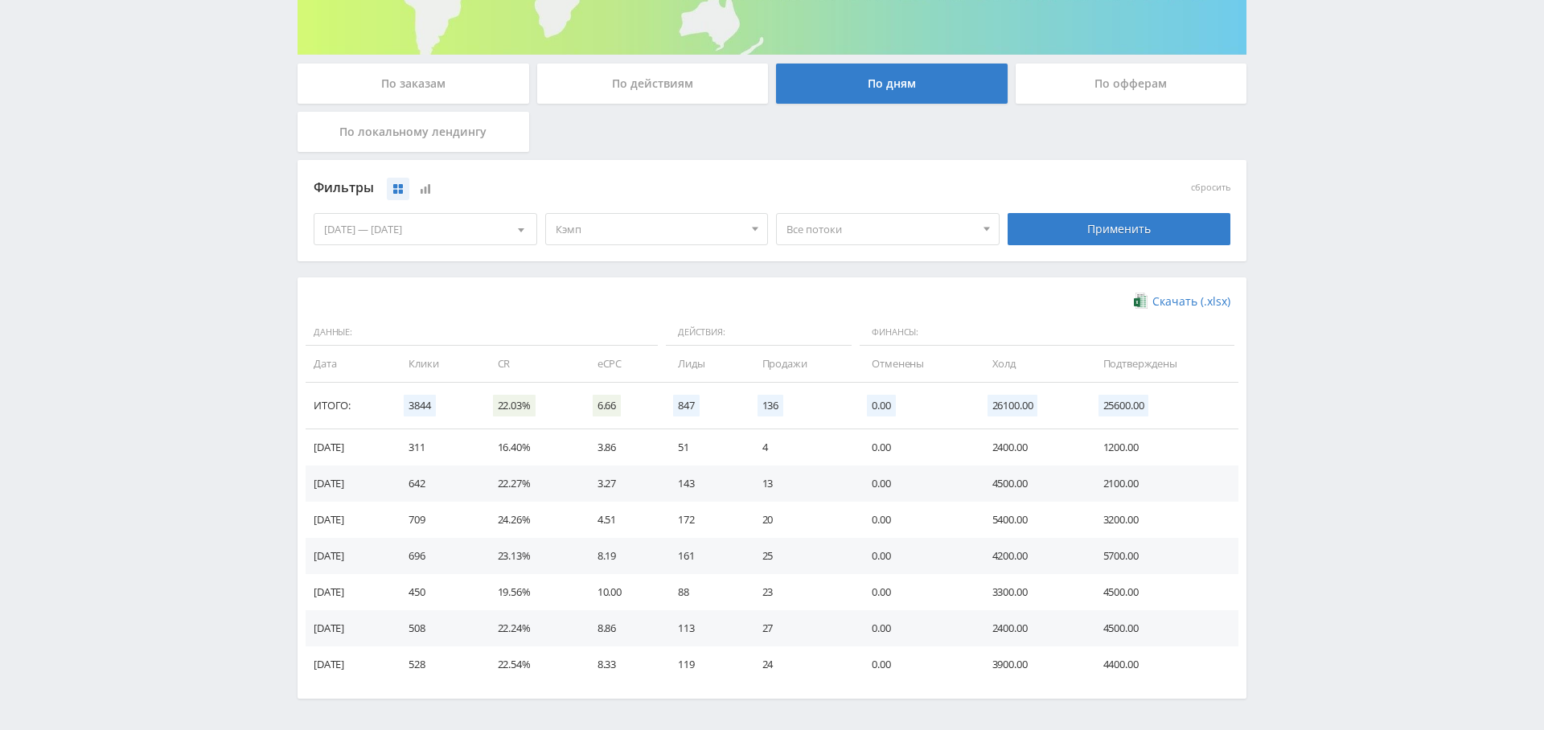
click at [1090, 244] on div "Применить" at bounding box center [1120, 229] width 232 height 45
click at [1127, 226] on div "Применить" at bounding box center [1120, 229] width 224 height 32
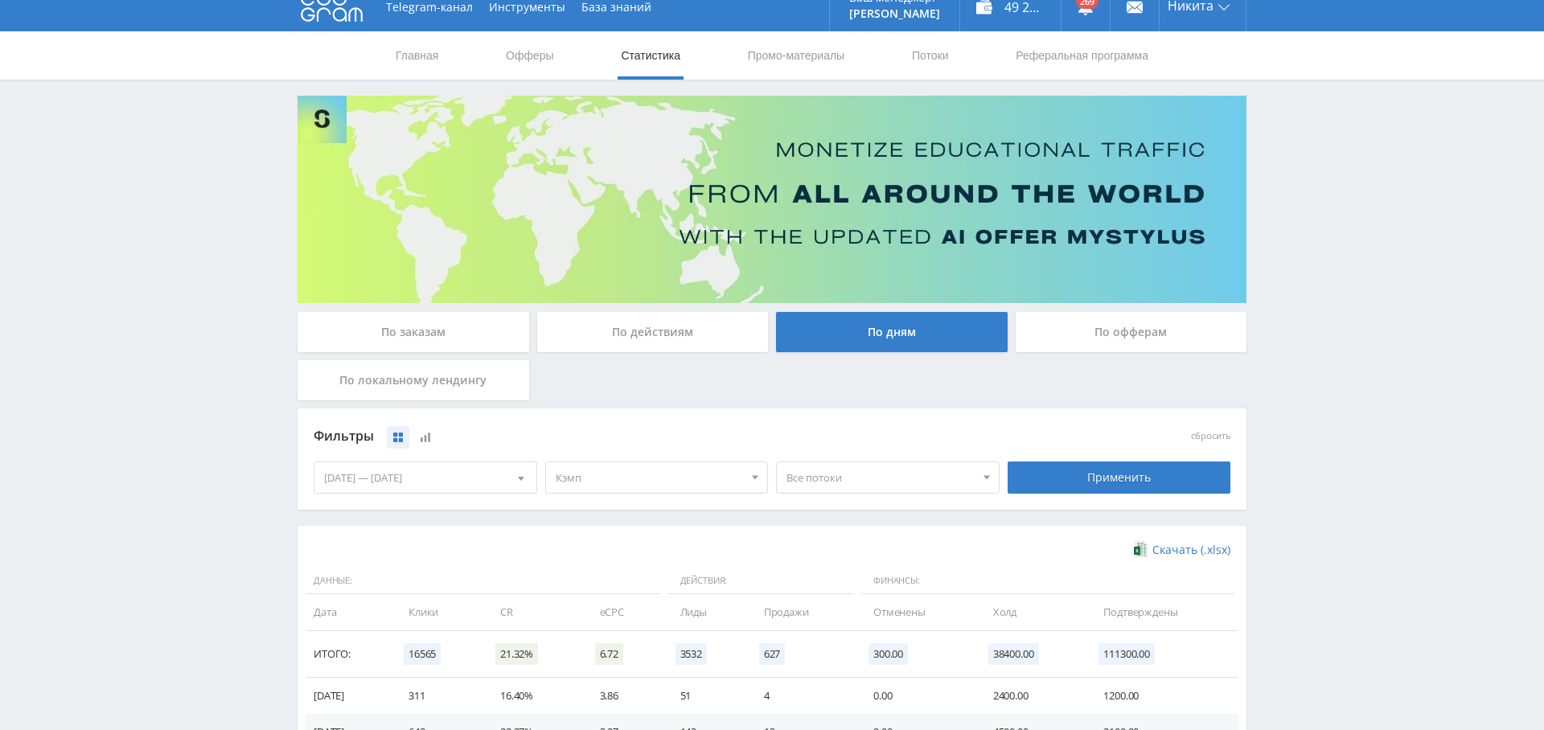
scroll to position [0, 0]
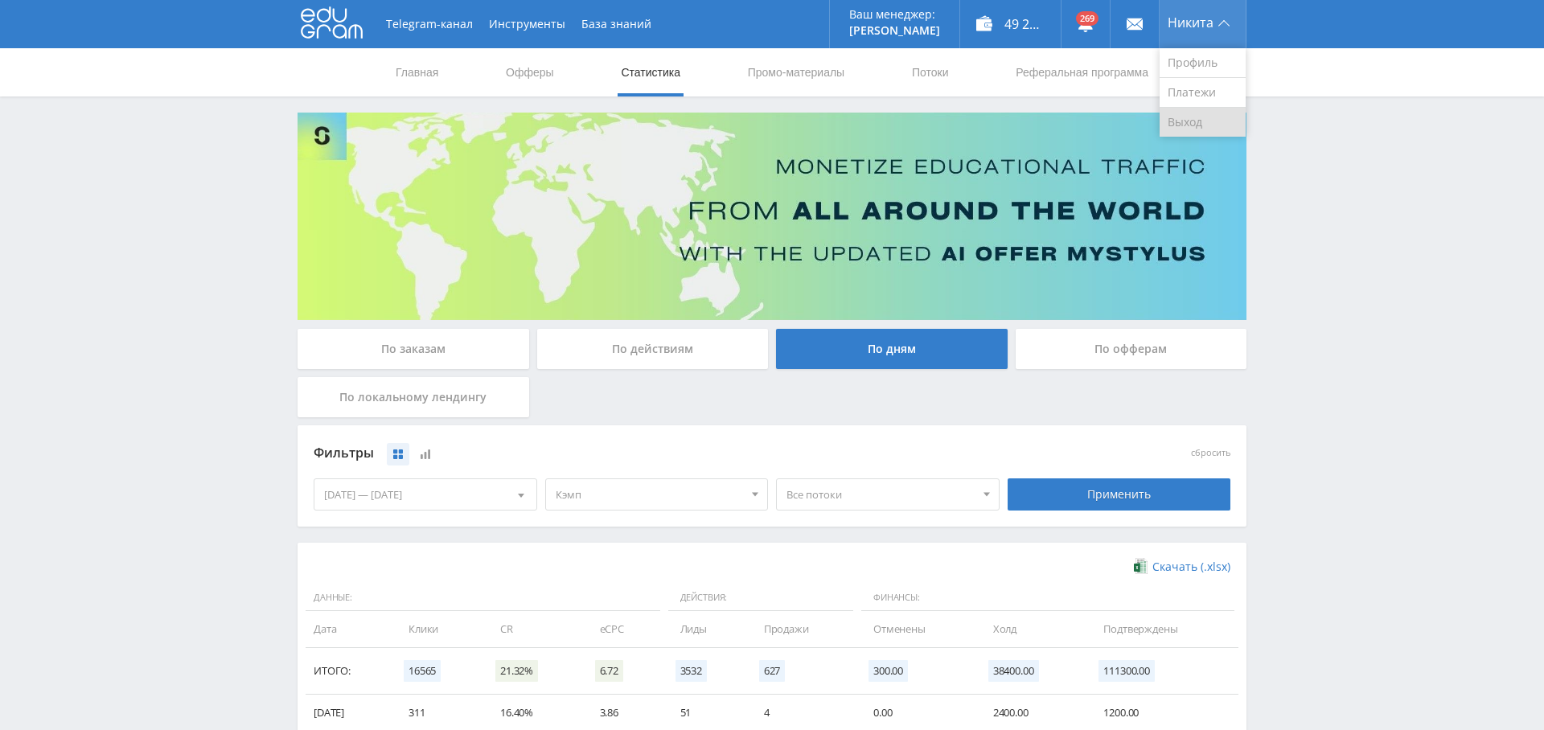
click at [1208, 109] on link "Выход" at bounding box center [1203, 122] width 86 height 29
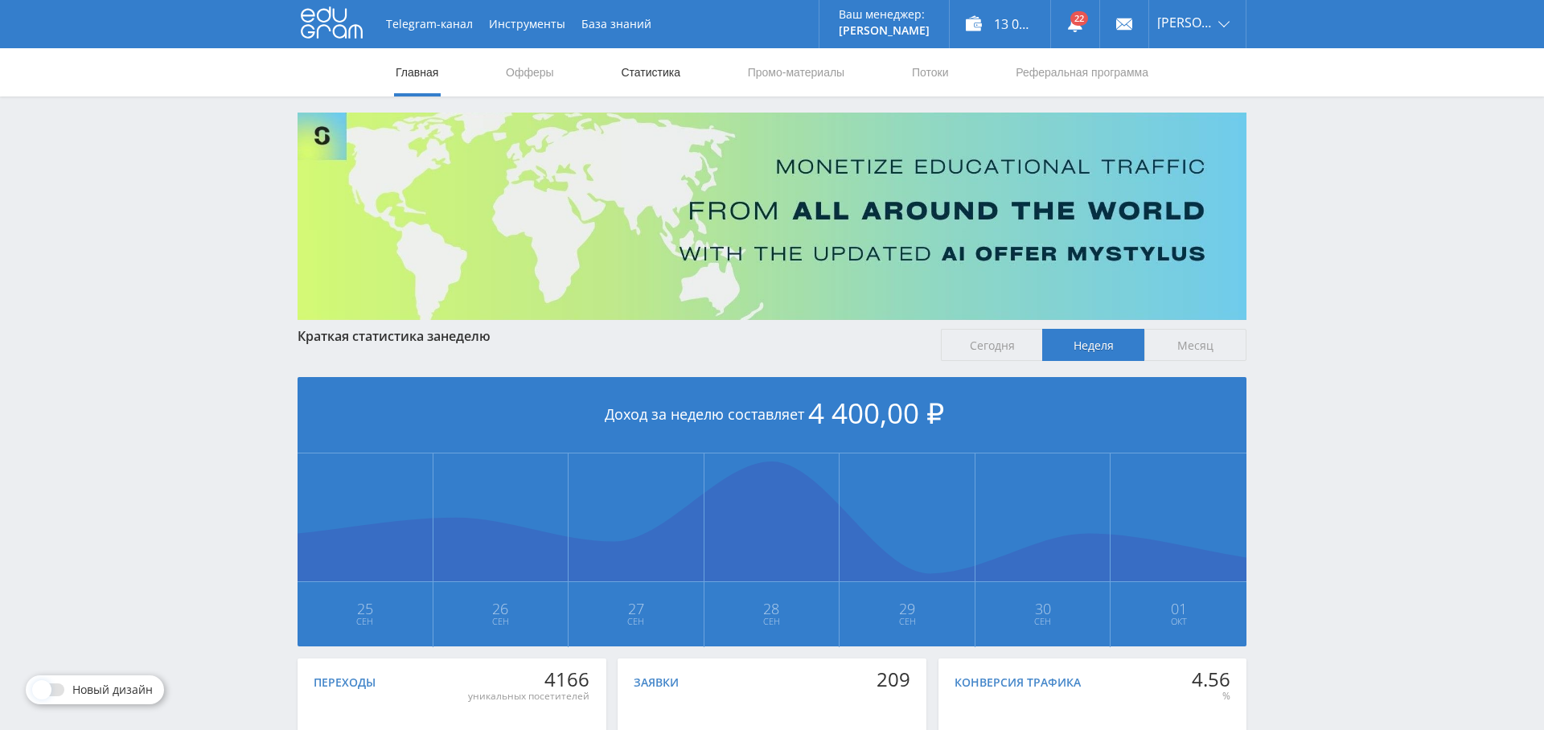
click at [661, 78] on link "Статистика" at bounding box center [650, 72] width 63 height 48
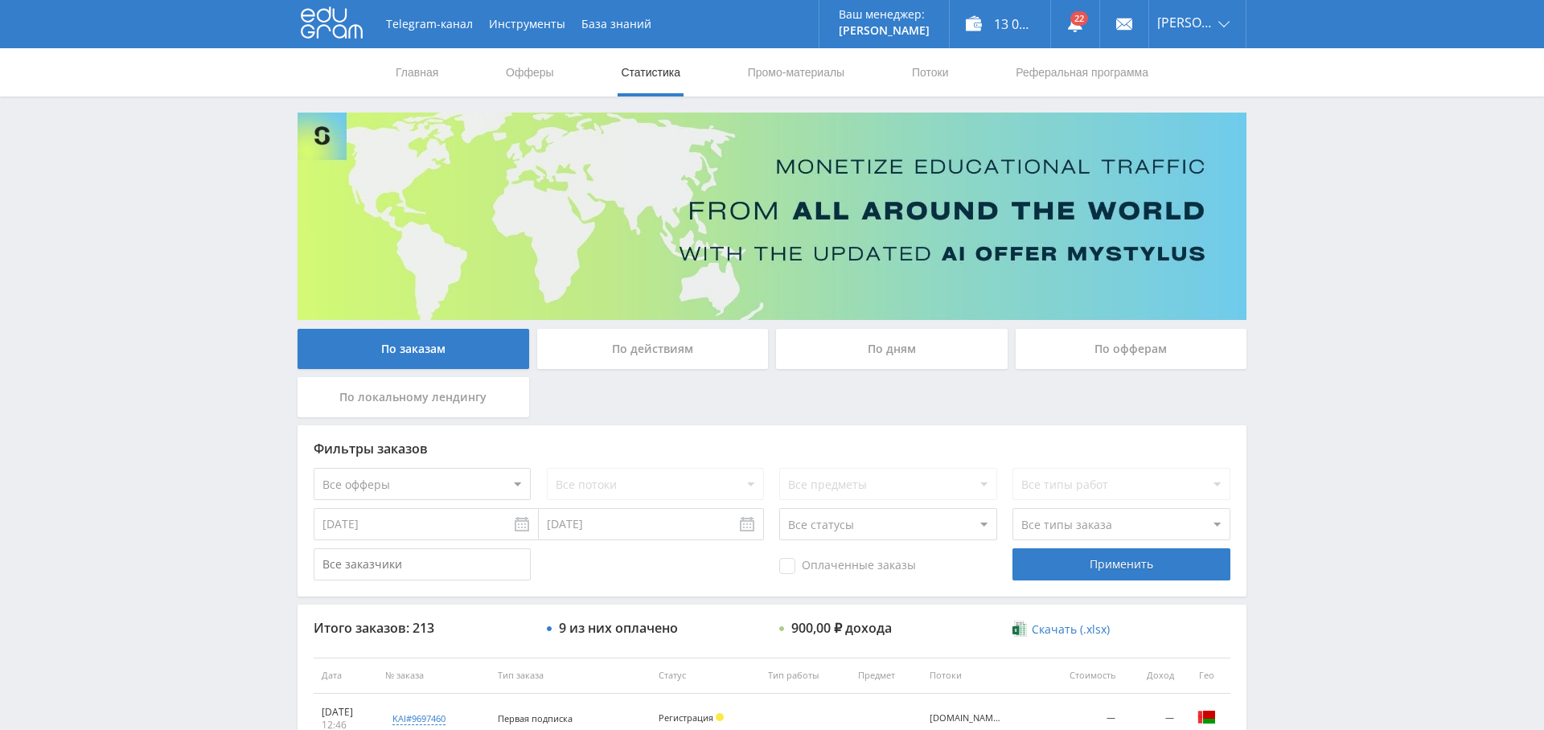
click at [444, 483] on select "Все офферы MyStylus MyStylus - Revshare Кэмп Studybay Автор24 Studybay [GEOGRAP…" at bounding box center [422, 484] width 217 height 32
select select "340"
click at [646, 482] on select "Все потоки Виджет Кампус [DOMAIN_NAME] Kampus Copy Pop default" at bounding box center [655, 484] width 217 height 32
select select "6631422"
click at [547, 468] on select "Все потоки Виджет Кампус [DOMAIN_NAME] Kampus Copy Pop default" at bounding box center [655, 484] width 217 height 32
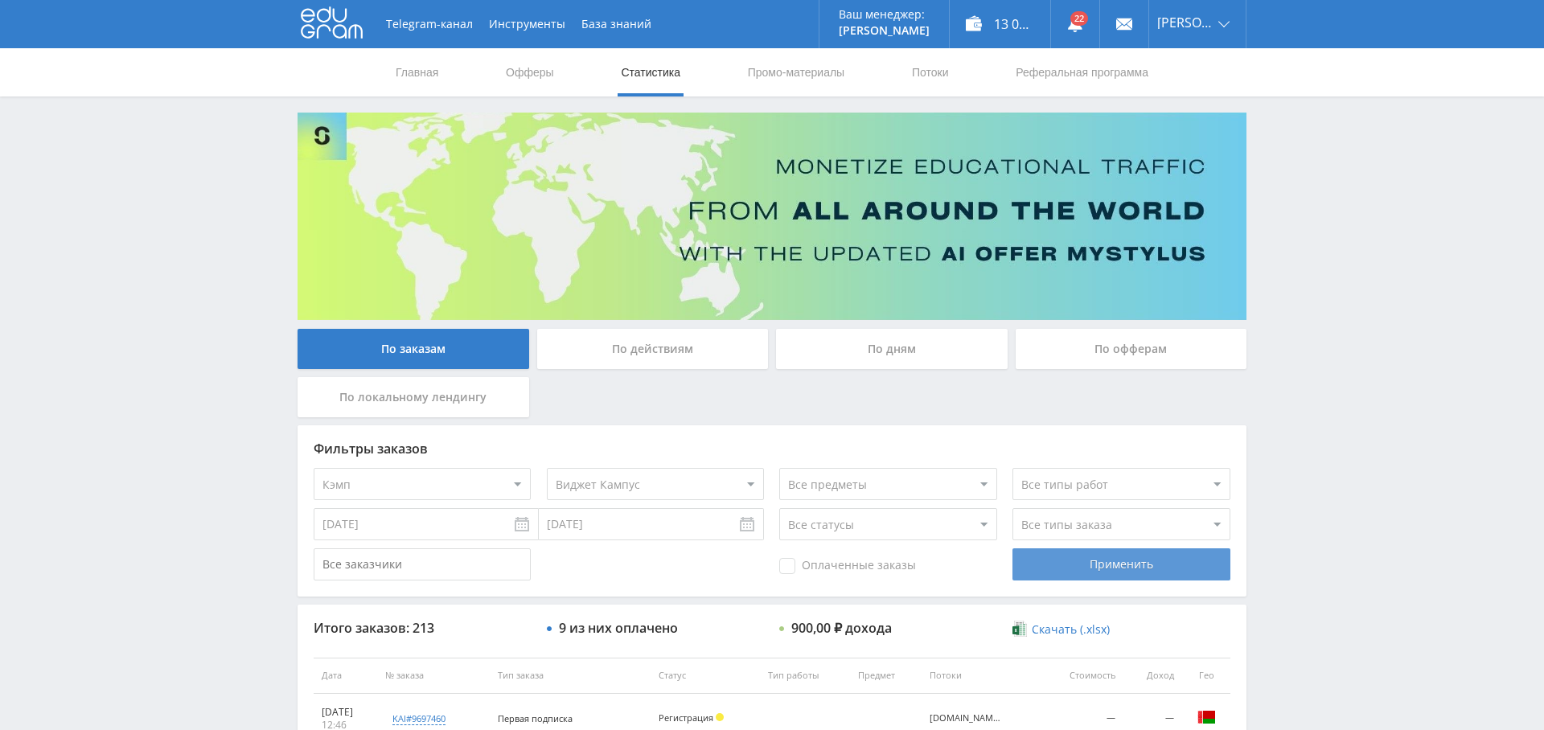
drag, startPoint x: 1102, startPoint y: 564, endPoint x: 1061, endPoint y: 578, distance: 42.7
click at [1102, 564] on div "Применить" at bounding box center [1120, 564] width 217 height 32
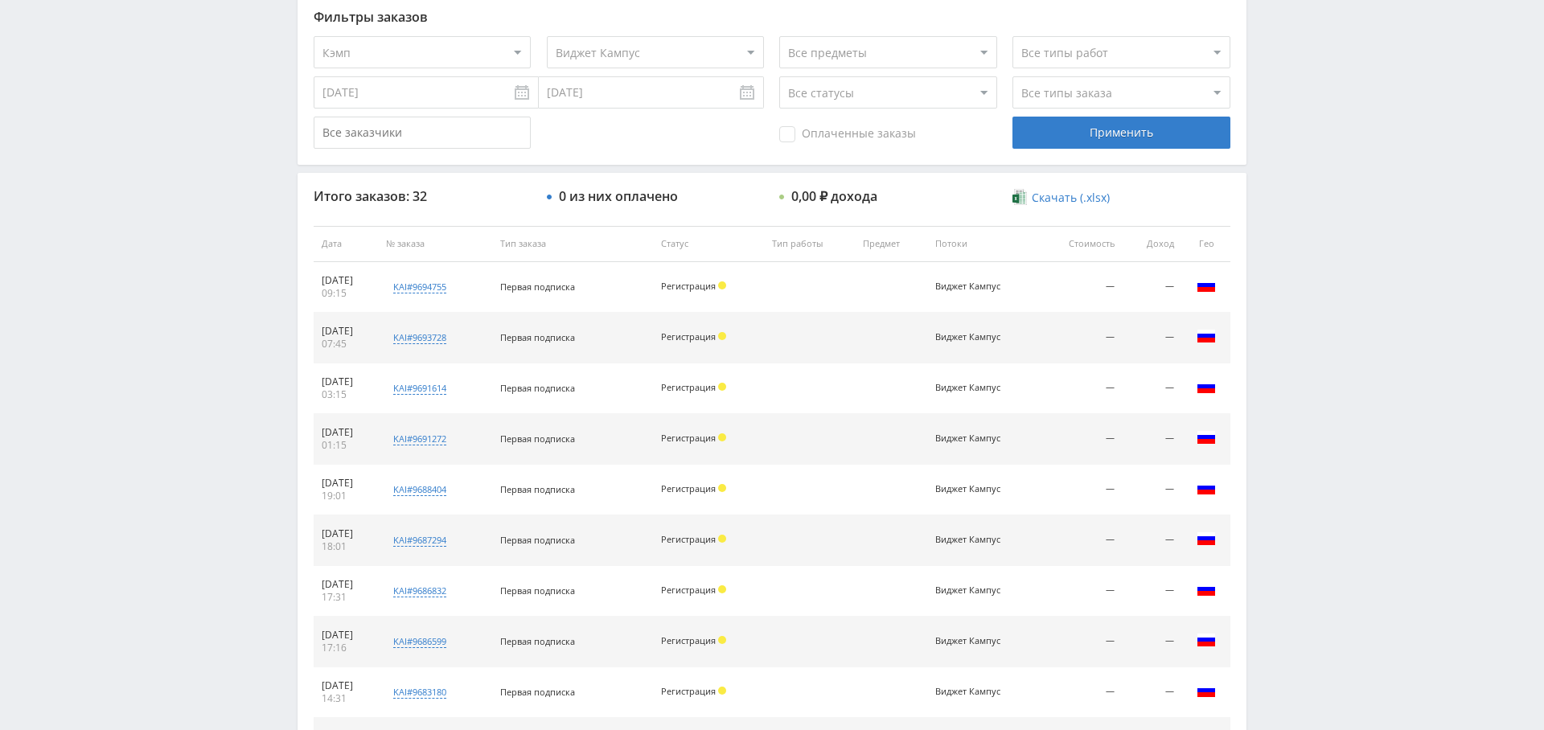
scroll to position [616, 0]
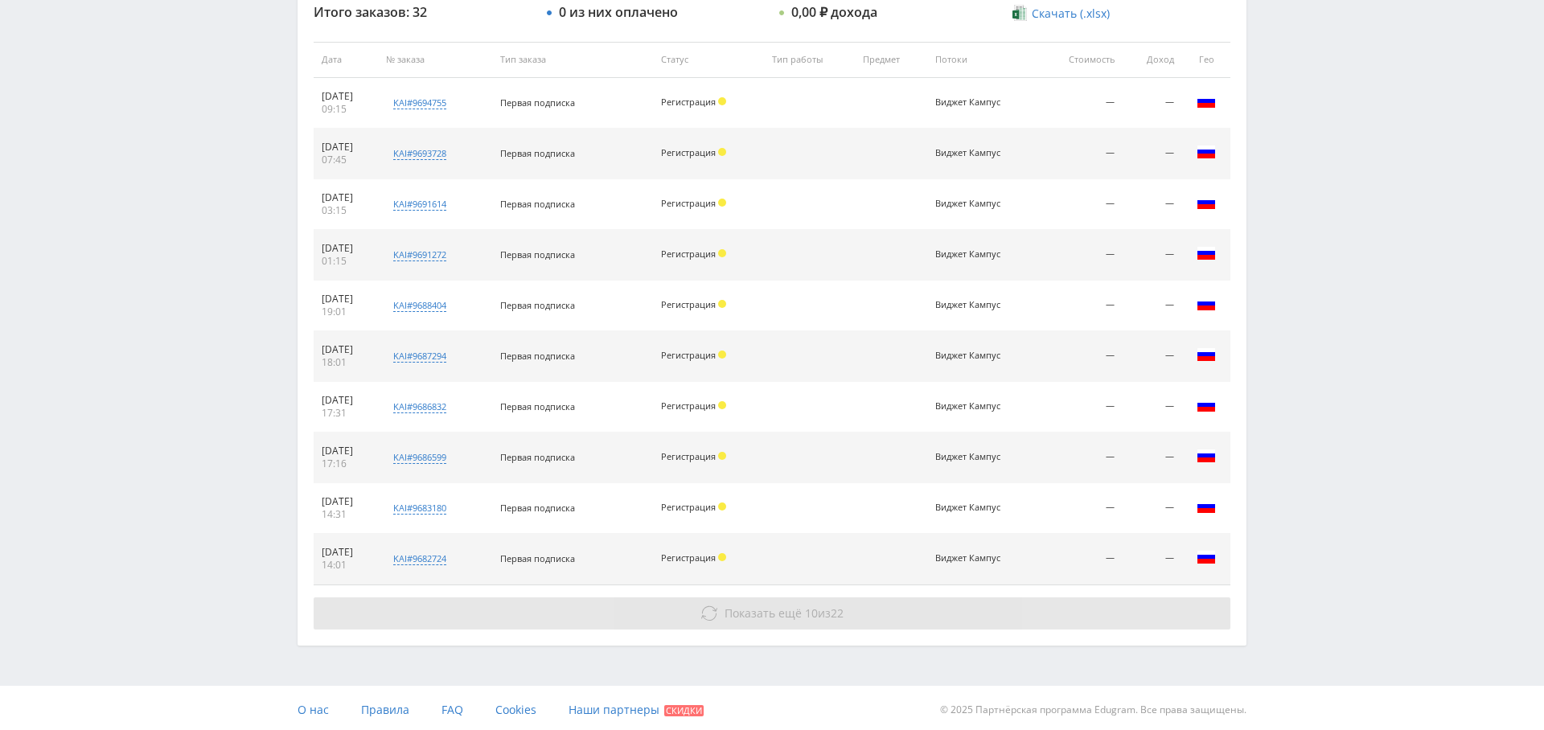
click at [827, 613] on span "Показать ещё 10 из 22" at bounding box center [783, 612] width 119 height 15
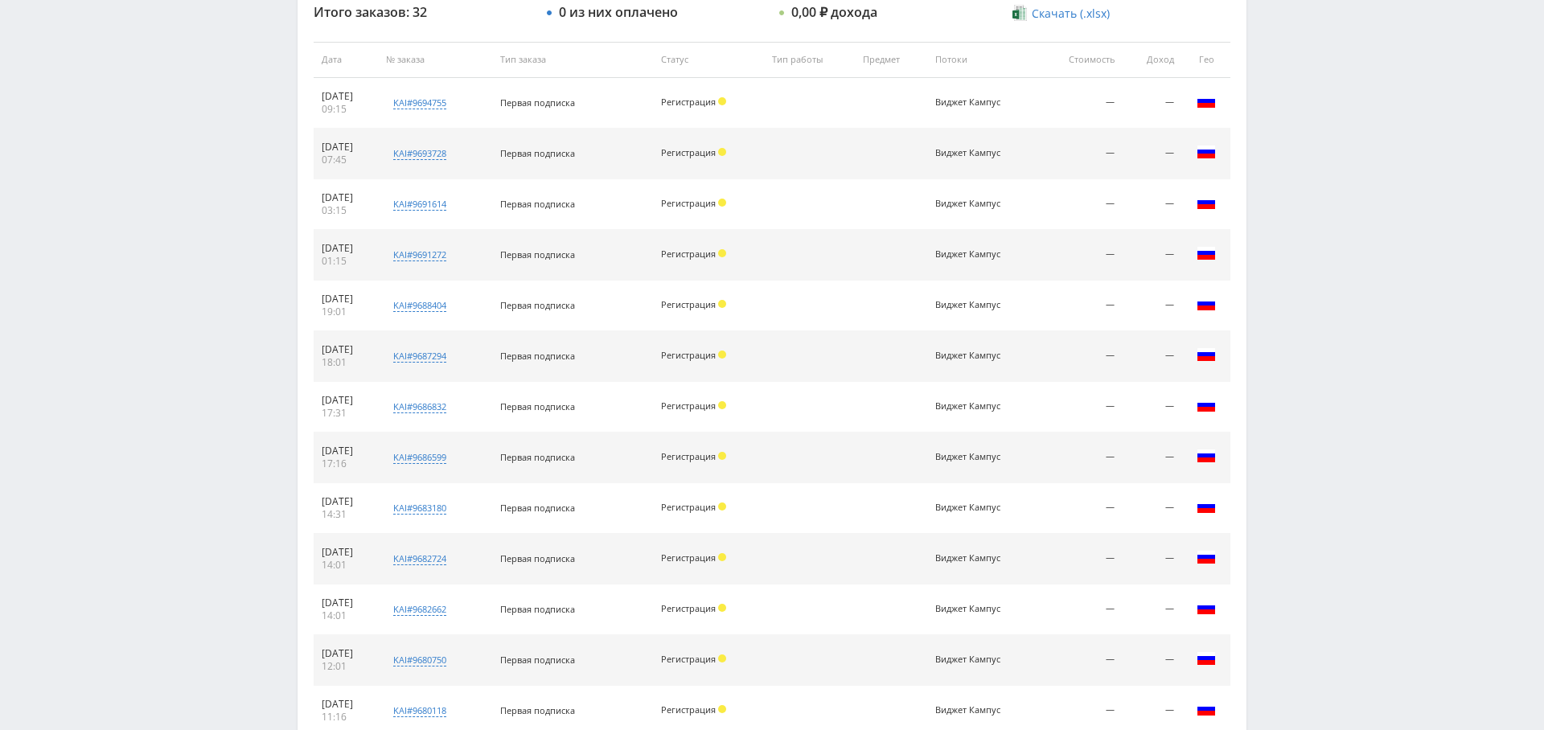
scroll to position [1120, 0]
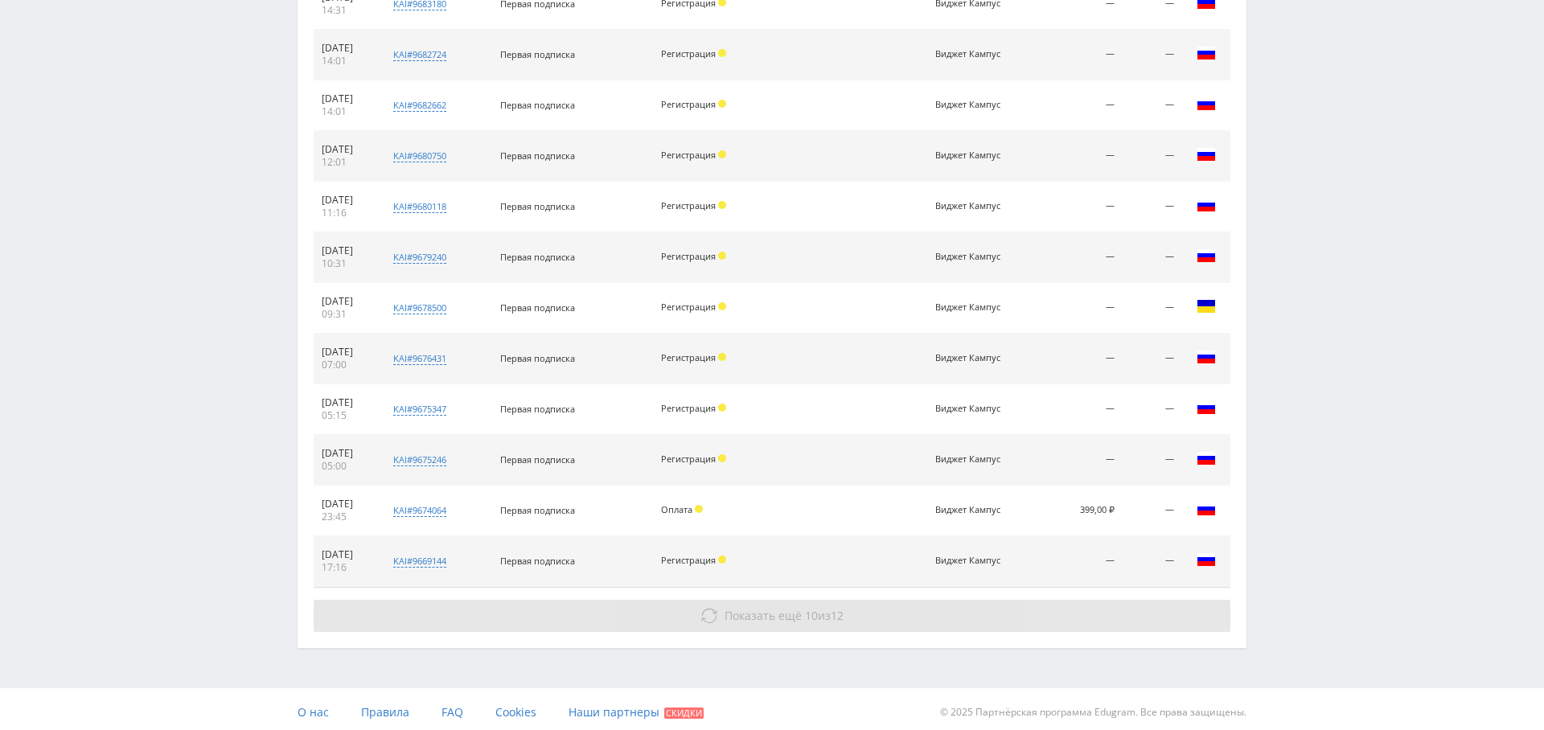
drag, startPoint x: 807, startPoint y: 593, endPoint x: 798, endPoint y: 604, distance: 13.7
click at [807, 600] on button "Показать ещё 10 из 12" at bounding box center [772, 616] width 917 height 32
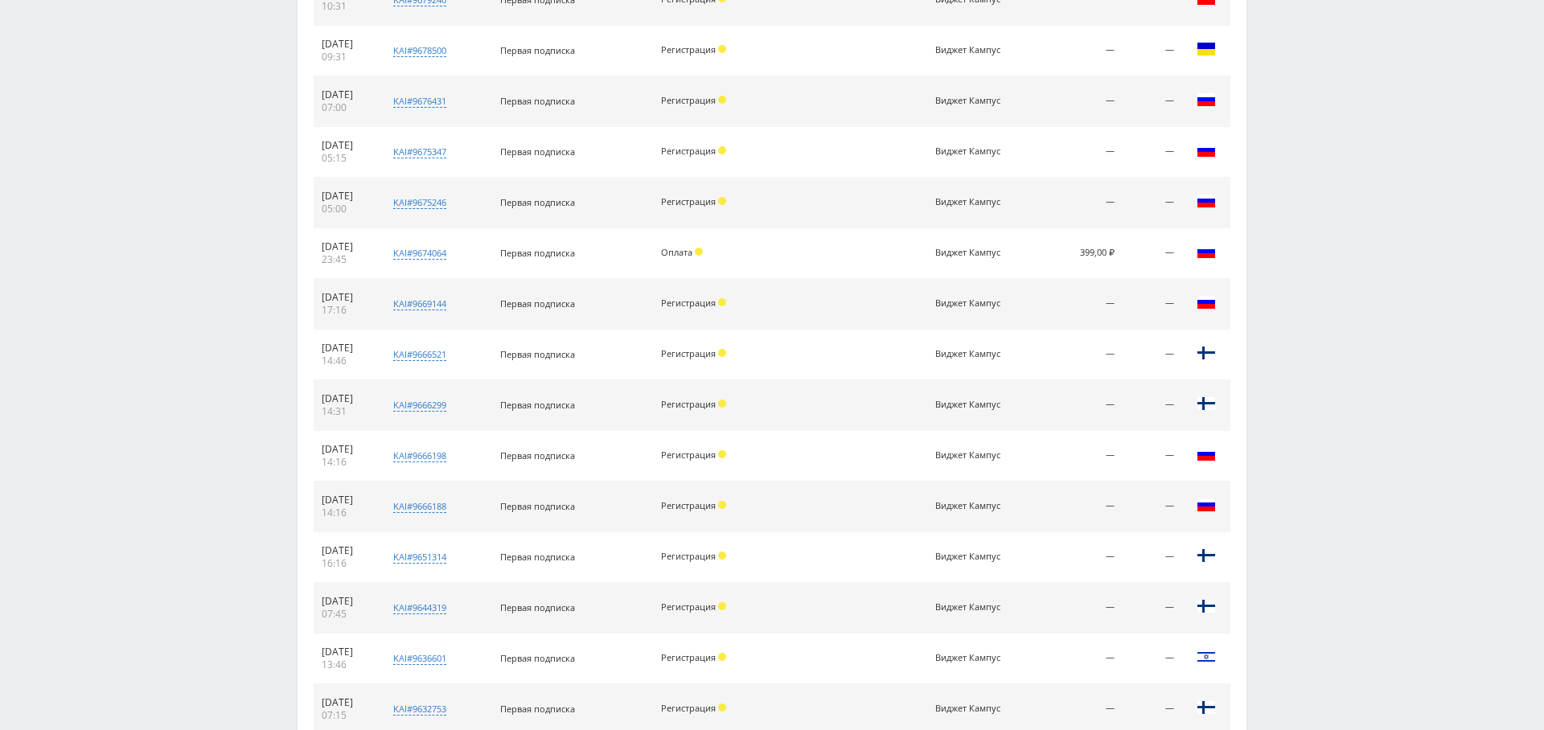
scroll to position [1624, 0]
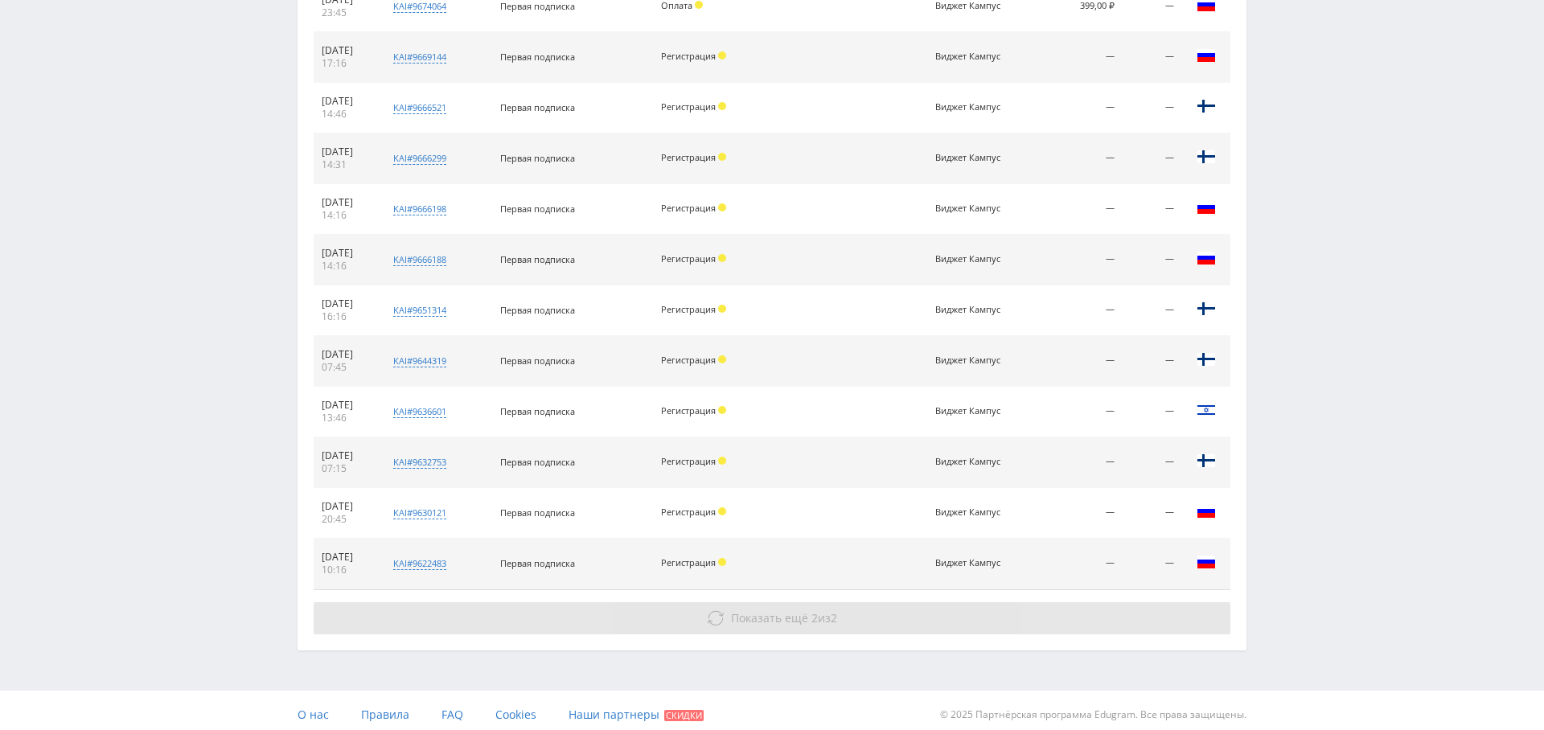
click at [807, 610] on span "Показать ещё 2 из 2" at bounding box center [784, 617] width 106 height 15
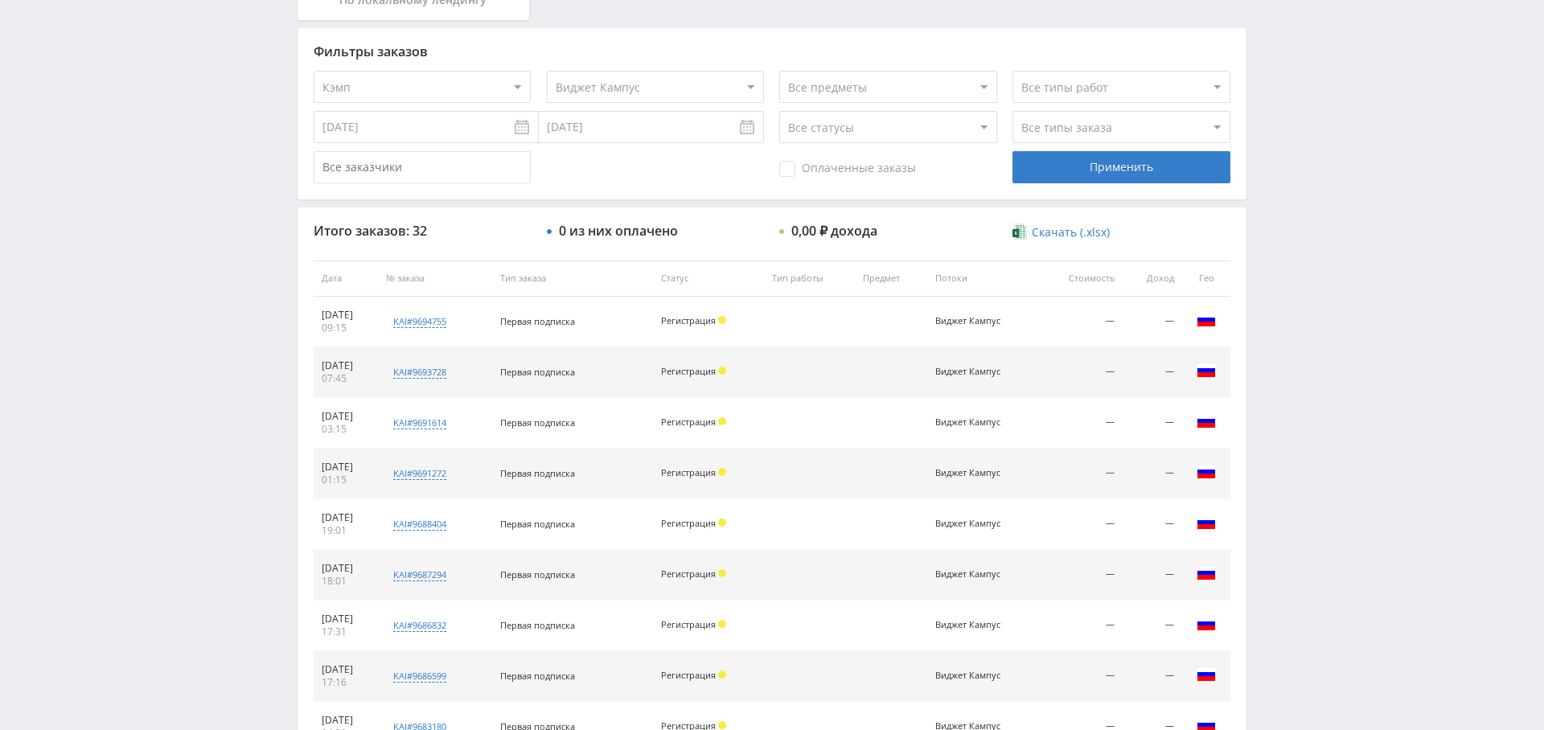
scroll to position [0, 0]
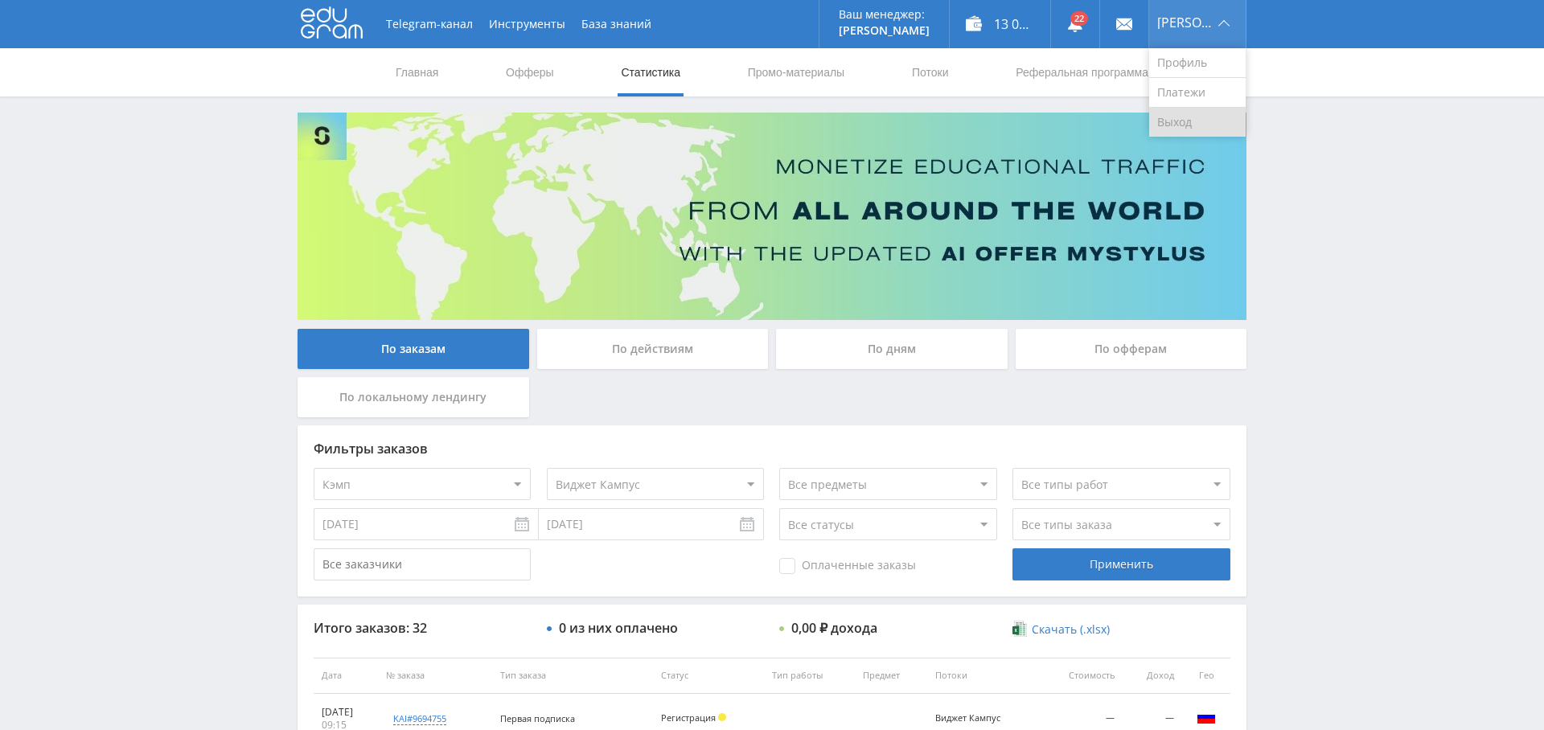
click at [1205, 120] on link "Выход" at bounding box center [1197, 122] width 96 height 29
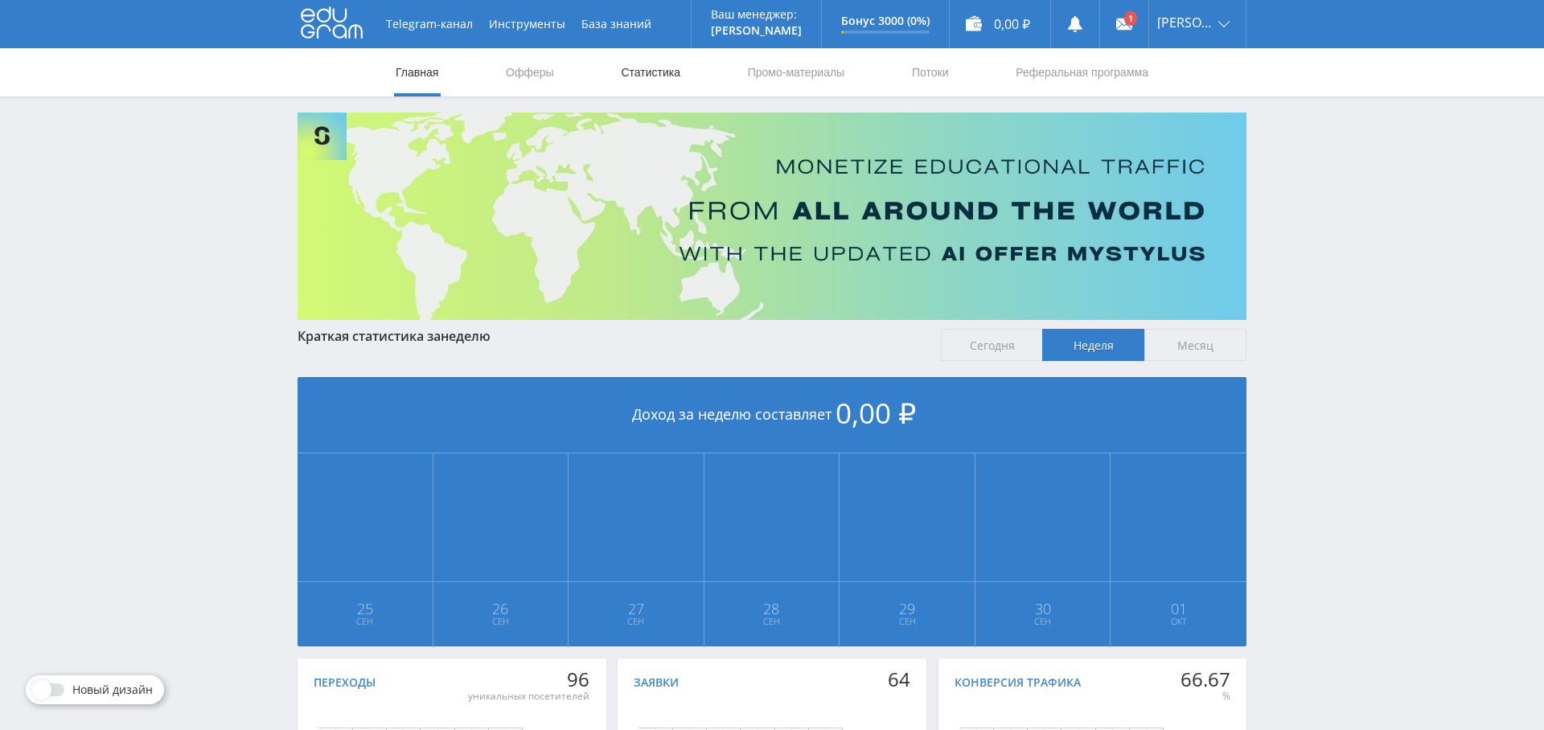
click at [651, 74] on link "Статистика" at bounding box center [650, 72] width 63 height 48
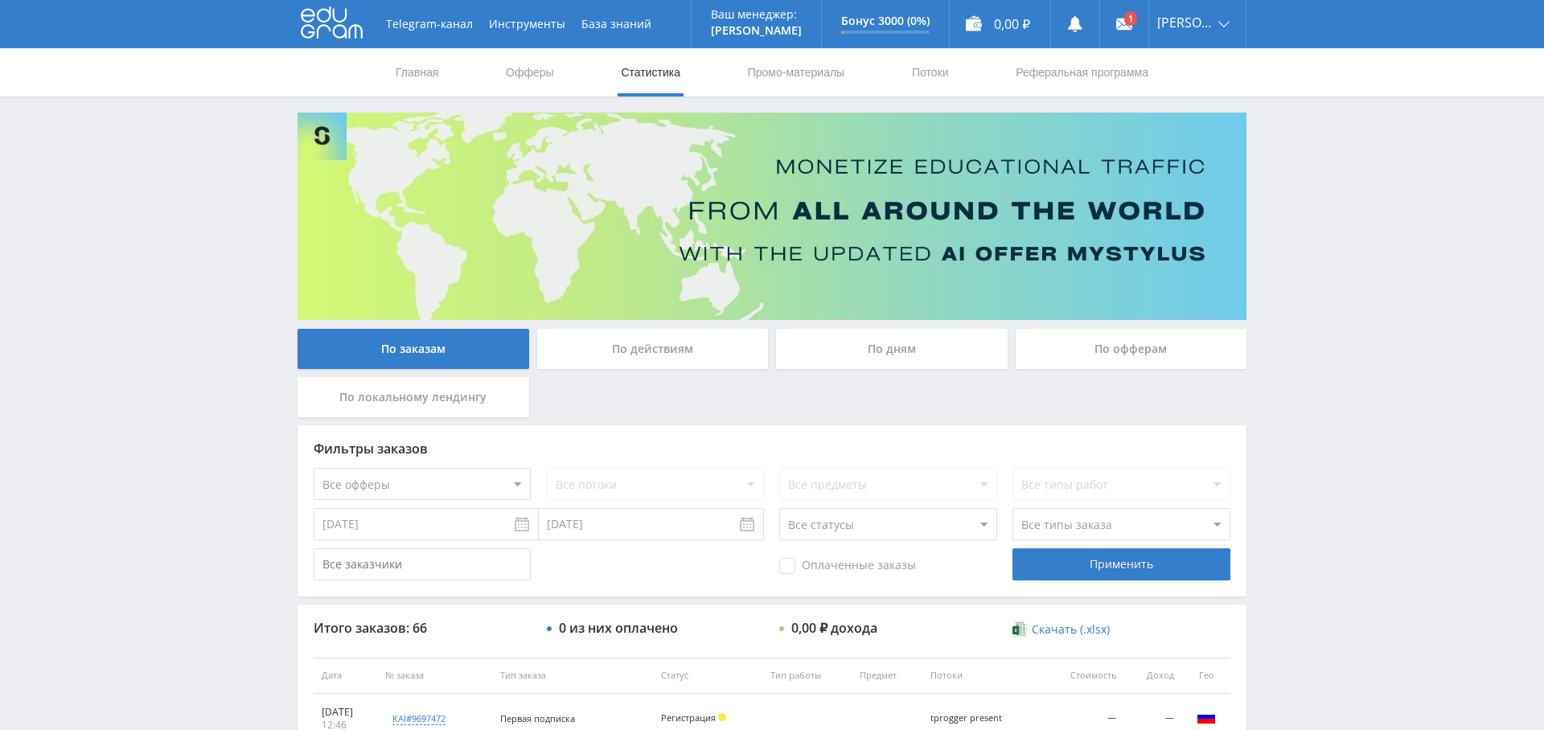
click at [903, 350] on div "По дням" at bounding box center [892, 349] width 232 height 40
click at [0, 0] on input "По дням" at bounding box center [0, 0] width 0 height 0
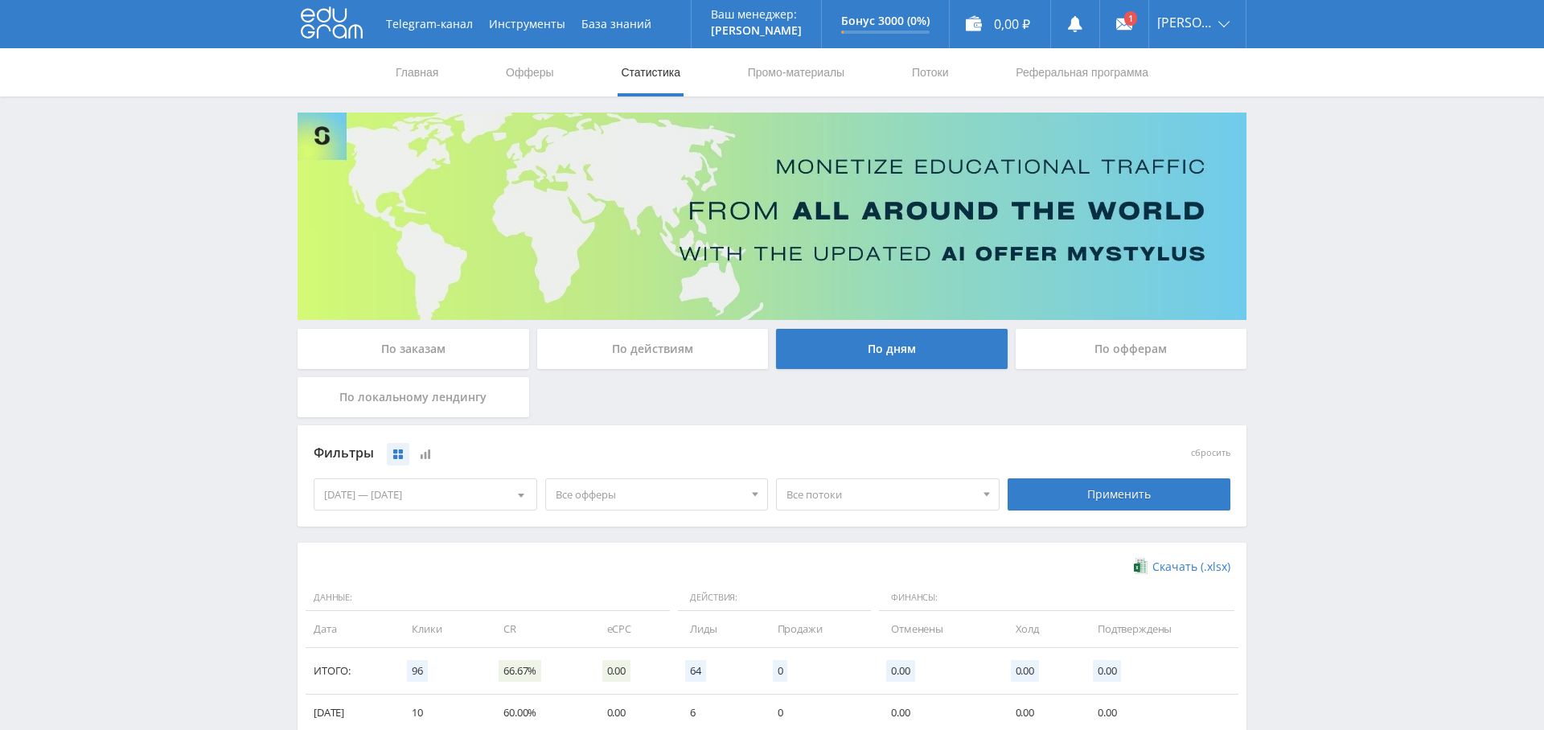
click at [626, 477] on div "Все офферы Все офферы MyStylus MyStylus - Revshare Кэмп [GEOGRAPHIC_DATA] Автор…" at bounding box center [657, 494] width 232 height 45
click at [636, 490] on span "Все офферы" at bounding box center [650, 494] width 188 height 31
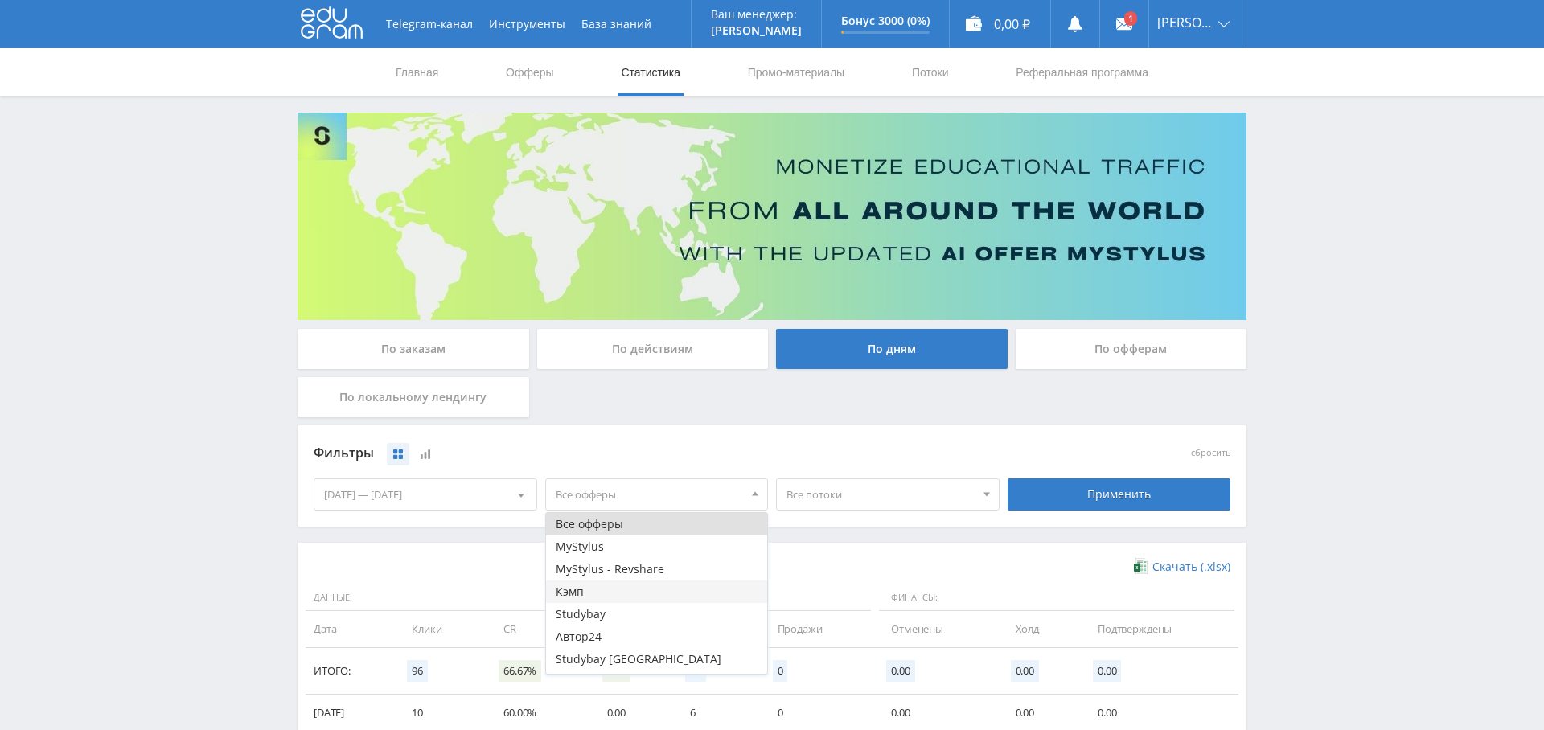
click at [622, 587] on button "Кэмп" at bounding box center [657, 592] width 222 height 23
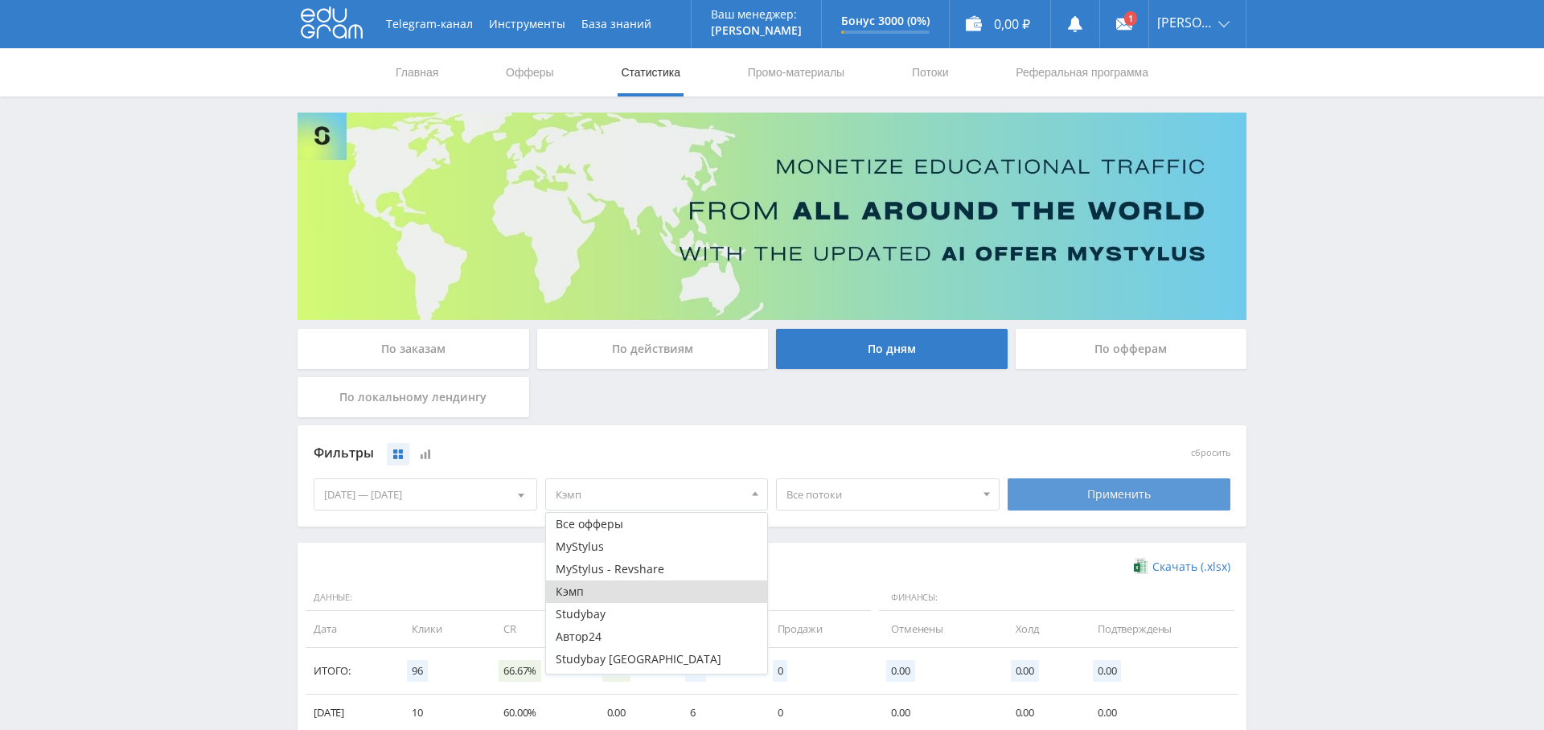
click at [1129, 482] on div "Применить" at bounding box center [1120, 494] width 224 height 32
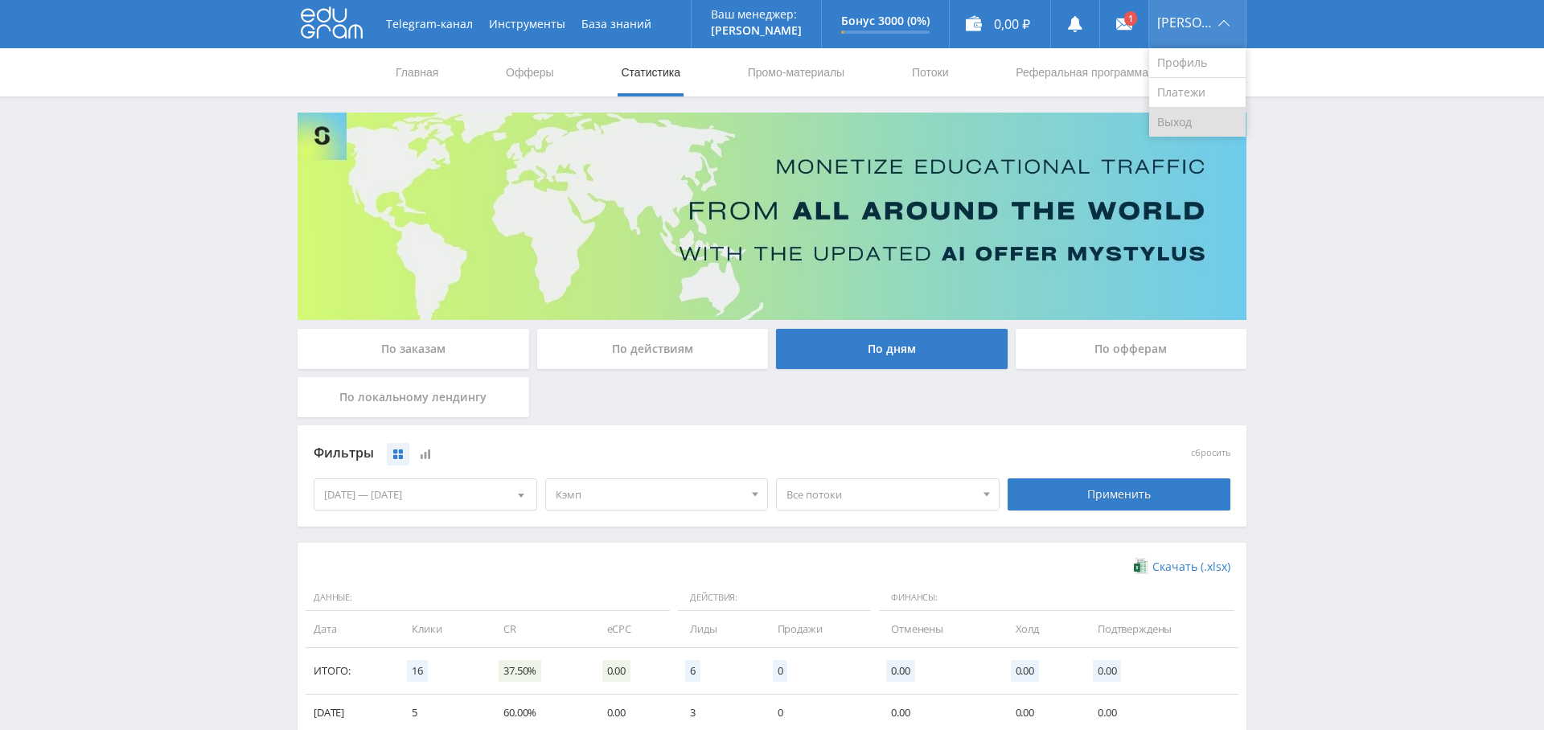
click at [1203, 112] on link "Выход" at bounding box center [1197, 122] width 96 height 29
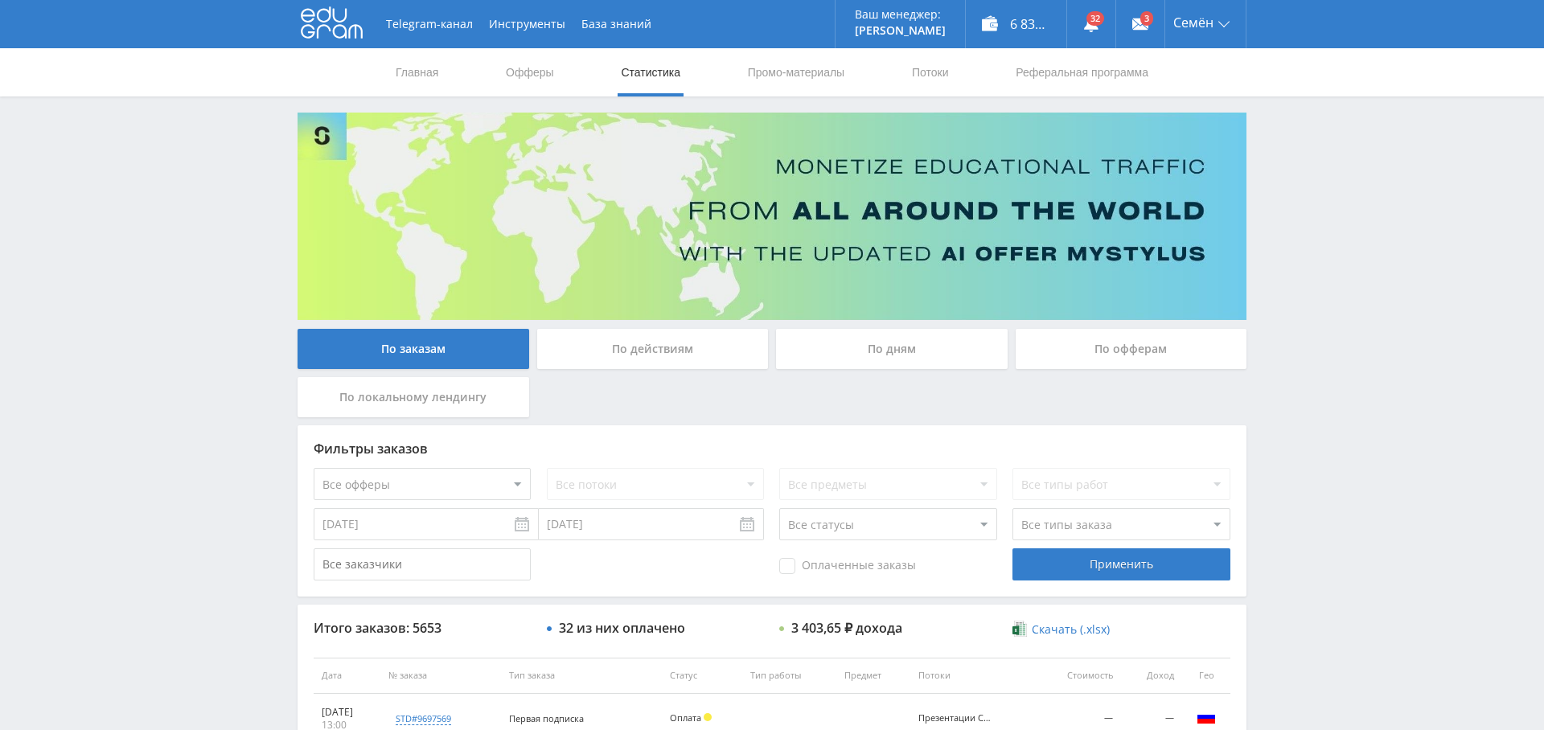
click at [852, 369] on div "По дням" at bounding box center [892, 353] width 240 height 48
drag, startPoint x: 860, startPoint y: 343, endPoint x: 859, endPoint y: 365, distance: 22.6
click at [860, 343] on div "По дням" at bounding box center [892, 349] width 232 height 40
click at [0, 0] on input "По дням" at bounding box center [0, 0] width 0 height 0
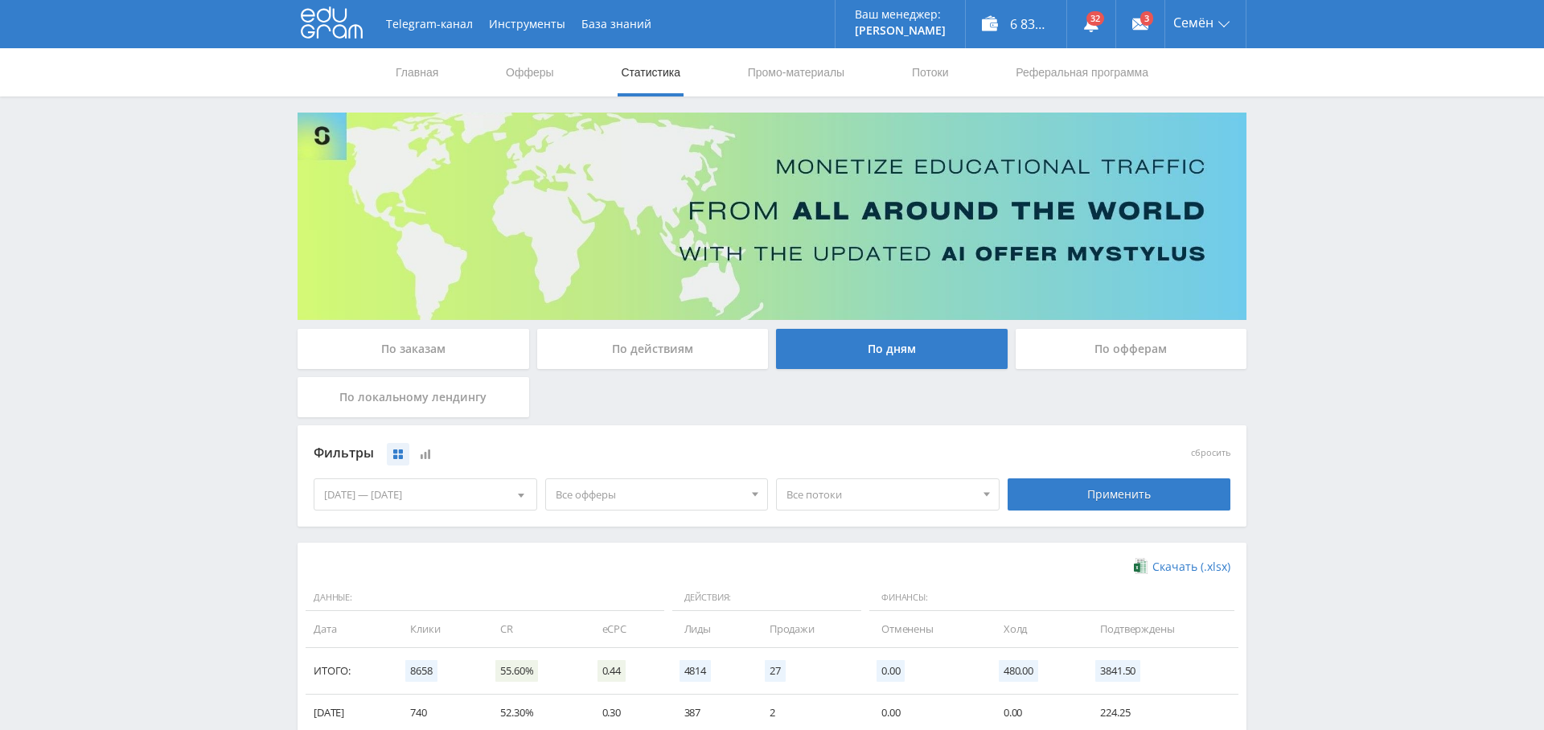
click at [590, 494] on span "Все офферы" at bounding box center [650, 494] width 188 height 31
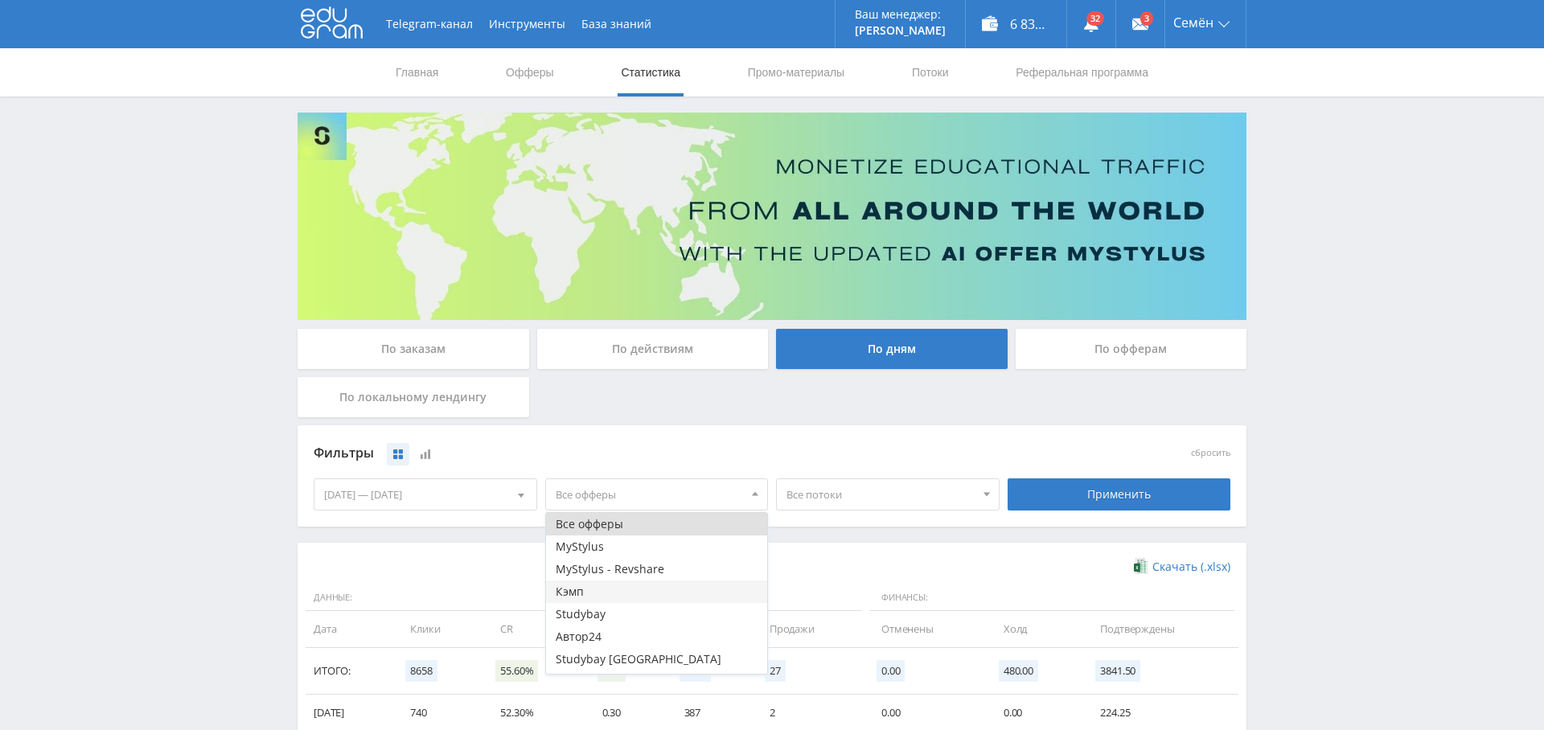
click at [603, 597] on button "Кэмп" at bounding box center [657, 592] width 222 height 23
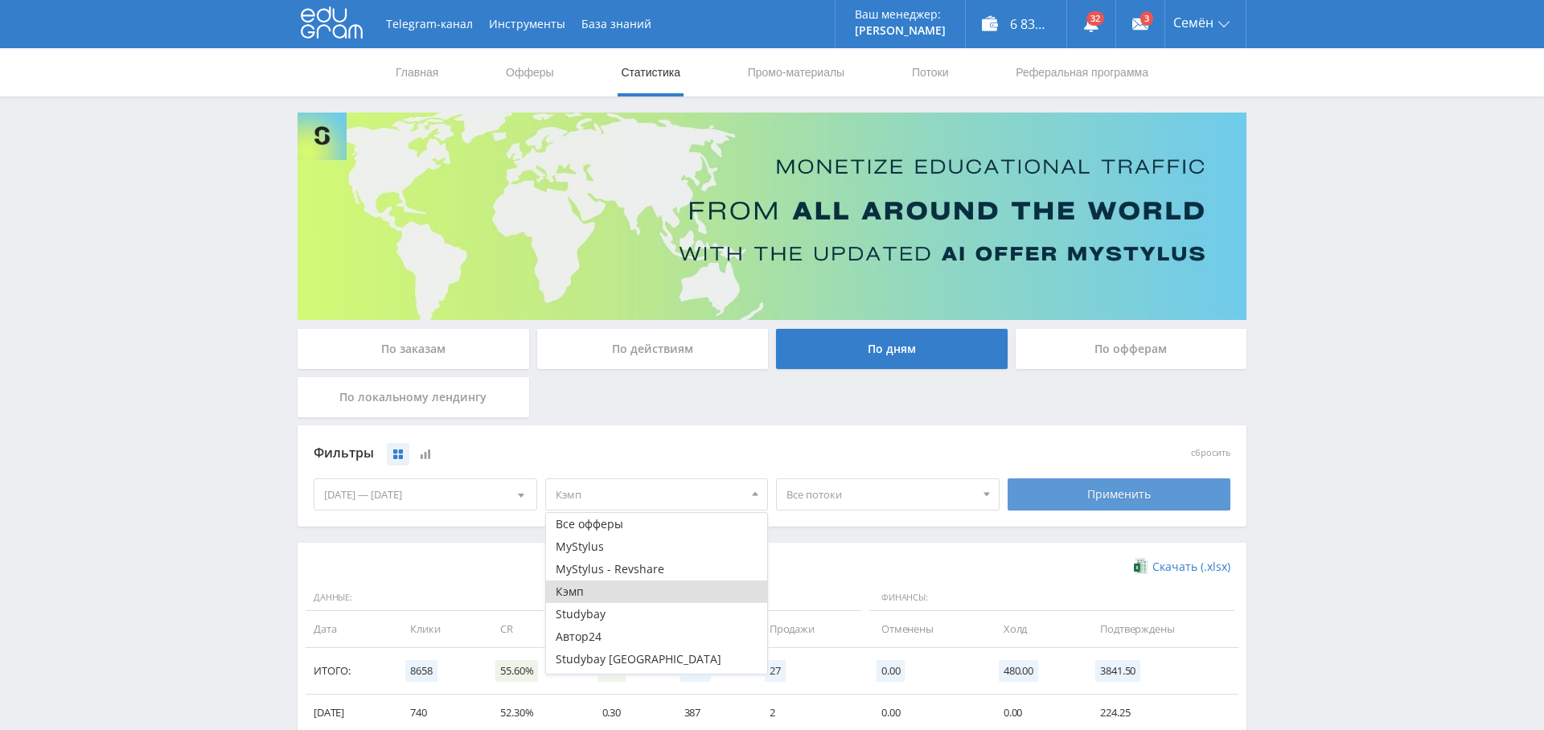
click at [1123, 501] on div "Применить" at bounding box center [1120, 494] width 224 height 32
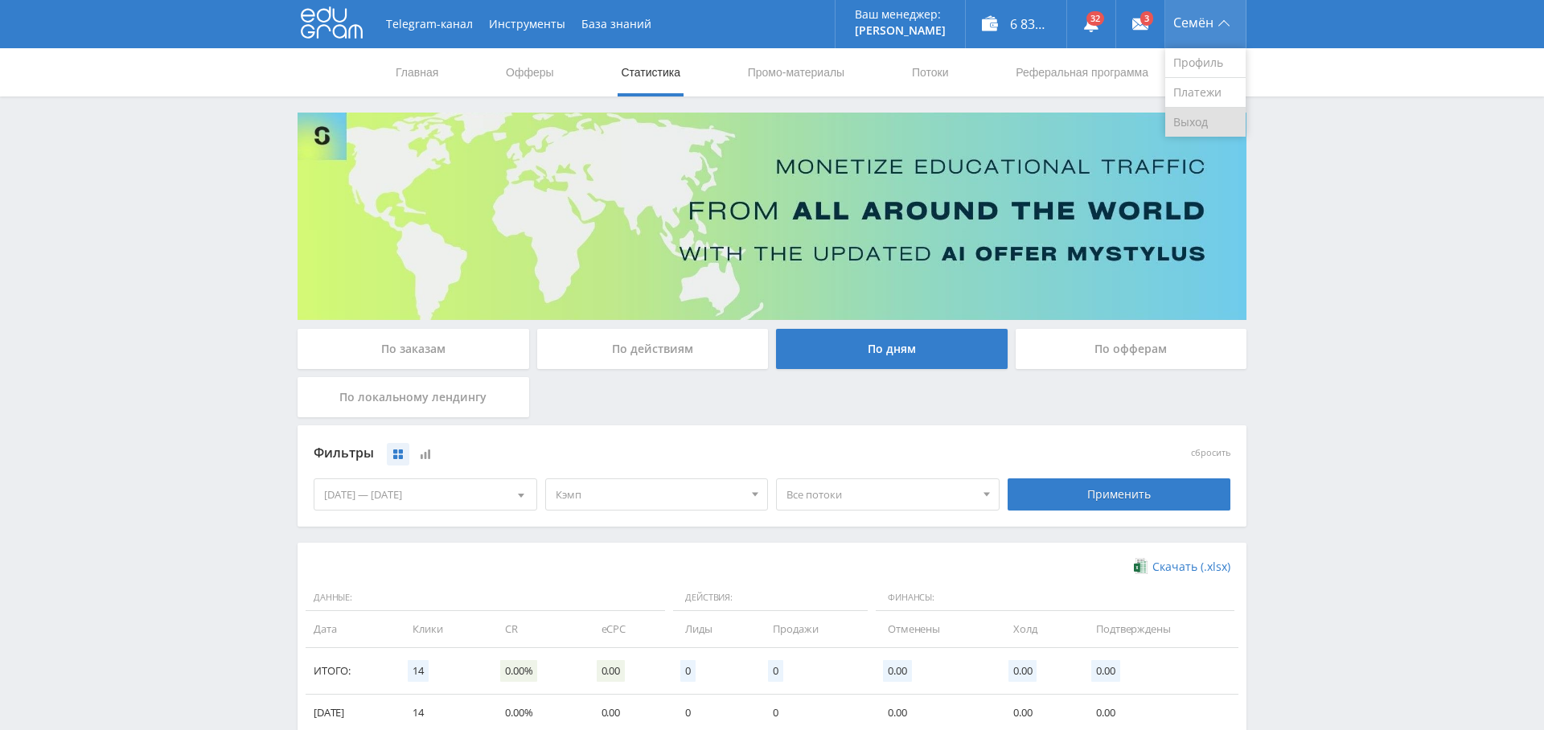
click at [1202, 119] on link "Выход" at bounding box center [1205, 122] width 80 height 29
